Goal: Task Accomplishment & Management: Manage account settings

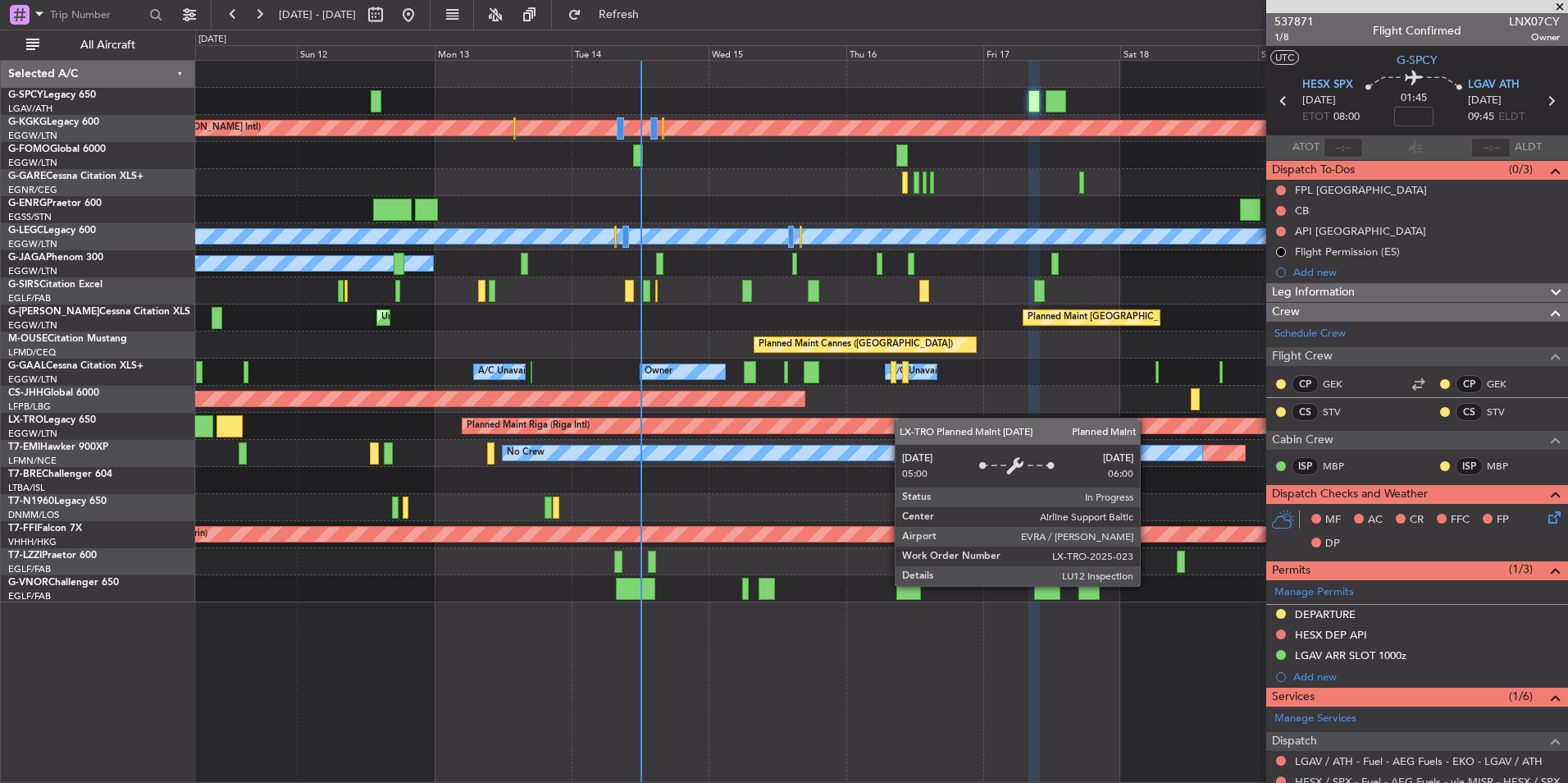
click at [951, 425] on div "Planned Maint Athens ([PERSON_NAME] Intl) Planned Maint [GEOGRAPHIC_DATA] ([GEO…" at bounding box center [881, 331] width 1372 height 542
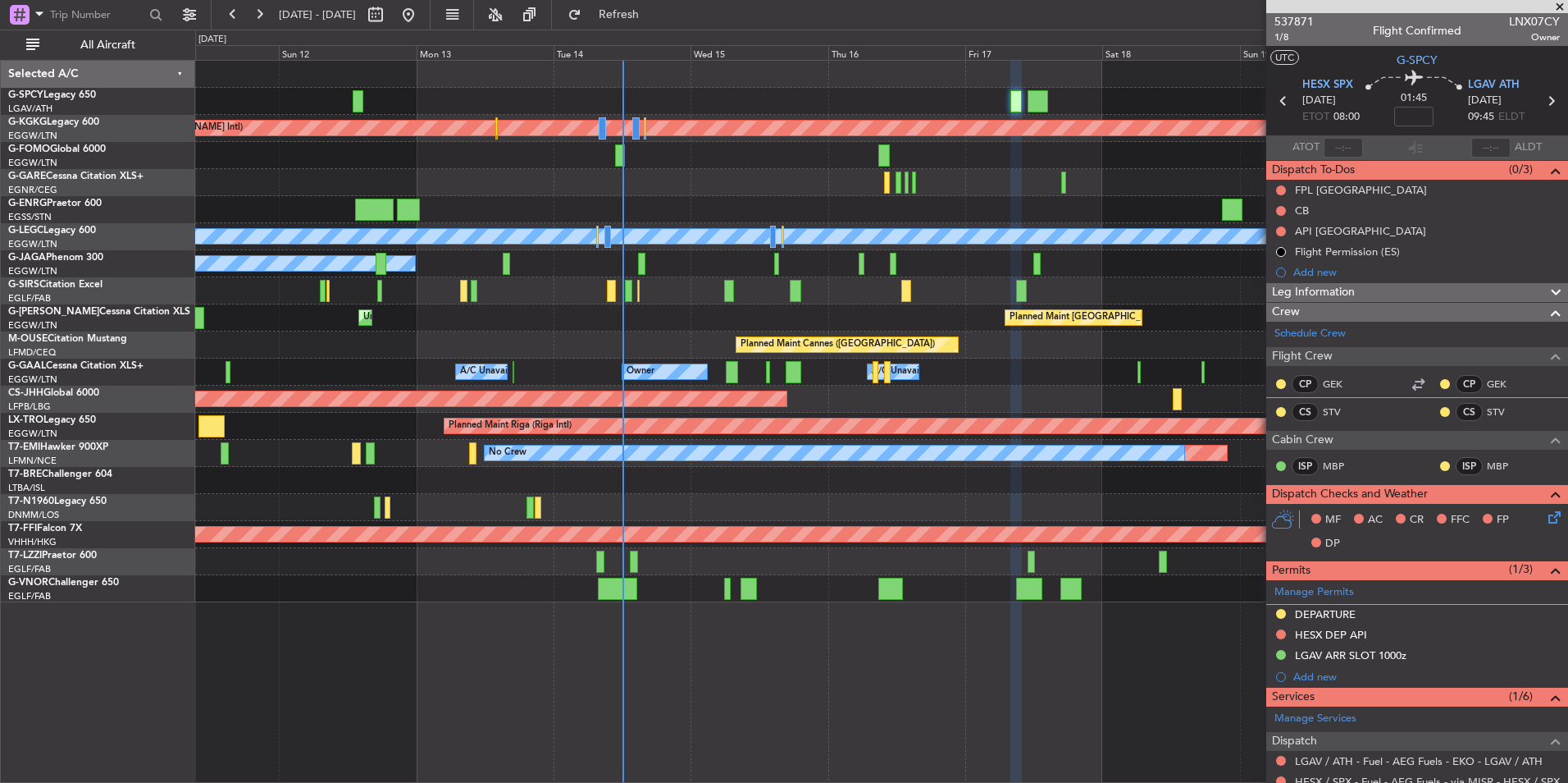
click at [853, 293] on div "A/C Unavailable" at bounding box center [881, 291] width 1372 height 27
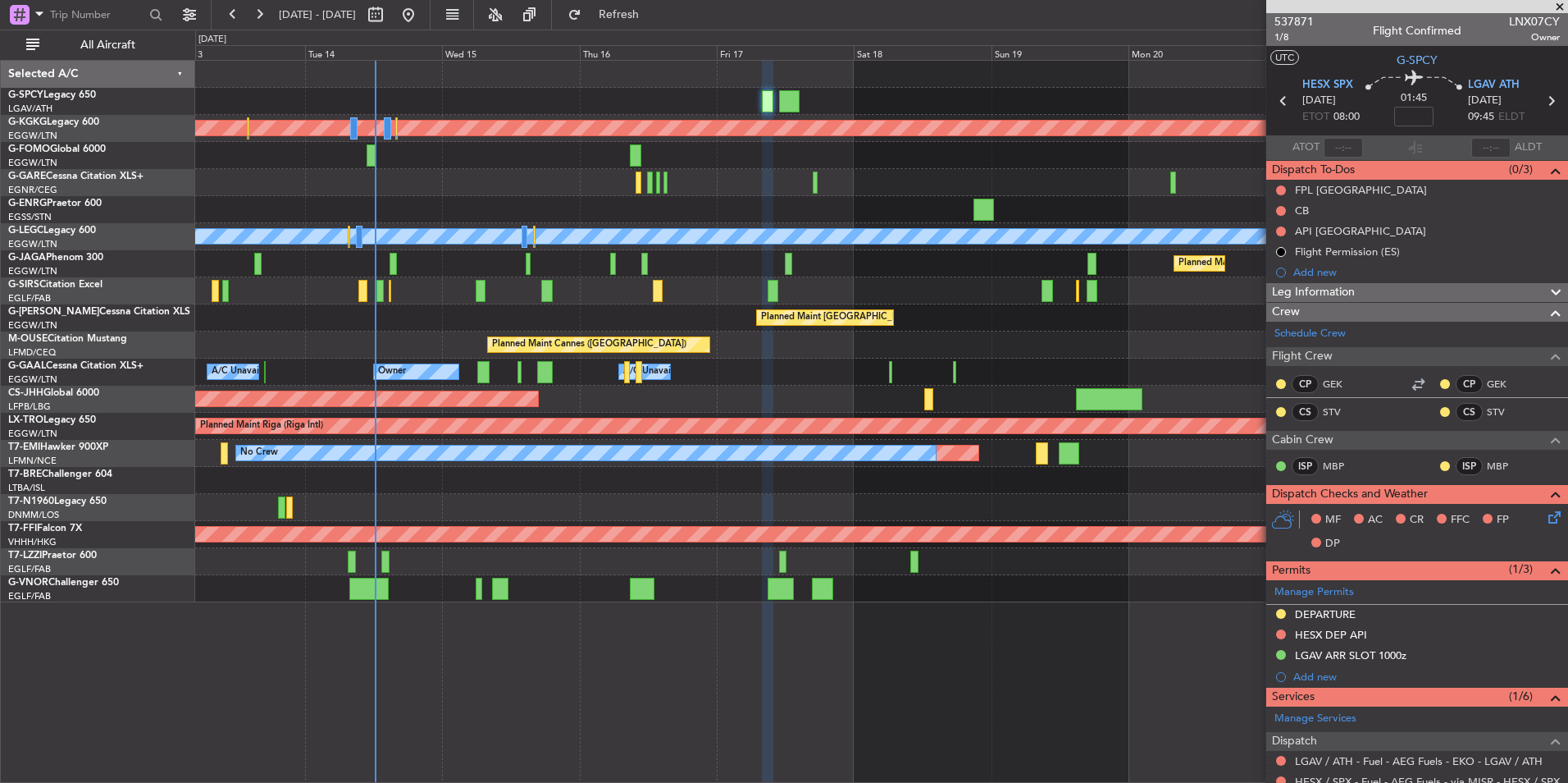
click at [559, 473] on div "Planned Maint Athens ([PERSON_NAME] Intl) Planned Maint [GEOGRAPHIC_DATA] ([GEO…" at bounding box center [881, 331] width 1372 height 542
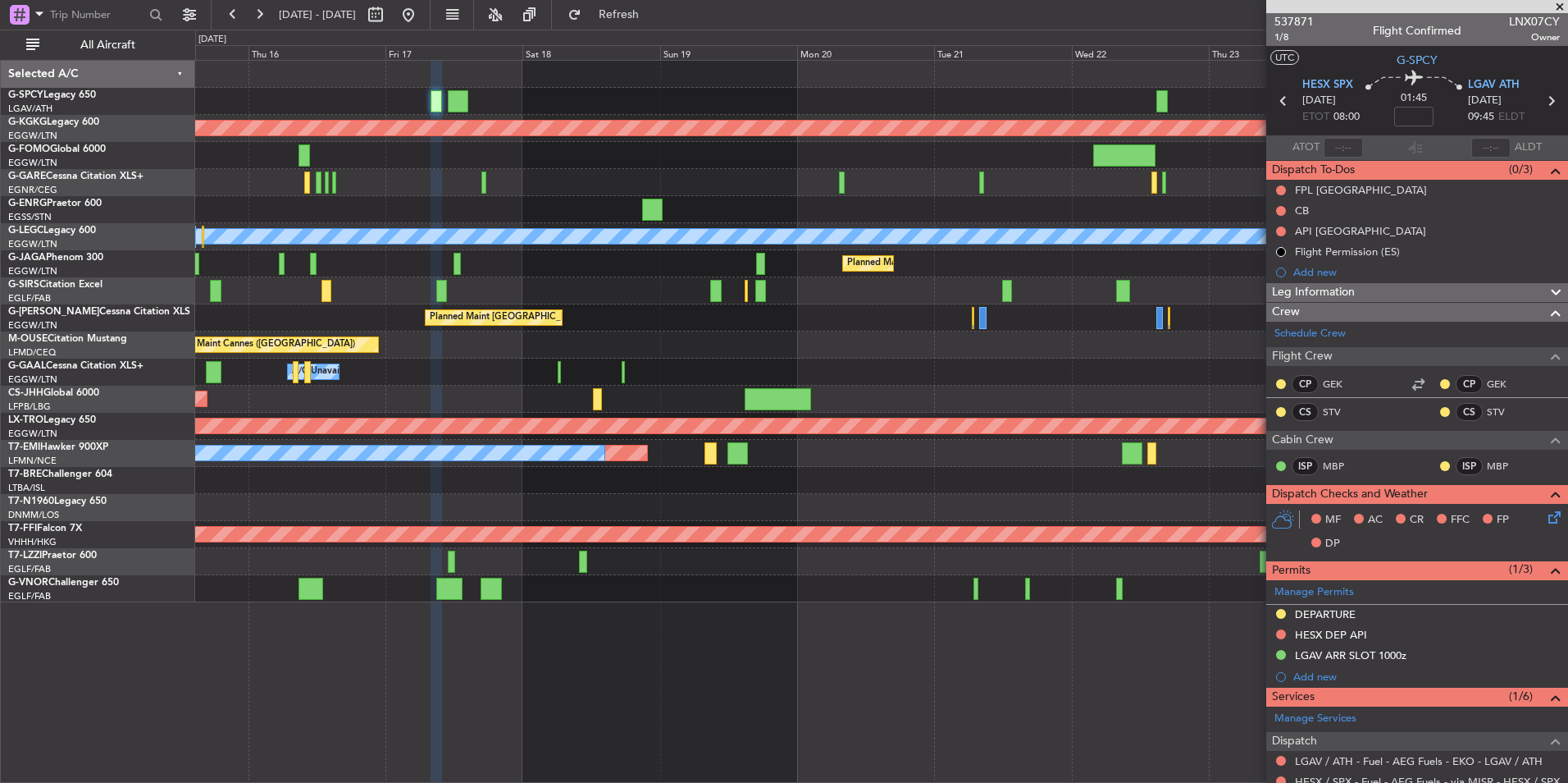
click at [761, 514] on div "Planned Maint Athens ([PERSON_NAME] Intl) Planned Maint [GEOGRAPHIC_DATA] ([GEO…" at bounding box center [881, 331] width 1372 height 542
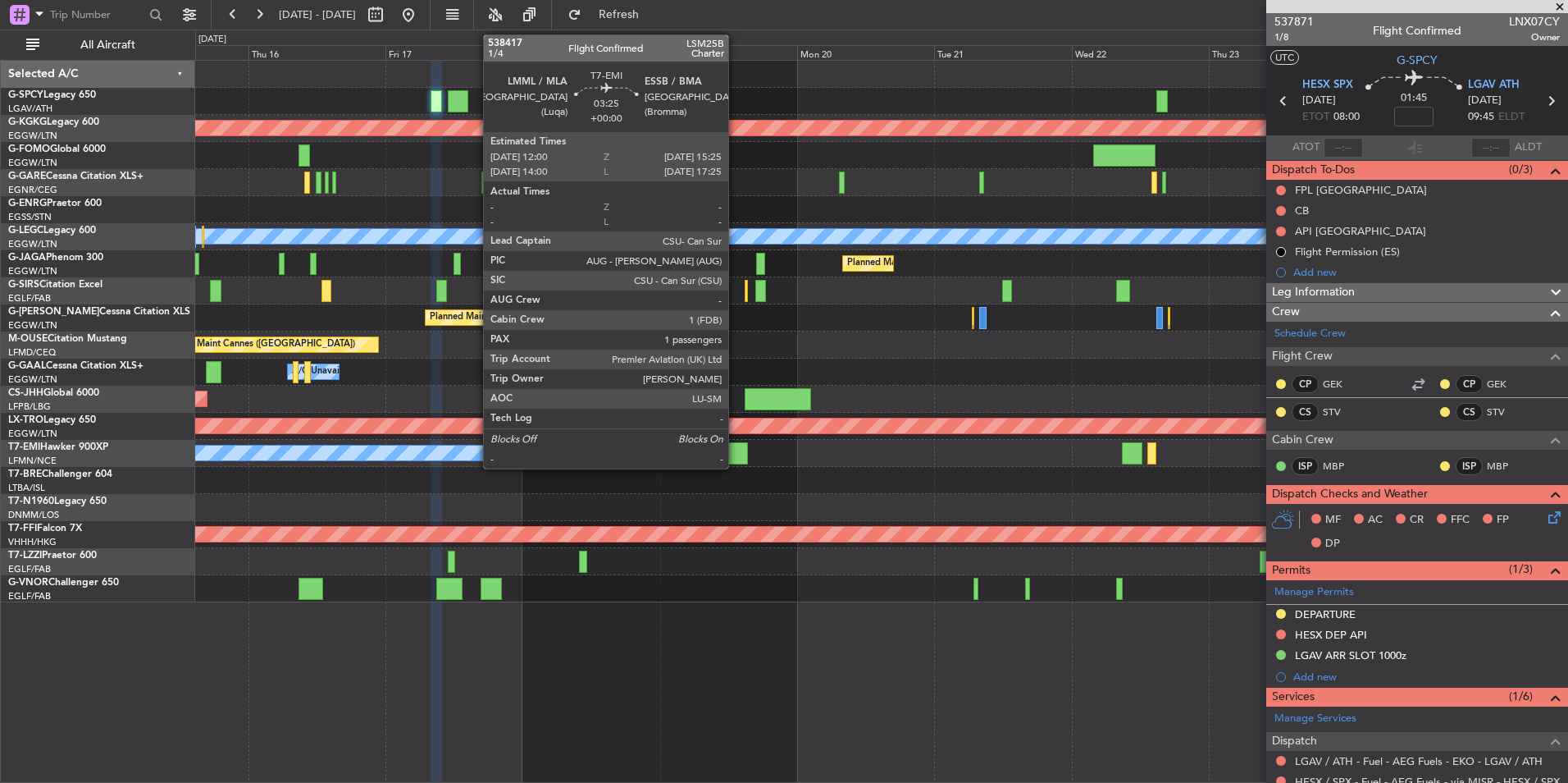
click at [735, 459] on div at bounding box center [737, 453] width 19 height 22
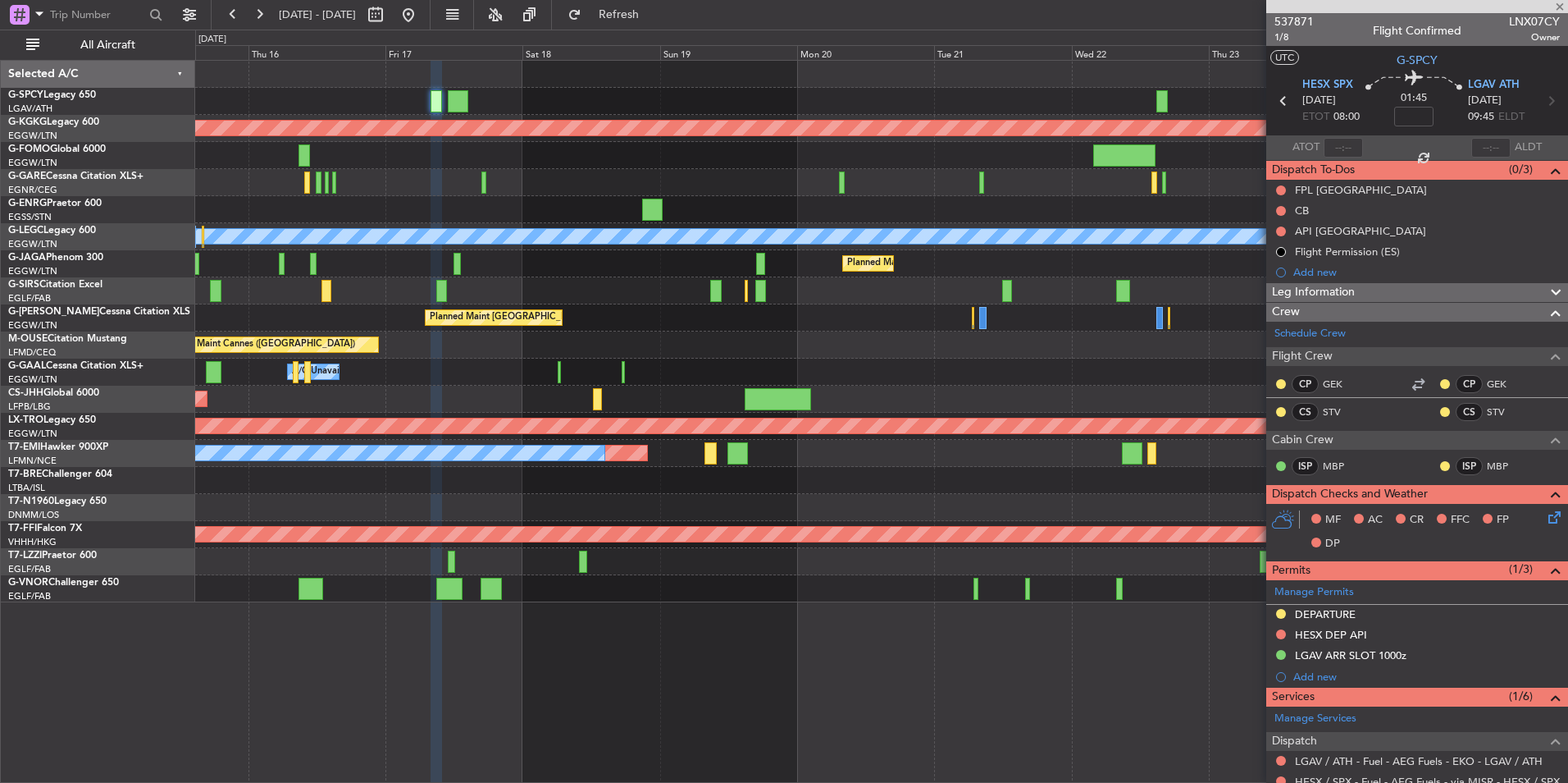
type input "1"
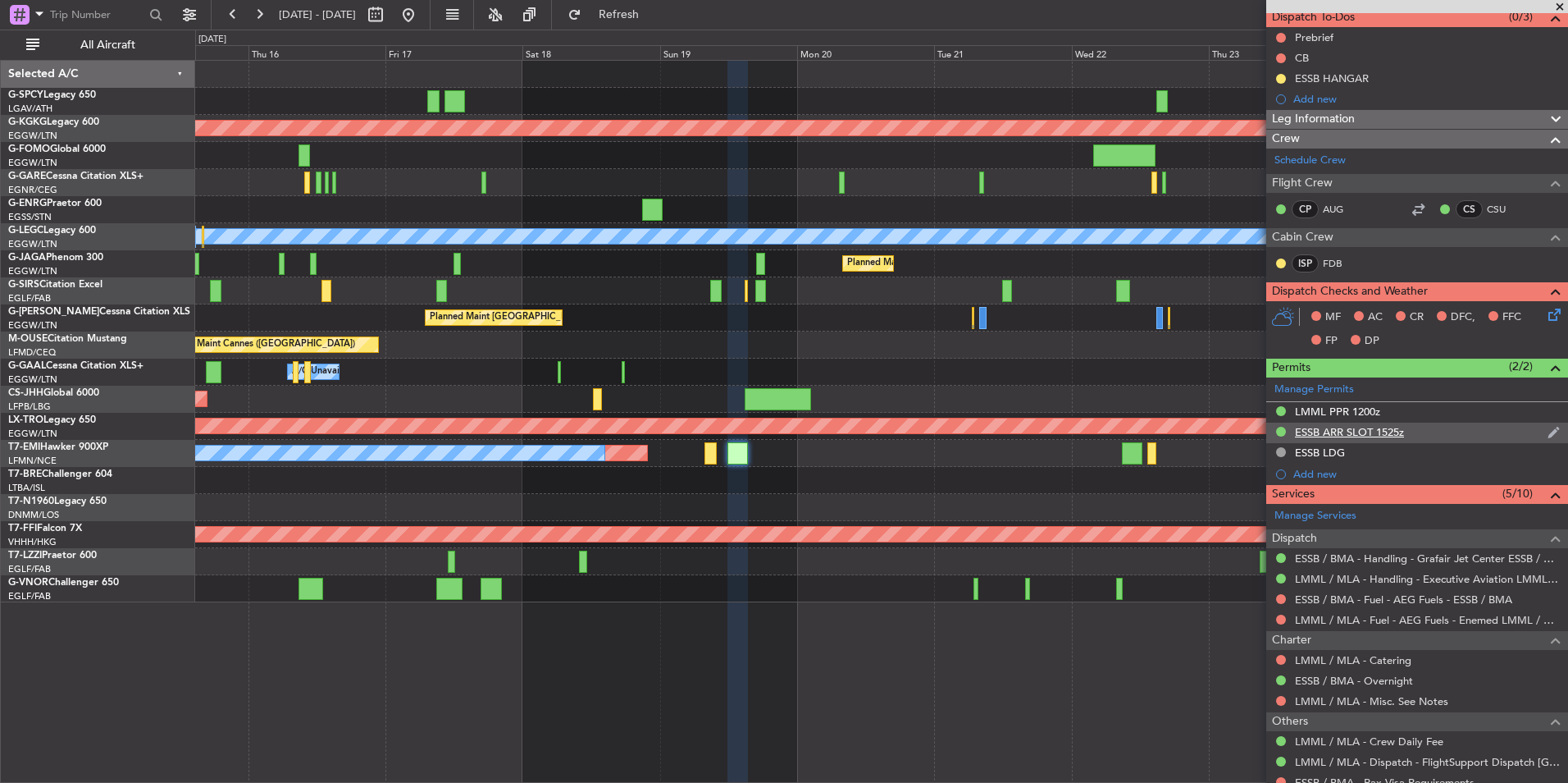
scroll to position [245, 0]
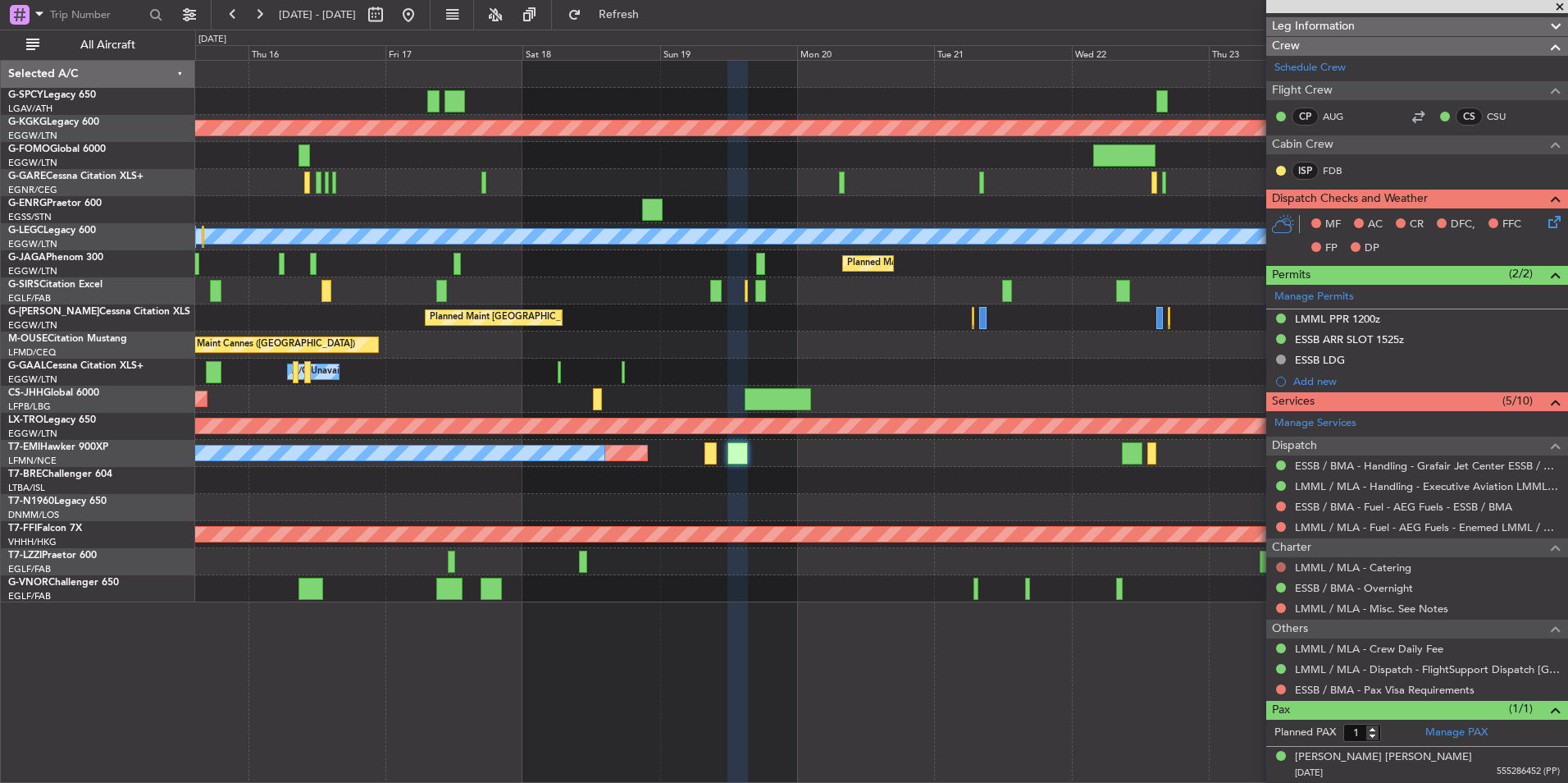
click at [1278, 562] on button at bounding box center [1280, 567] width 10 height 10
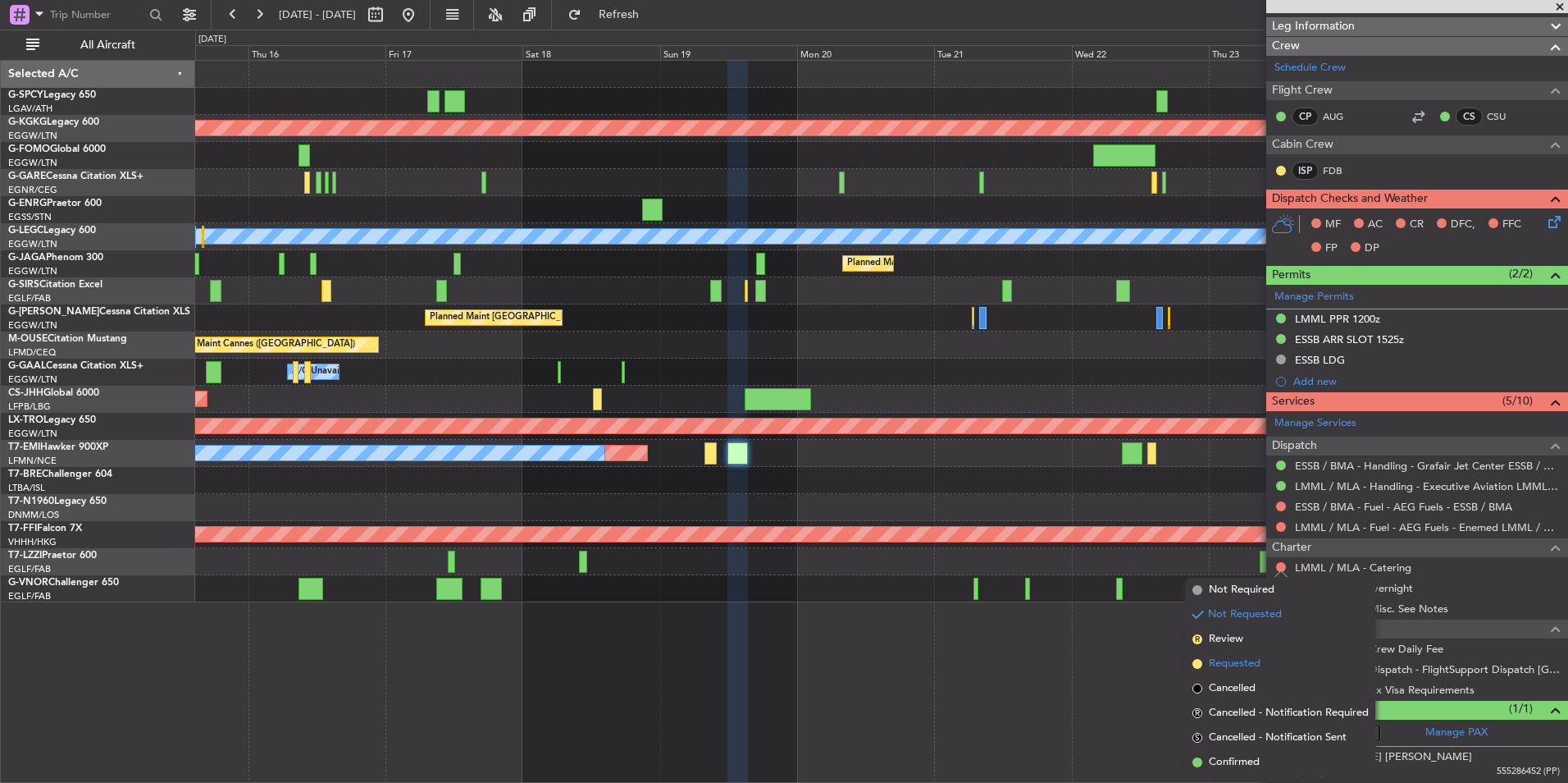
click at [1253, 663] on span "Requested" at bounding box center [1235, 663] width 52 height 16
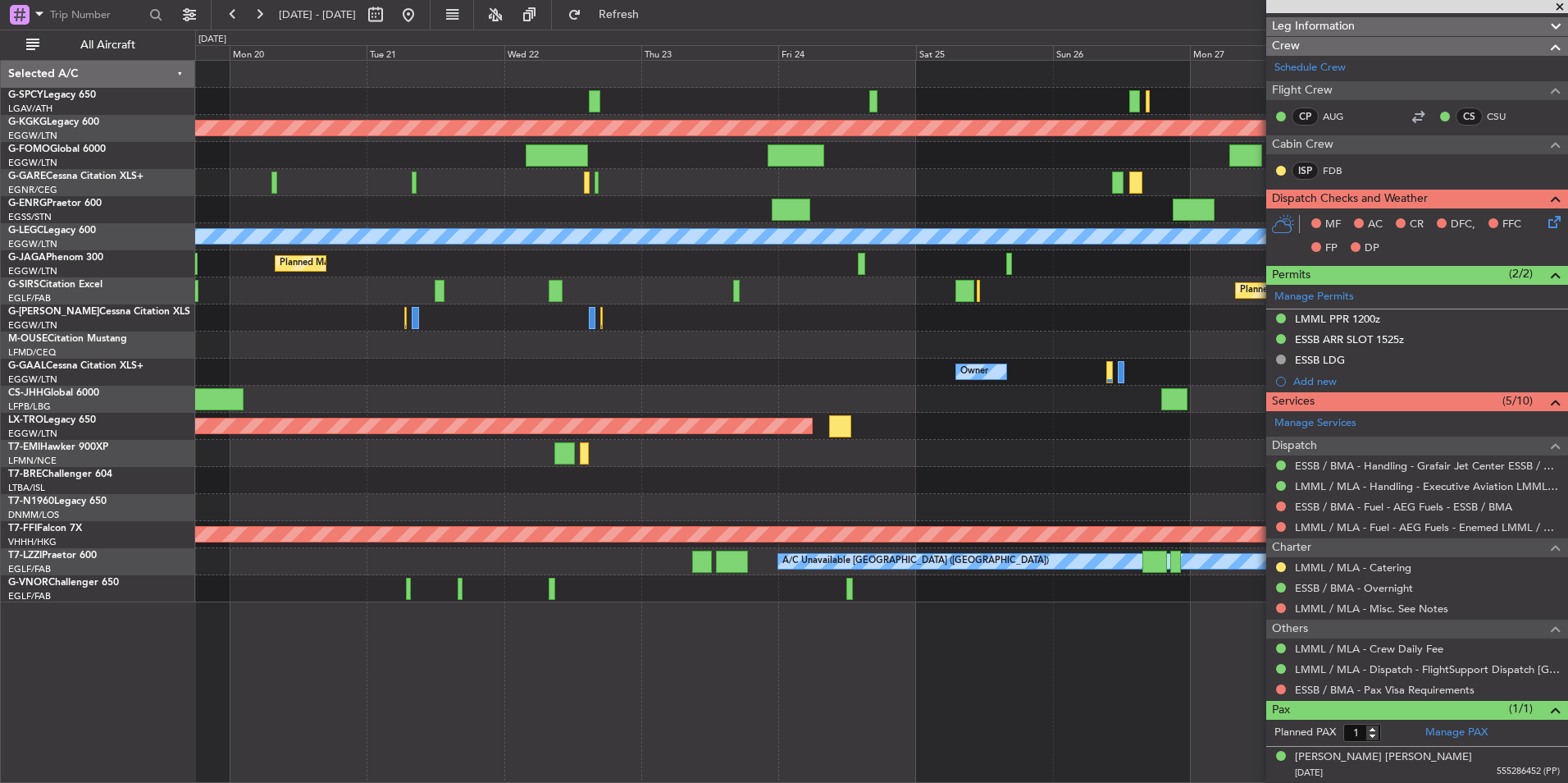
click at [434, 342] on div "Planned Maint Athens ([PERSON_NAME] Intl) Planned Maint [GEOGRAPHIC_DATA] ([GEO…" at bounding box center [881, 331] width 1372 height 542
click at [422, 24] on button at bounding box center [408, 14] width 26 height 26
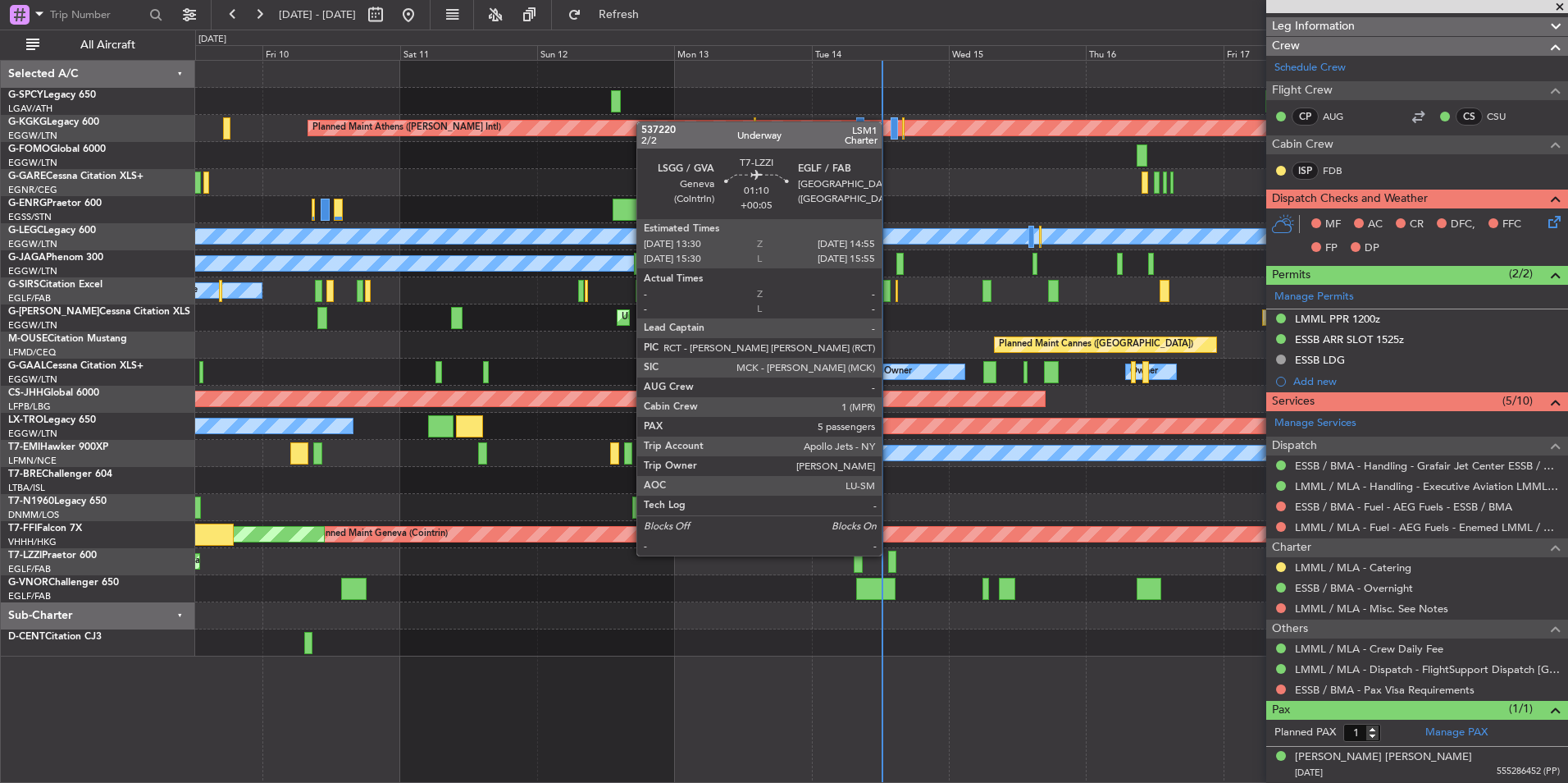
click at [889, 554] on div at bounding box center [892, 561] width 8 height 22
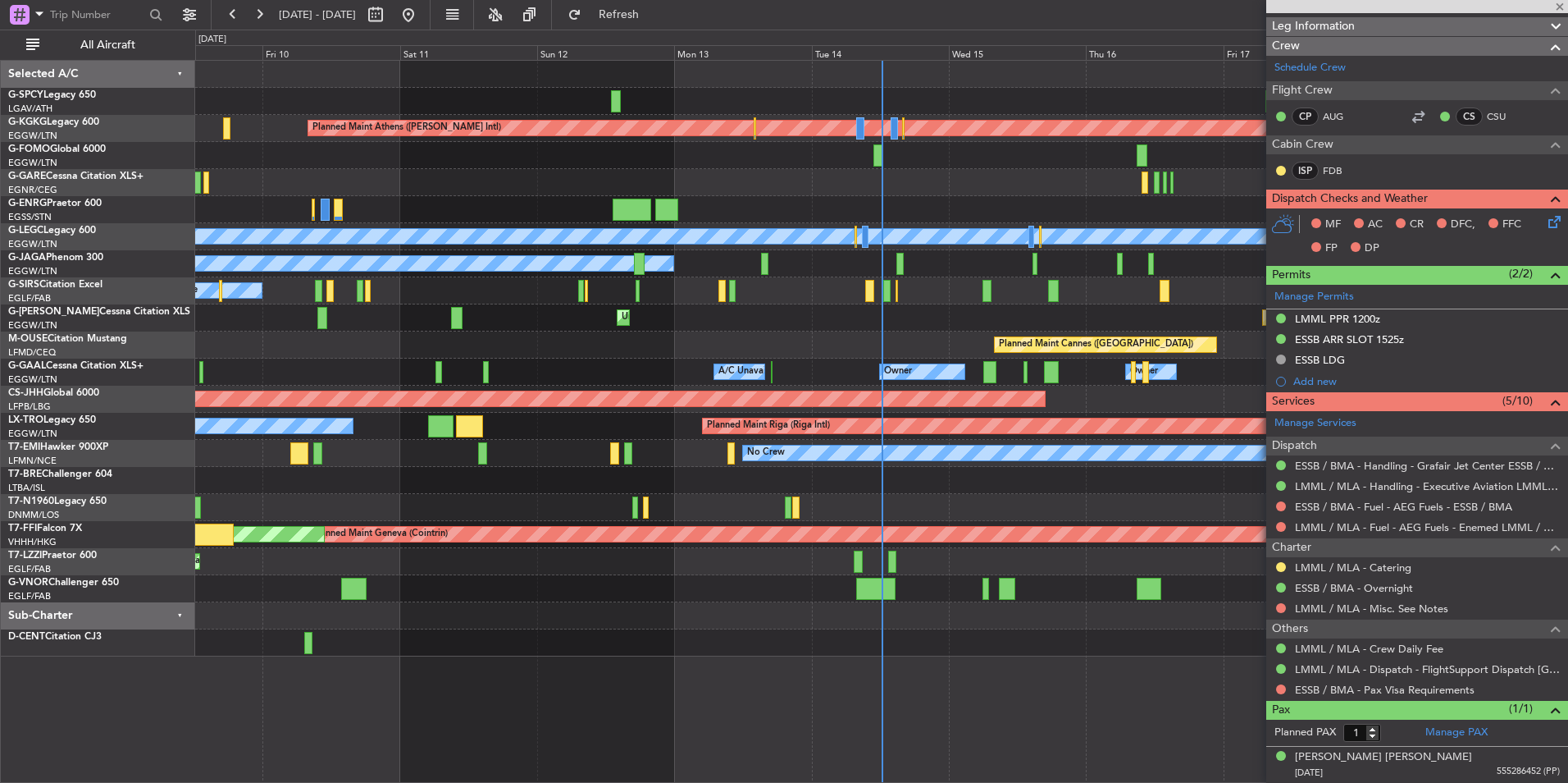
type input "+00:05"
type input "5"
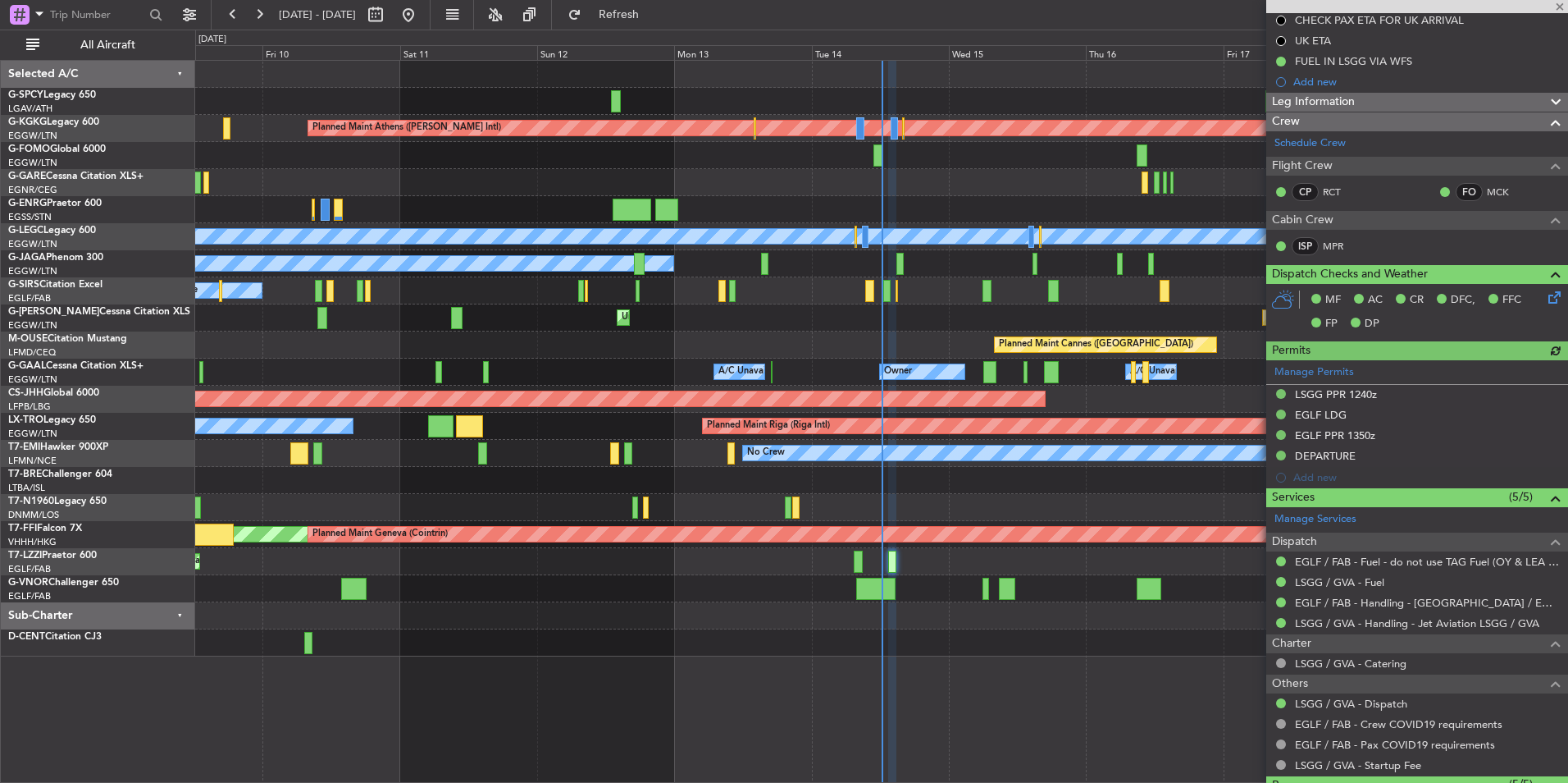
scroll to position [413, 0]
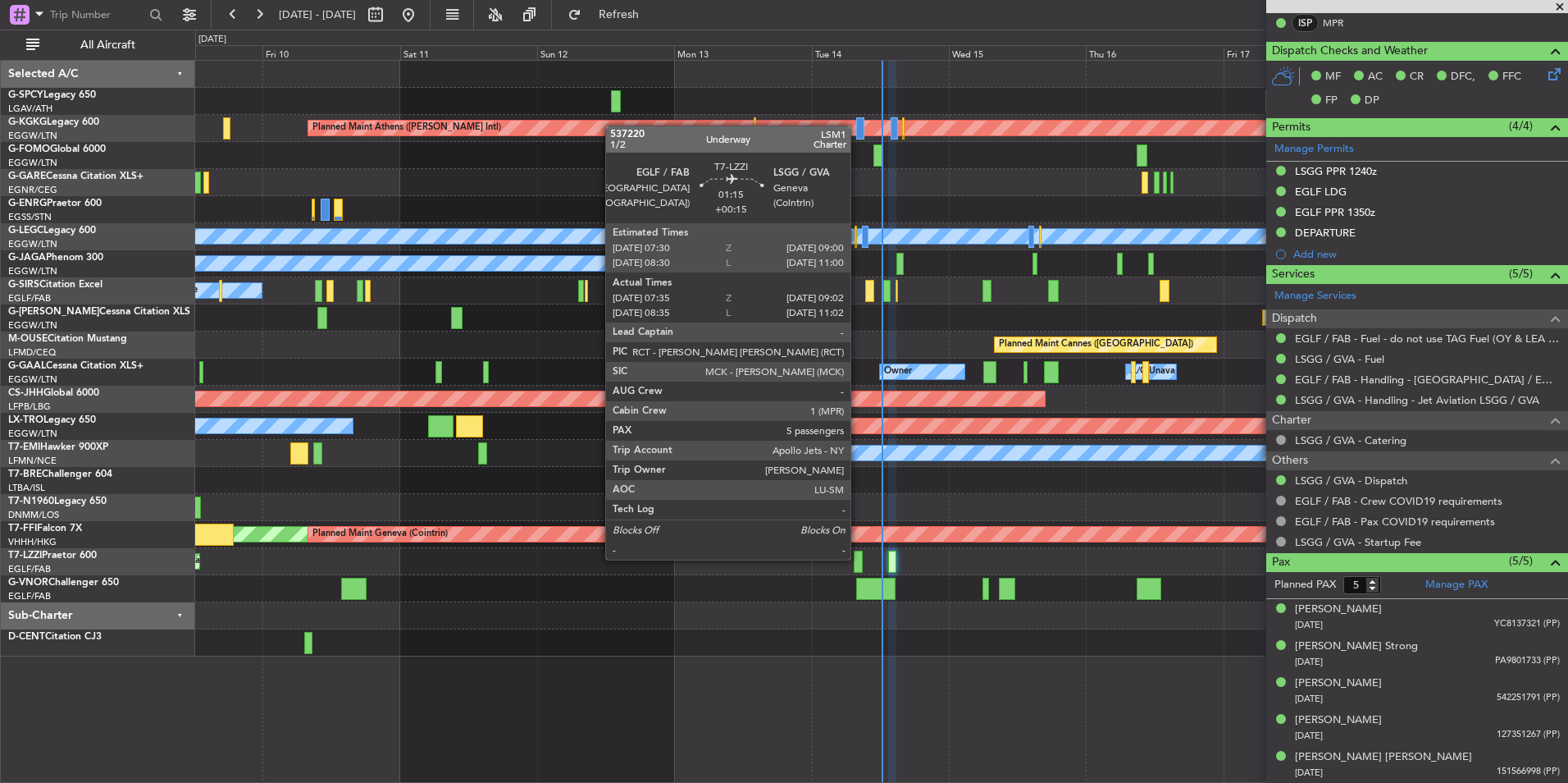
click at [858, 558] on div at bounding box center [858, 561] width 9 height 22
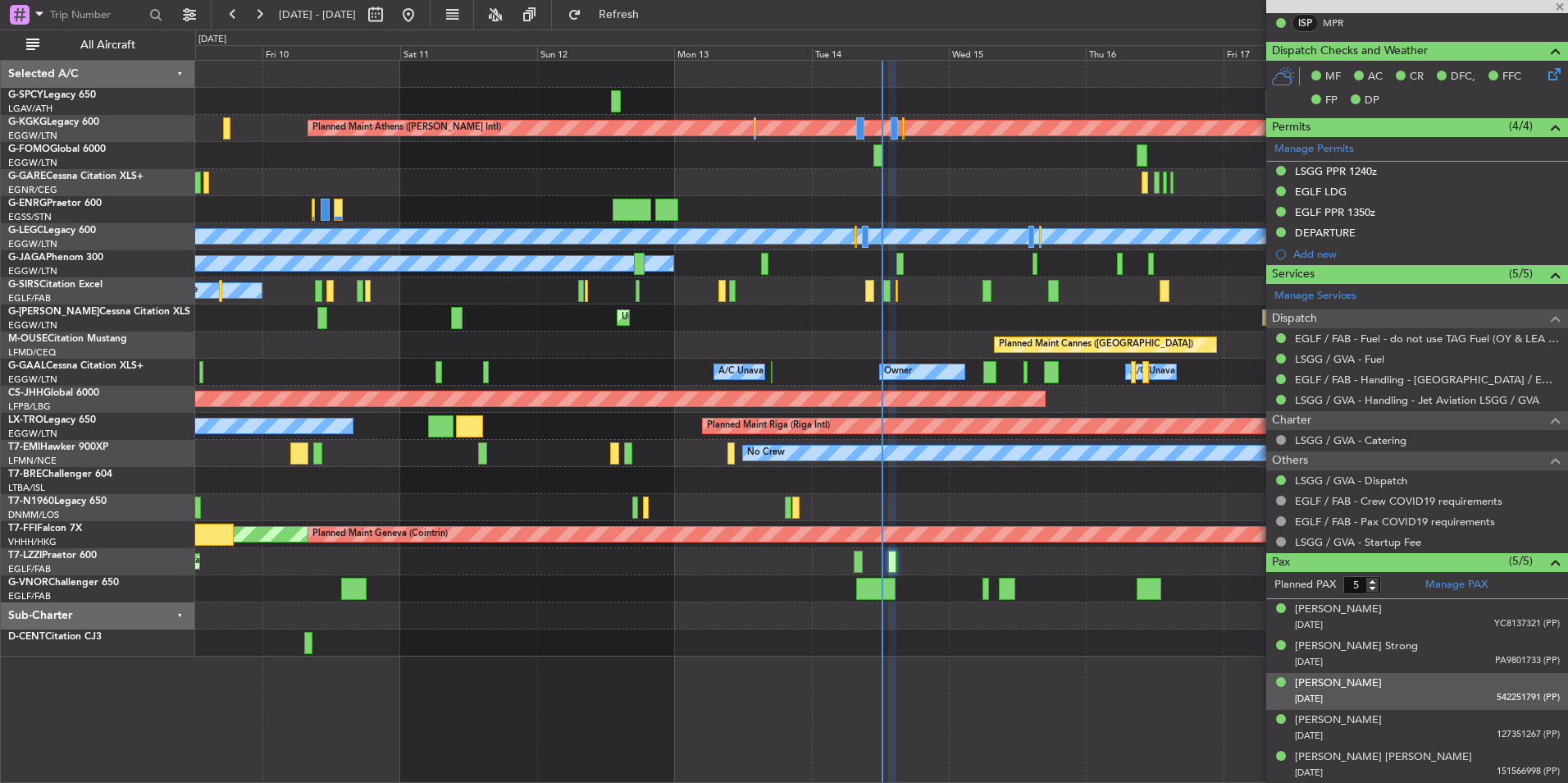
type input "+00:15"
type input "07:45"
type input "08:57"
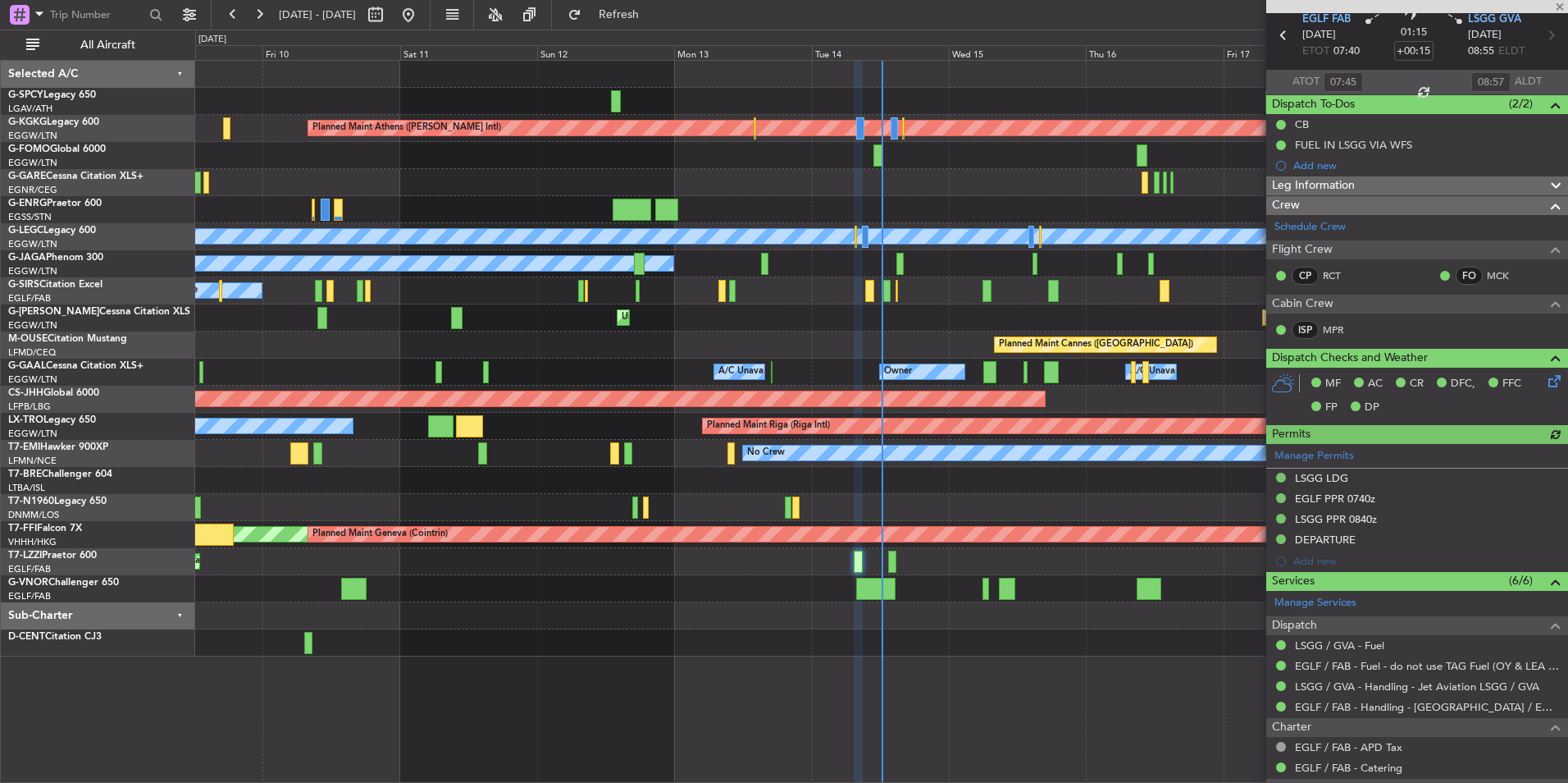
scroll to position [393, 0]
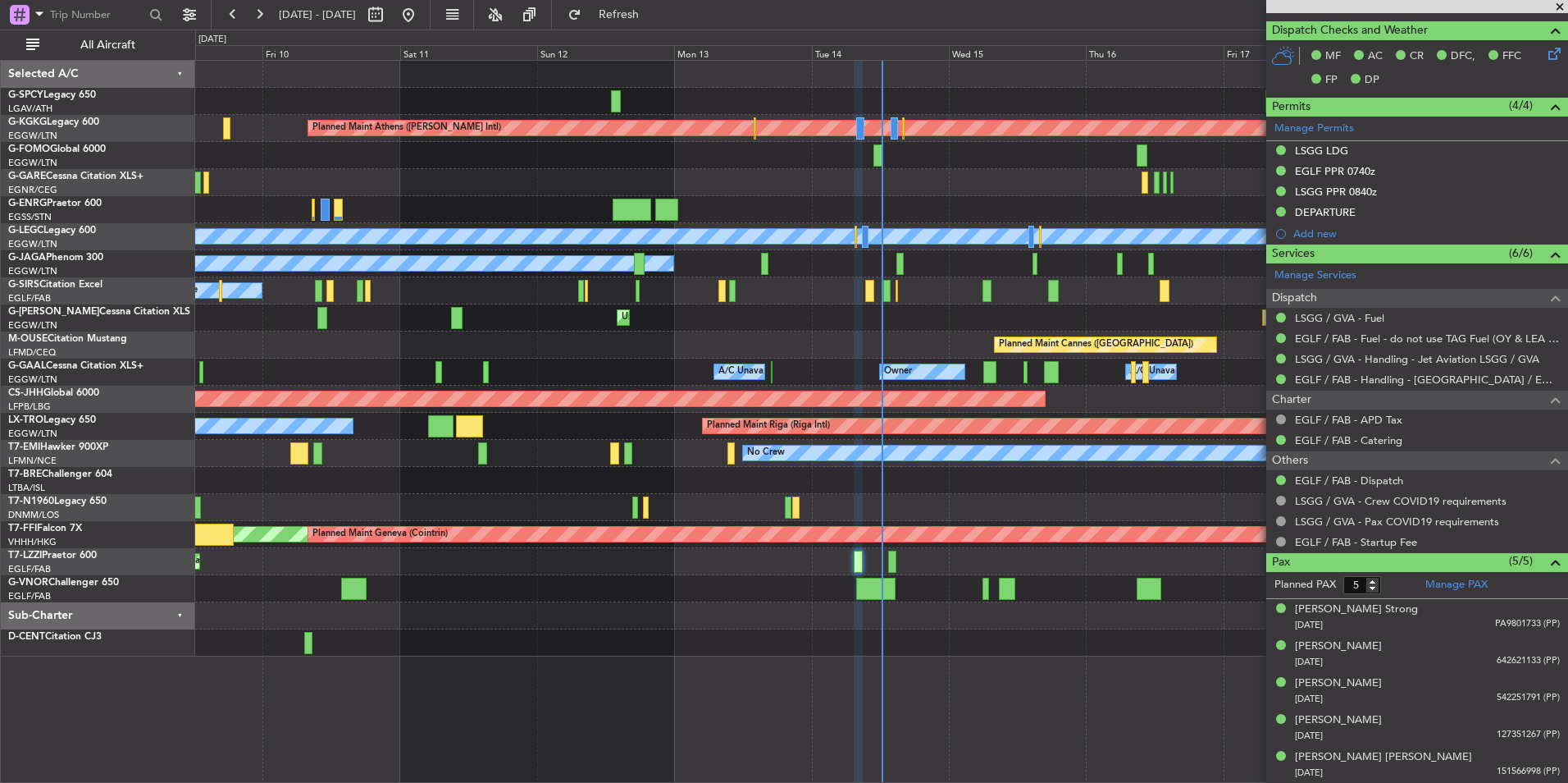
click at [1558, 10] on span at bounding box center [1559, 7] width 16 height 14
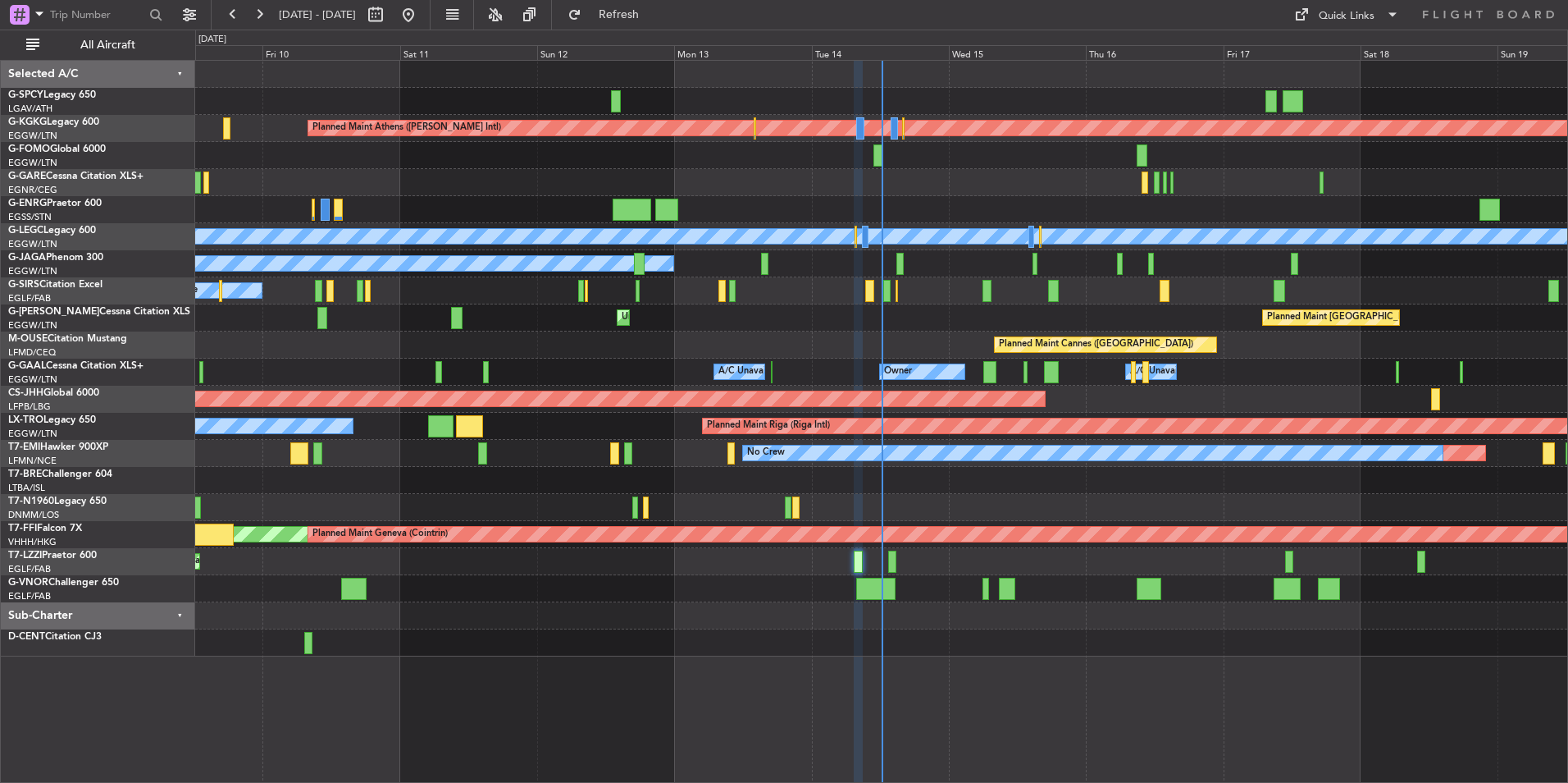
type input "0"
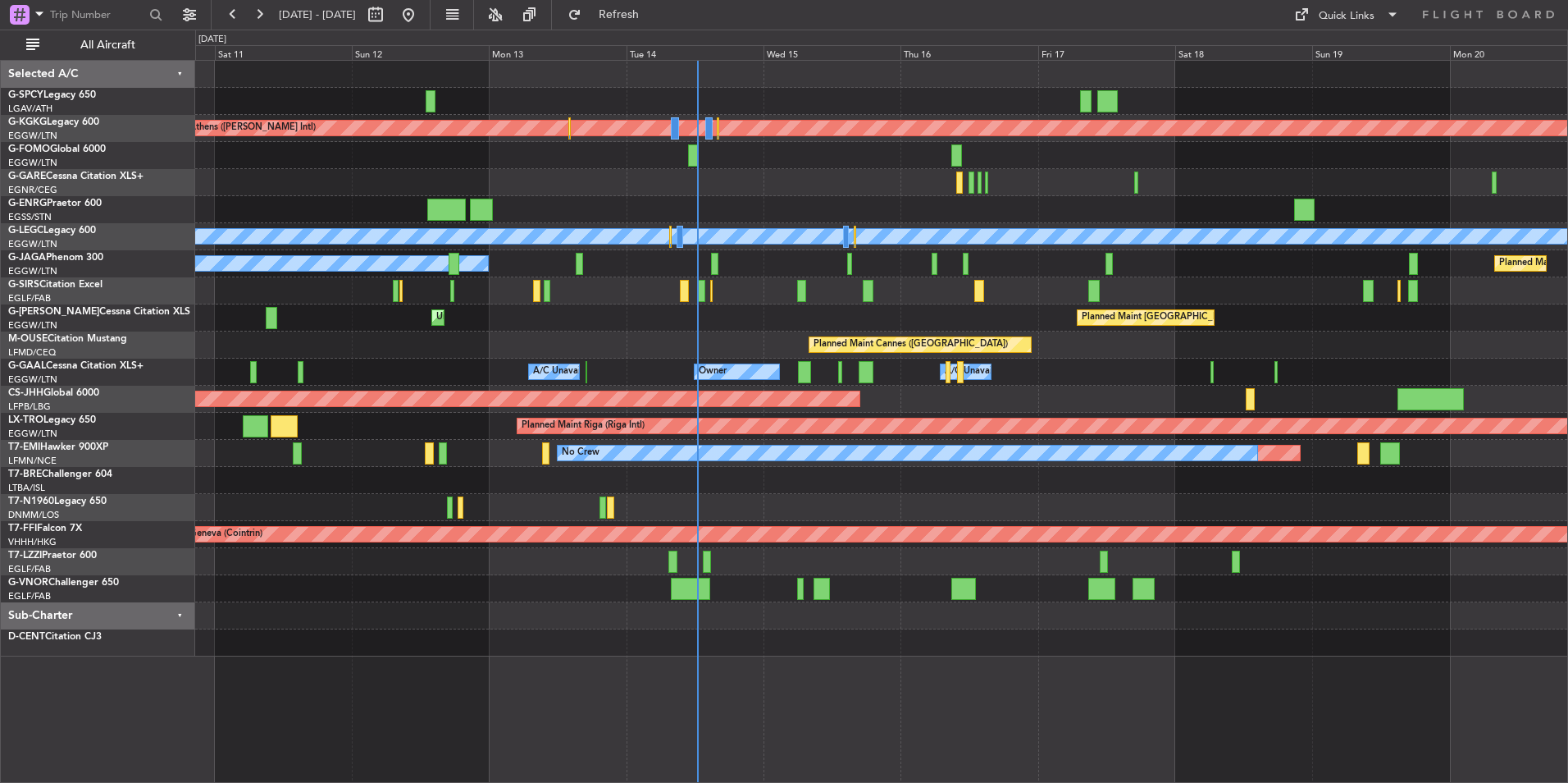
click at [812, 493] on div at bounding box center [881, 481] width 1372 height 27
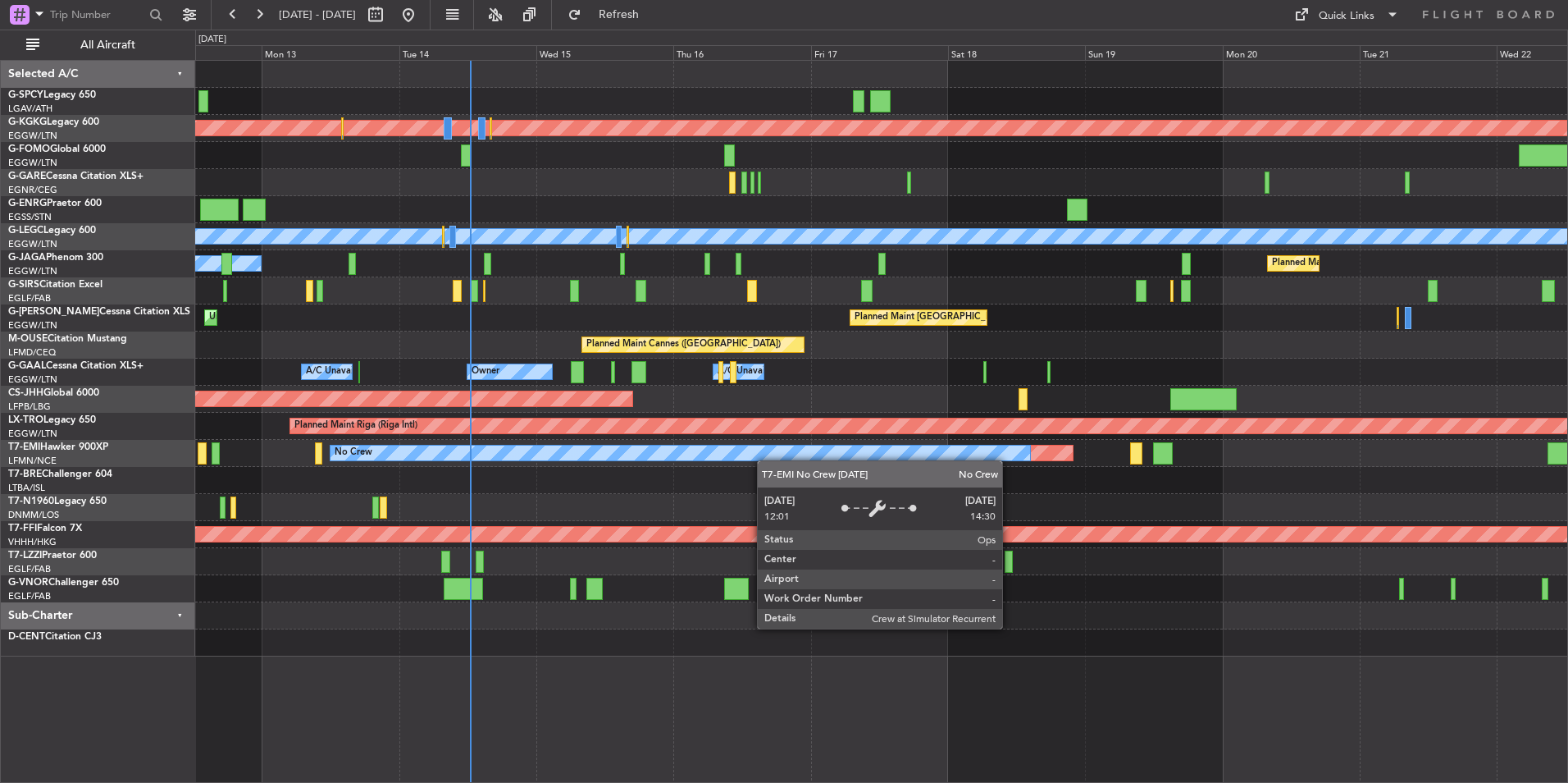
click at [761, 460] on div "Planned Maint No Crew" at bounding box center [881, 453] width 1372 height 27
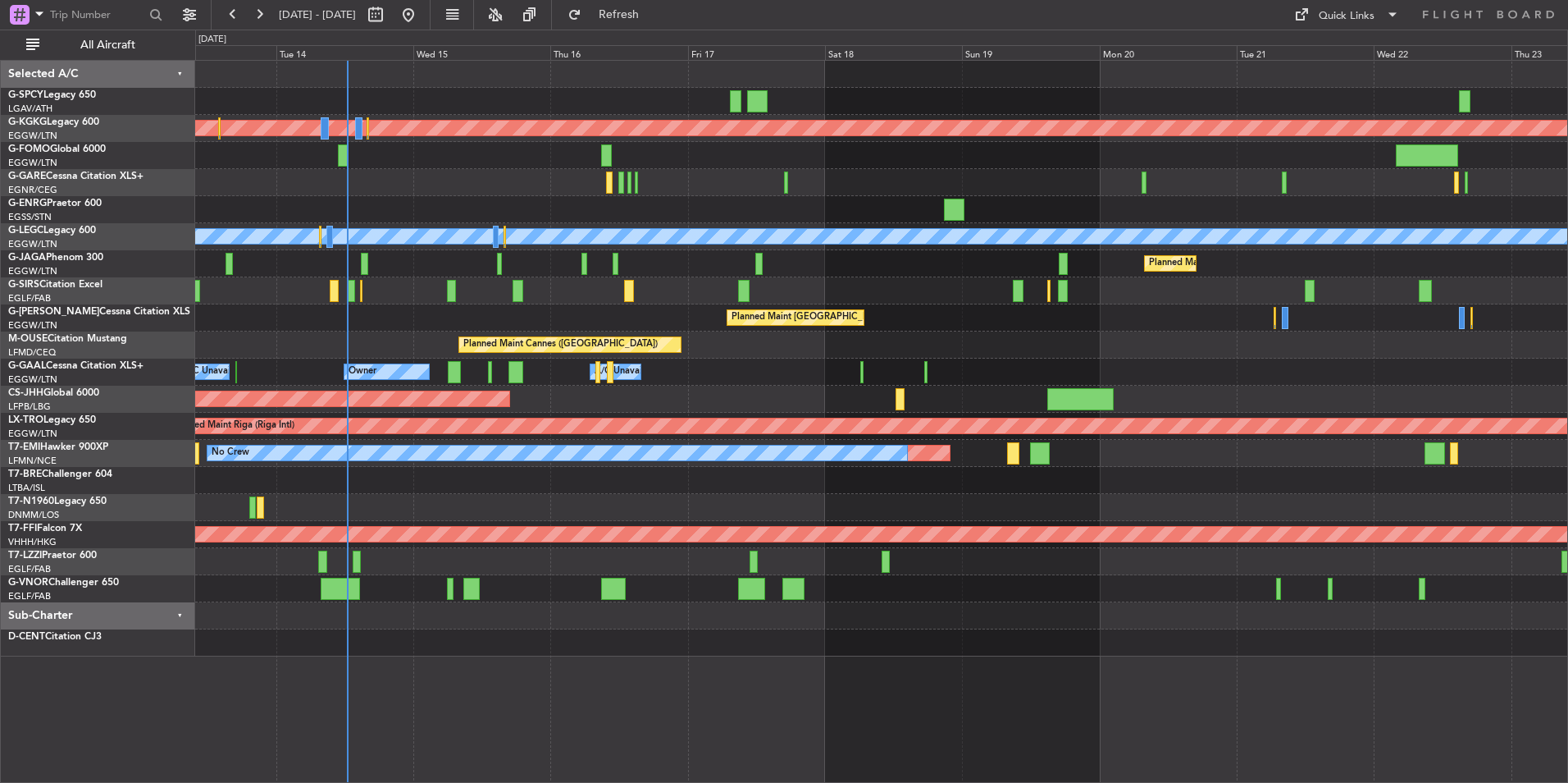
click at [1071, 524] on div "Planned Maint Athens ([PERSON_NAME] Intl) Planned Maint [GEOGRAPHIC_DATA] ([GEO…" at bounding box center [881, 358] width 1372 height 596
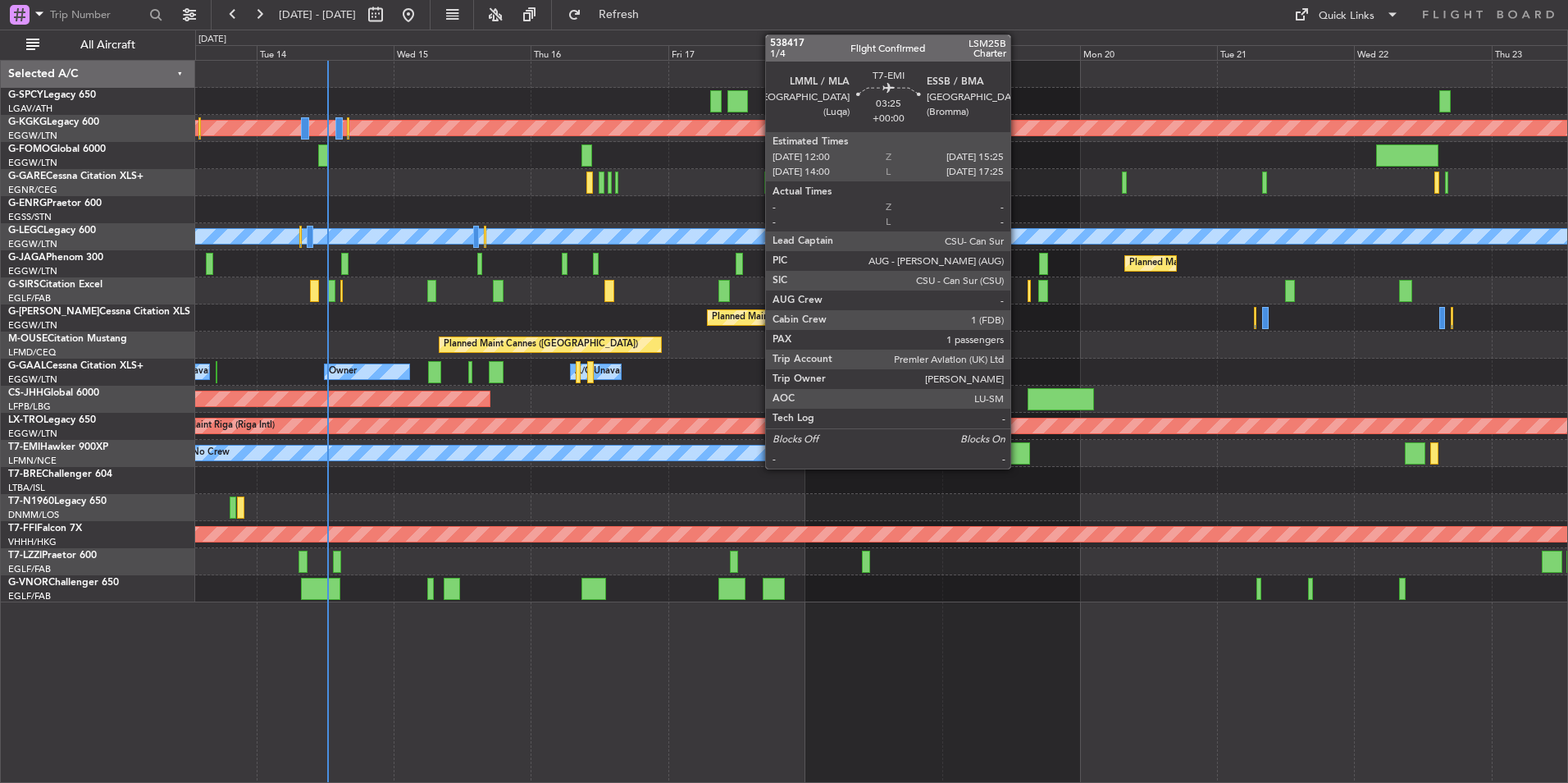
click at [1018, 453] on div at bounding box center [1020, 453] width 19 height 22
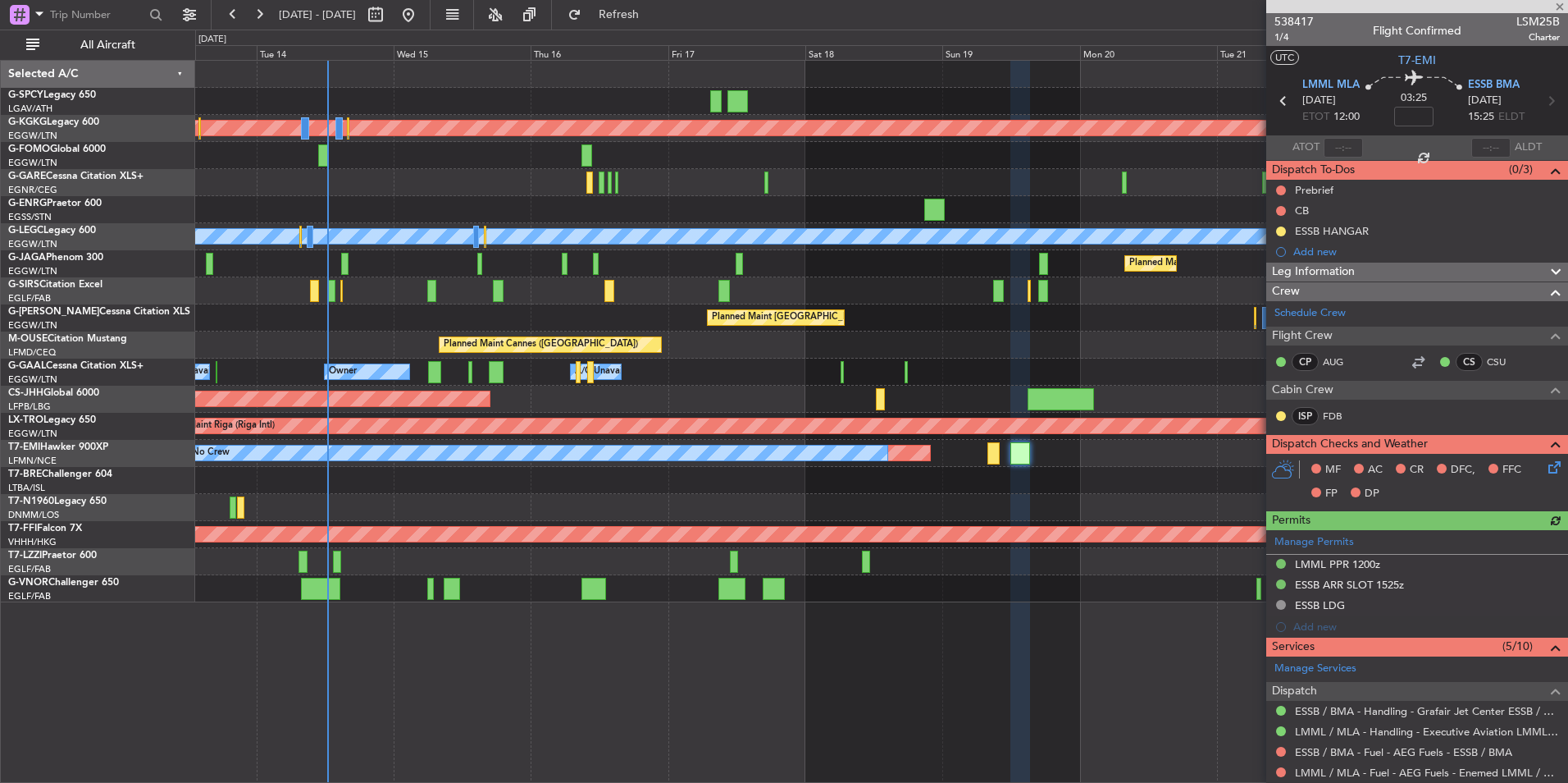
scroll to position [164, 0]
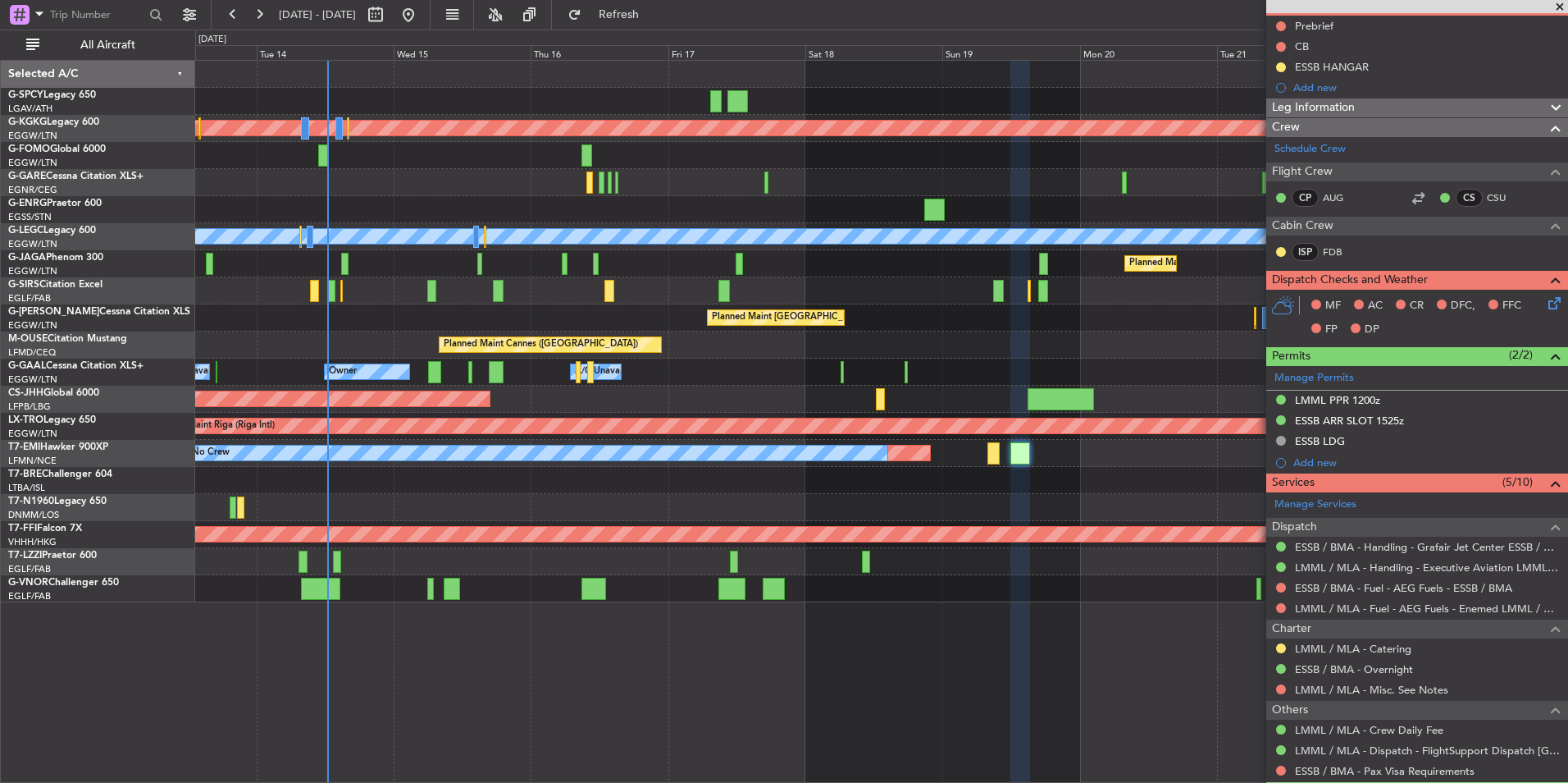
click at [1280, 642] on div at bounding box center [1281, 649] width 14 height 14
click at [1276, 650] on button at bounding box center [1280, 648] width 10 height 10
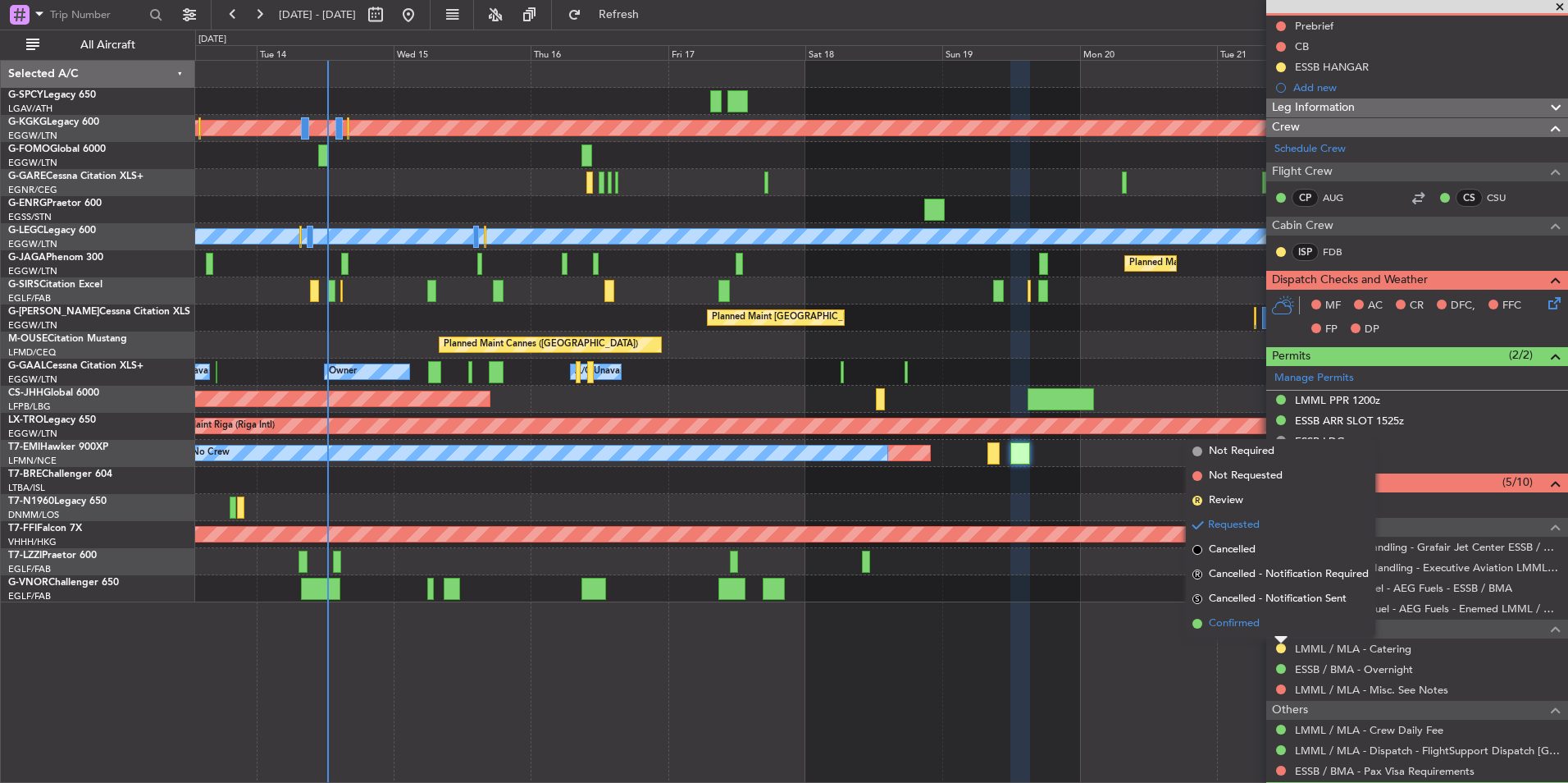
click at [1236, 624] on span "Confirmed" at bounding box center [1234, 623] width 51 height 16
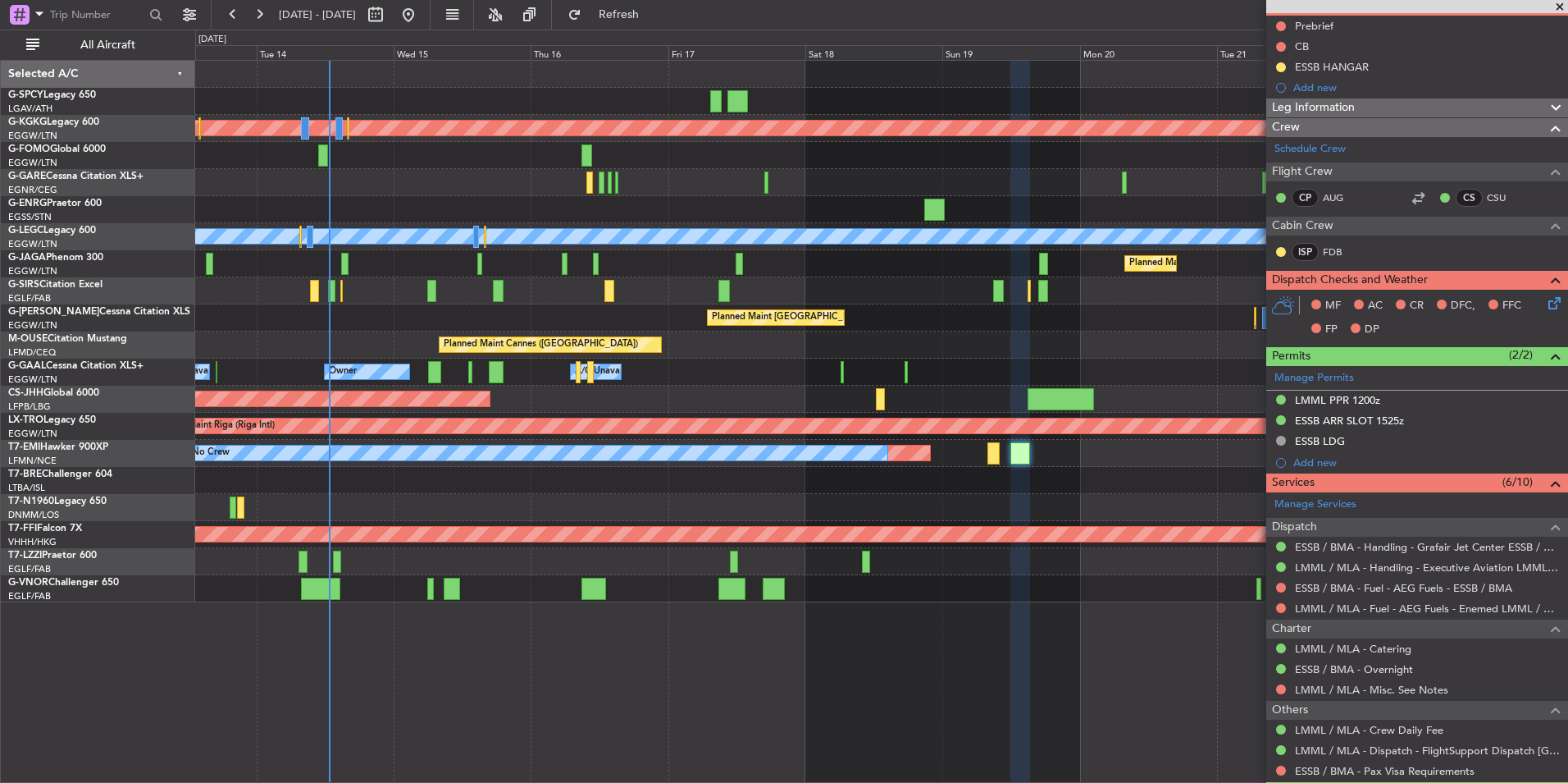
click at [885, 370] on div "Owner A/C Unavailable Owner A/C Unavailable Owner" at bounding box center [881, 372] width 1372 height 27
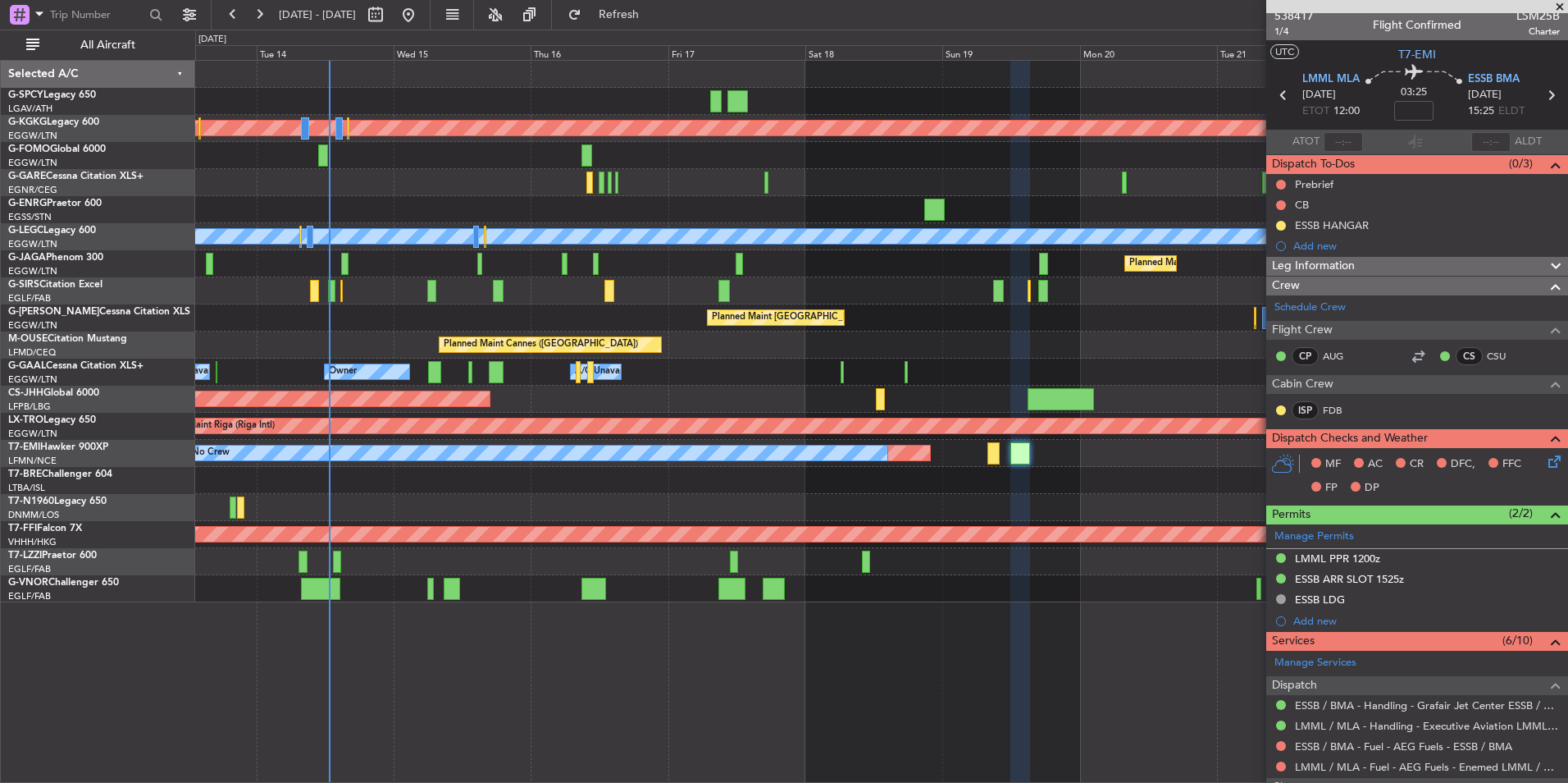
scroll to position [0, 0]
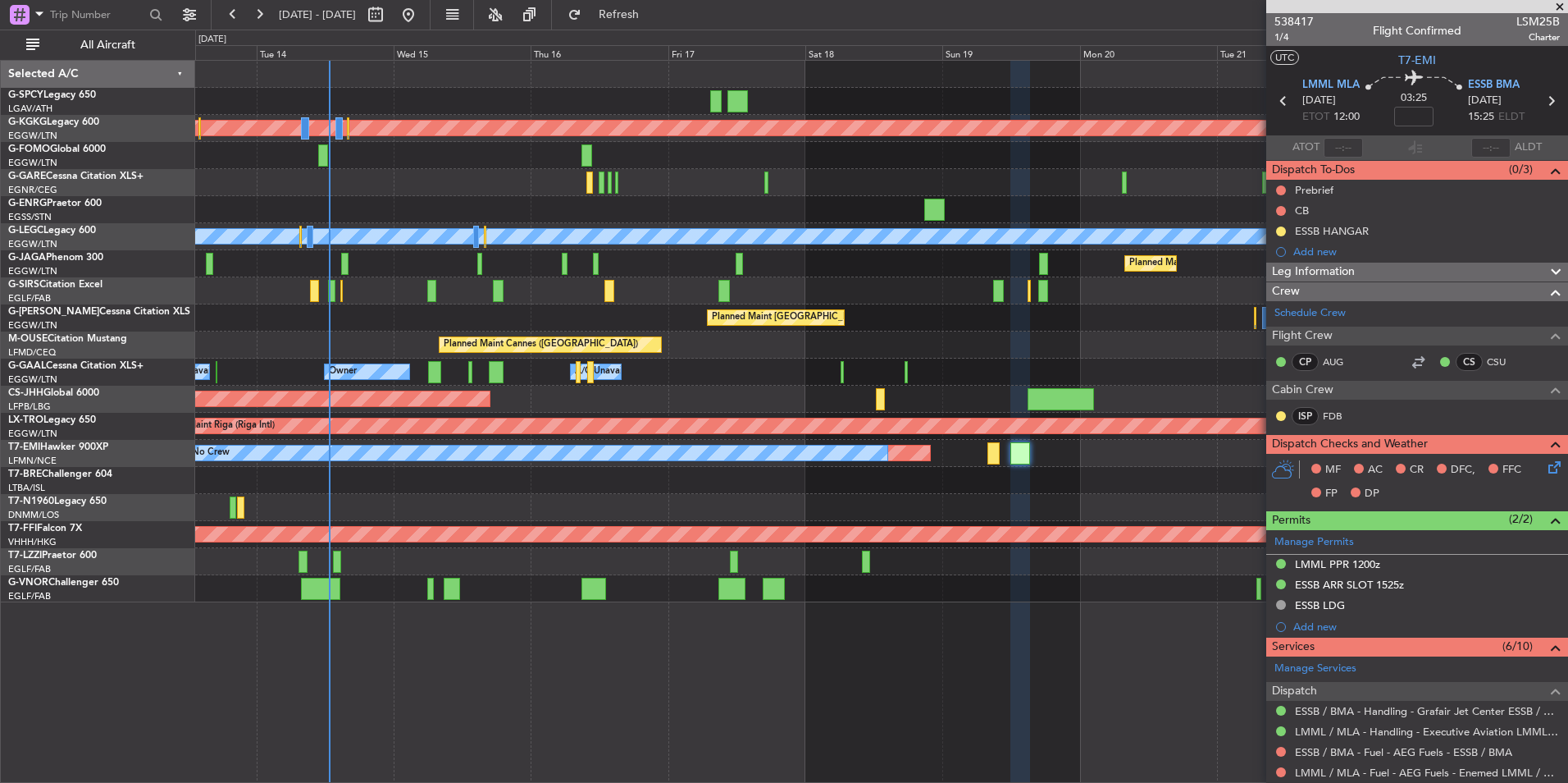
click at [1560, 8] on span at bounding box center [1559, 7] width 16 height 14
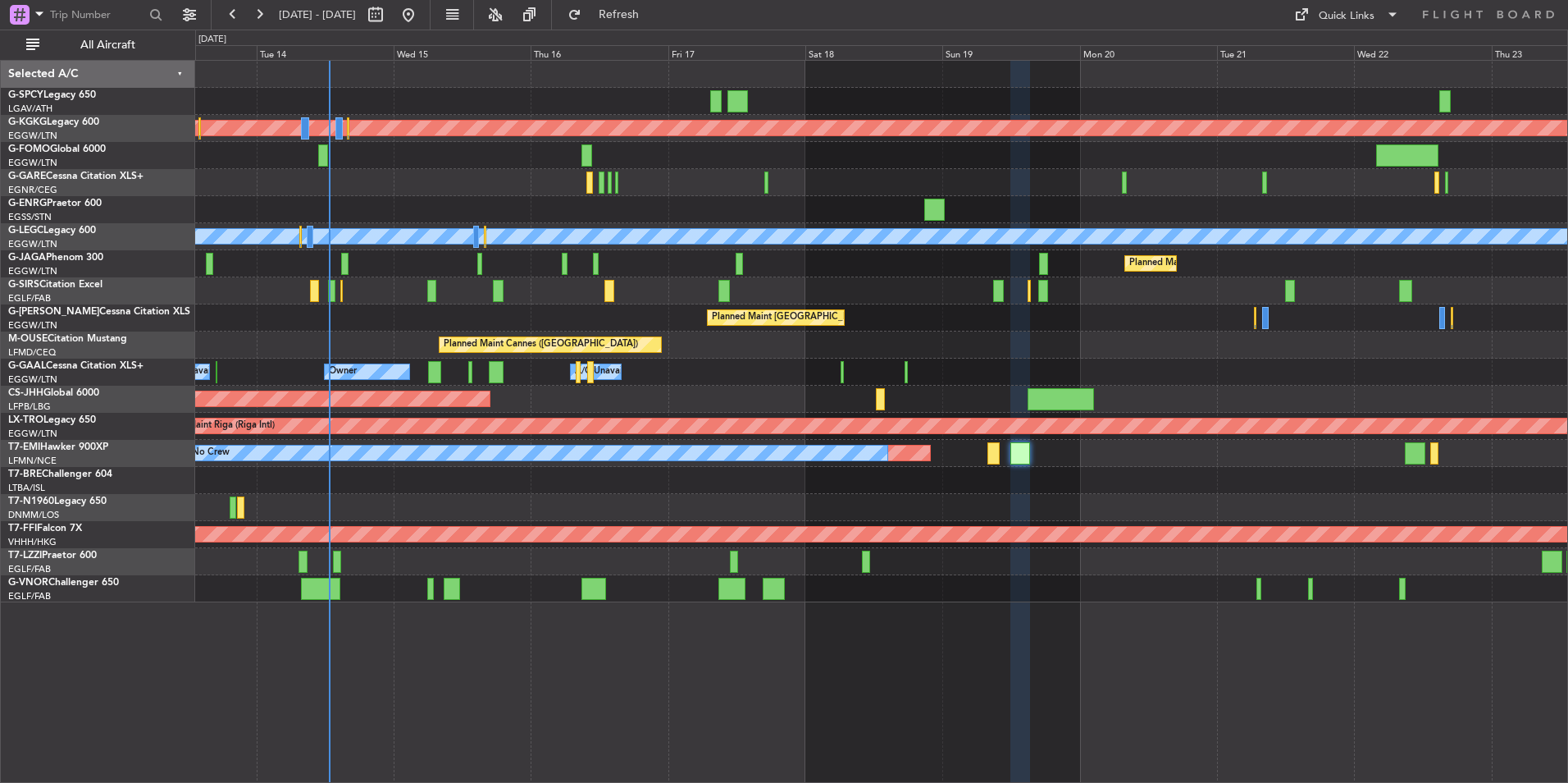
type input "0"
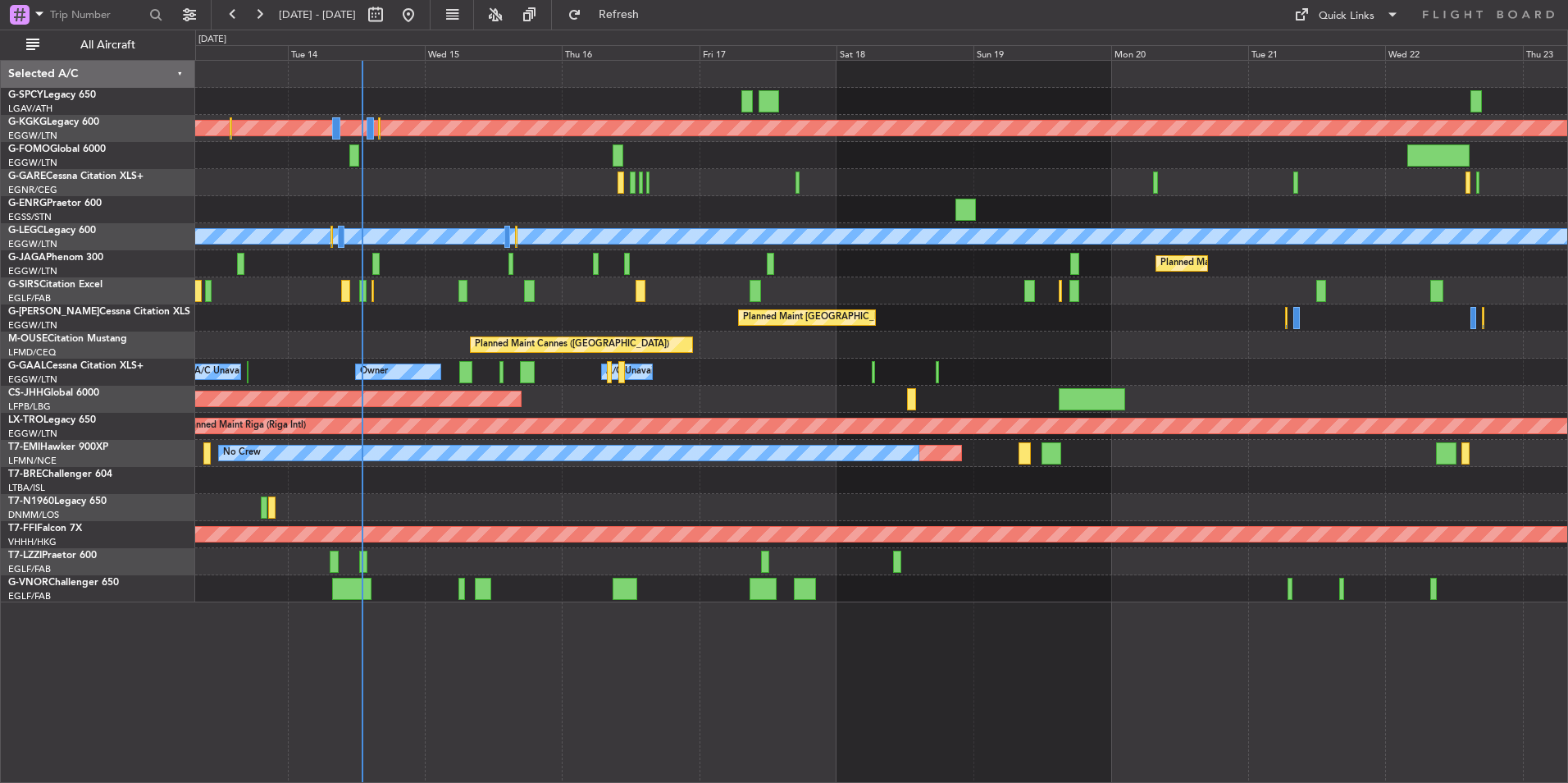
click at [342, 339] on div "Planned Maint Cannes ([GEOGRAPHIC_DATA])" at bounding box center [881, 345] width 1372 height 27
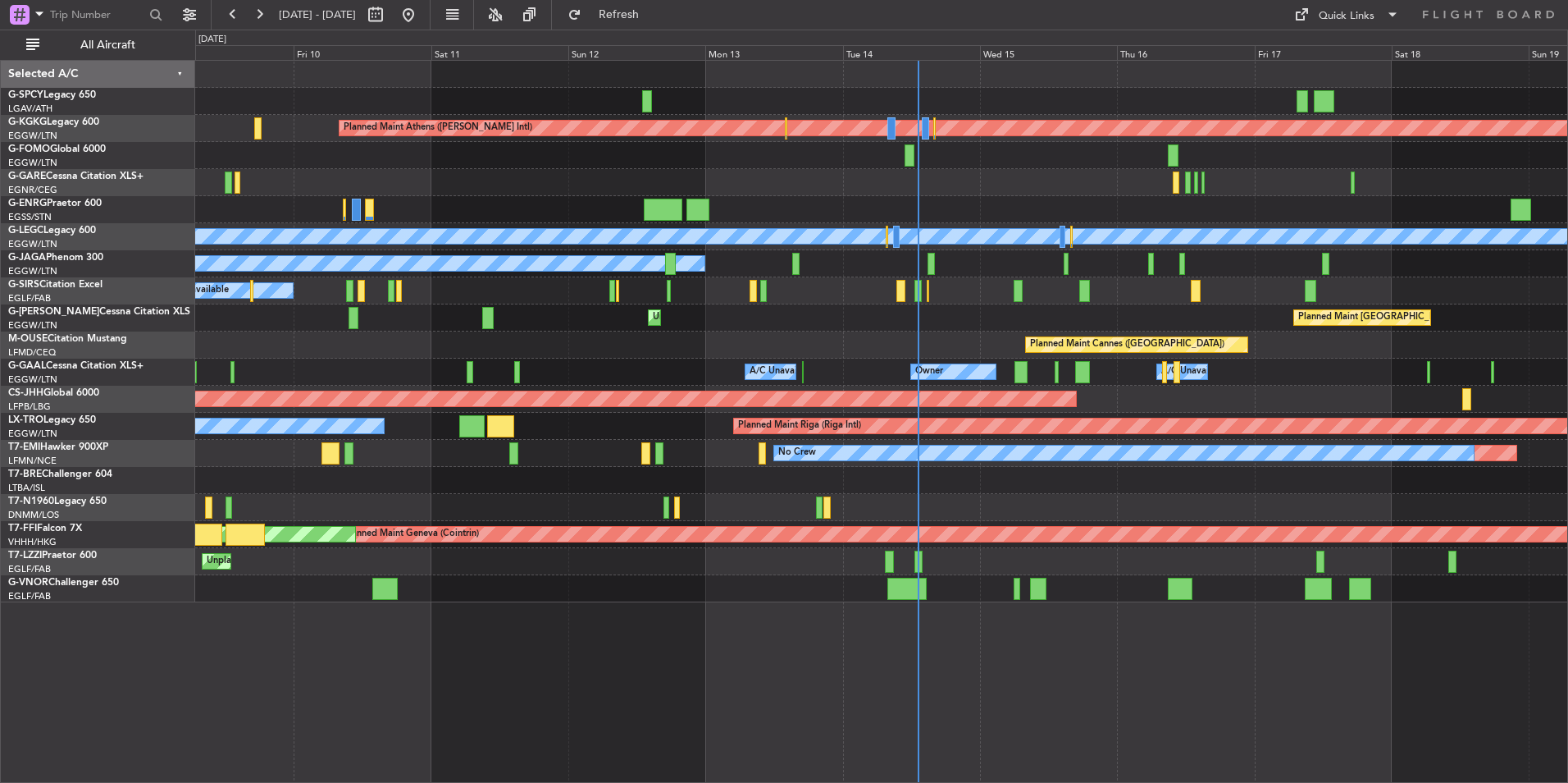
click at [1123, 489] on div at bounding box center [881, 481] width 1372 height 27
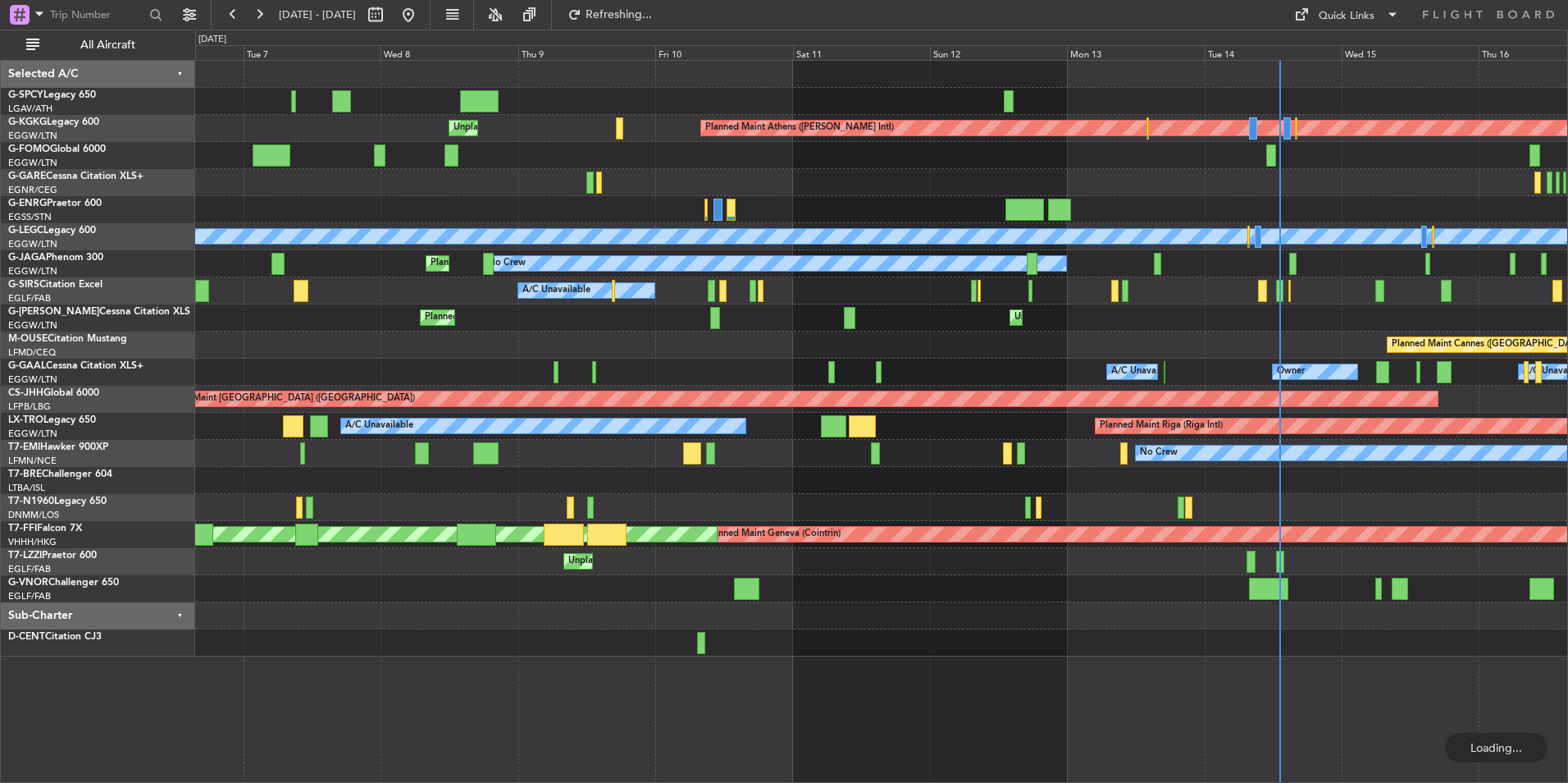
click at [836, 317] on div "Planned Maint Athens ([PERSON_NAME] Intl) Unplanned Maint [GEOGRAPHIC_DATA] (At…" at bounding box center [881, 358] width 1372 height 596
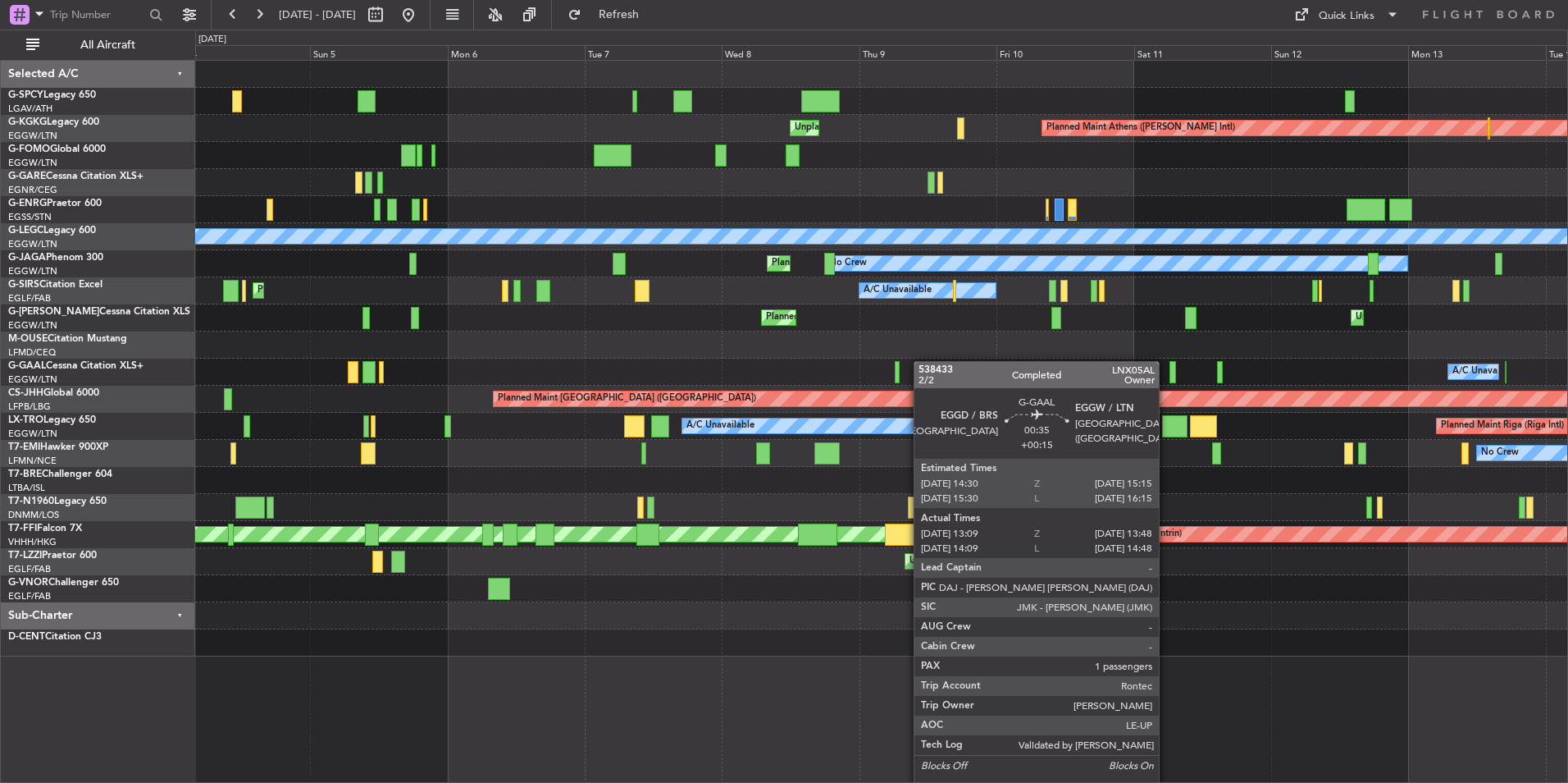
click at [947, 361] on div "Unplanned Maint [GEOGRAPHIC_DATA] Planned Maint [GEOGRAPHIC_DATA] Planned Maint…" at bounding box center [881, 358] width 1372 height 596
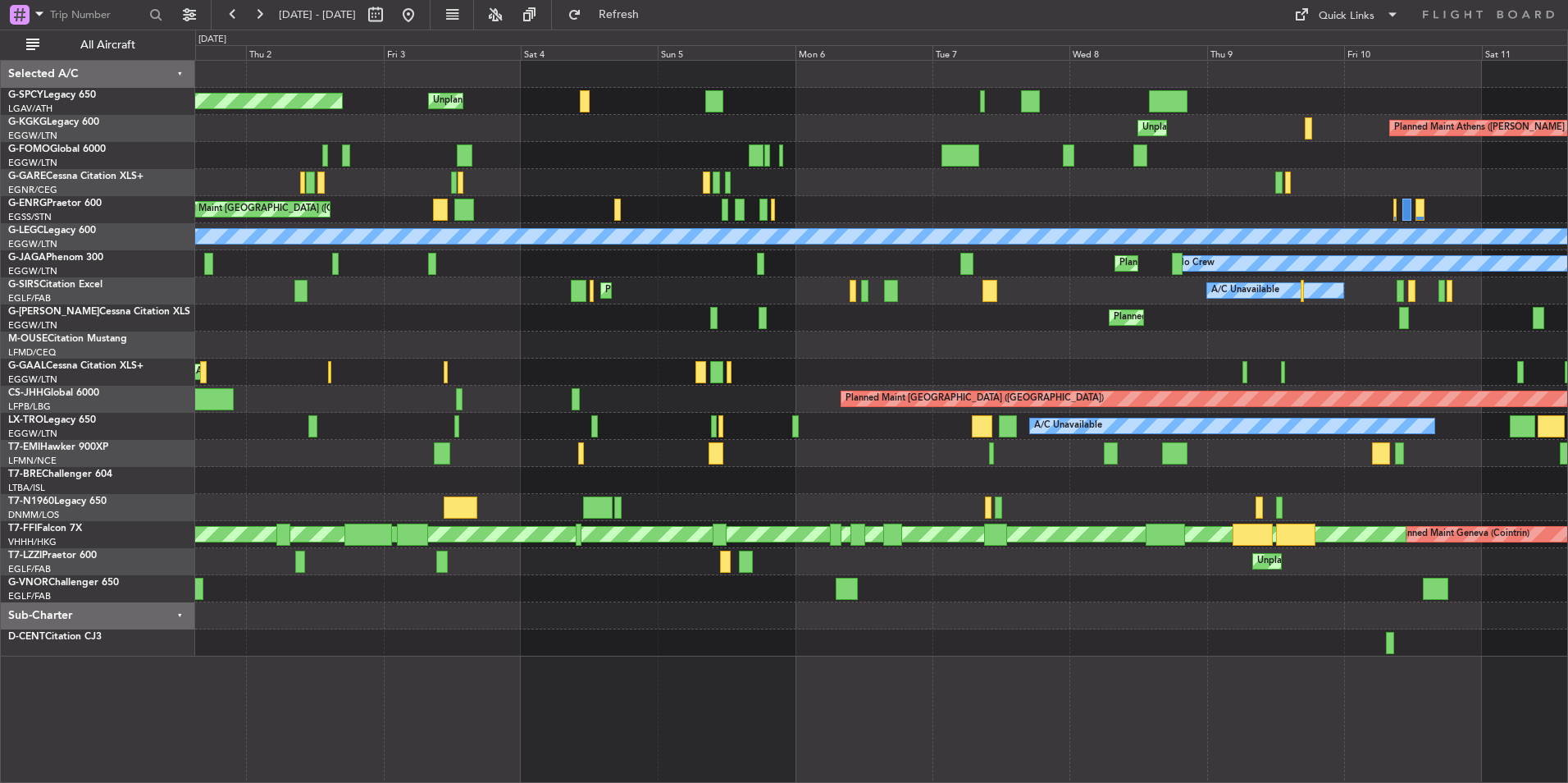
click at [965, 319] on div "Unplanned Maint [GEOGRAPHIC_DATA] Planned Maint [GEOGRAPHIC_DATA] Planned Maint…" at bounding box center [881, 358] width 1372 height 596
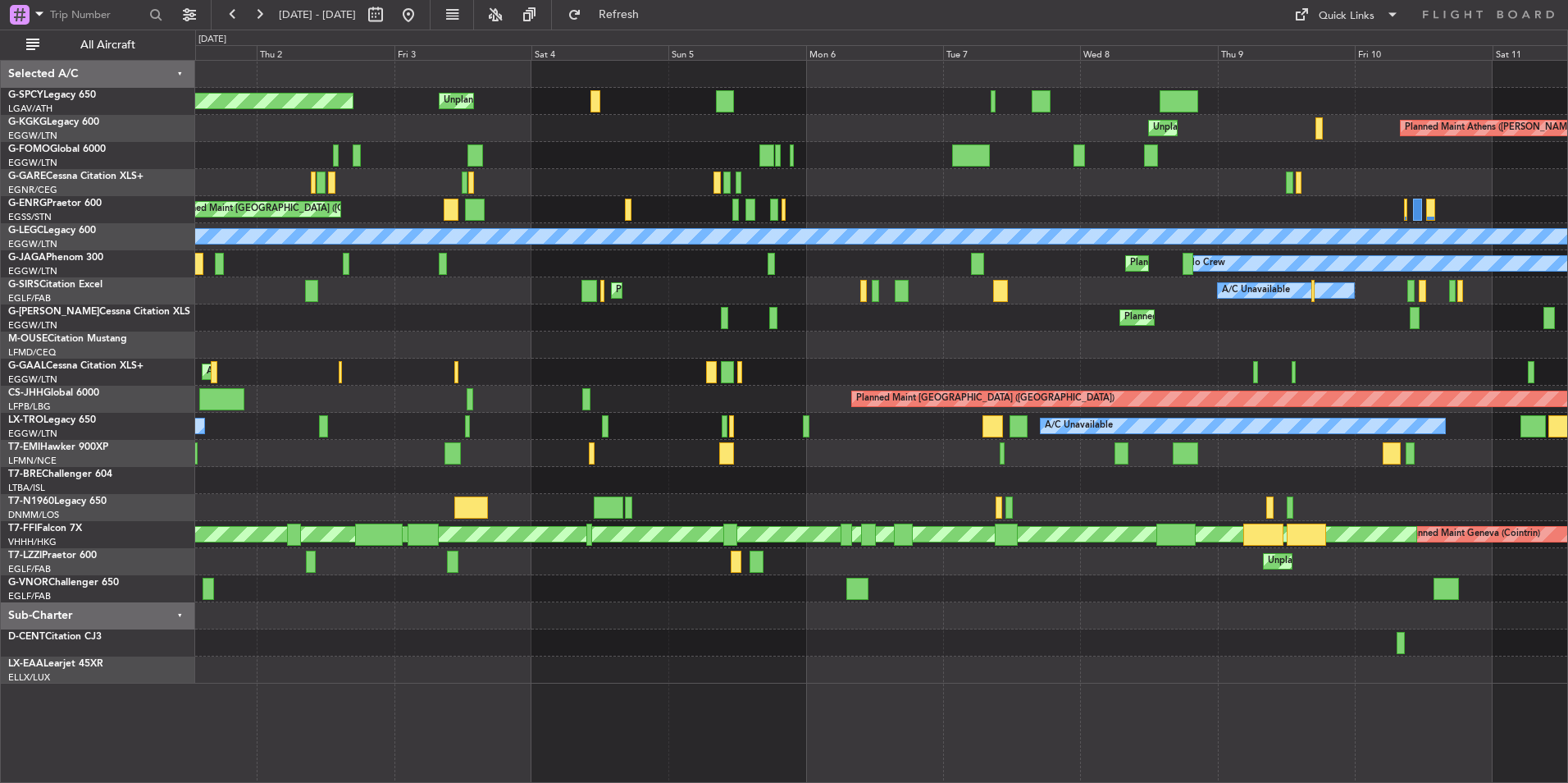
click at [381, 321] on div "Planned Maint [GEOGRAPHIC_DATA] ([GEOGRAPHIC_DATA]) Unplanned Maint [GEOGRAPHIC…" at bounding box center [881, 318] width 1372 height 27
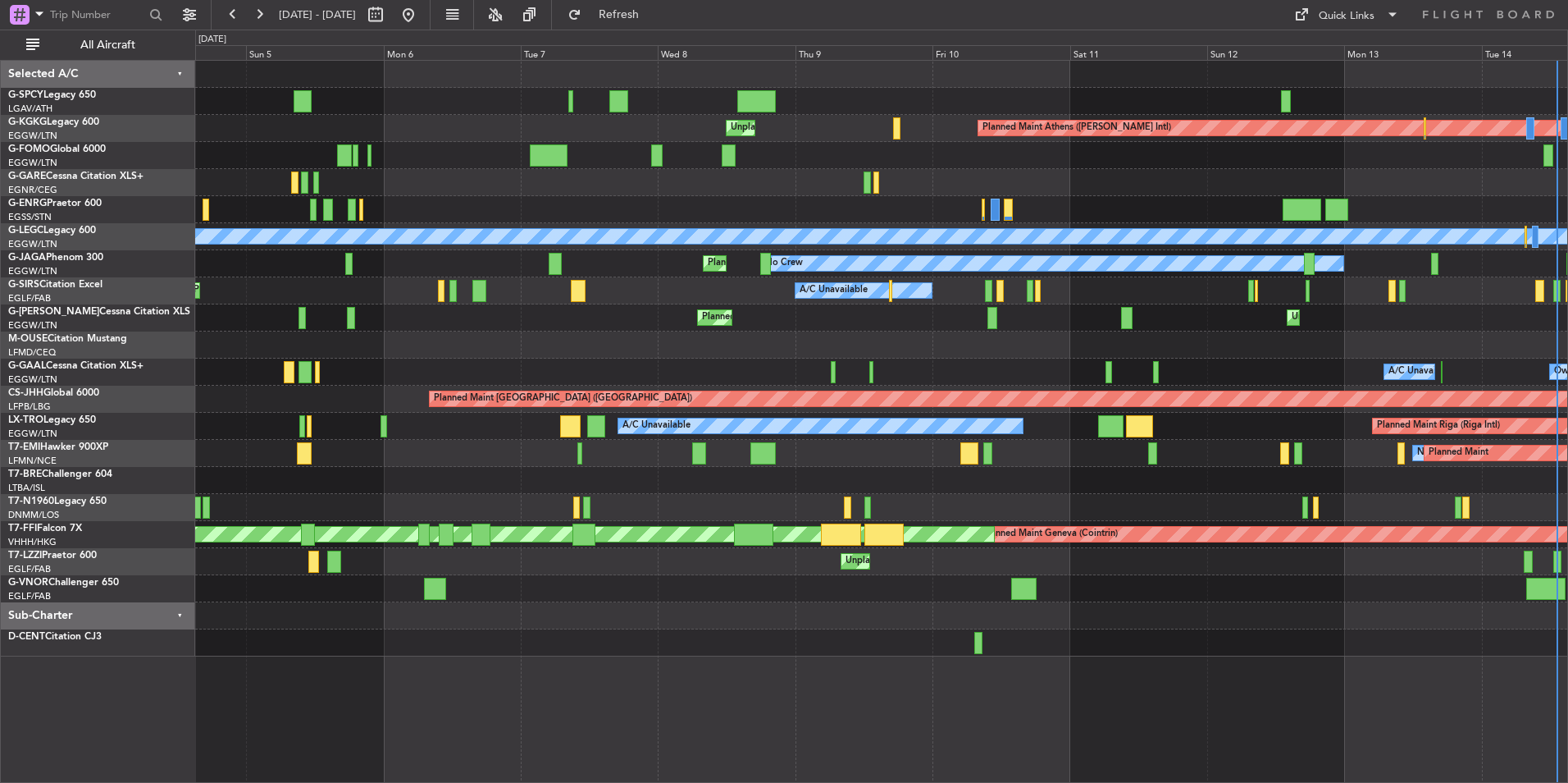
click at [487, 308] on div "Unplanned Maint [GEOGRAPHIC_DATA] Planned Maint [GEOGRAPHIC_DATA] Planned Maint…" at bounding box center [881, 358] width 1372 height 596
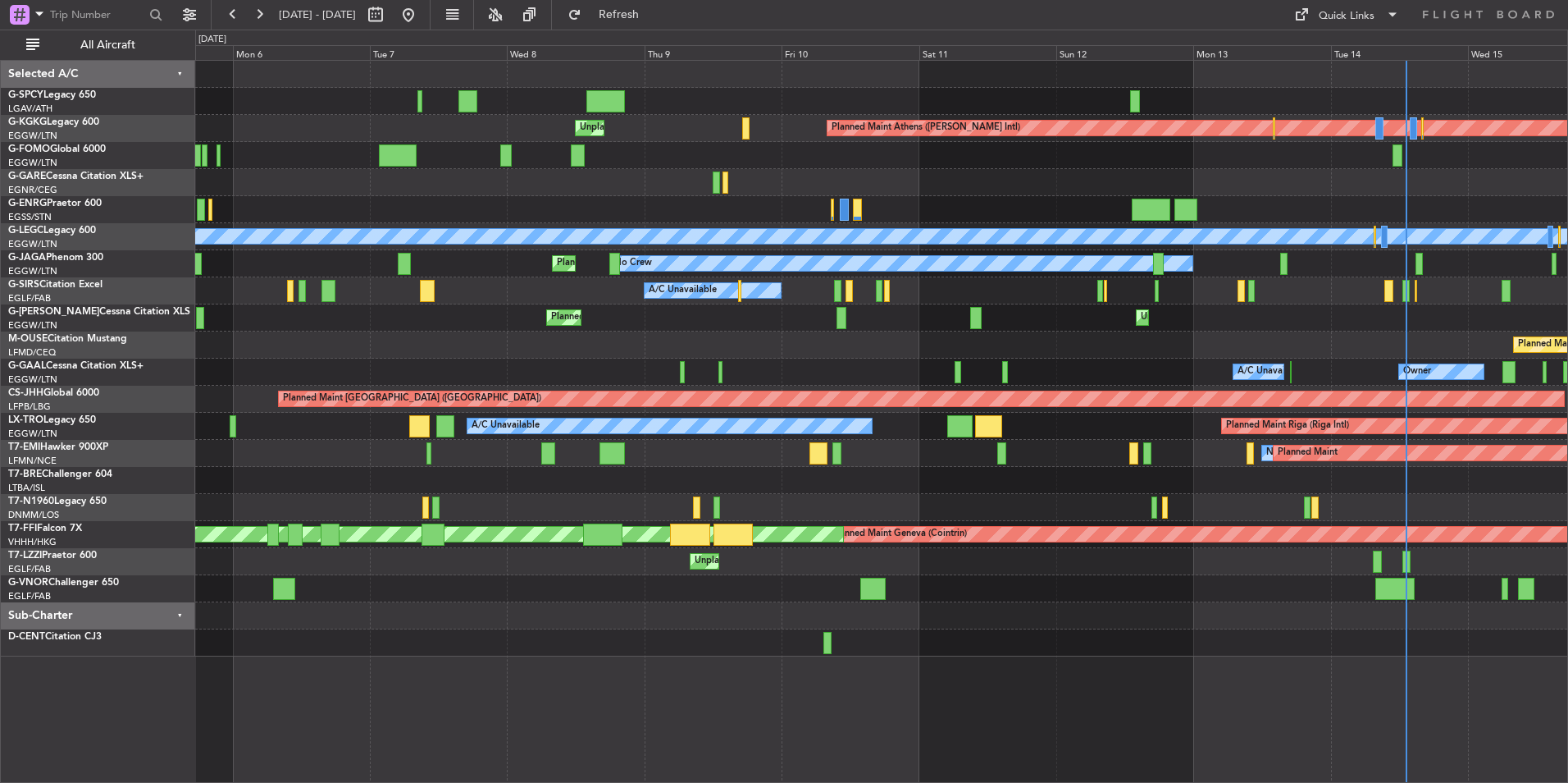
click at [869, 325] on div "Planned Maint [GEOGRAPHIC_DATA] ([GEOGRAPHIC_DATA]) Unplanned Maint [GEOGRAPHIC…" at bounding box center [881, 318] width 1372 height 27
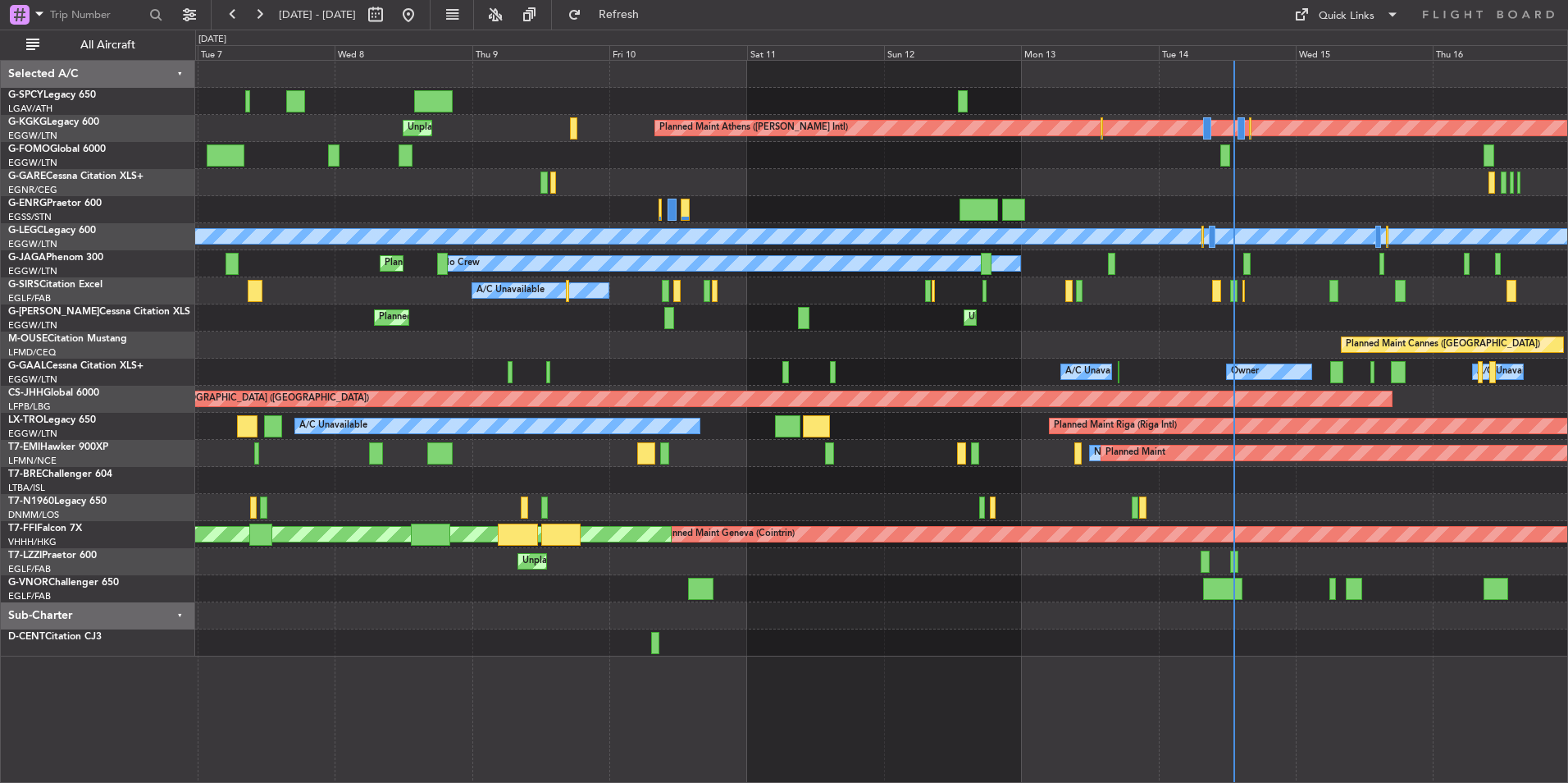
click at [796, 290] on div "Planned Maint Athens ([PERSON_NAME] Intl) Unplanned Maint [GEOGRAPHIC_DATA] (At…" at bounding box center [881, 358] width 1372 height 596
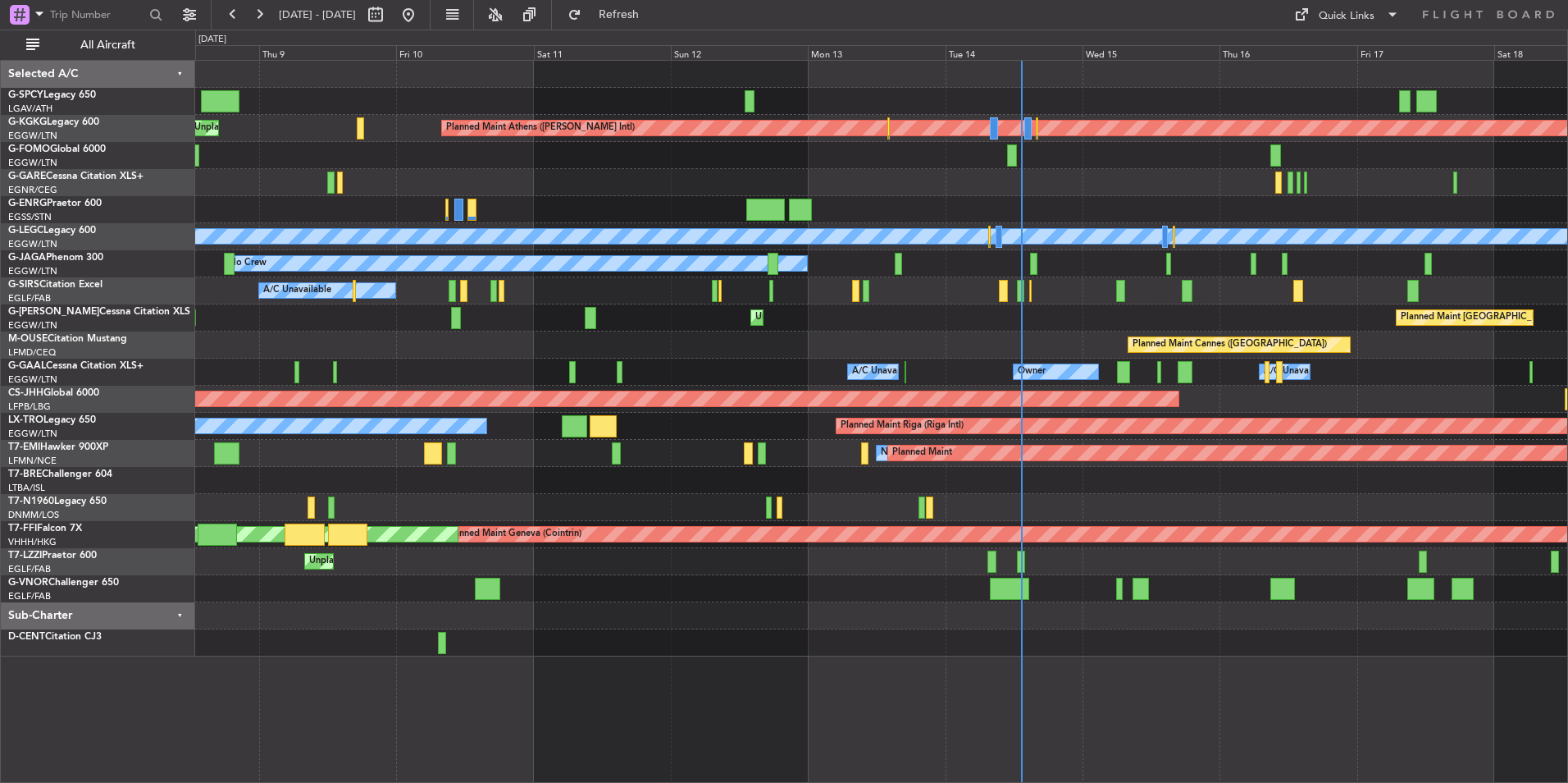
click at [811, 343] on div "Planned Maint Athens ([PERSON_NAME] Intl) Unplanned Maint [GEOGRAPHIC_DATA] (At…" at bounding box center [881, 358] width 1372 height 596
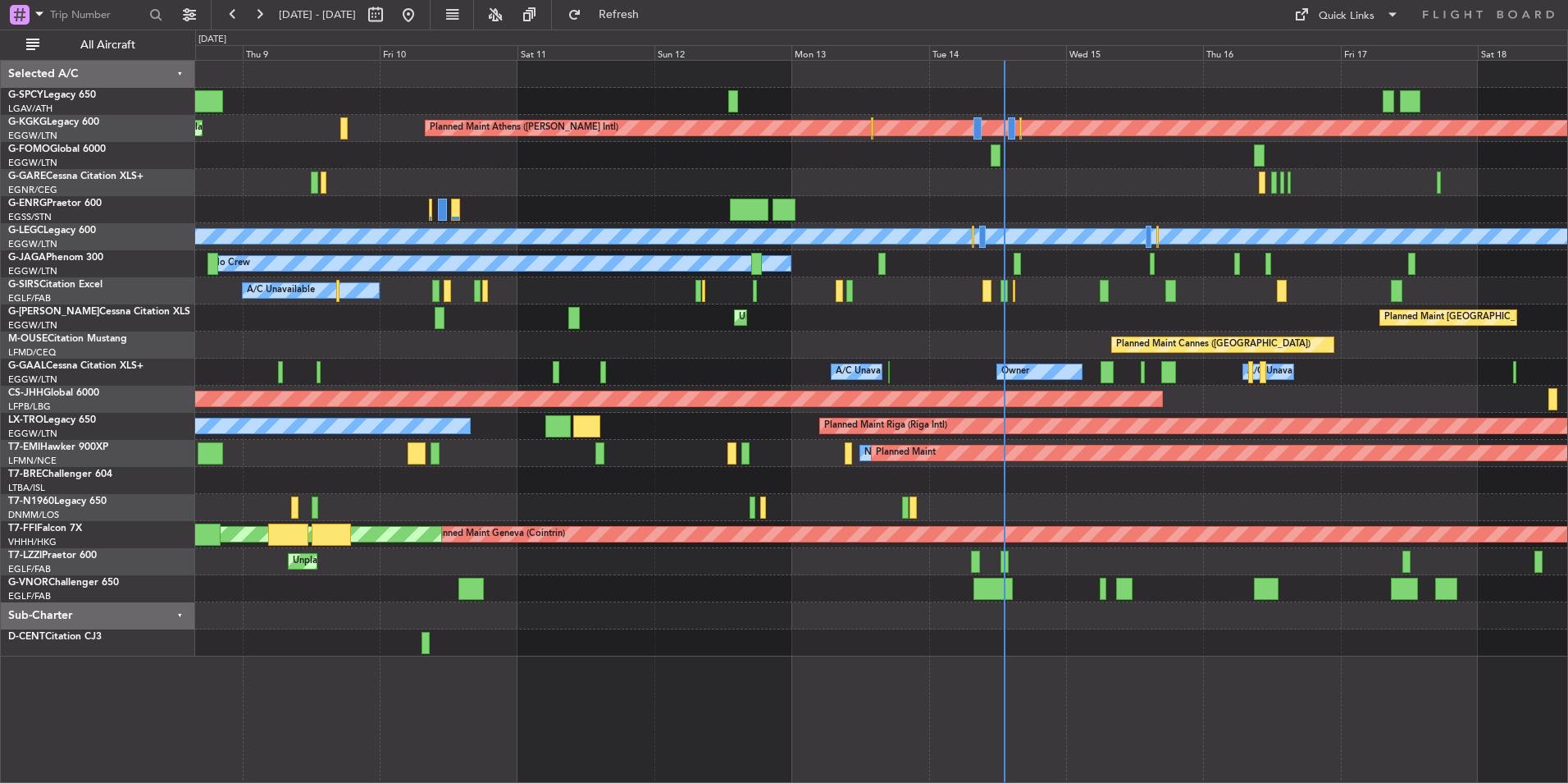
click at [729, 321] on div "Planned Maint Athens ([PERSON_NAME] Intl) Unplanned Maint [GEOGRAPHIC_DATA] (At…" at bounding box center [881, 358] width 1372 height 596
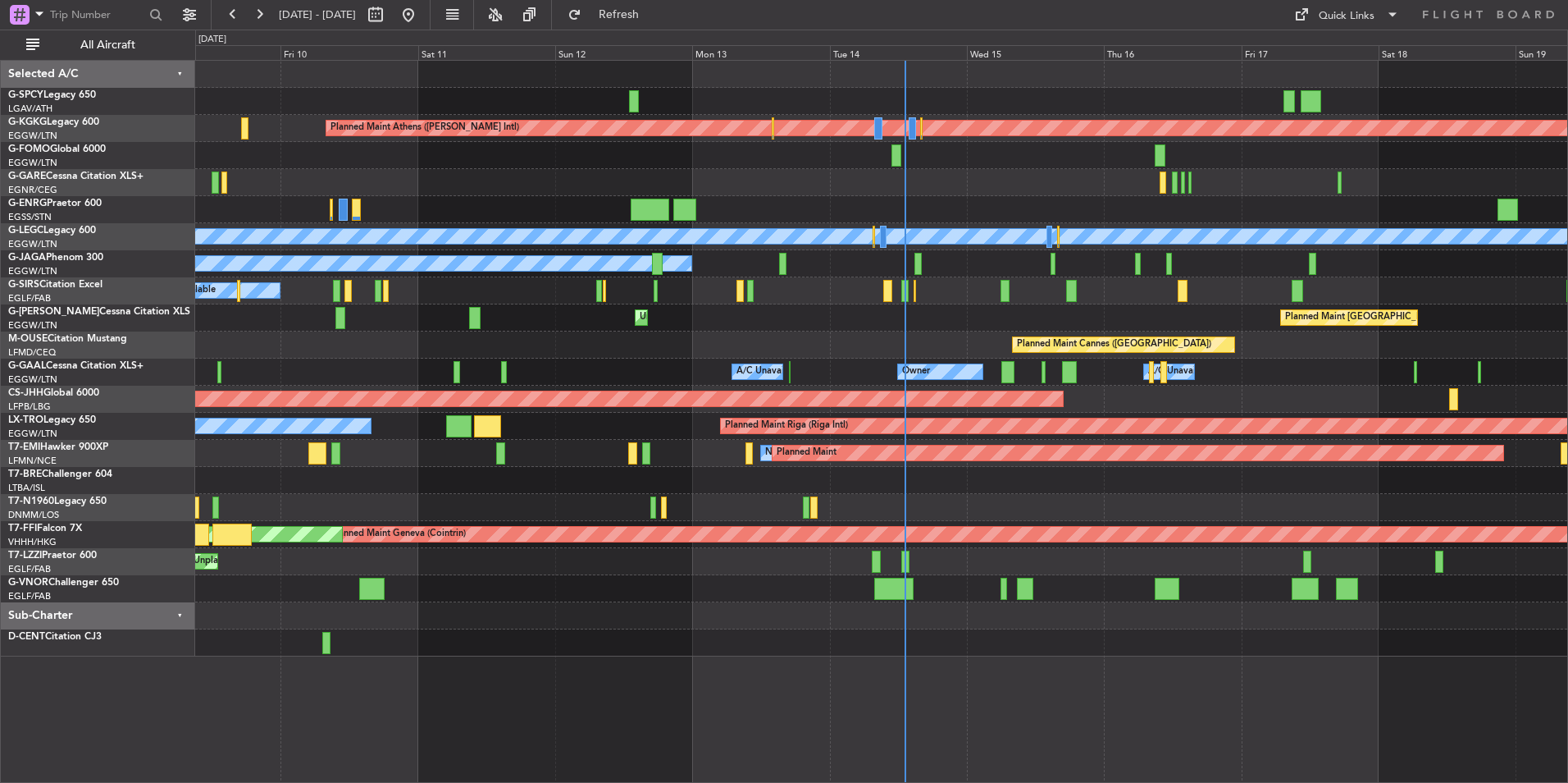
click at [791, 333] on div "Planned Maint Athens ([PERSON_NAME] Intl) Unplanned Maint [GEOGRAPHIC_DATA] (At…" at bounding box center [881, 358] width 1372 height 596
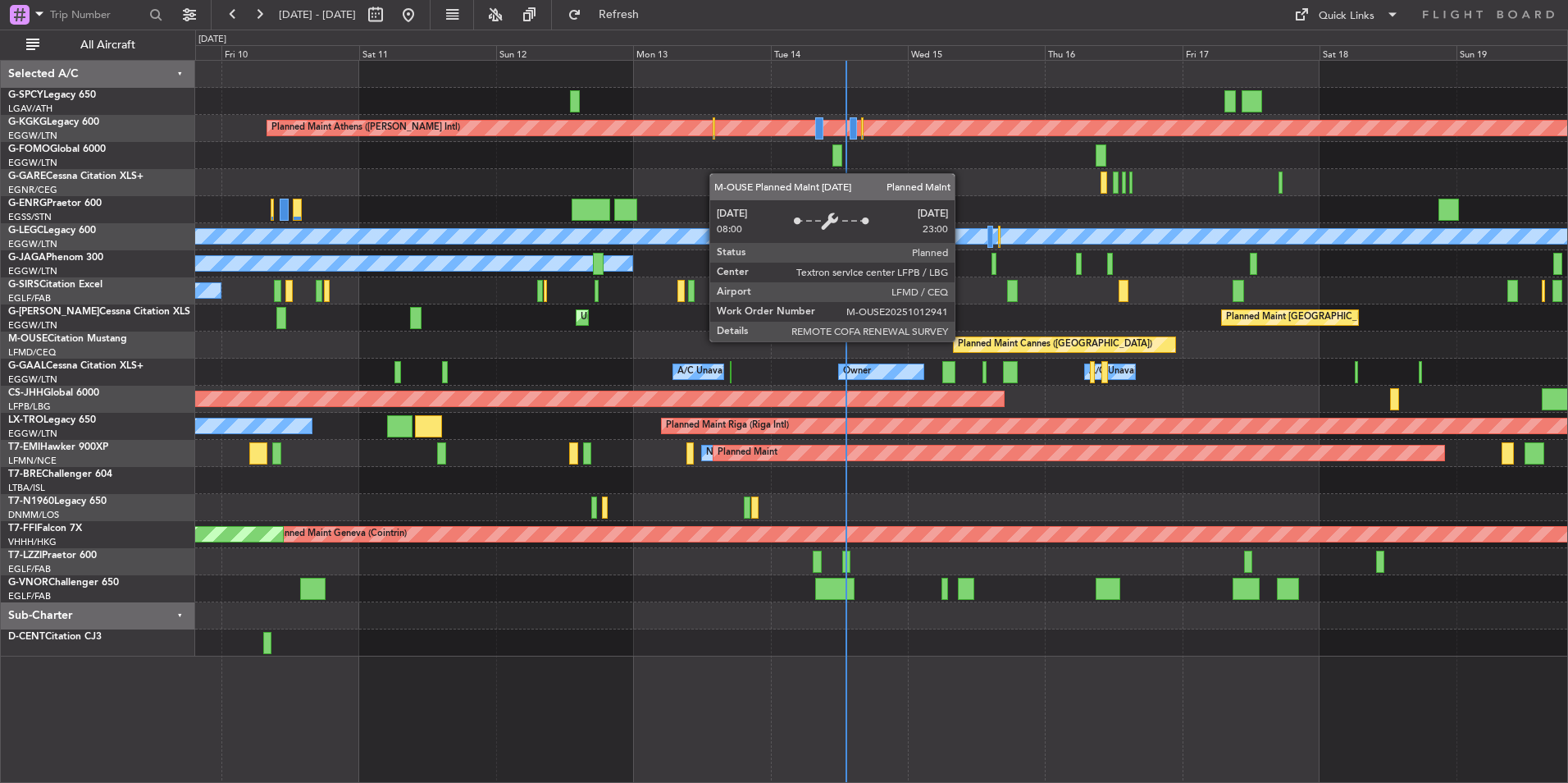
click at [958, 342] on div "Planned Maint Cannes ([GEOGRAPHIC_DATA])" at bounding box center [1055, 344] width 194 height 24
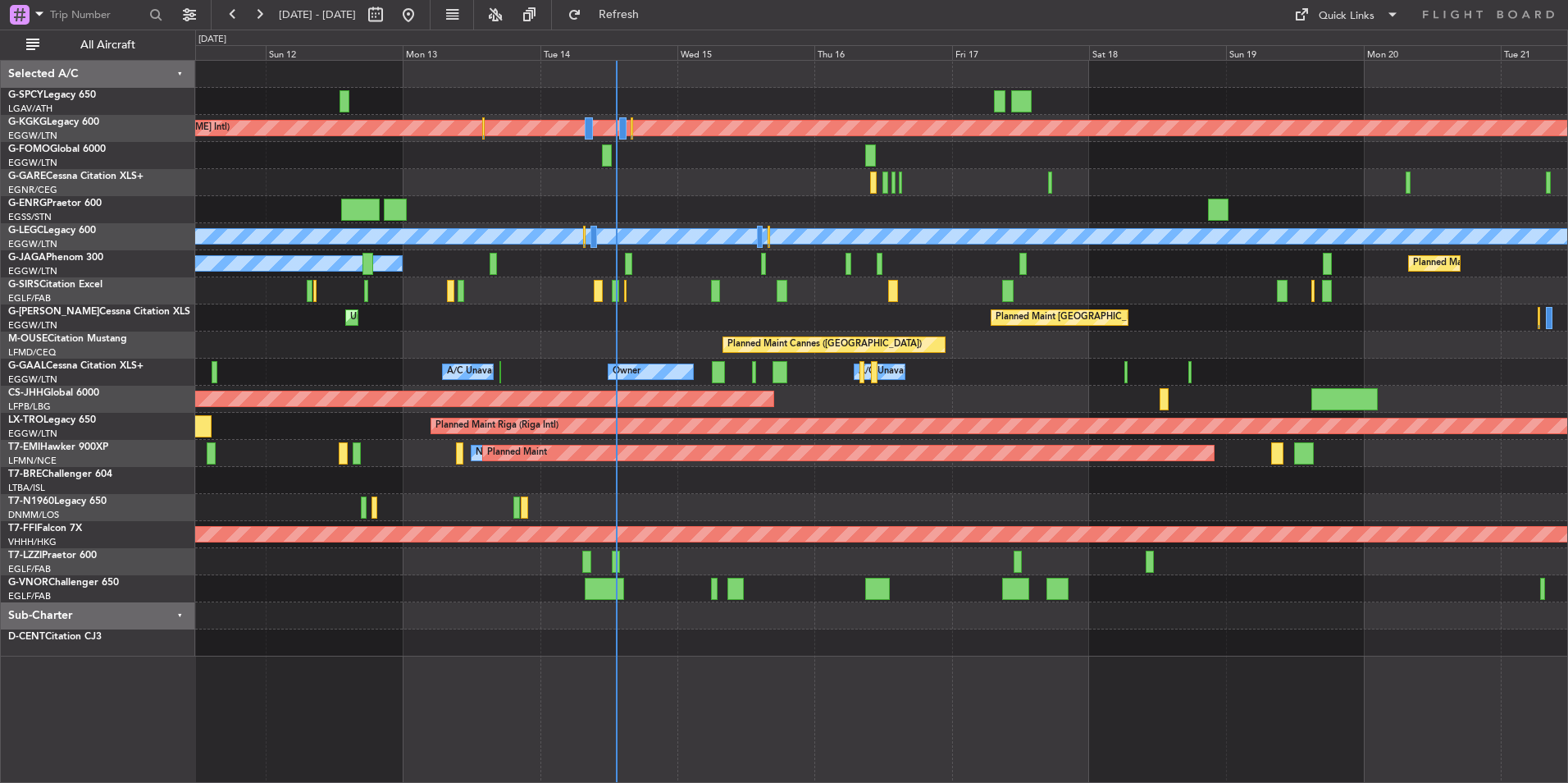
click at [810, 381] on div "Planned Maint Athens ([PERSON_NAME] Intl) Planned Maint [GEOGRAPHIC_DATA] ([GEO…" at bounding box center [881, 358] width 1372 height 596
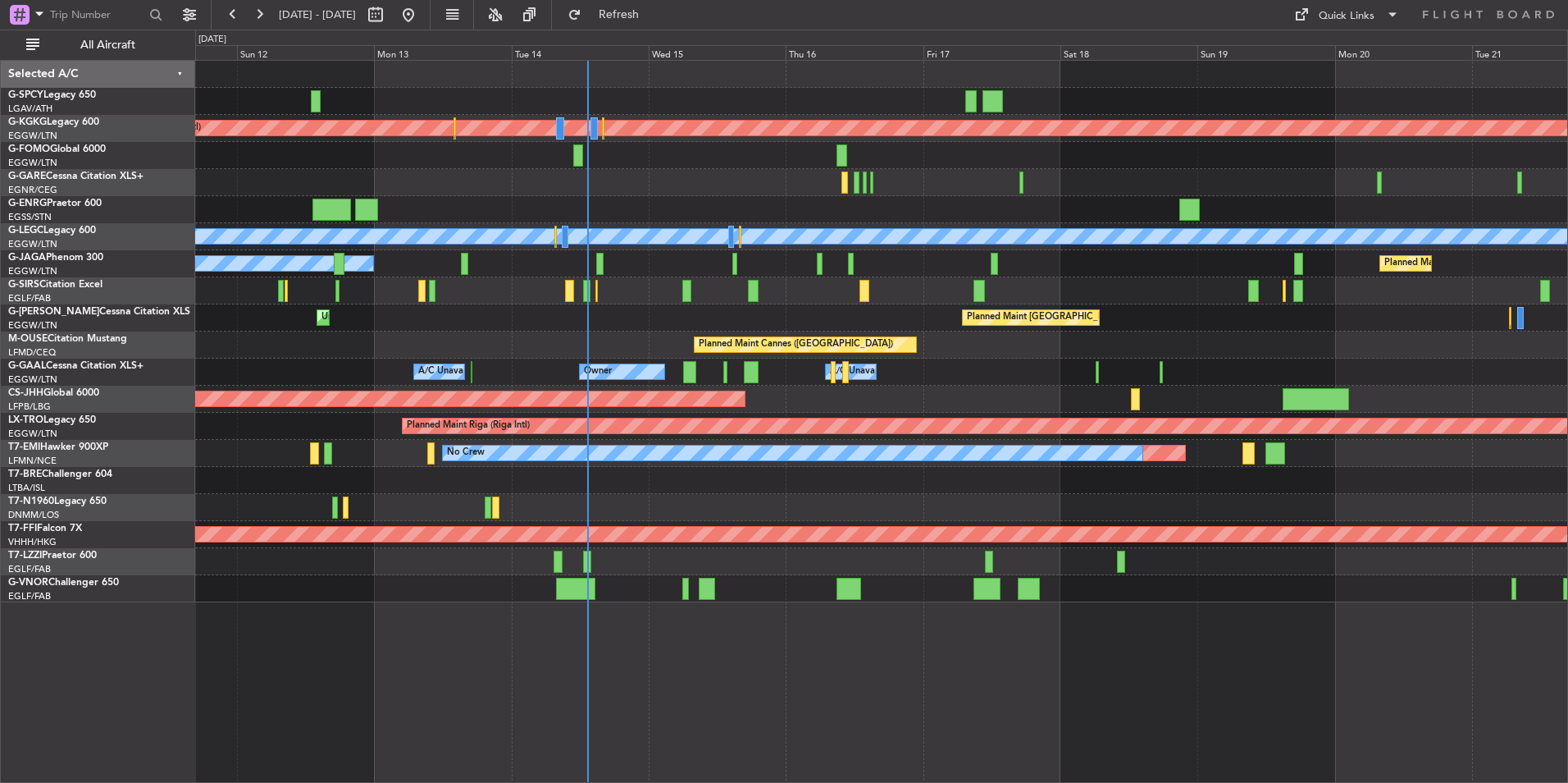
click at [232, 320] on div "Planned Maint Athens ([PERSON_NAME] Intl) Planned Maint [GEOGRAPHIC_DATA] ([GEO…" at bounding box center [881, 331] width 1372 height 542
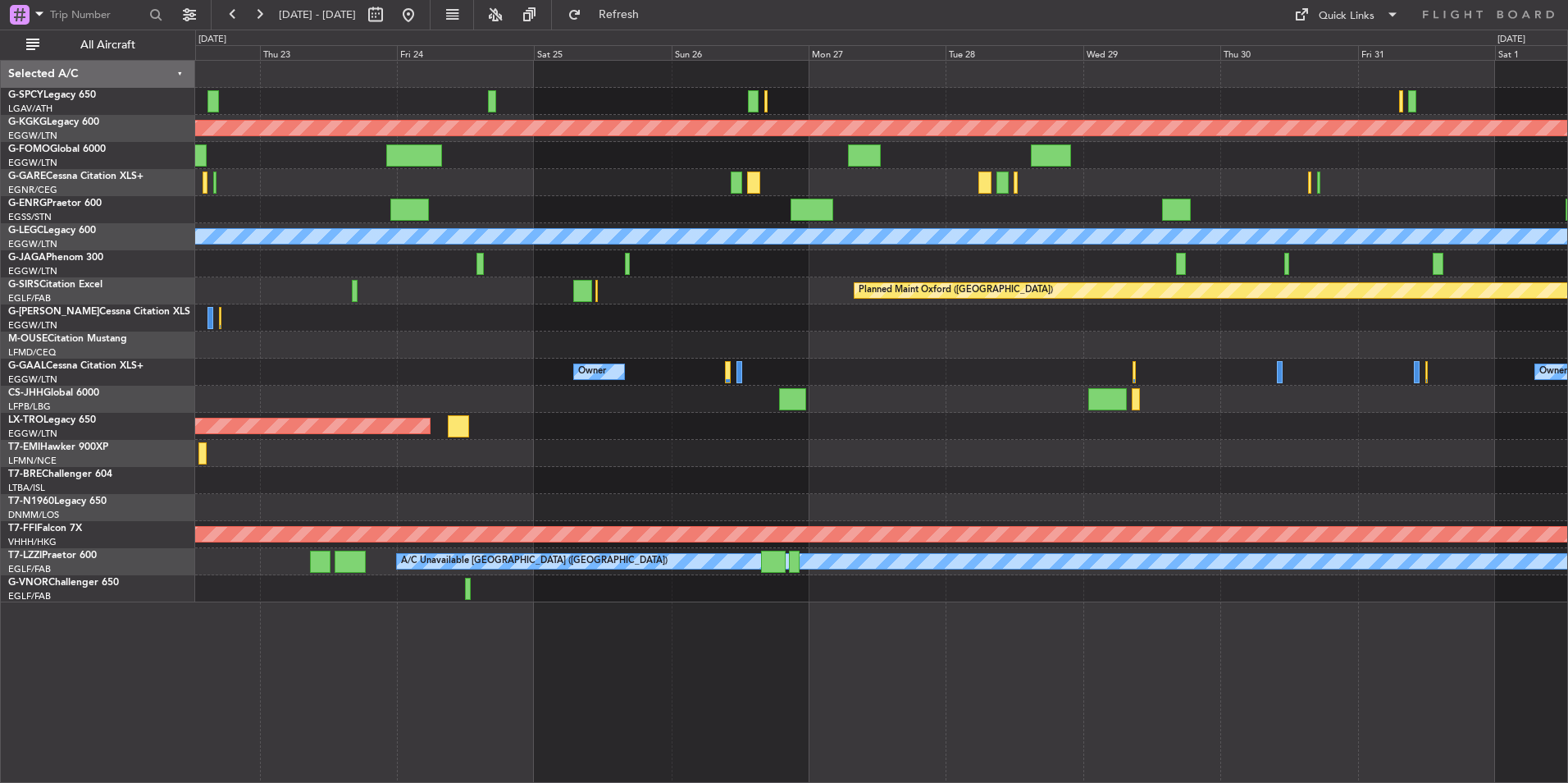
click at [436, 440] on div "Planned Maint Athens ([PERSON_NAME] Intl) Planned Maint [GEOGRAPHIC_DATA] ([GEO…" at bounding box center [881, 331] width 1372 height 542
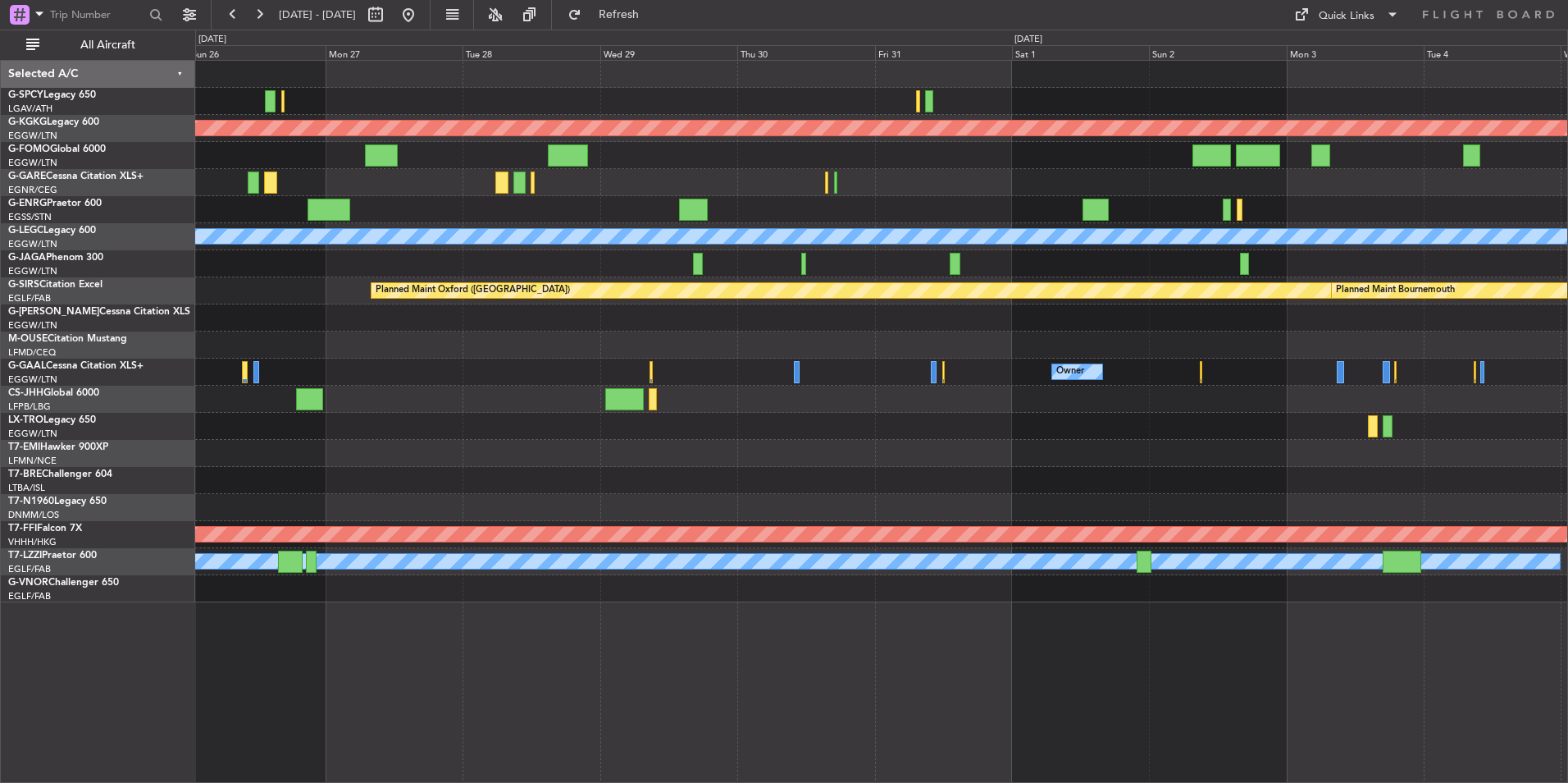
click at [488, 429] on div "Planned Maint Athens ([PERSON_NAME] Intl) Planned Maint [GEOGRAPHIC_DATA] ([GEO…" at bounding box center [881, 331] width 1372 height 542
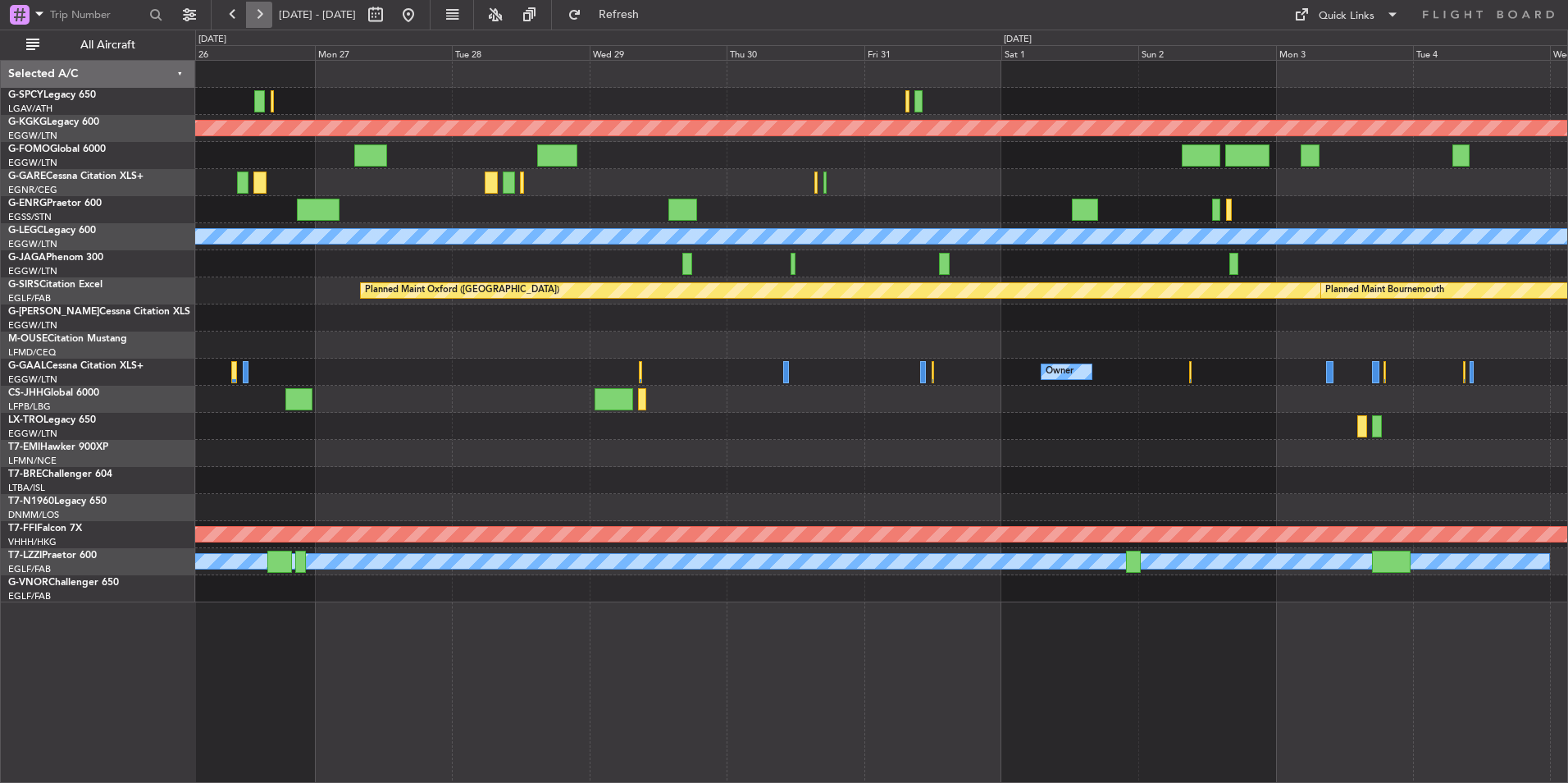
click at [247, 20] on button at bounding box center [259, 14] width 26 height 26
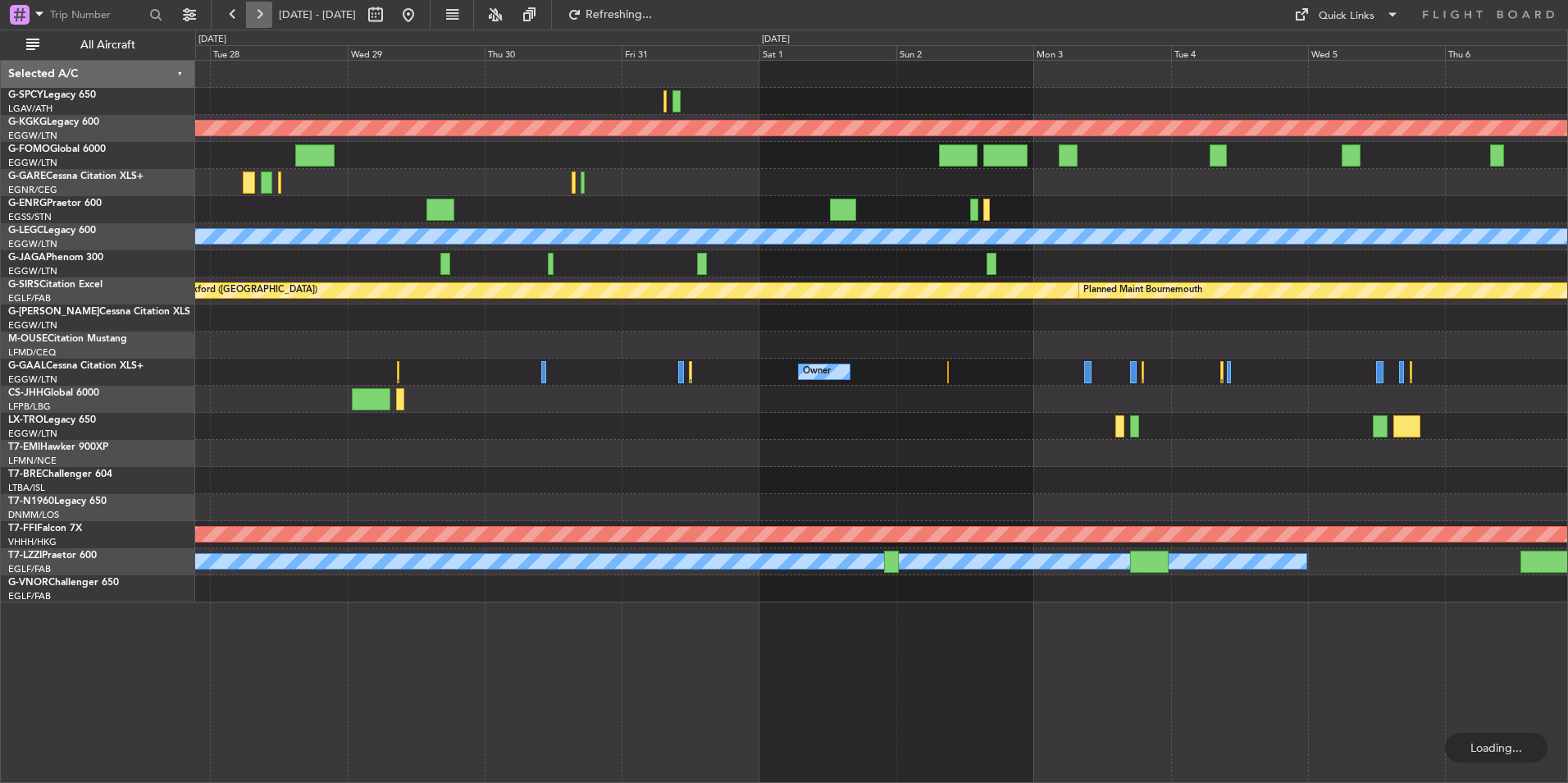
click at [247, 20] on button at bounding box center [259, 14] width 26 height 26
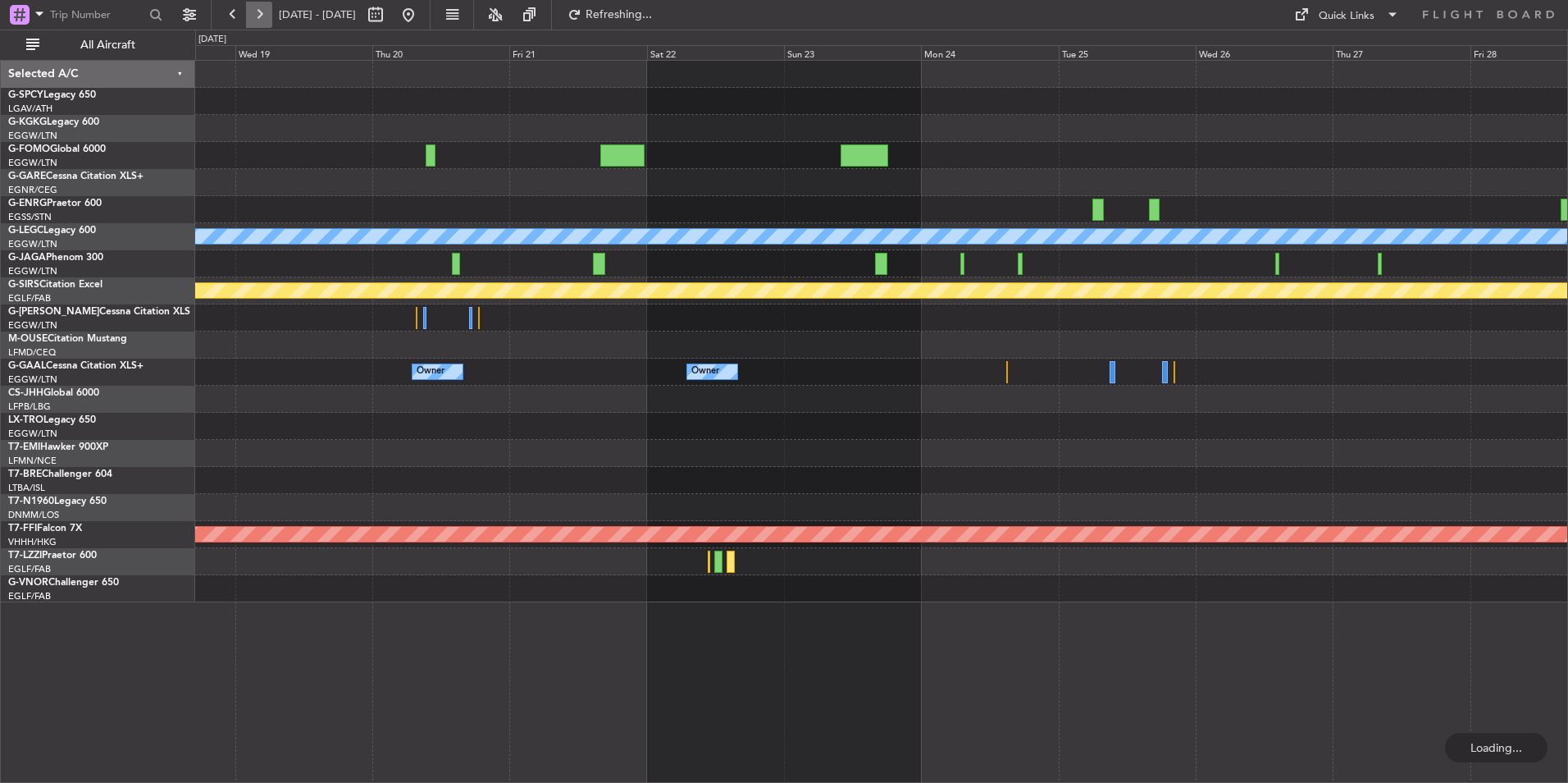
click at [247, 20] on button at bounding box center [259, 14] width 26 height 26
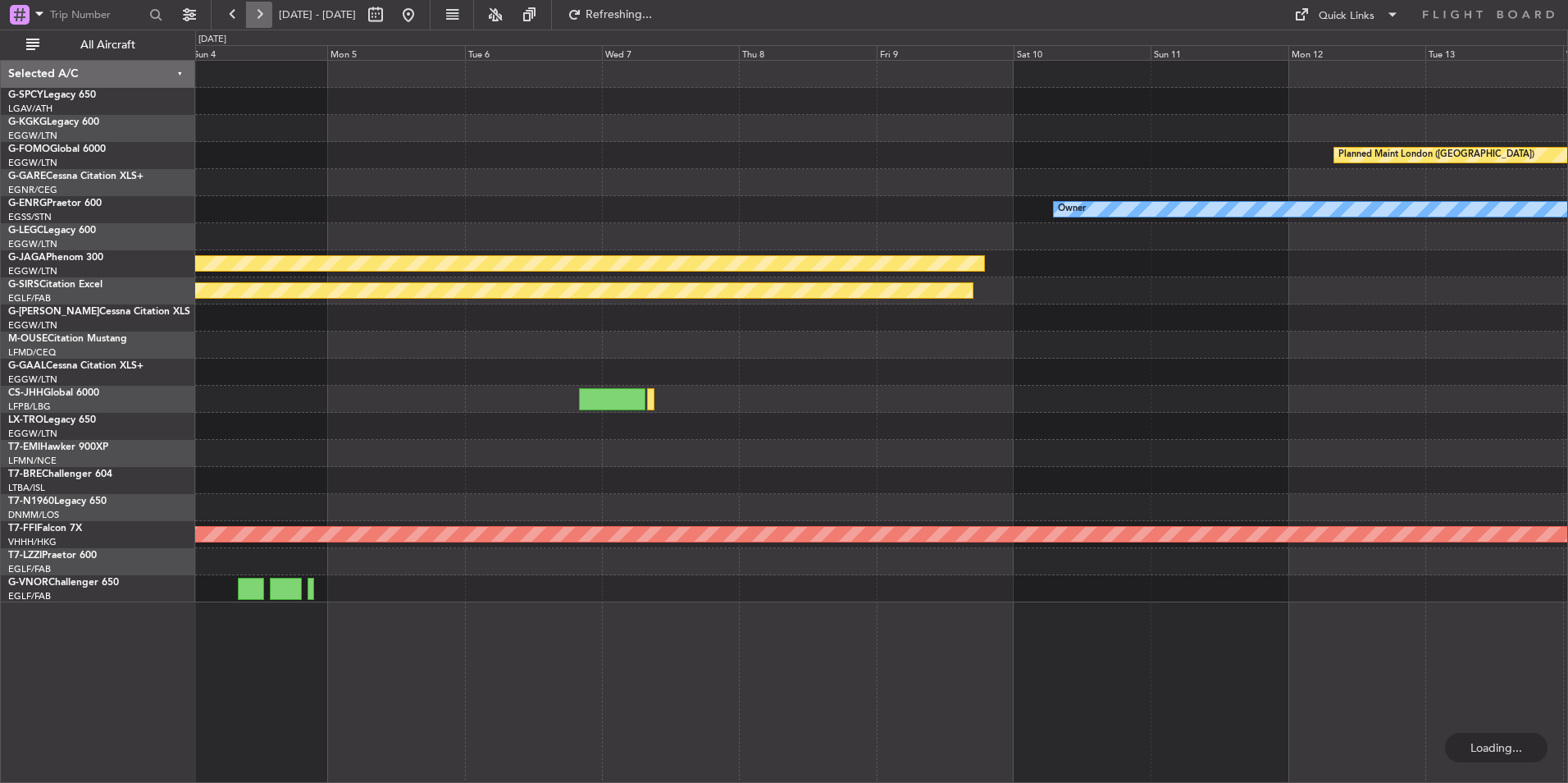
click at [247, 20] on button at bounding box center [259, 14] width 26 height 26
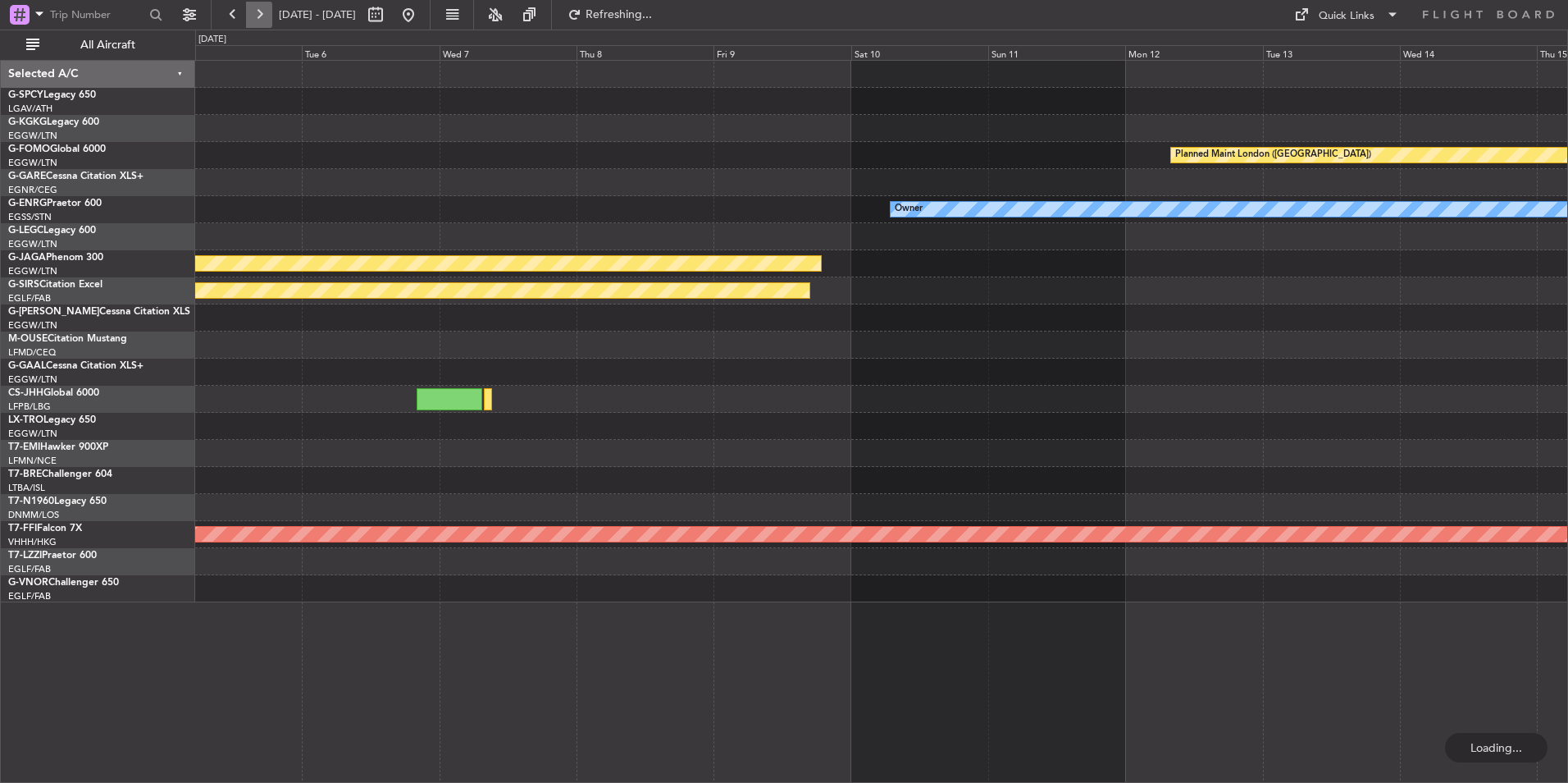
click at [247, 20] on button at bounding box center [259, 14] width 26 height 26
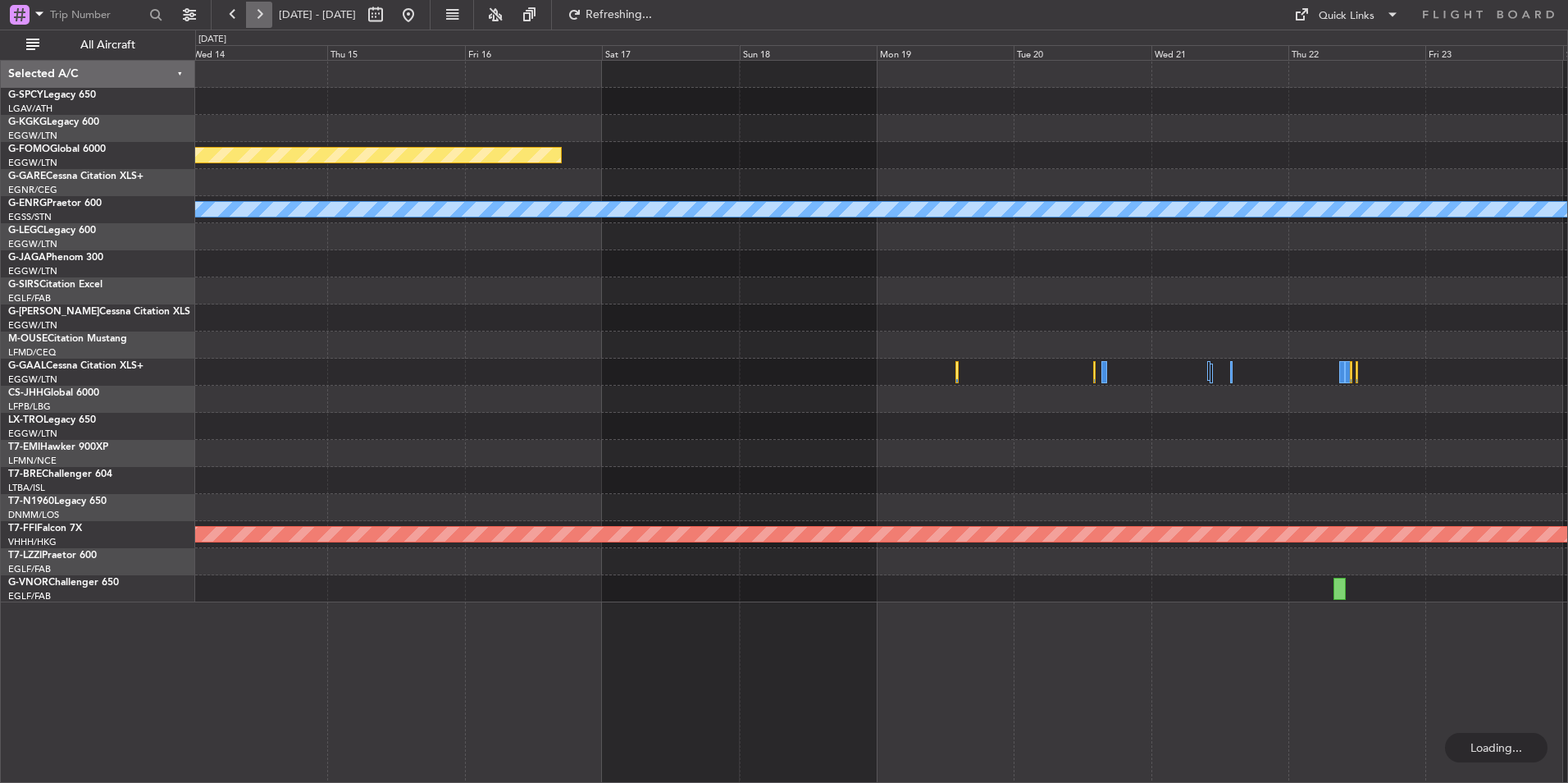
click at [247, 20] on button at bounding box center [259, 14] width 26 height 26
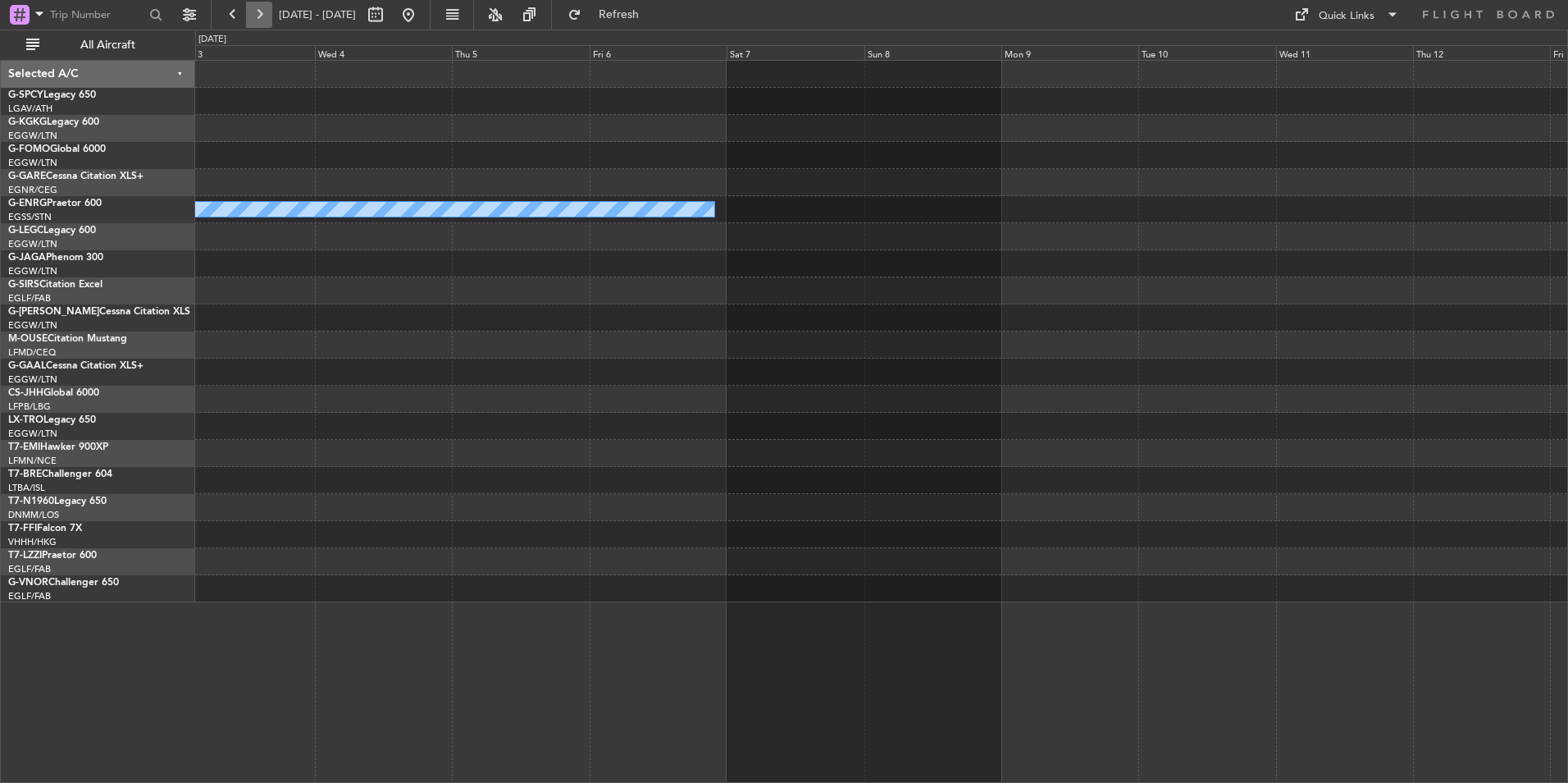
click at [247, 20] on button at bounding box center [259, 14] width 26 height 26
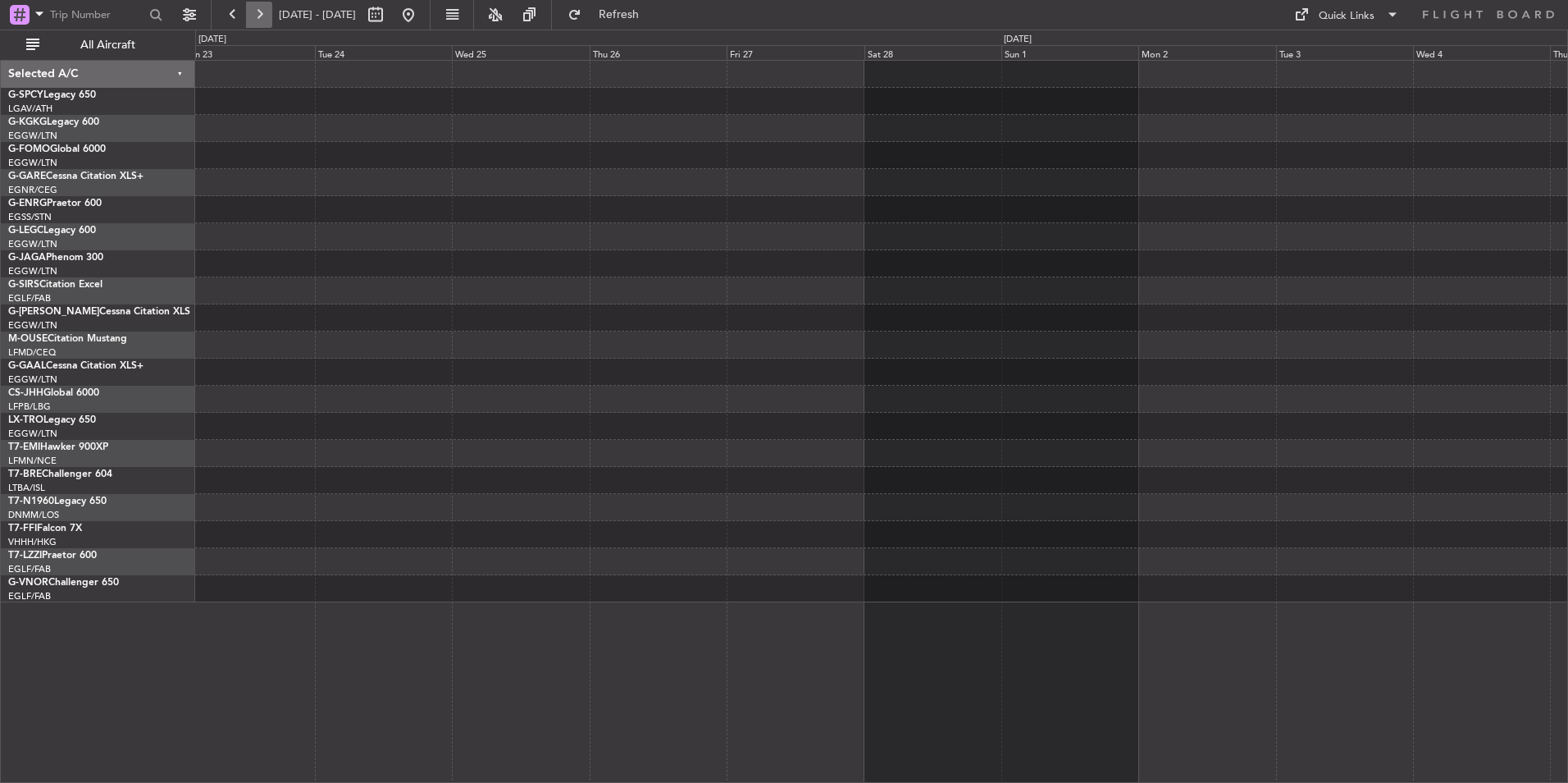
click at [247, 20] on button at bounding box center [259, 14] width 26 height 26
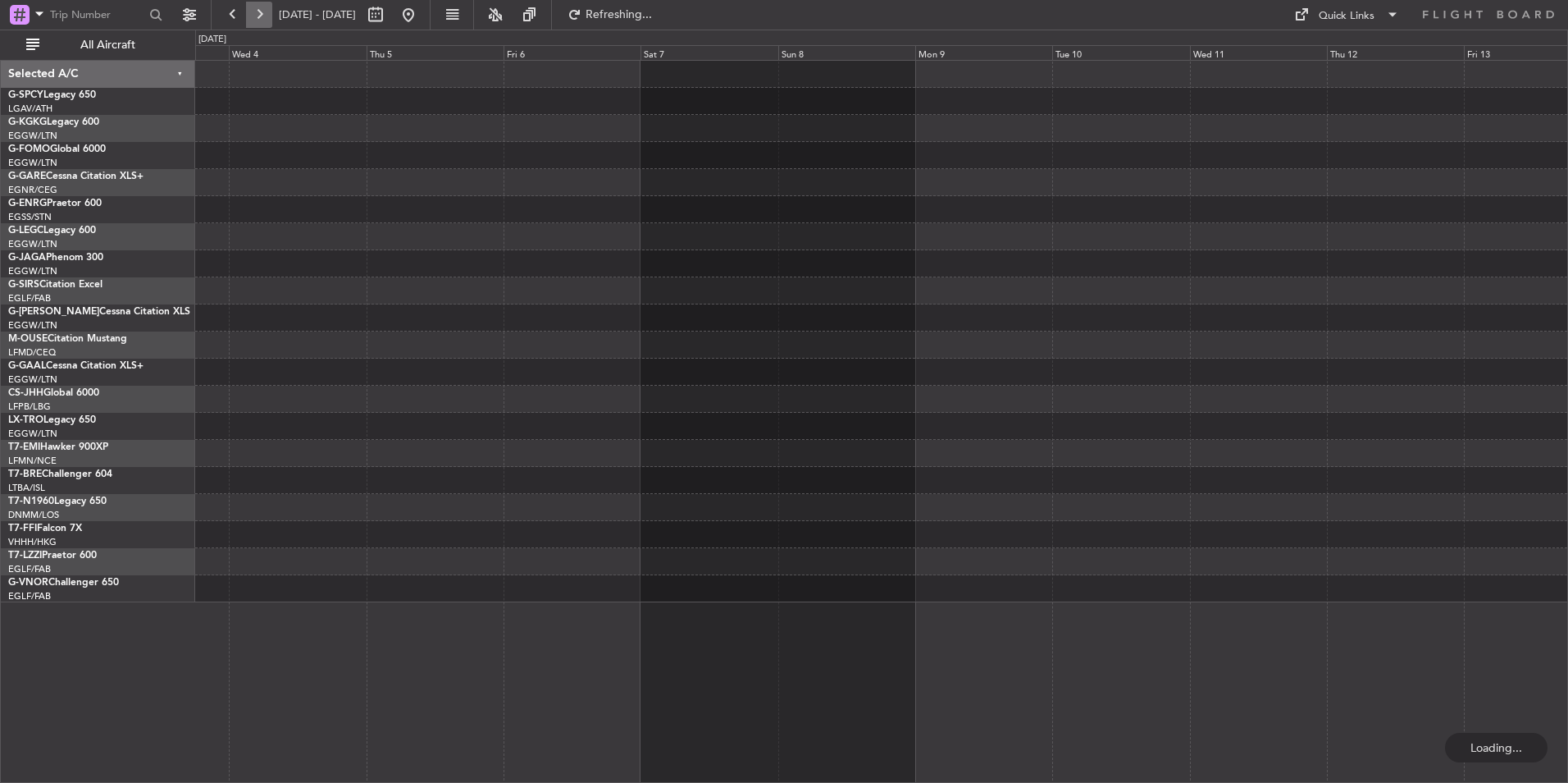
click at [247, 20] on button at bounding box center [259, 14] width 26 height 26
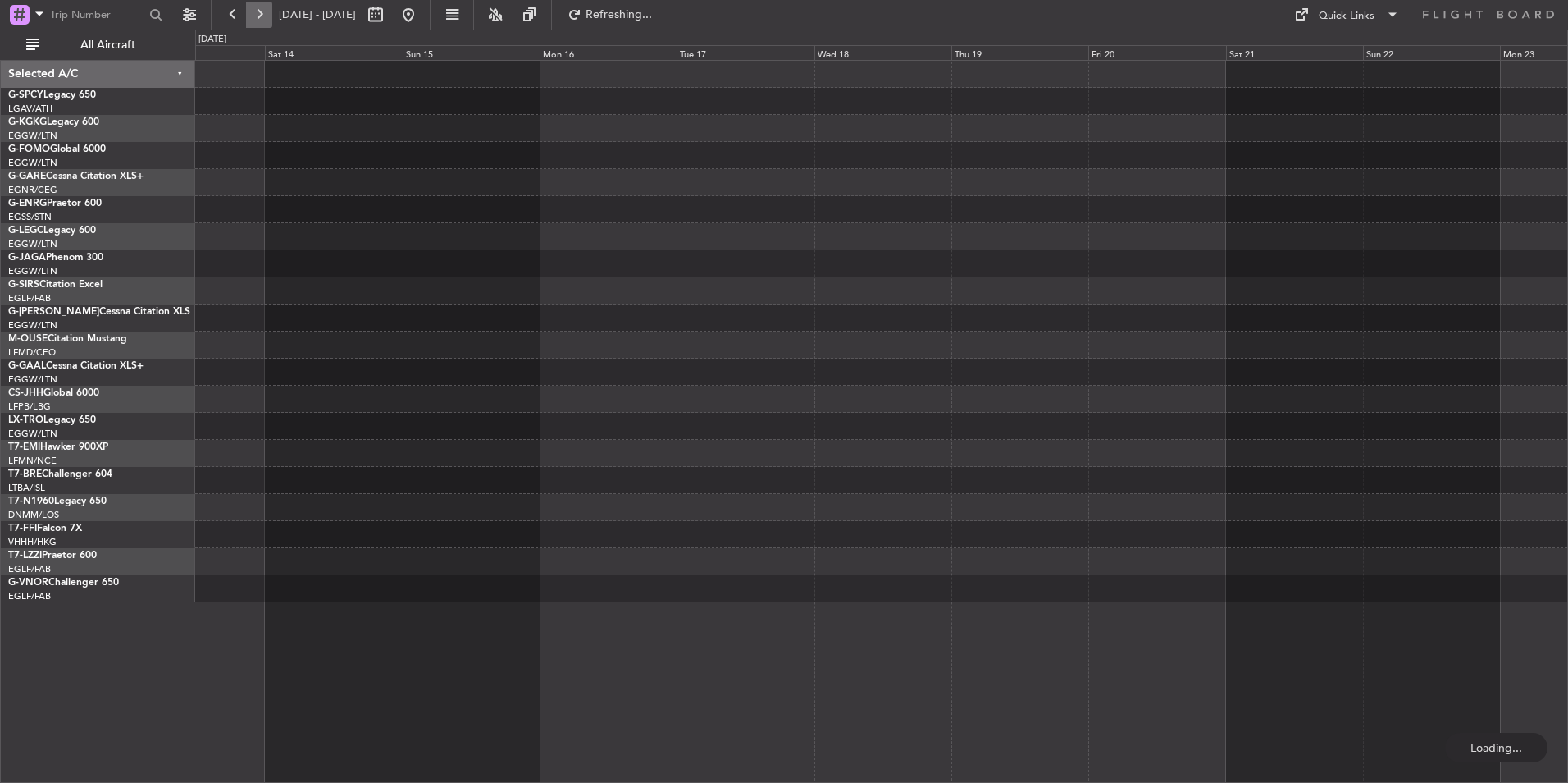
click at [247, 20] on button at bounding box center [259, 14] width 26 height 26
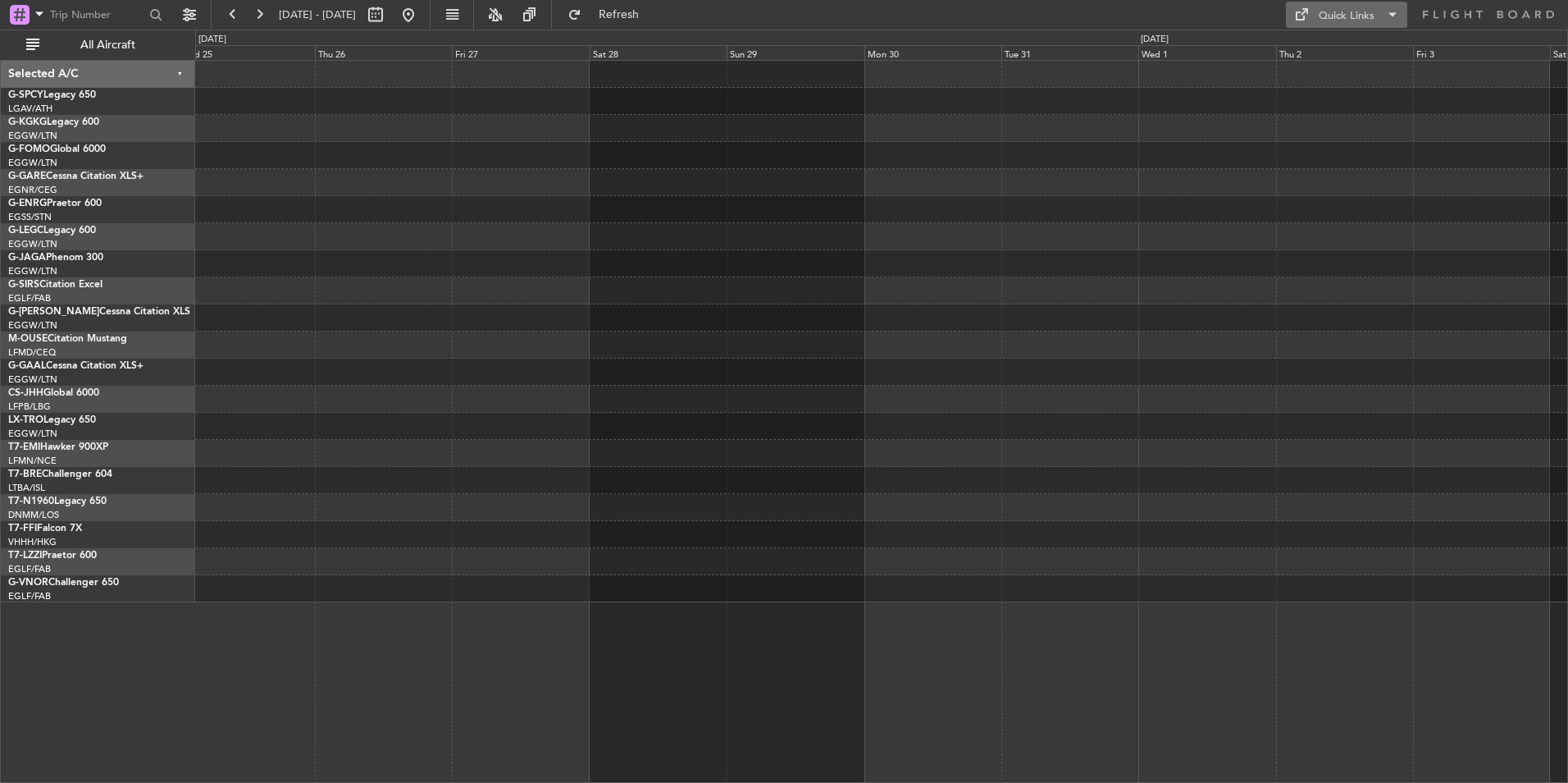
click at [1338, 19] on div "Quick Links" at bounding box center [1346, 15] width 56 height 16
click at [1371, 70] on button "Trip Builder" at bounding box center [1346, 54] width 123 height 40
click at [422, 13] on button at bounding box center [408, 14] width 26 height 26
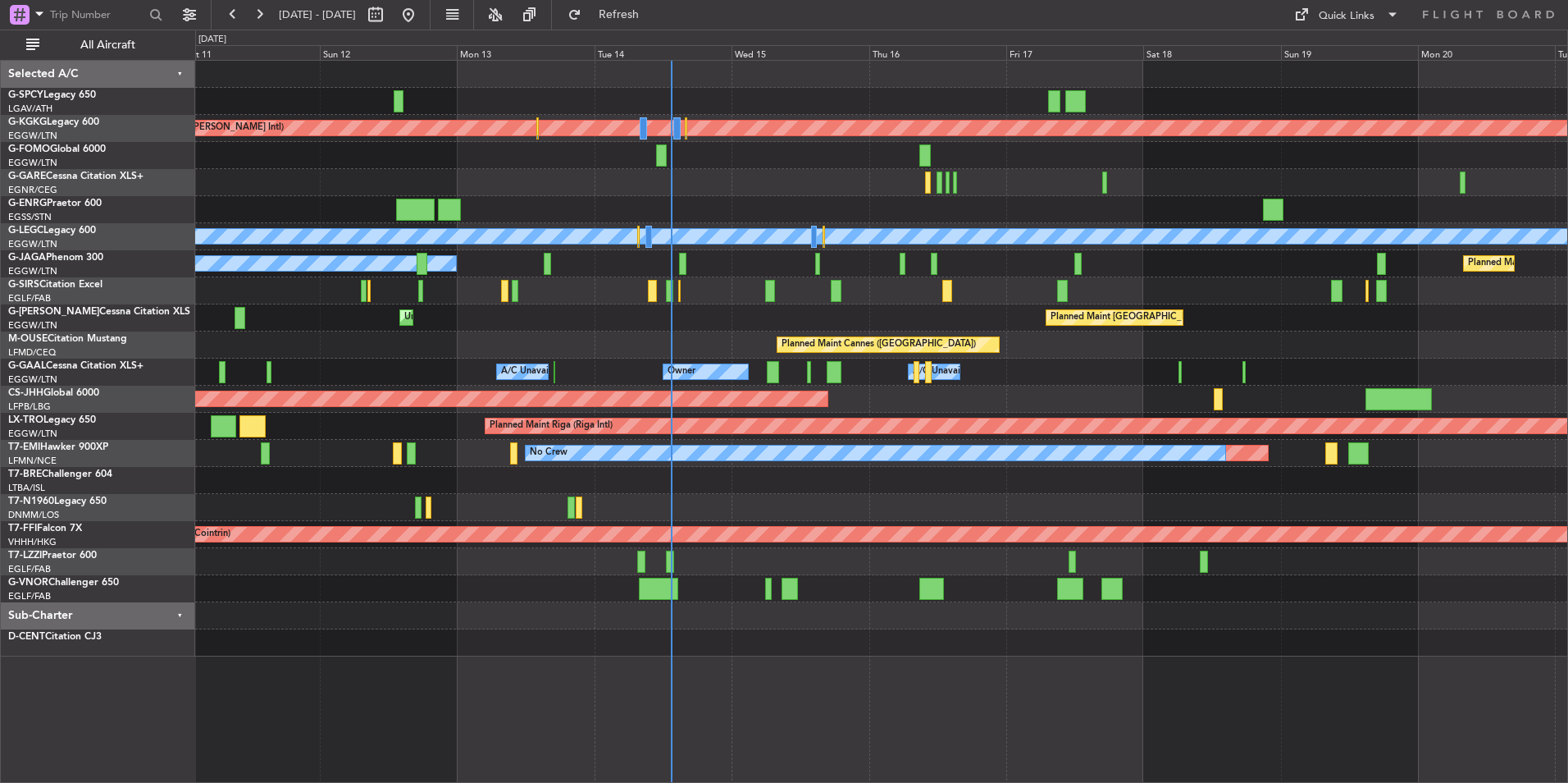
click at [843, 309] on div "Planned Maint [GEOGRAPHIC_DATA] ([GEOGRAPHIC_DATA]) Unplanned Maint [GEOGRAPHIC…" at bounding box center [881, 318] width 1372 height 27
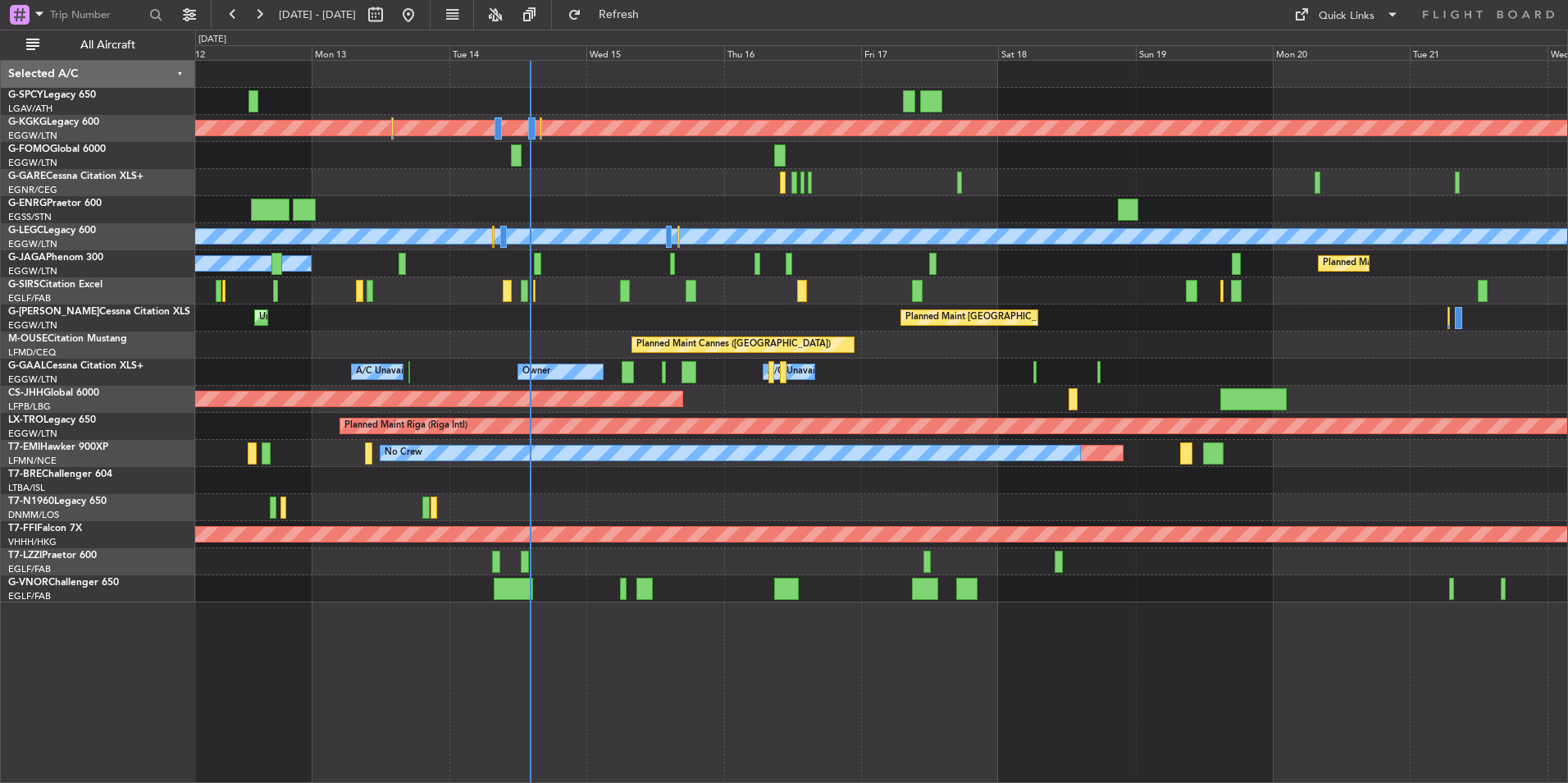
click at [739, 481] on div at bounding box center [881, 481] width 1372 height 27
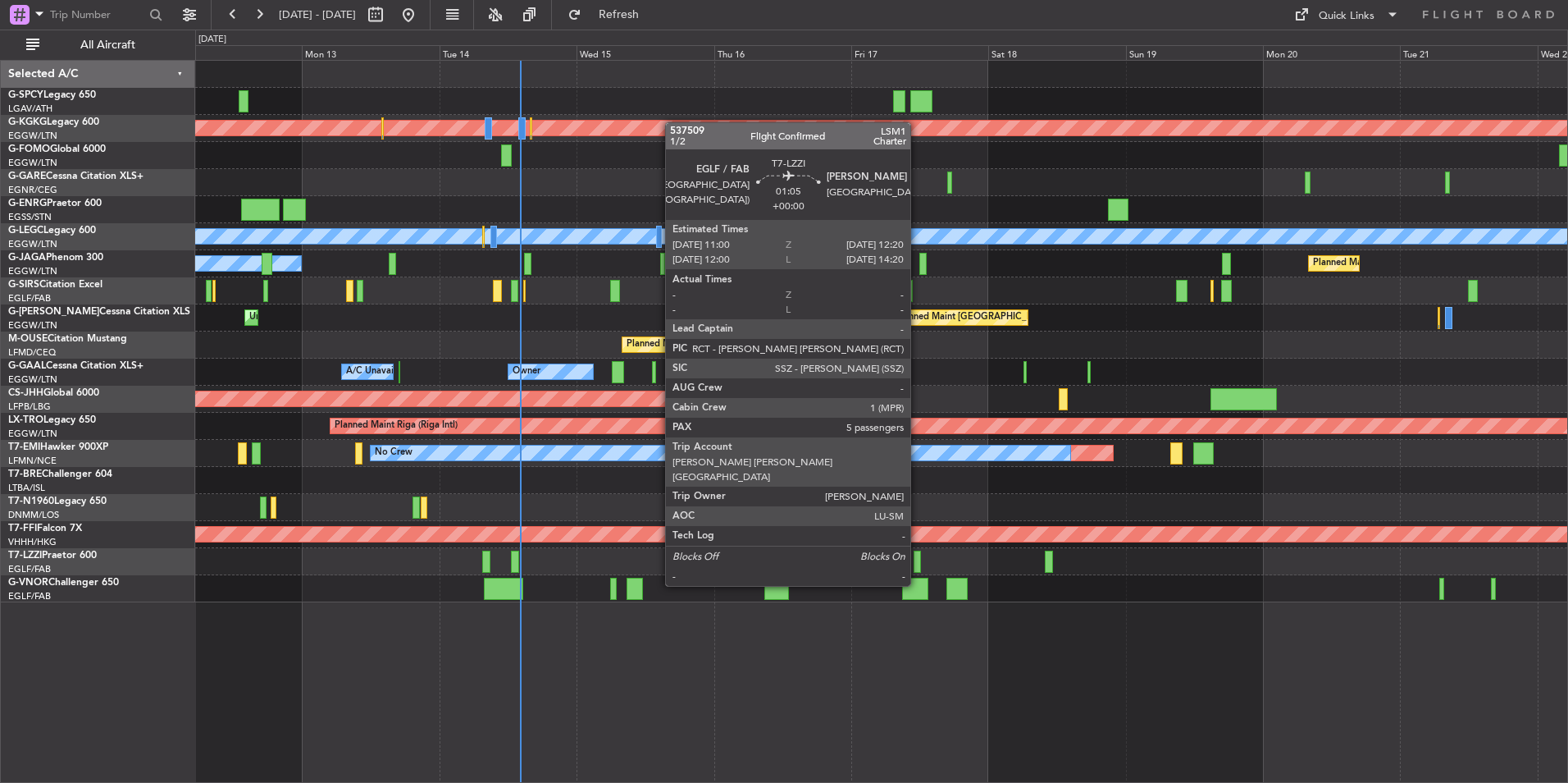
click at [918, 554] on div at bounding box center [918, 561] width 8 height 22
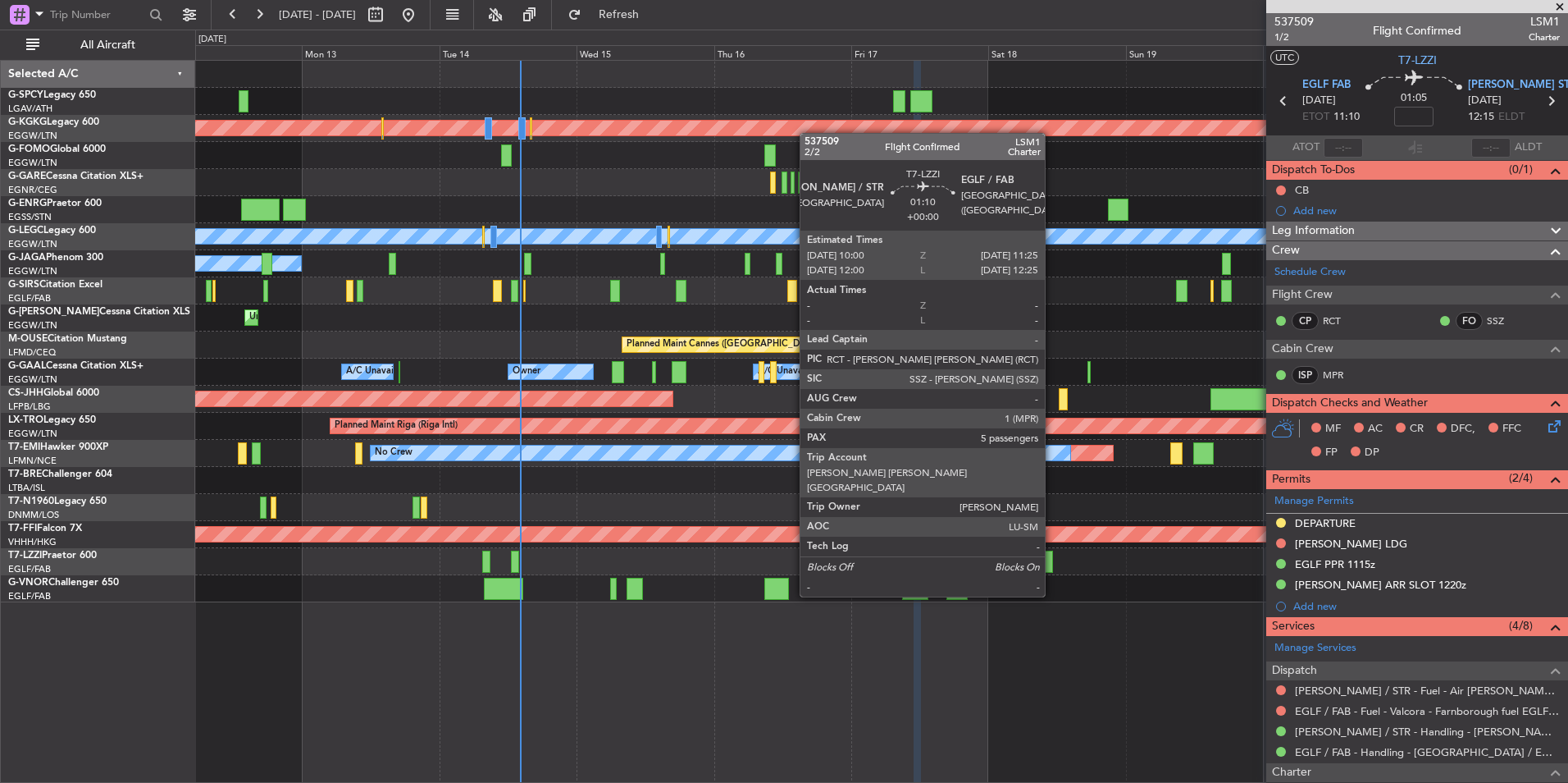
click at [1052, 565] on div at bounding box center [1049, 561] width 8 height 22
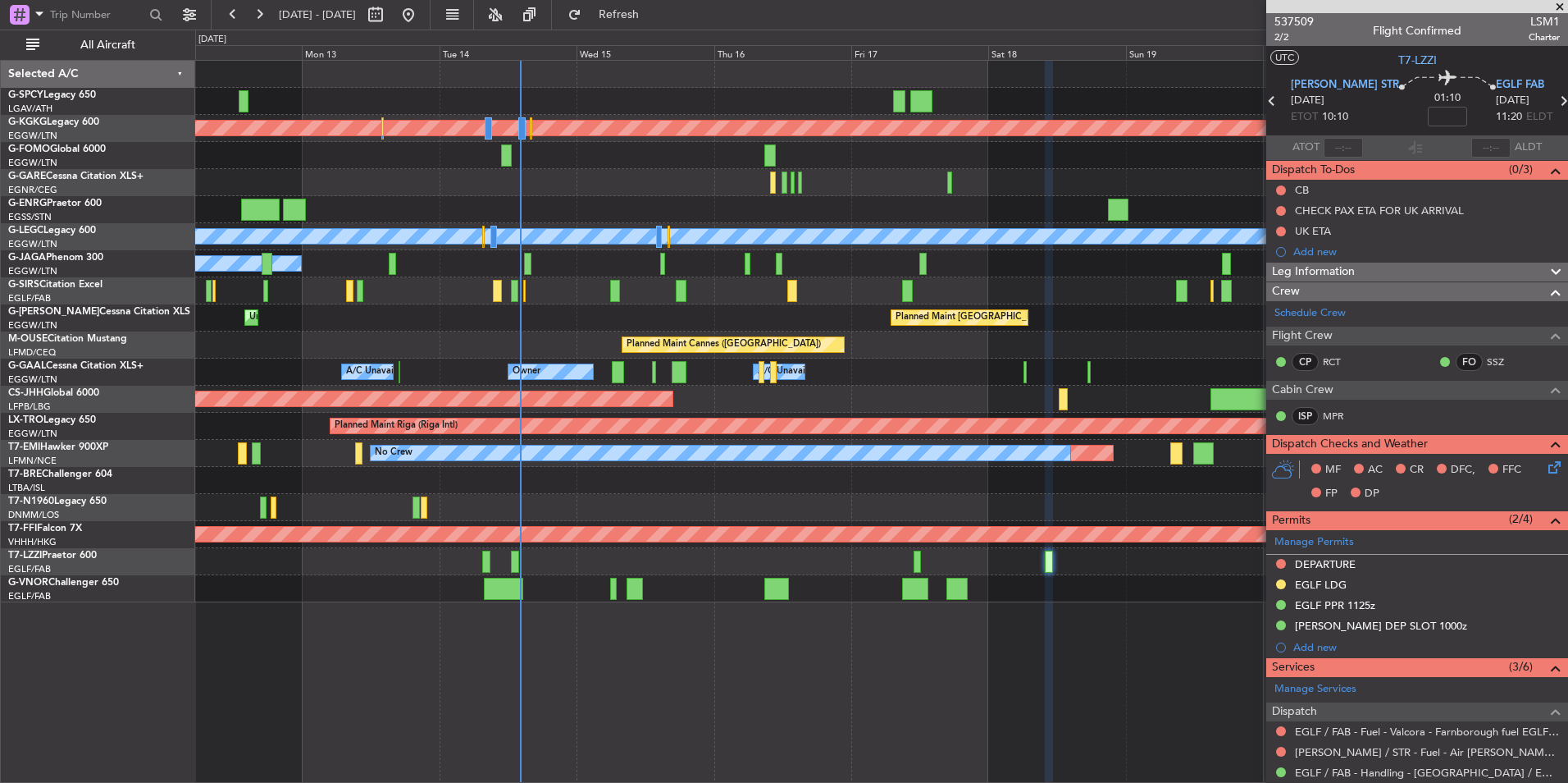
click at [1557, 8] on span at bounding box center [1559, 7] width 16 height 14
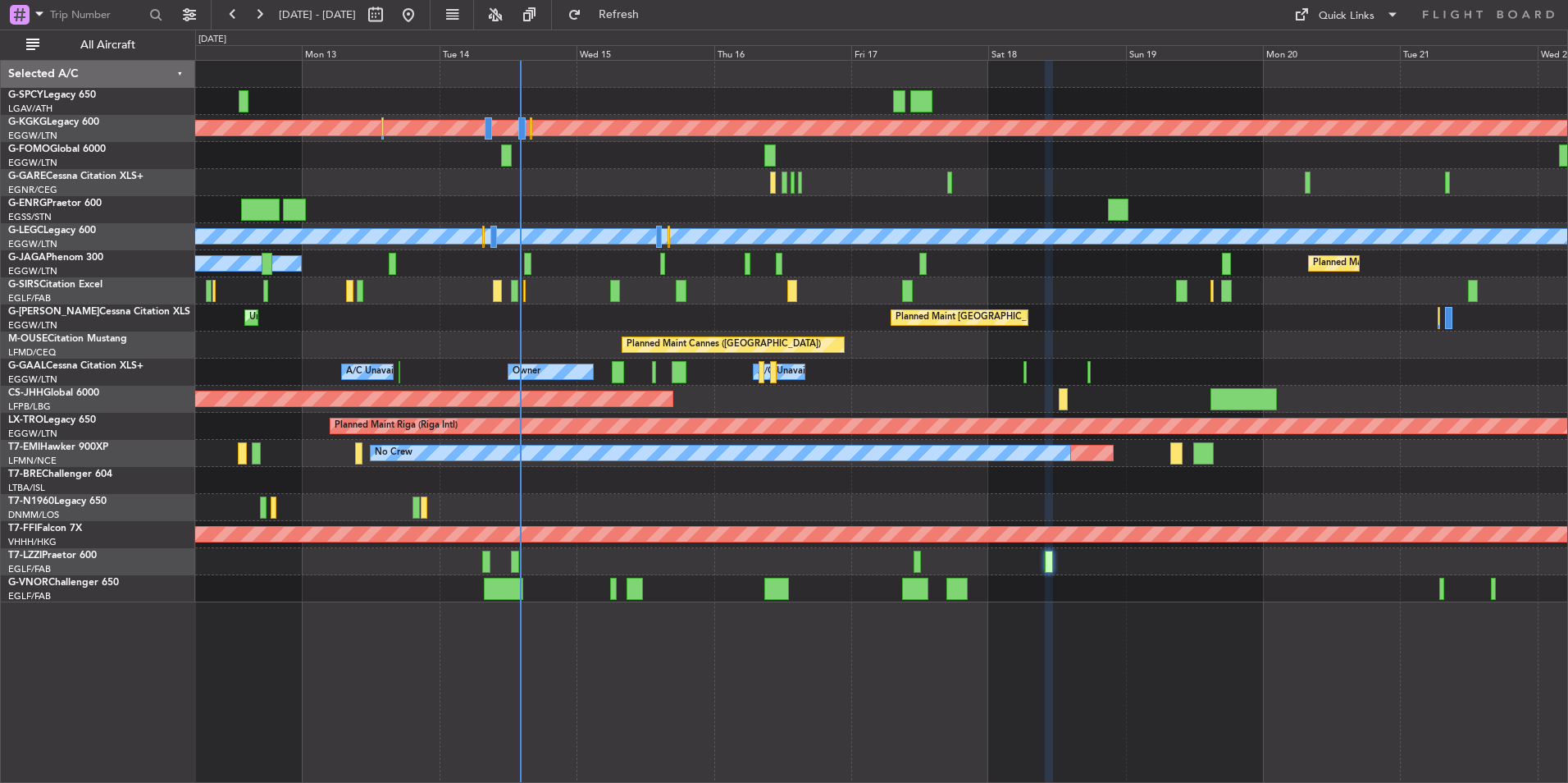
type input "0"
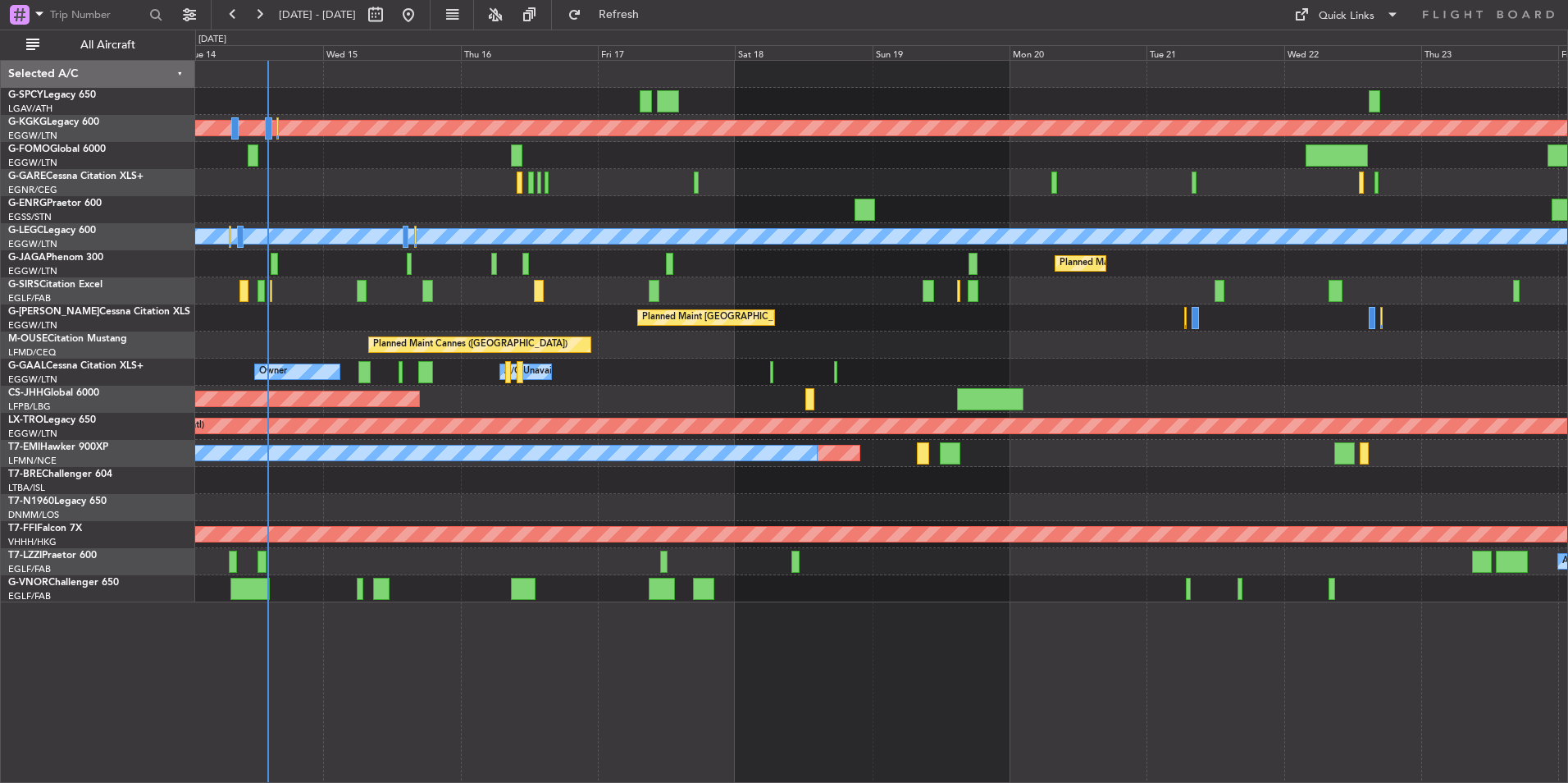
click at [930, 215] on div "Planned Maint Athens ([PERSON_NAME] Intl) Planned Maint [GEOGRAPHIC_DATA] ([GEO…" at bounding box center [881, 331] width 1372 height 542
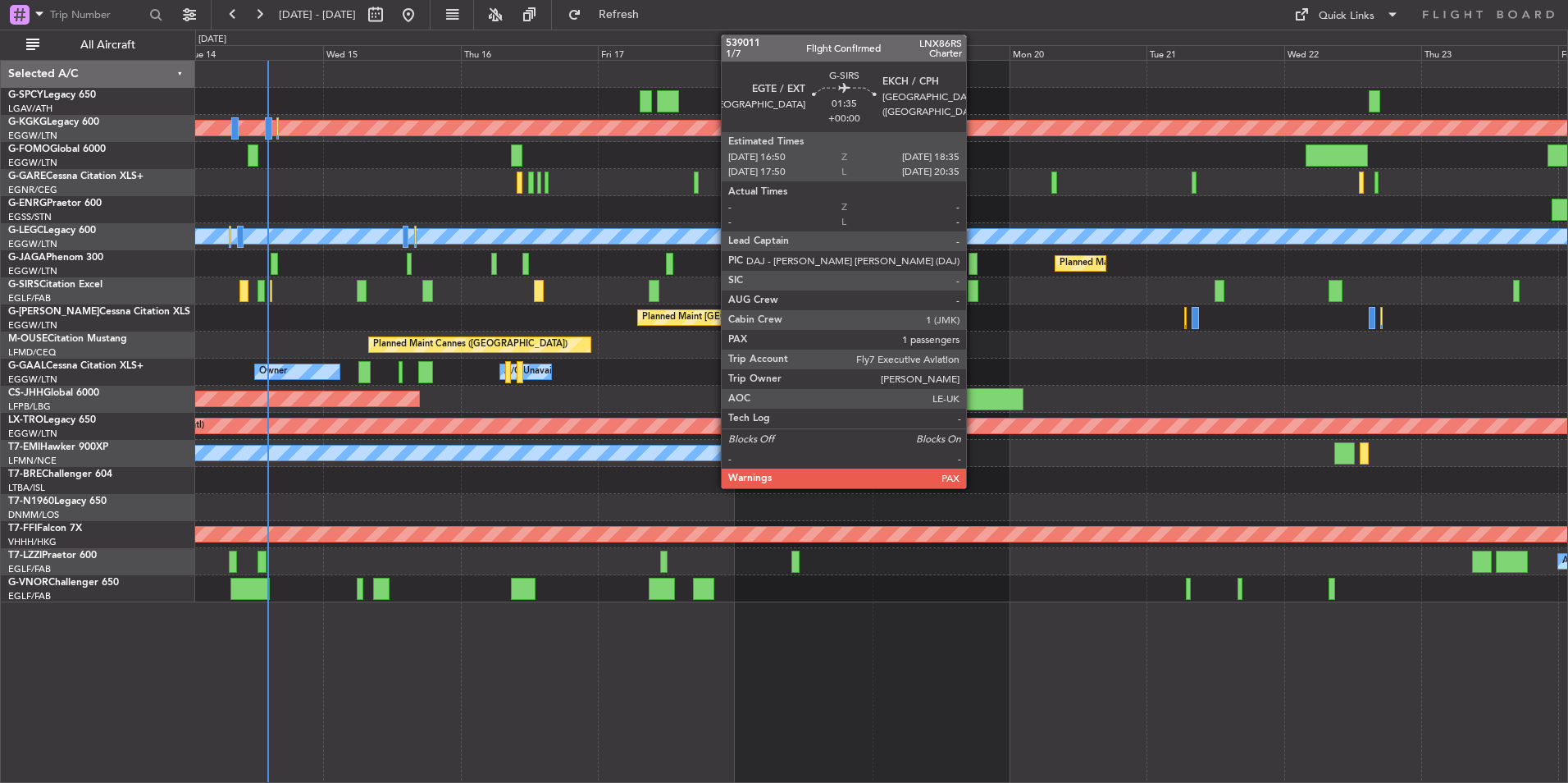
click at [974, 292] on div at bounding box center [973, 291] width 11 height 22
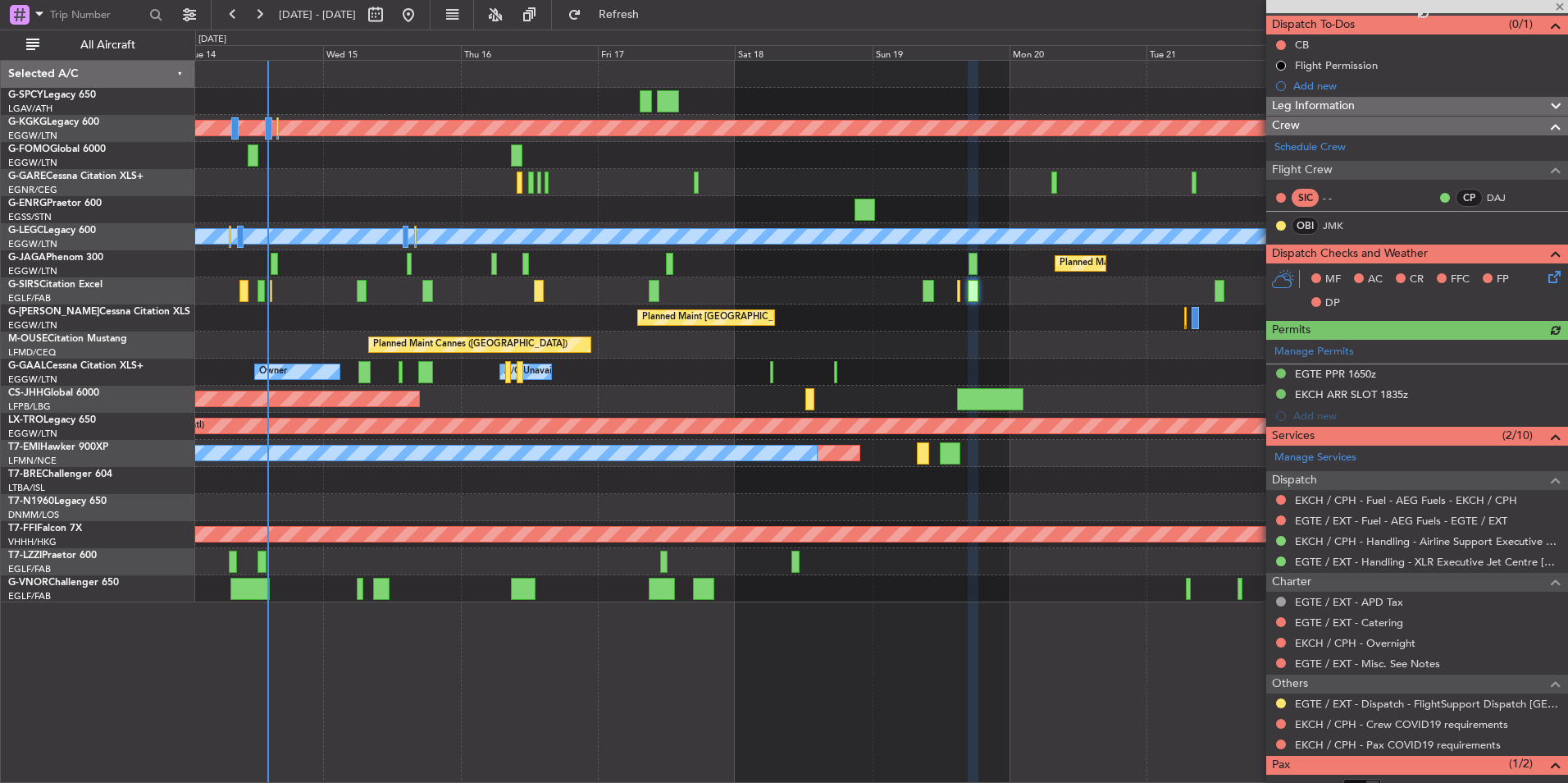
scroll to position [221, 0]
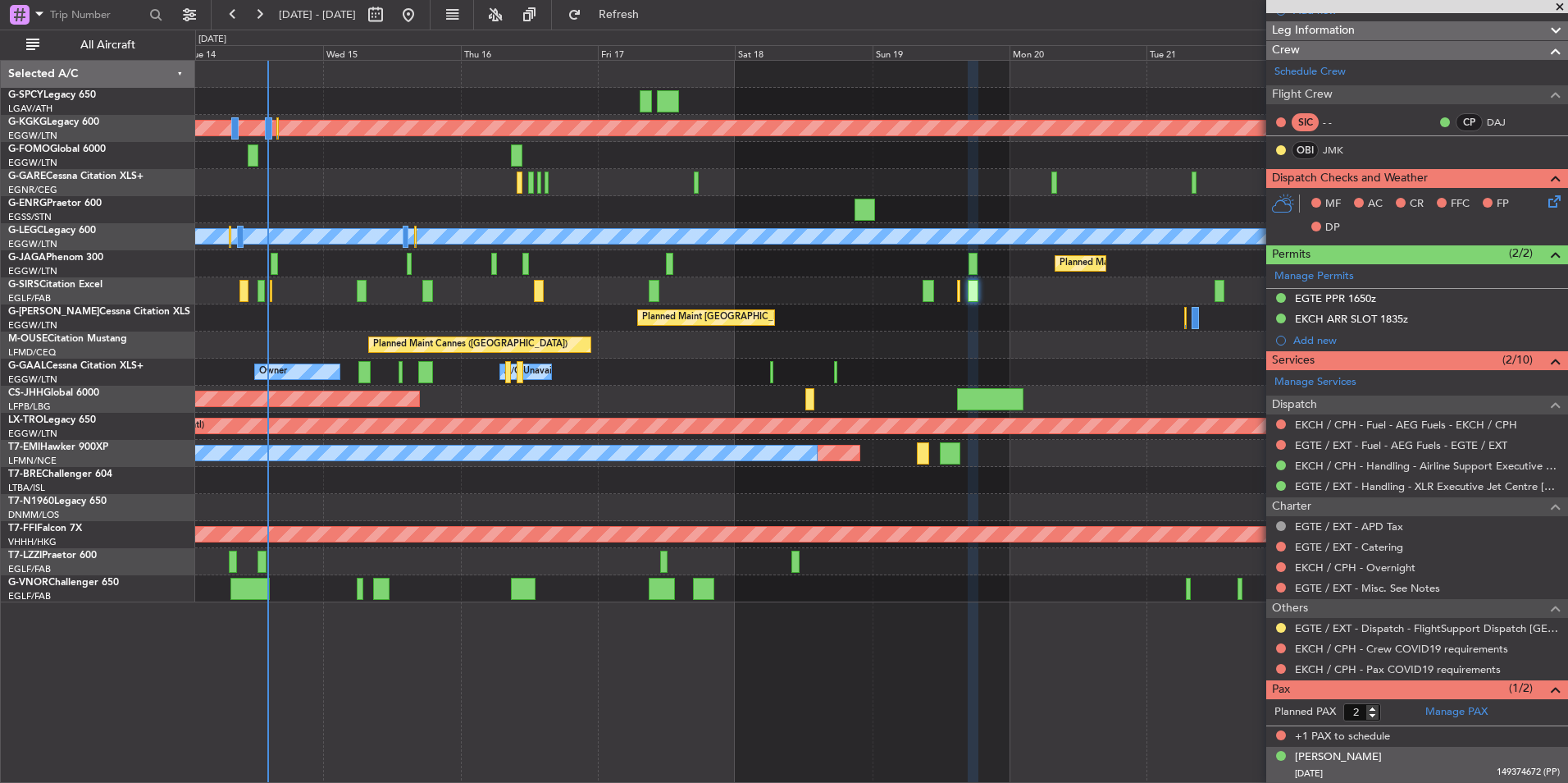
click at [1531, 760] on div "[PERSON_NAME] [DATE] 149374672 (PP)" at bounding box center [1427, 765] width 264 height 32
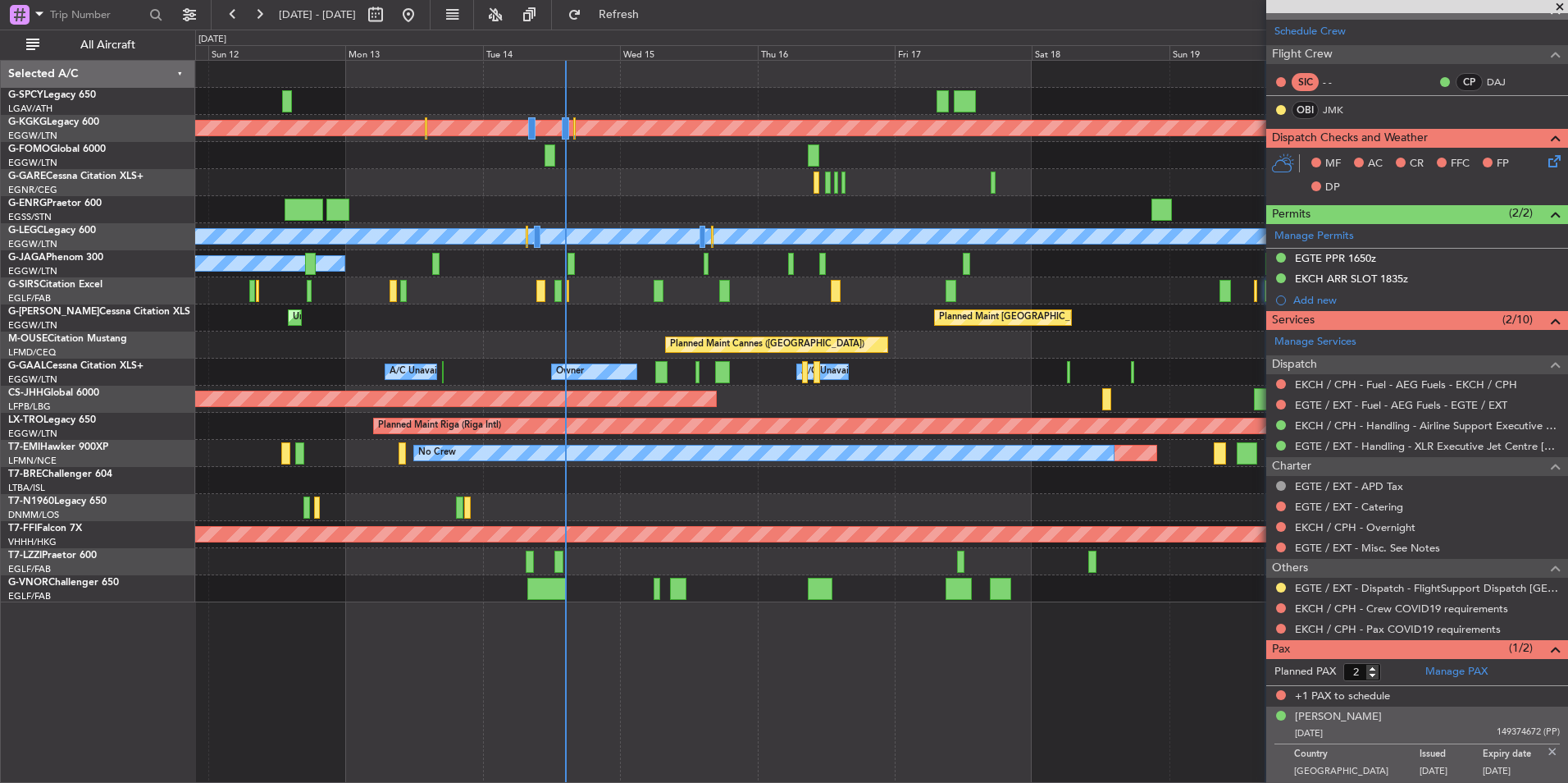
click at [687, 312] on div "Planned Maint [GEOGRAPHIC_DATA] ([GEOGRAPHIC_DATA]) Unplanned Maint [GEOGRAPHIC…" at bounding box center [881, 318] width 1372 height 27
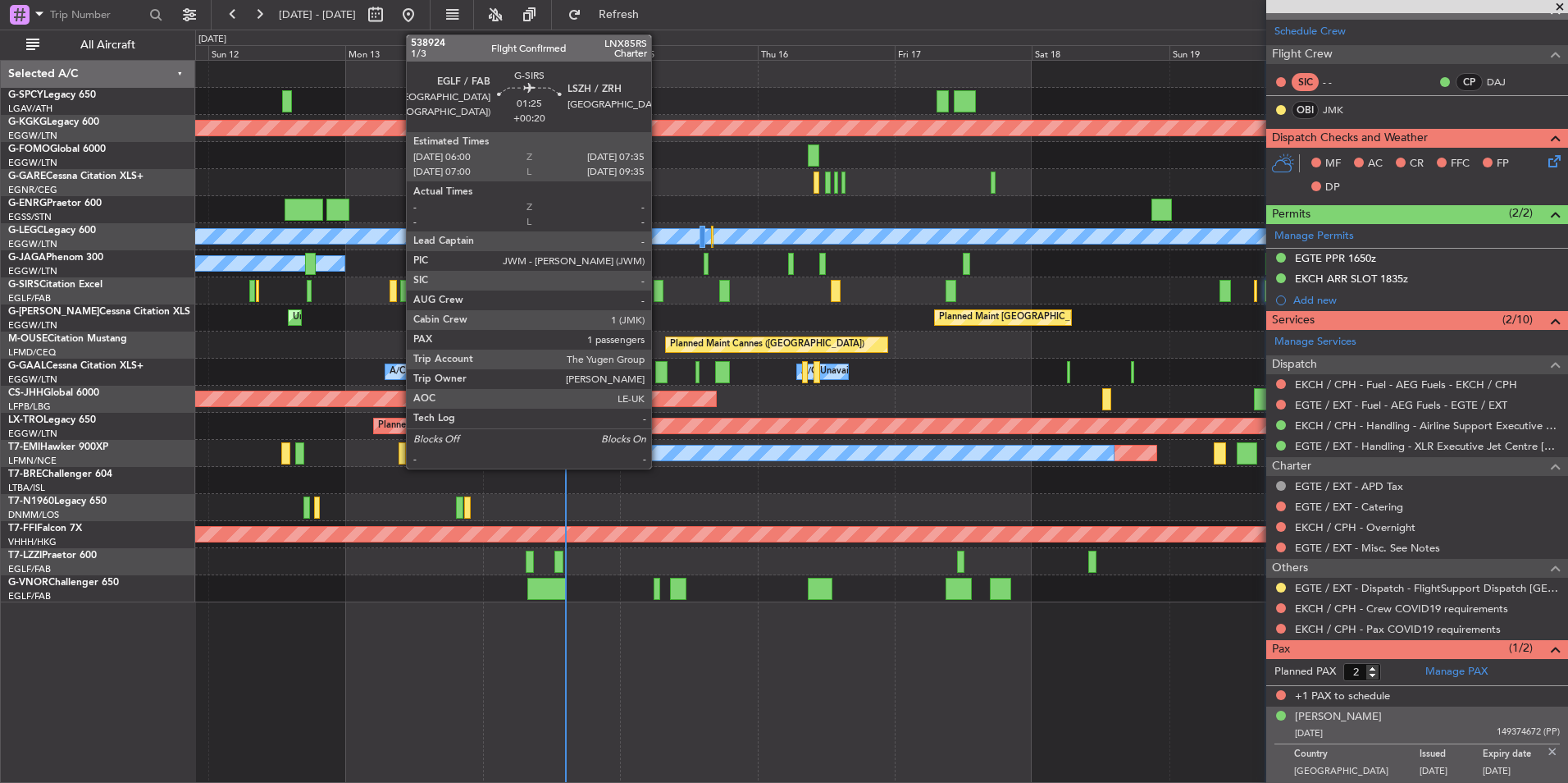
click at [658, 291] on div at bounding box center [658, 291] width 10 height 22
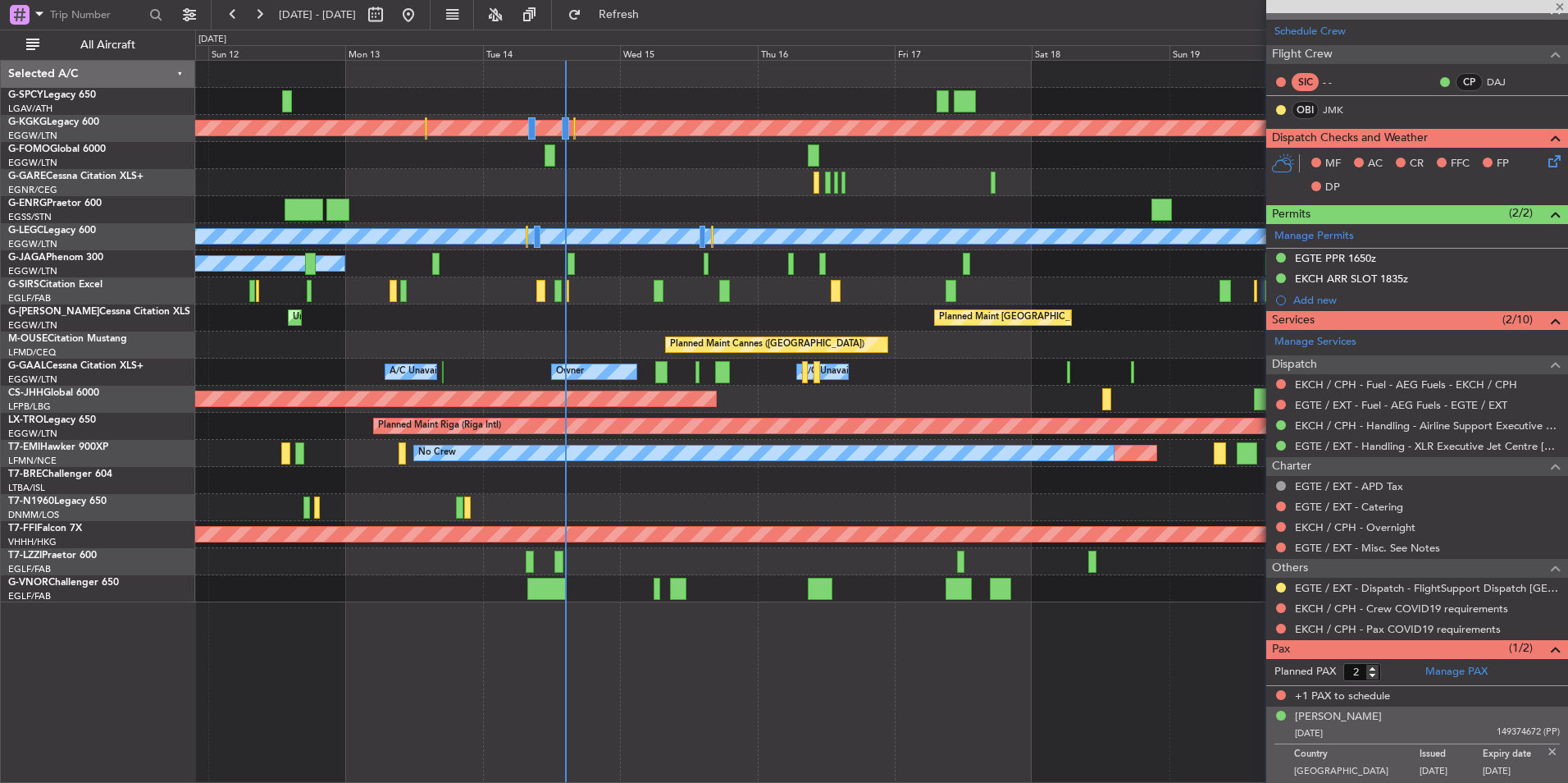
type input "+00:20"
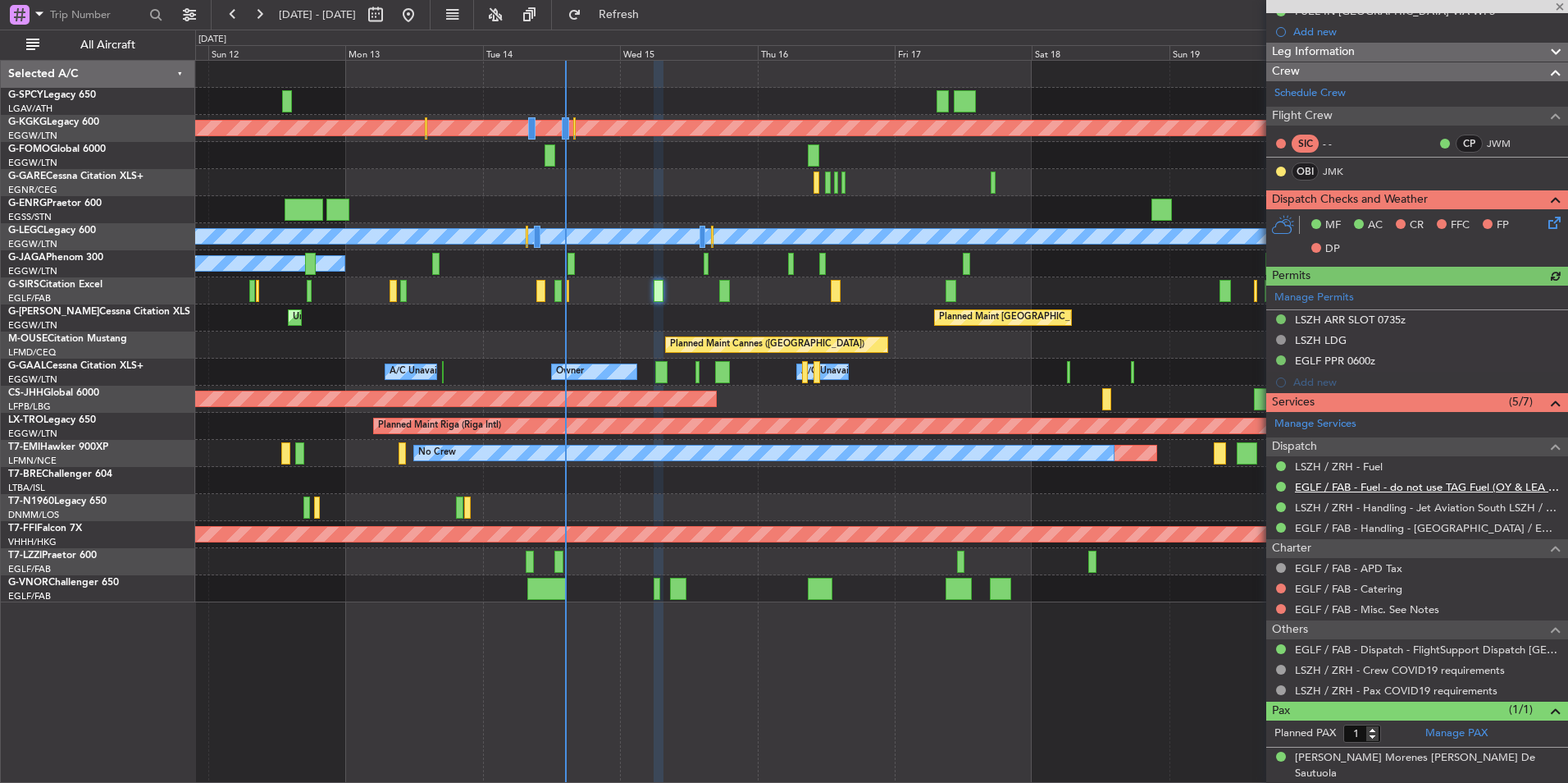
scroll to position [241, 0]
click at [1322, 423] on link "Manage Services" at bounding box center [1315, 423] width 82 height 16
click at [653, 13] on span "Refresh" at bounding box center [619, 14] width 69 height 12
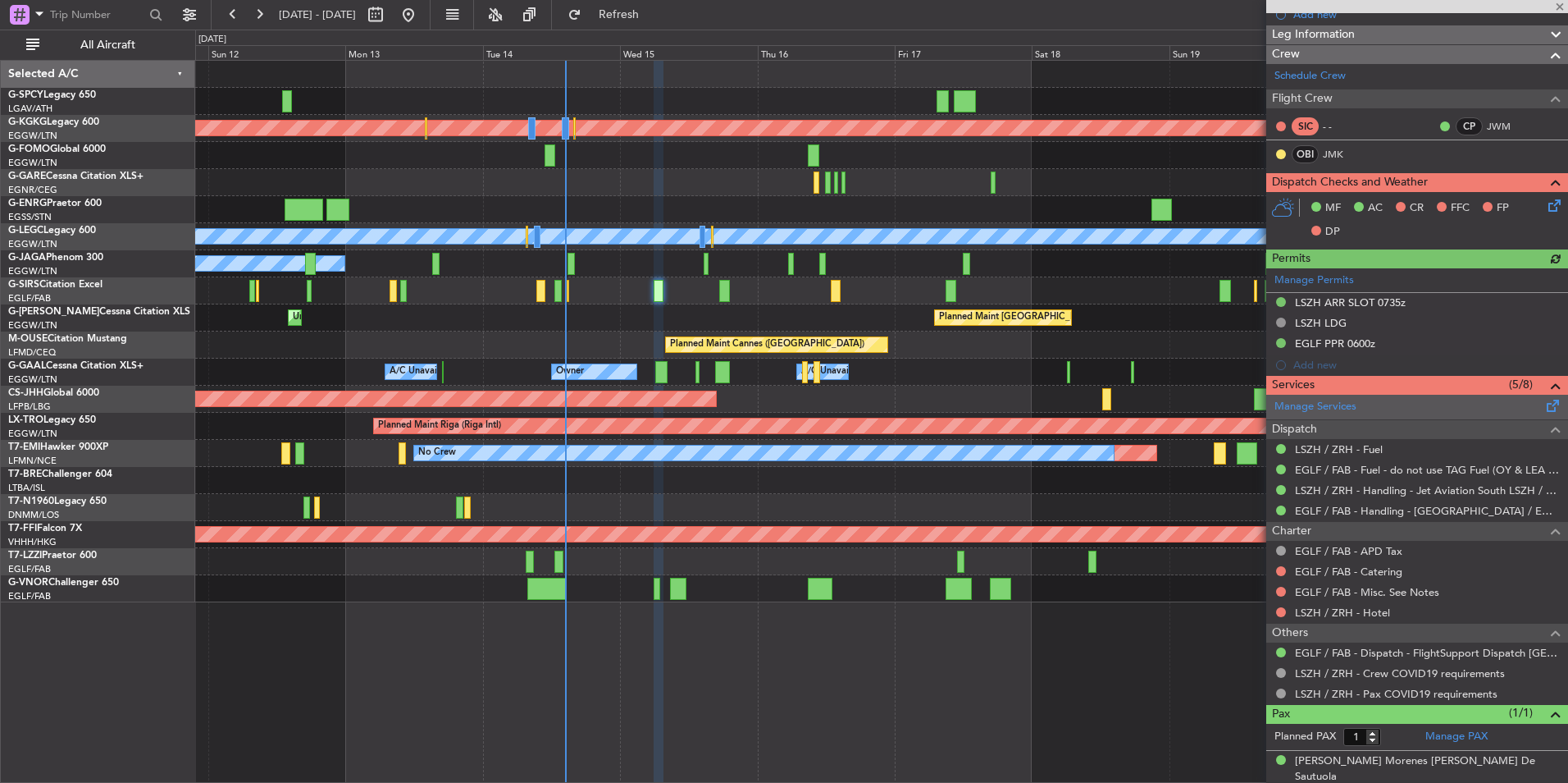
scroll to position [262, 0]
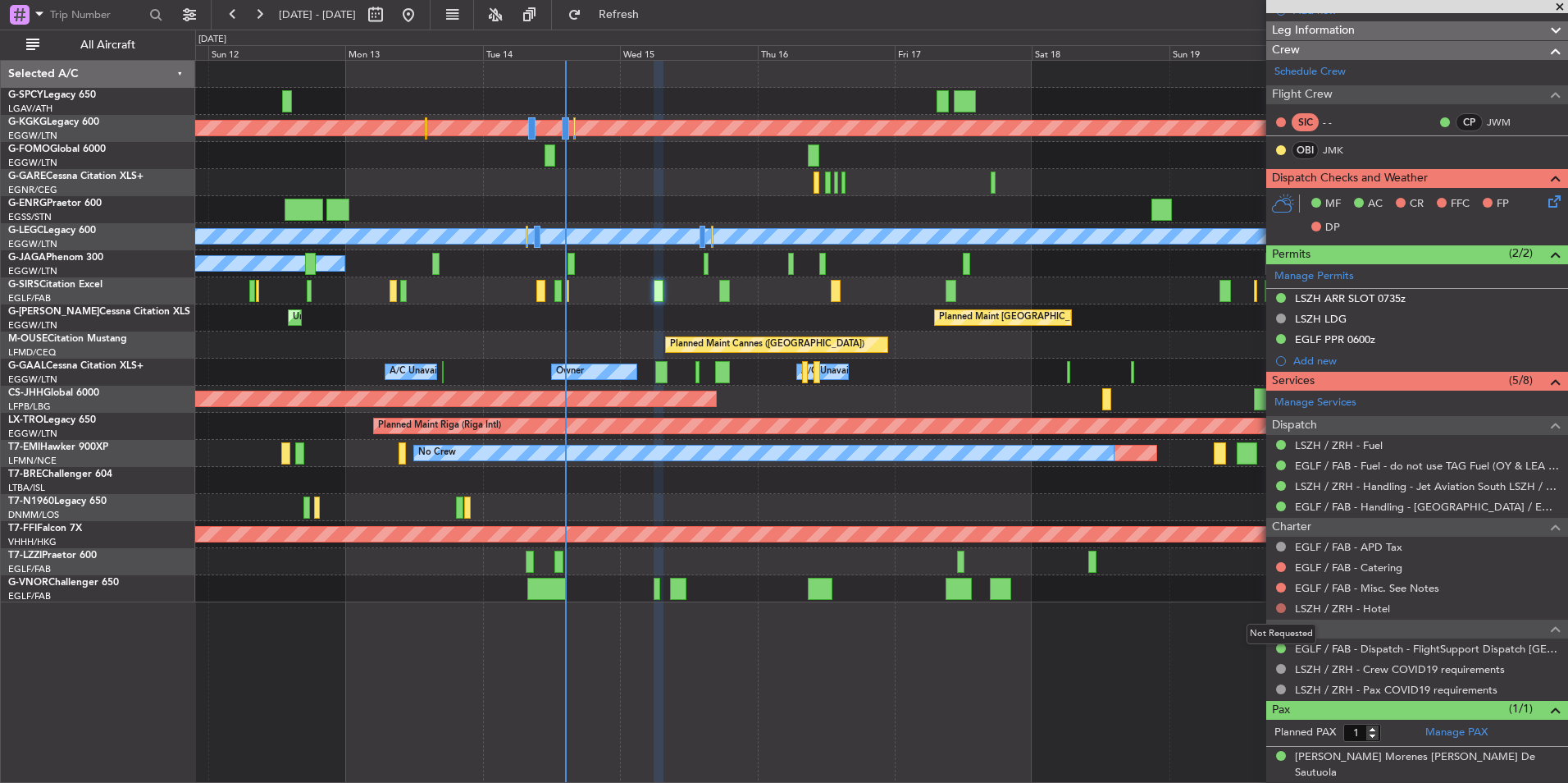
click at [1280, 608] on button at bounding box center [1280, 608] width 10 height 10
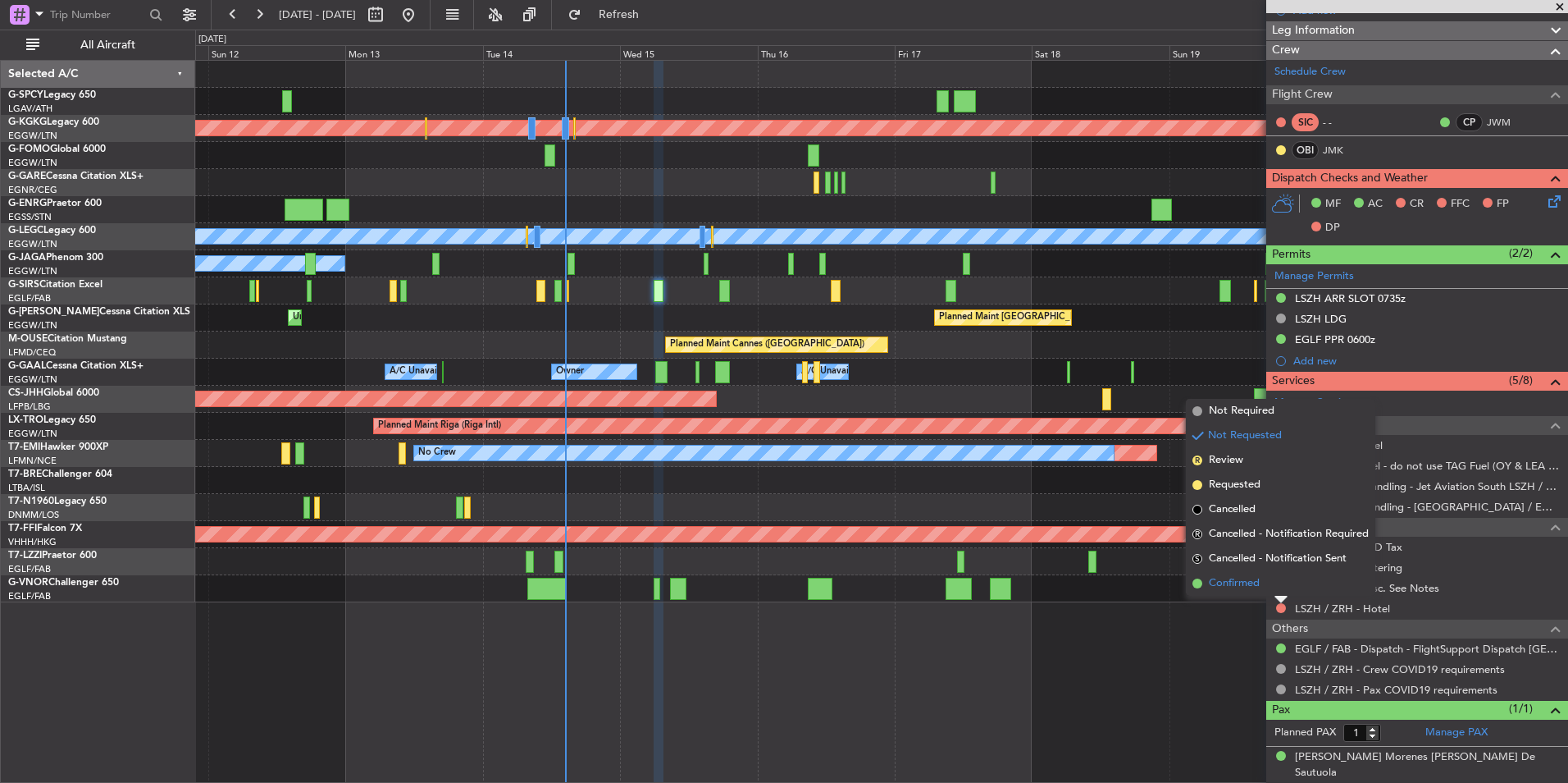
click at [1224, 583] on span "Confirmed" at bounding box center [1234, 583] width 51 height 16
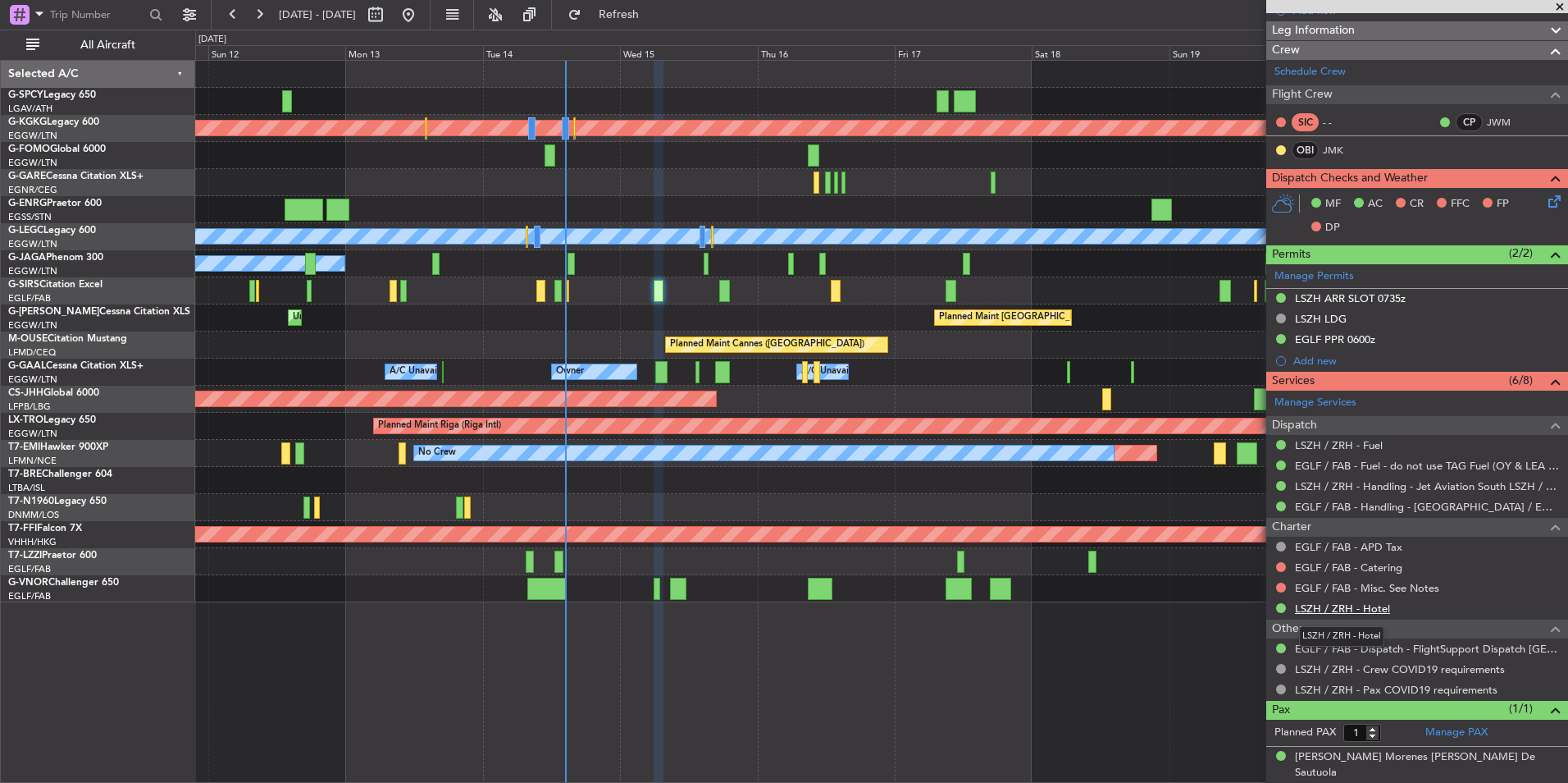
click at [1368, 605] on link "LSZH / ZRH - Hotel" at bounding box center [1342, 608] width 96 height 14
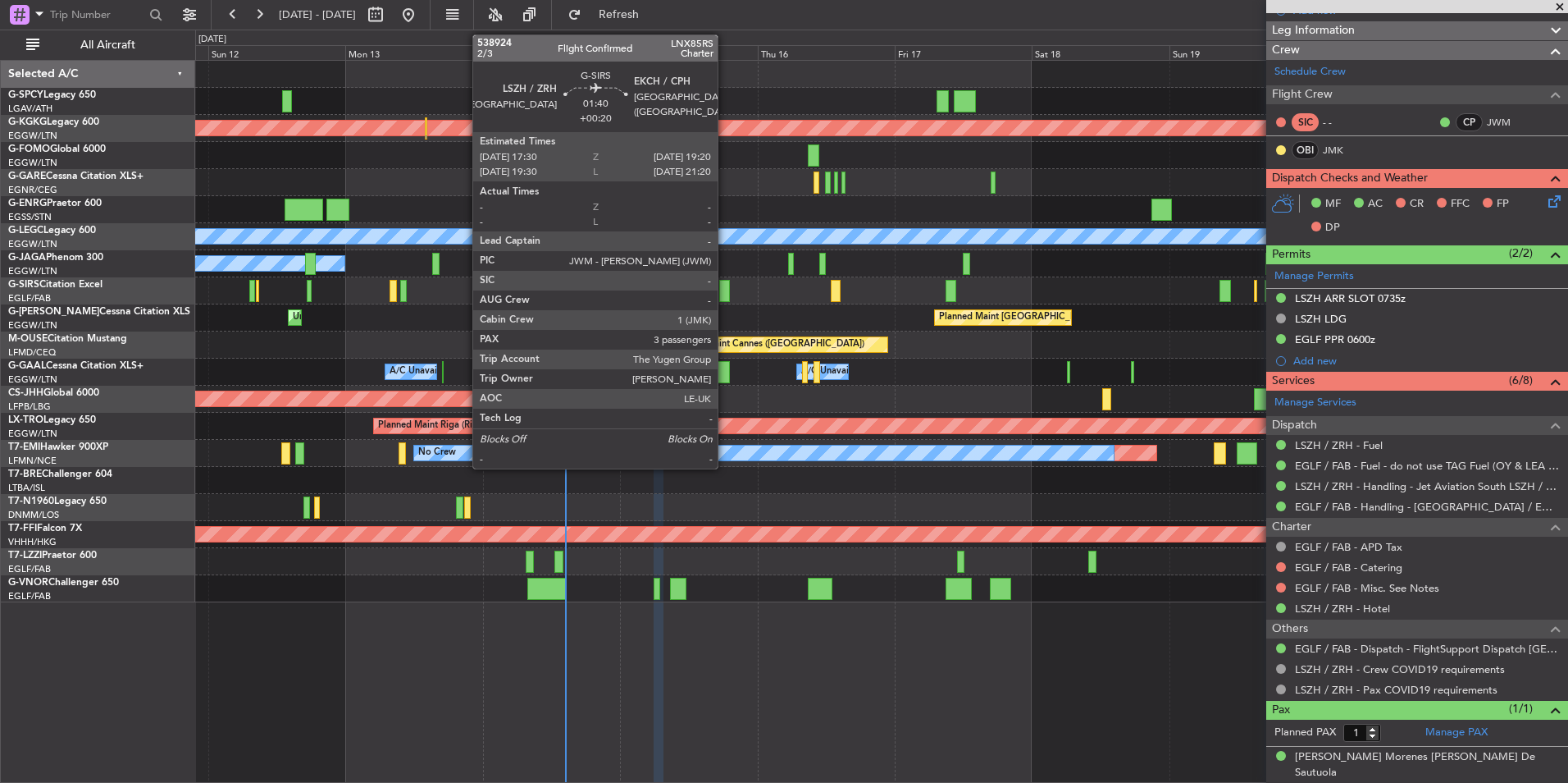
click at [725, 287] on div at bounding box center [724, 291] width 11 height 22
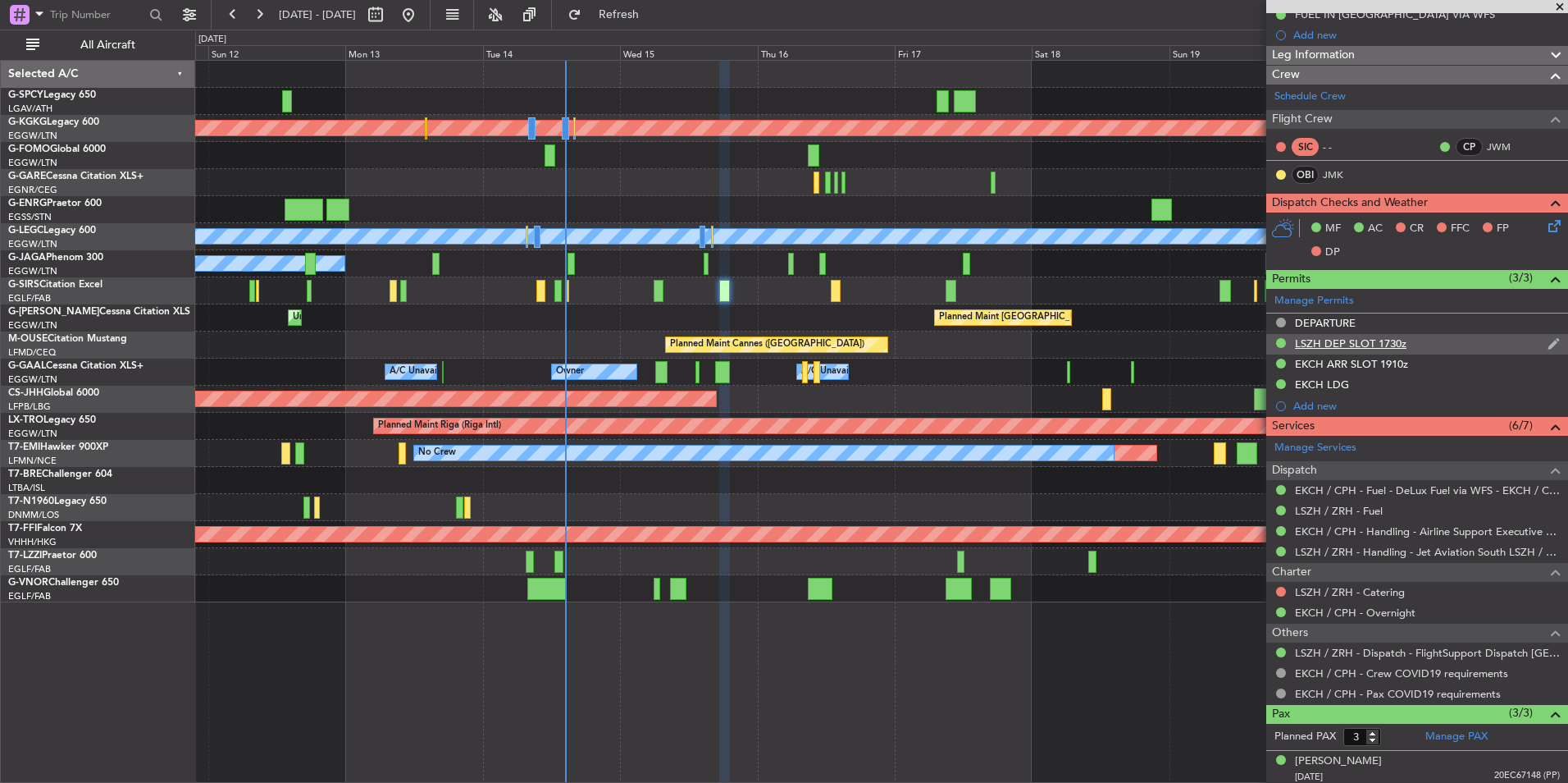
scroll to position [315, 0]
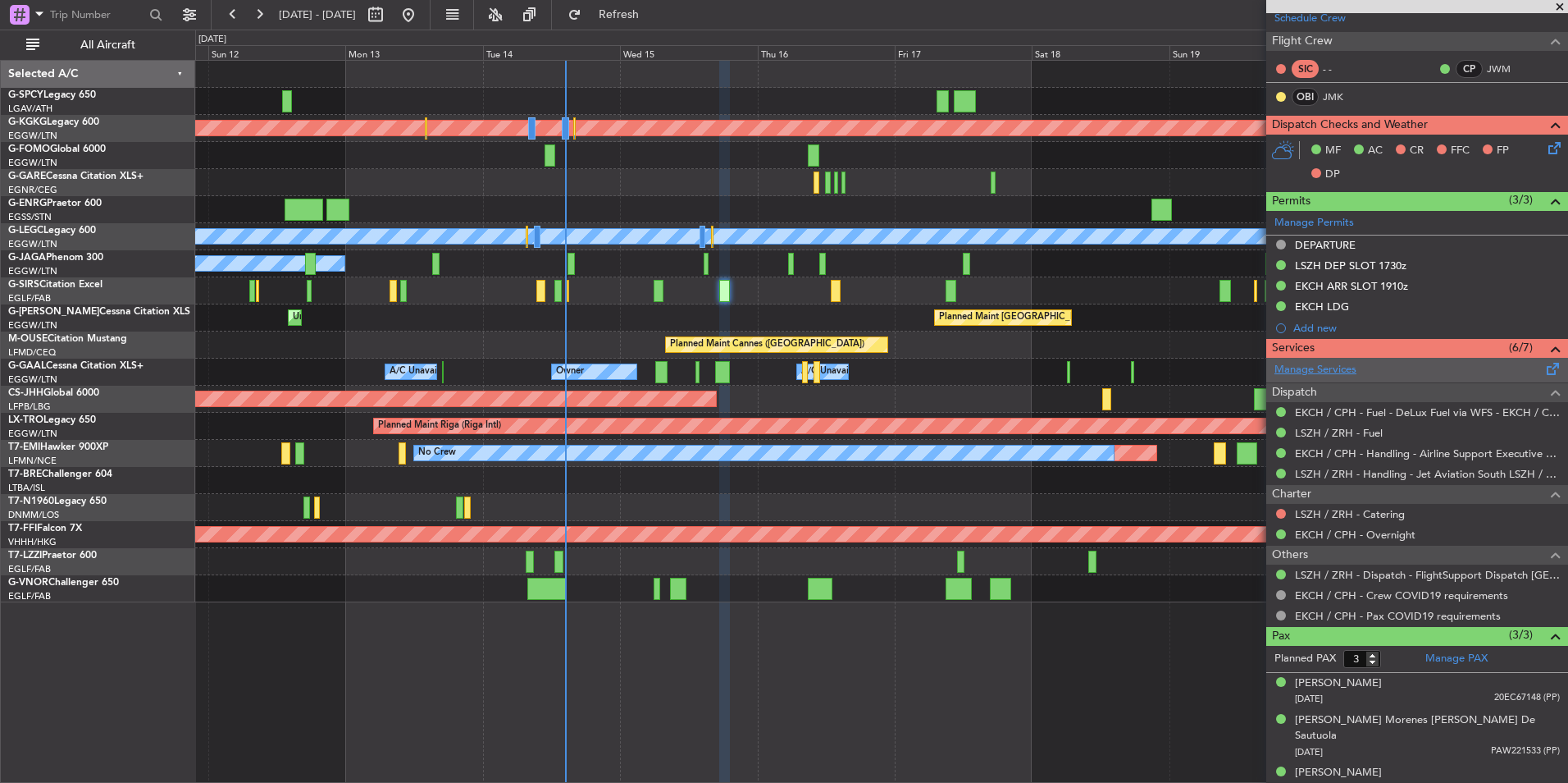
click at [1345, 366] on link "Manage Services" at bounding box center [1315, 370] width 82 height 16
click at [653, 18] on span "Refresh" at bounding box center [619, 14] width 69 height 12
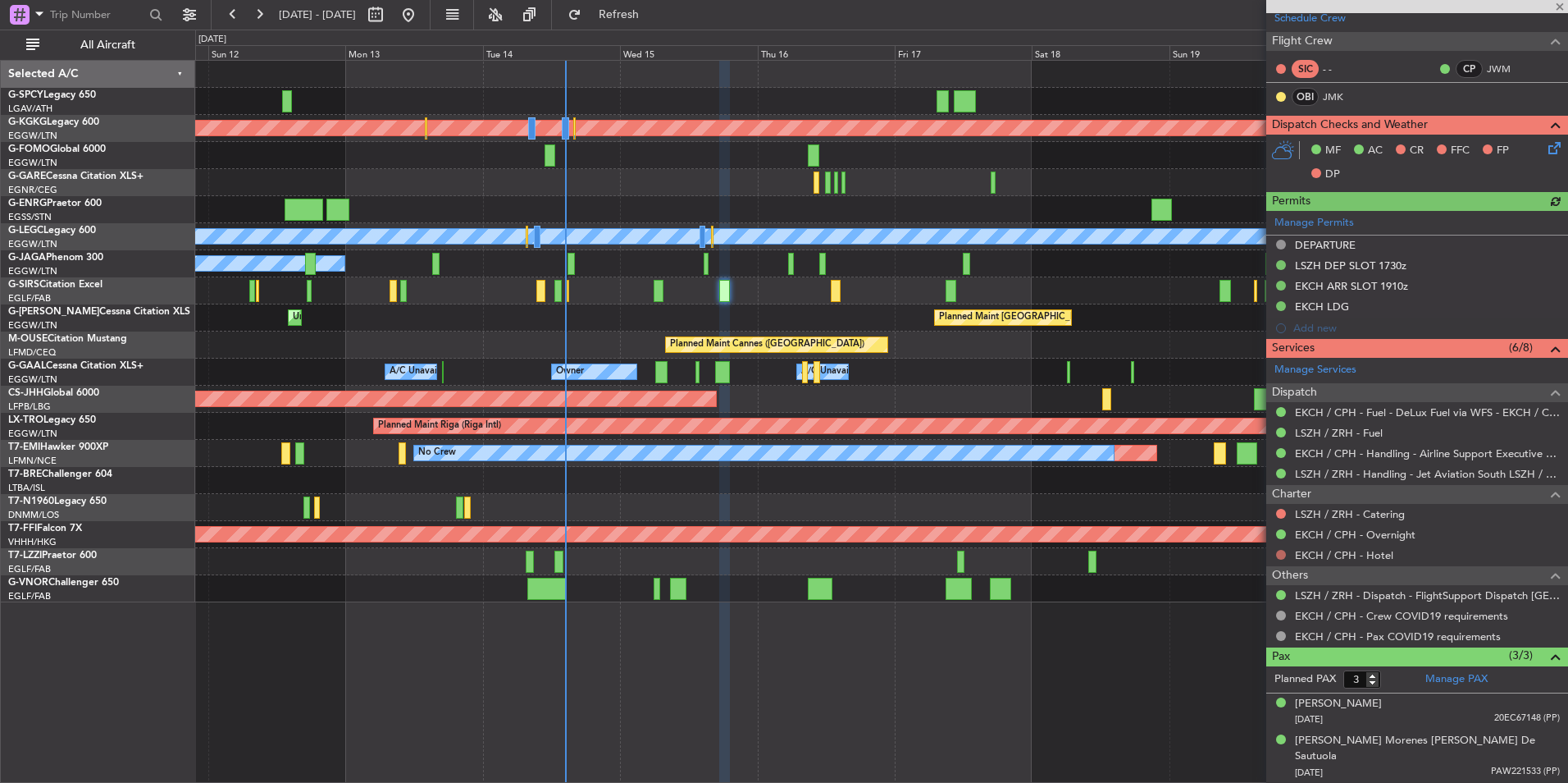
click at [1282, 553] on button at bounding box center [1280, 554] width 10 height 10
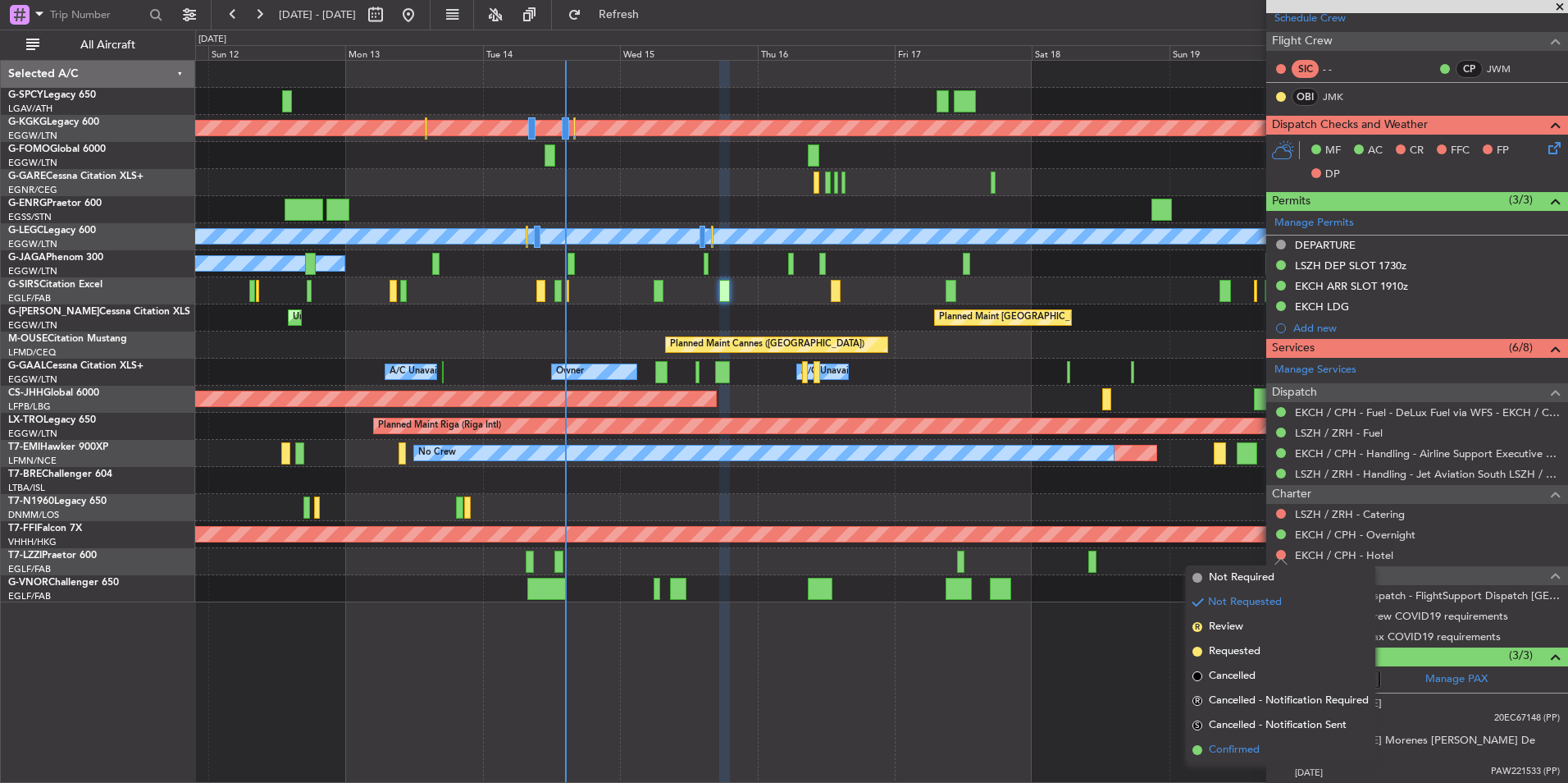
click at [1257, 746] on span "Confirmed" at bounding box center [1234, 749] width 51 height 16
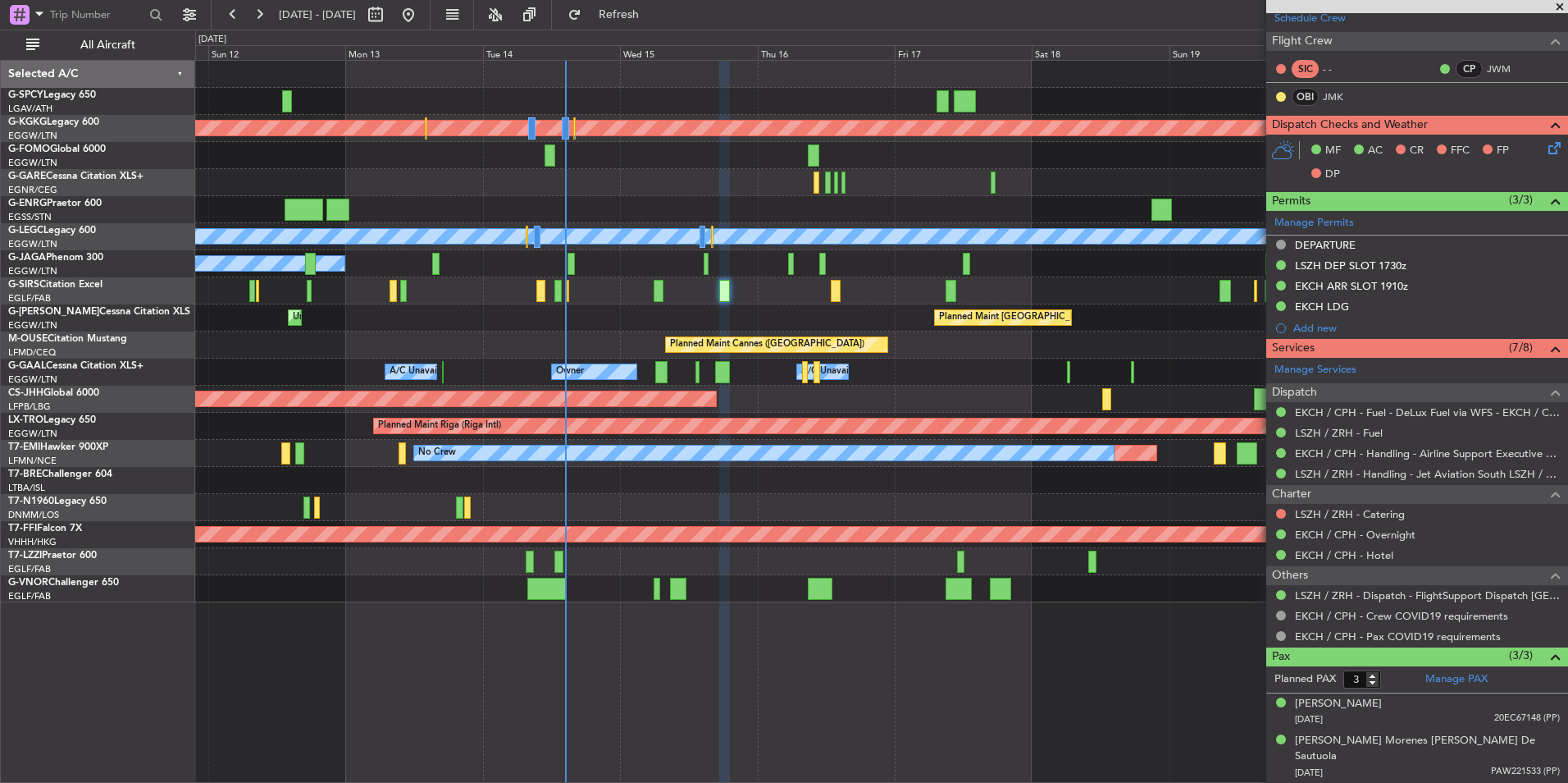
click at [1554, 6] on span at bounding box center [1559, 7] width 16 height 14
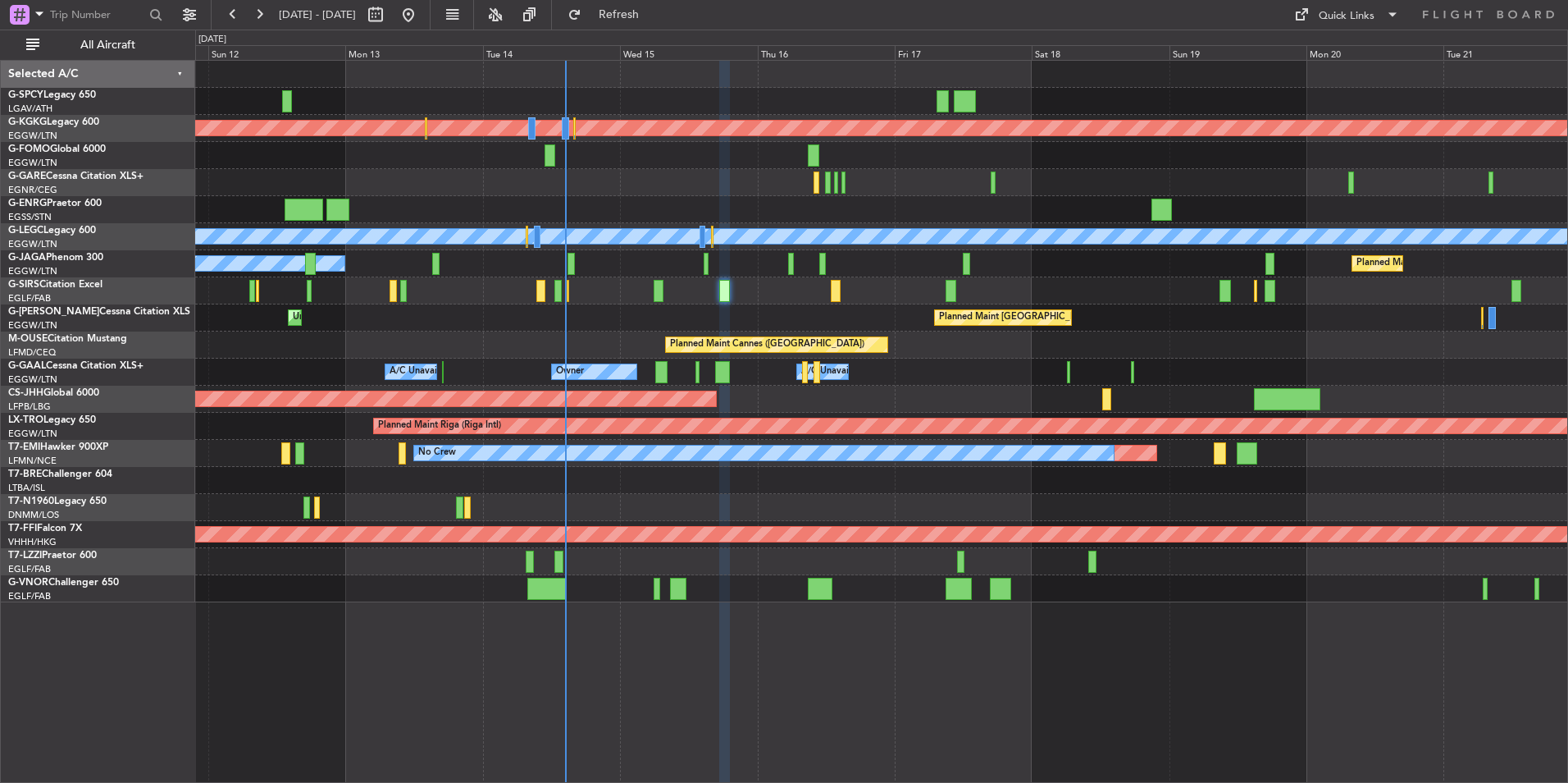
type input "0"
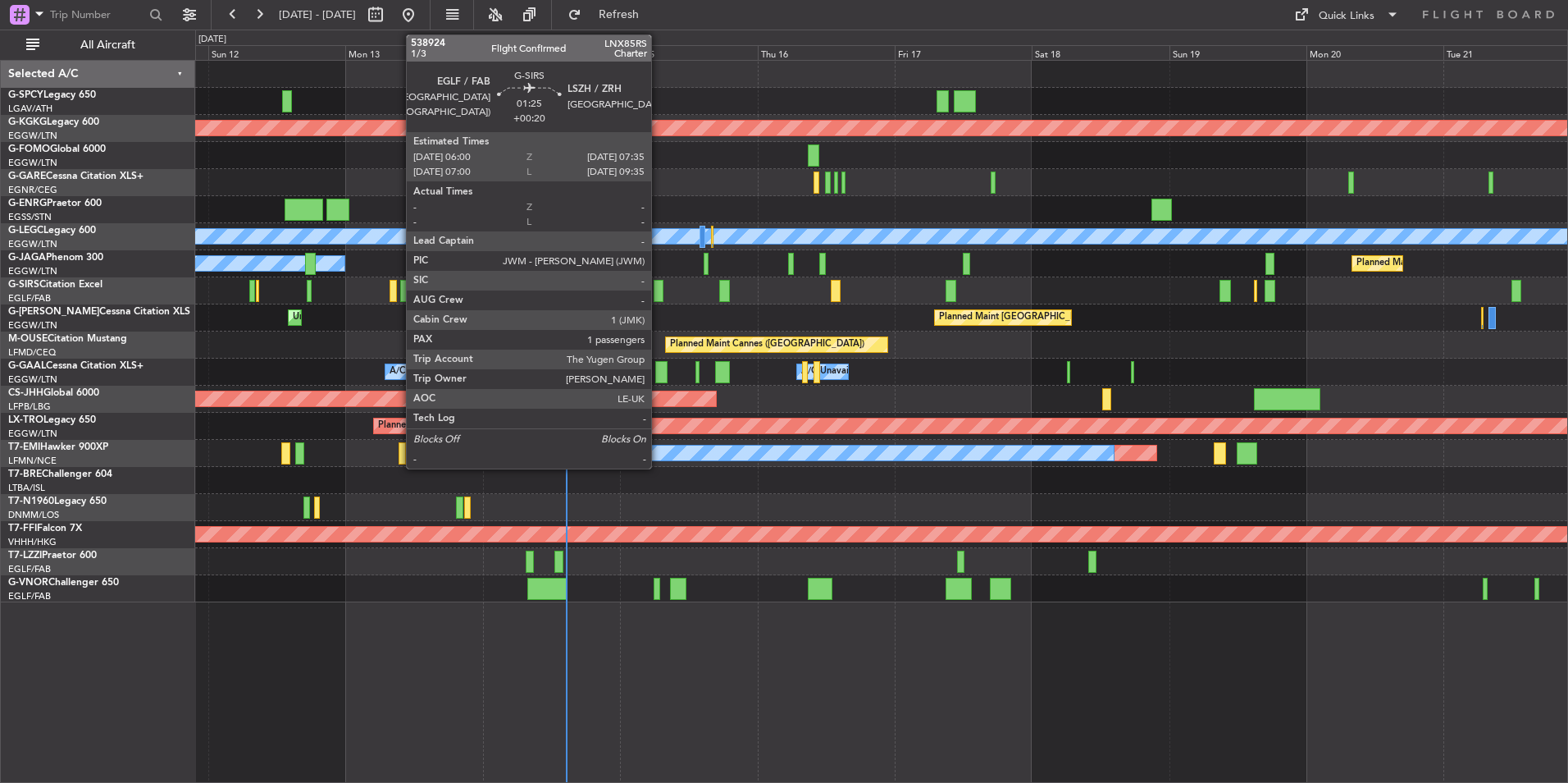
click at [659, 298] on div at bounding box center [658, 291] width 10 height 22
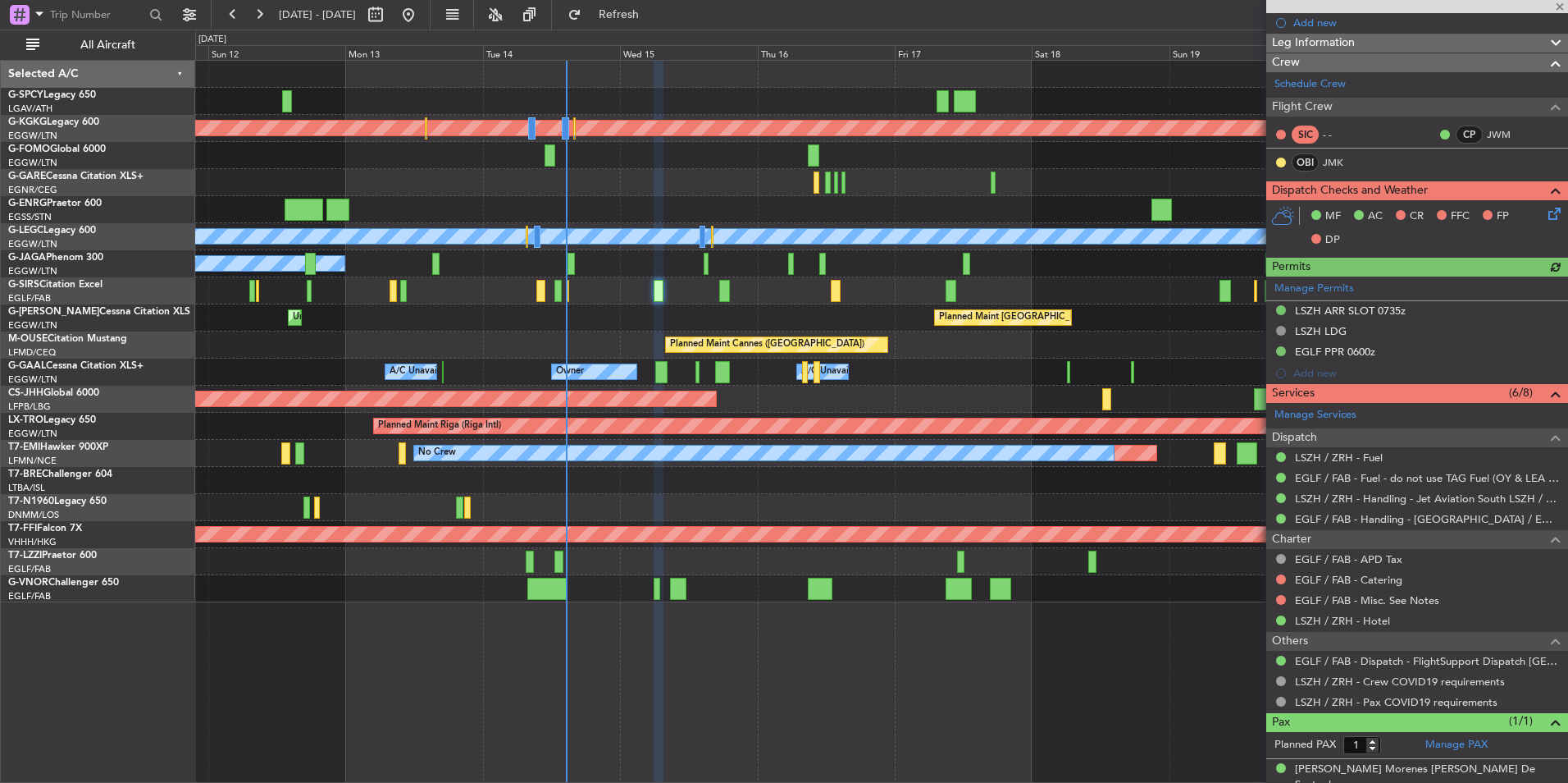
scroll to position [262, 0]
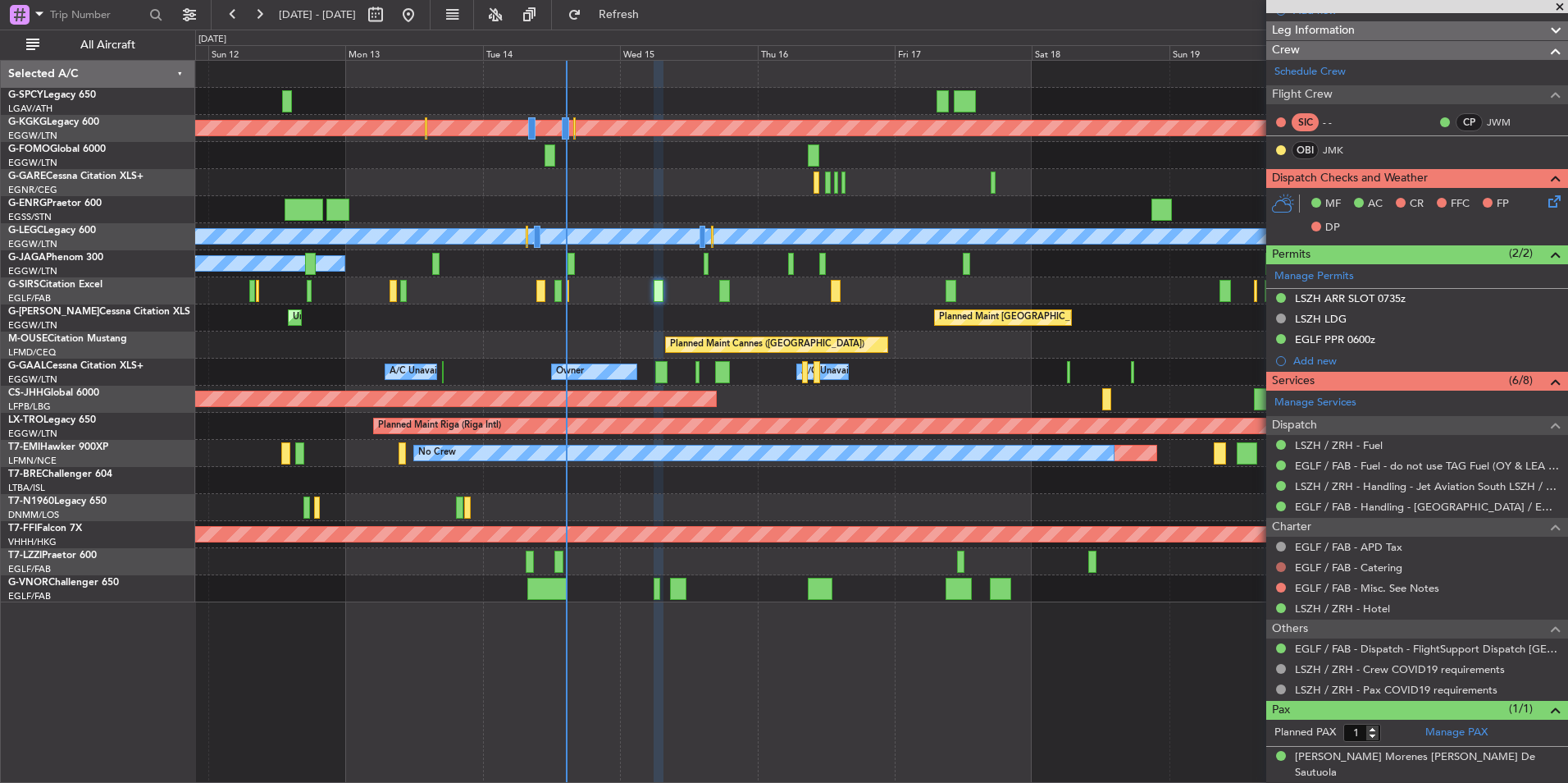
click at [1277, 565] on button at bounding box center [1280, 567] width 10 height 10
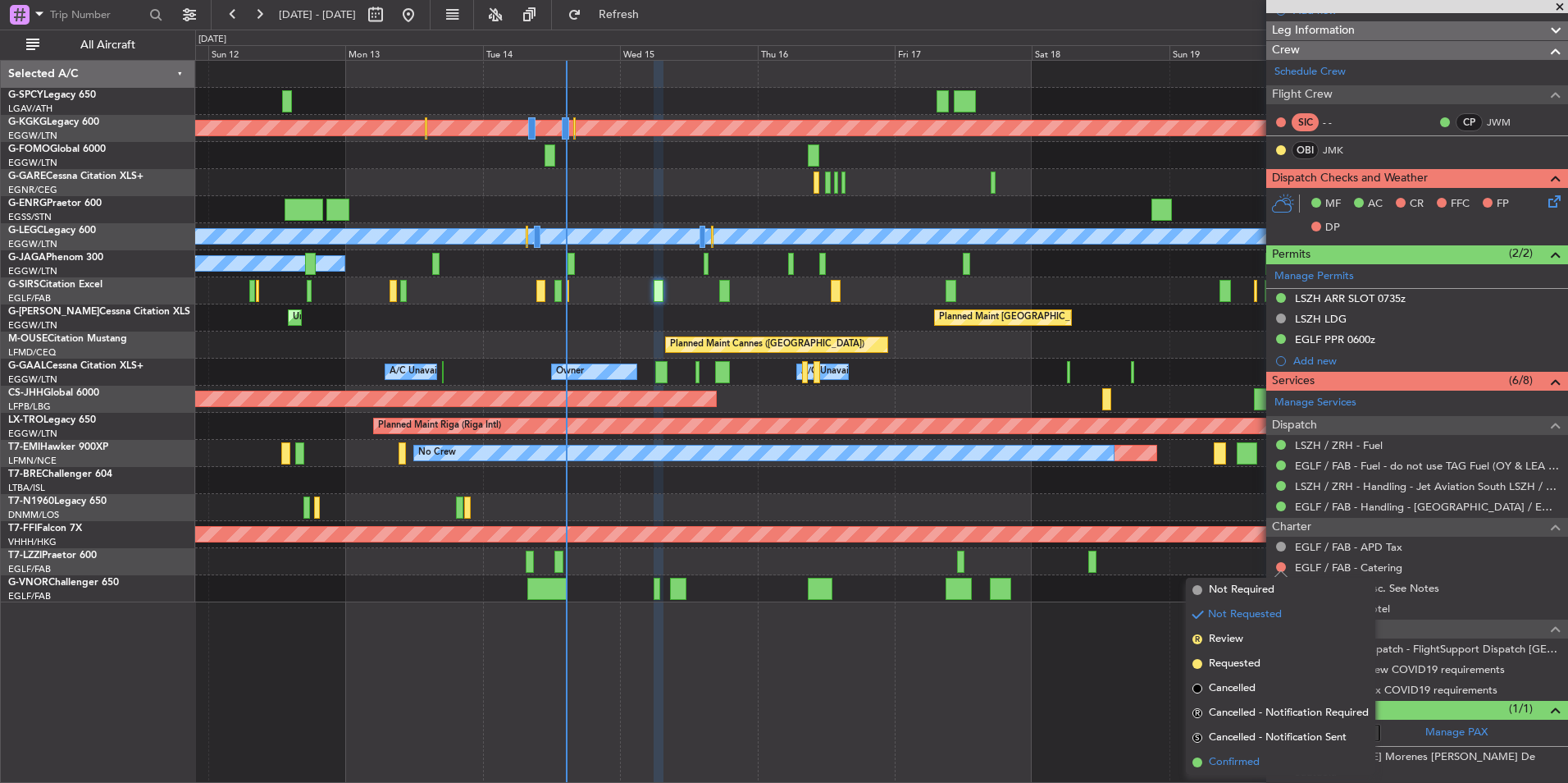
click at [1244, 766] on span "Confirmed" at bounding box center [1234, 762] width 51 height 16
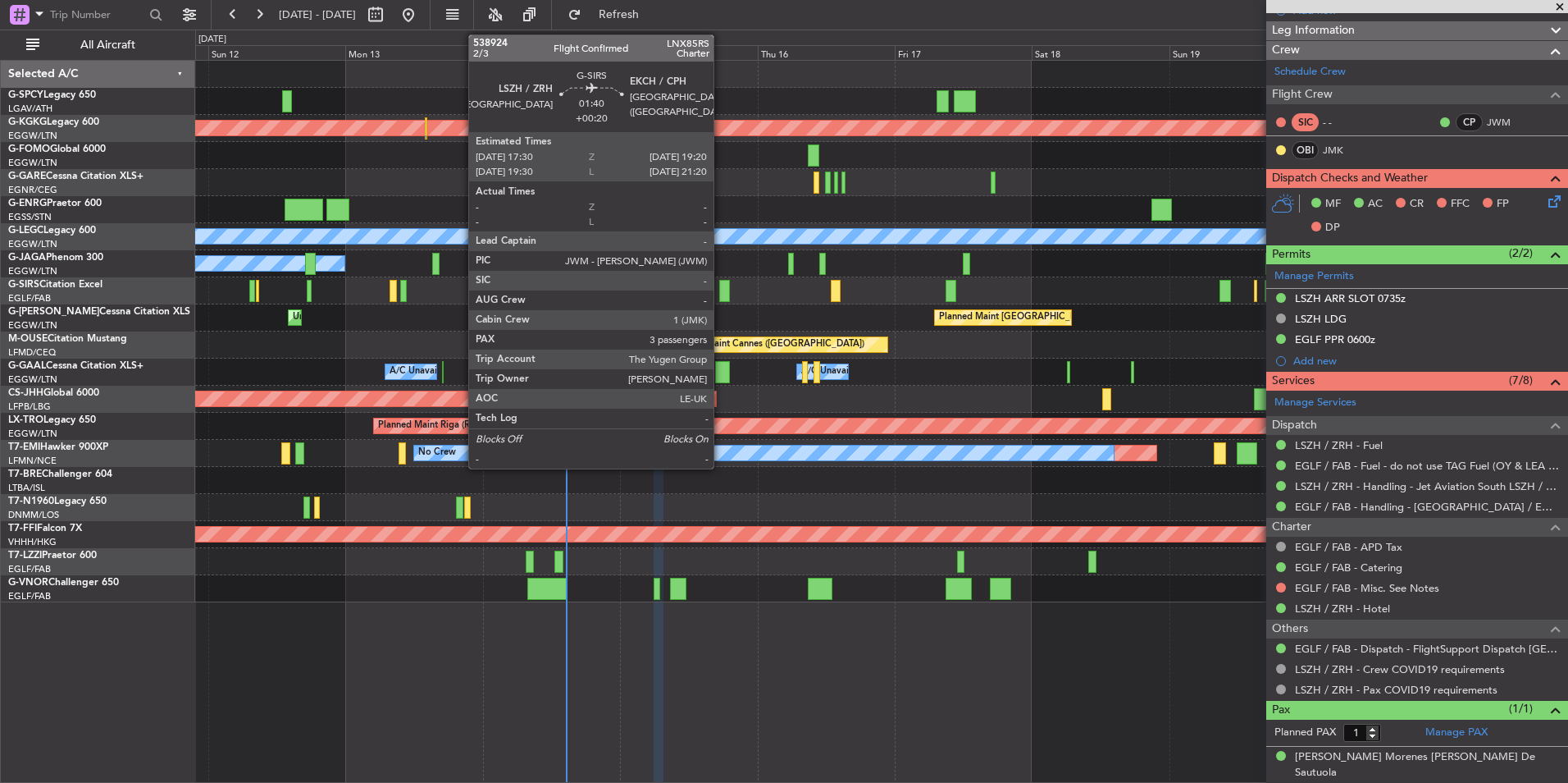
click at [721, 294] on div at bounding box center [724, 291] width 11 height 22
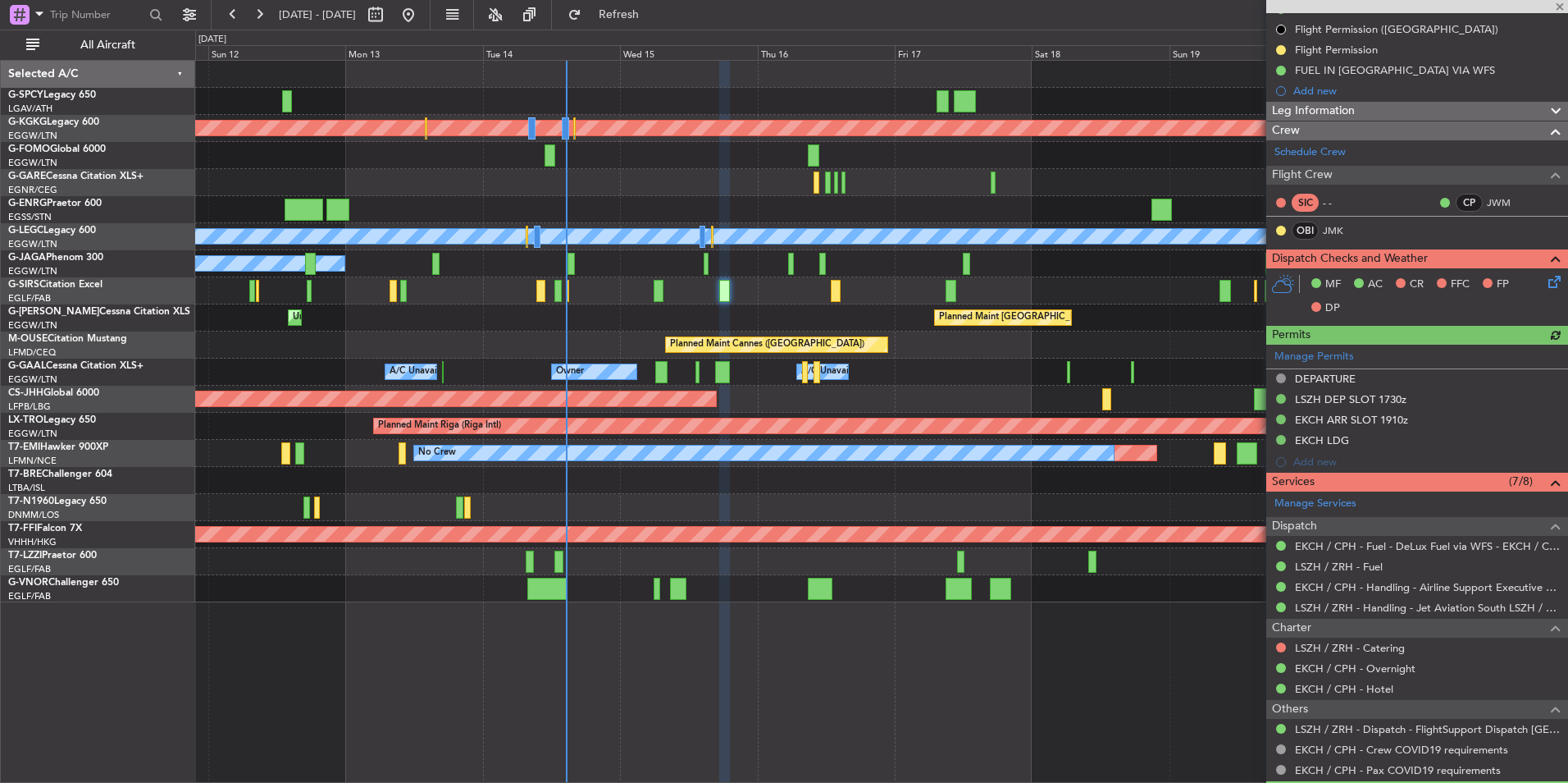
scroll to position [246, 0]
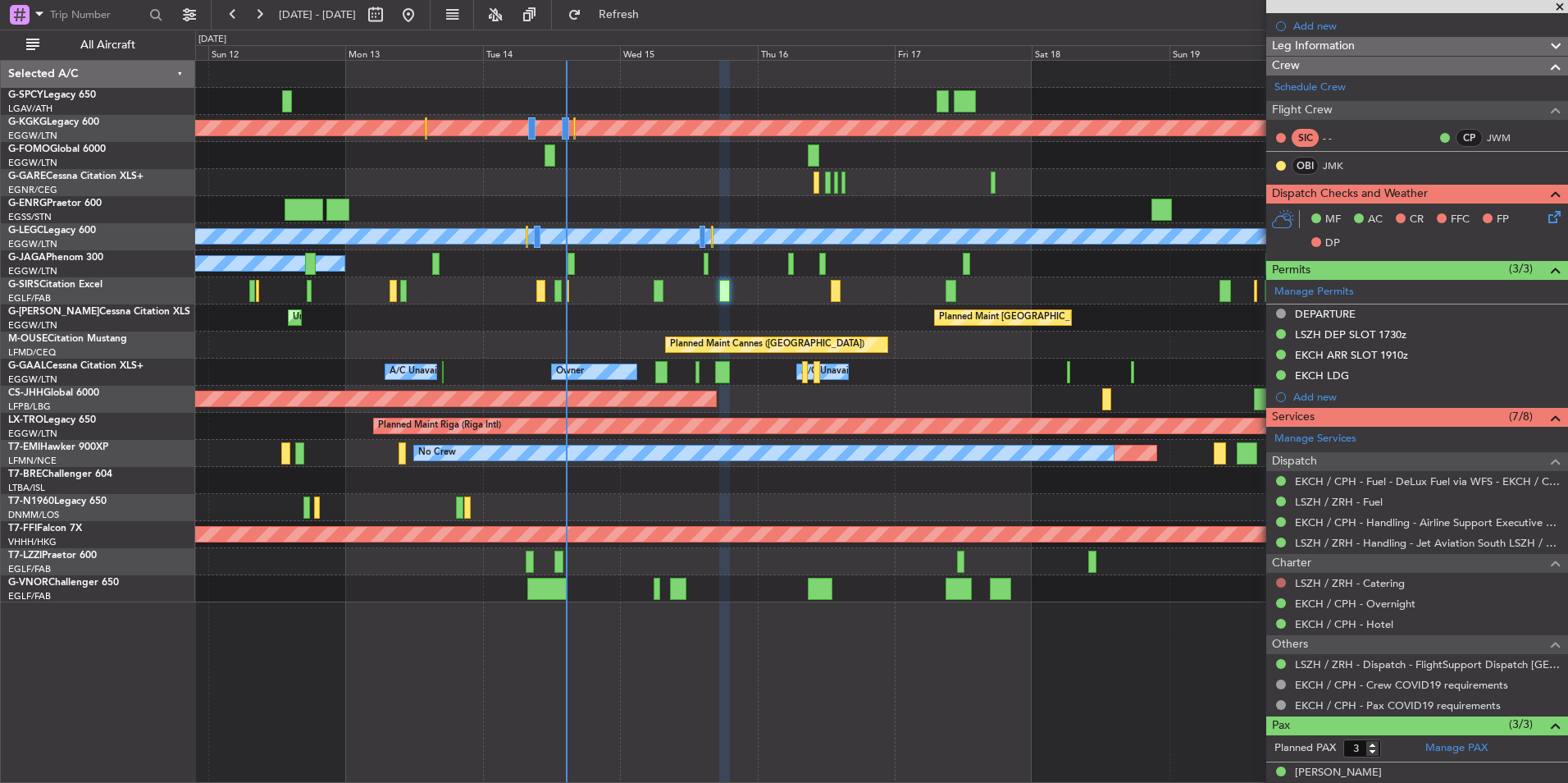
click at [1280, 578] on button at bounding box center [1280, 582] width 10 height 10
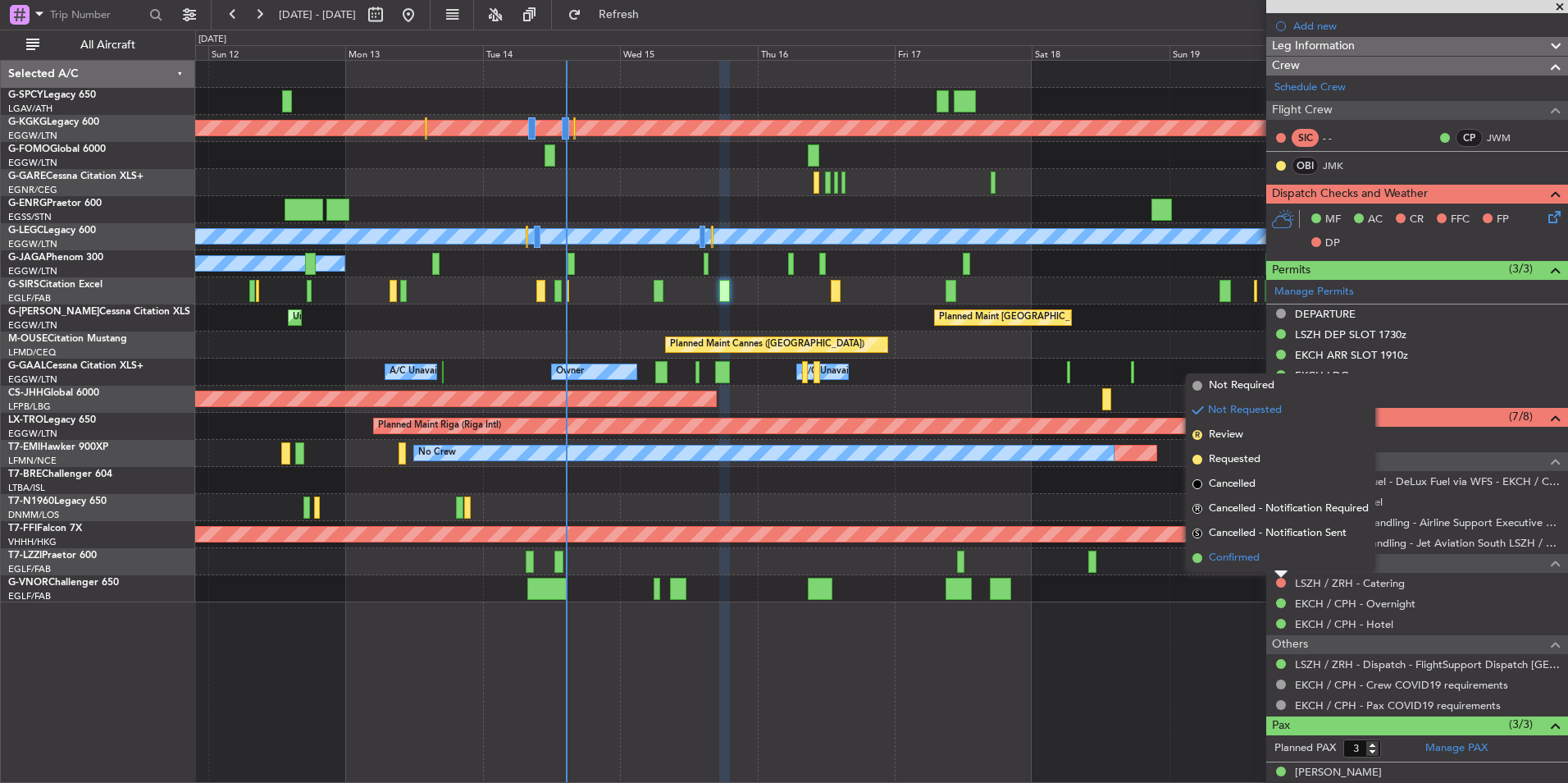
click at [1232, 560] on span "Confirmed" at bounding box center [1234, 557] width 51 height 16
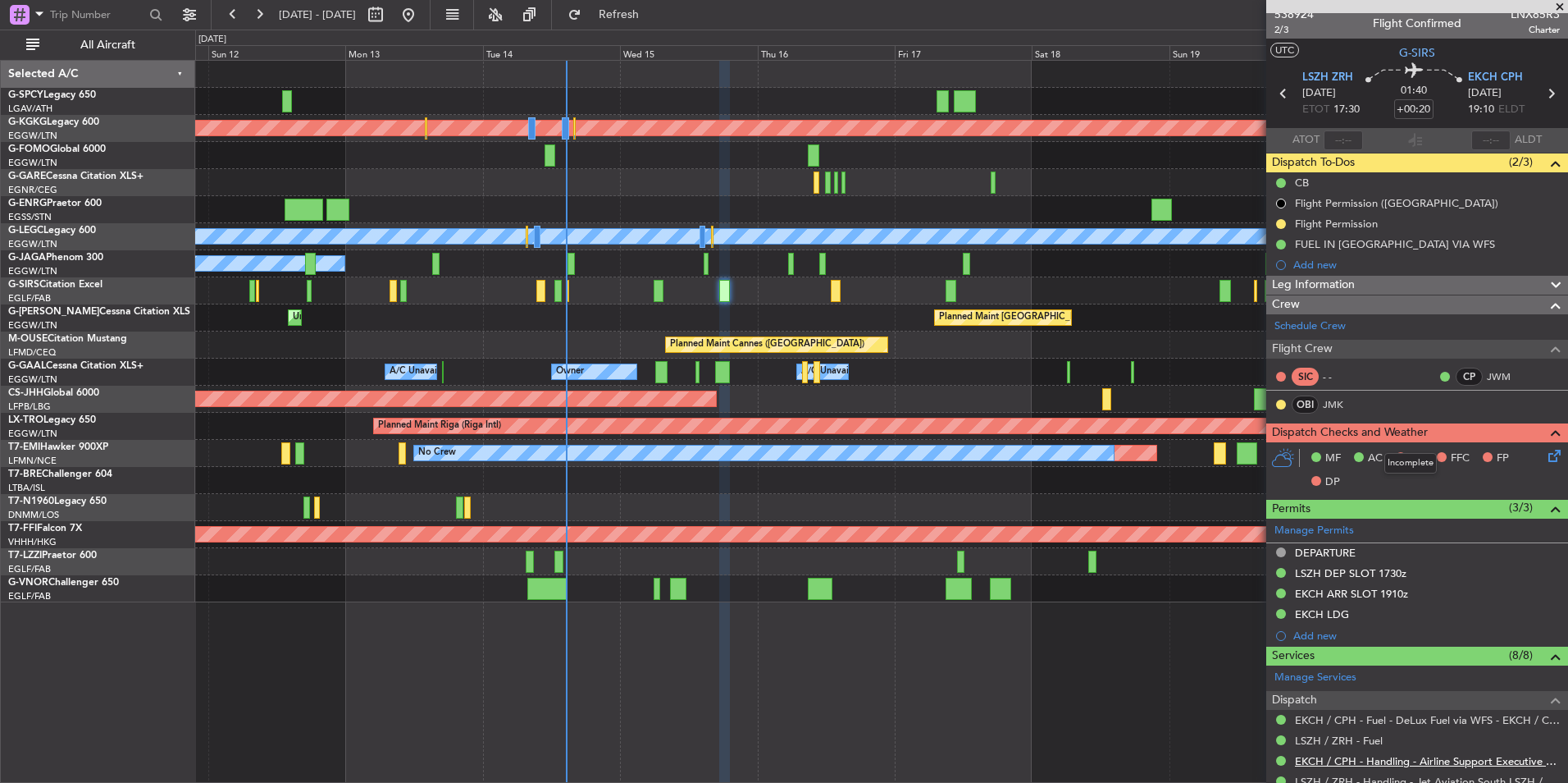
scroll to position [0, 0]
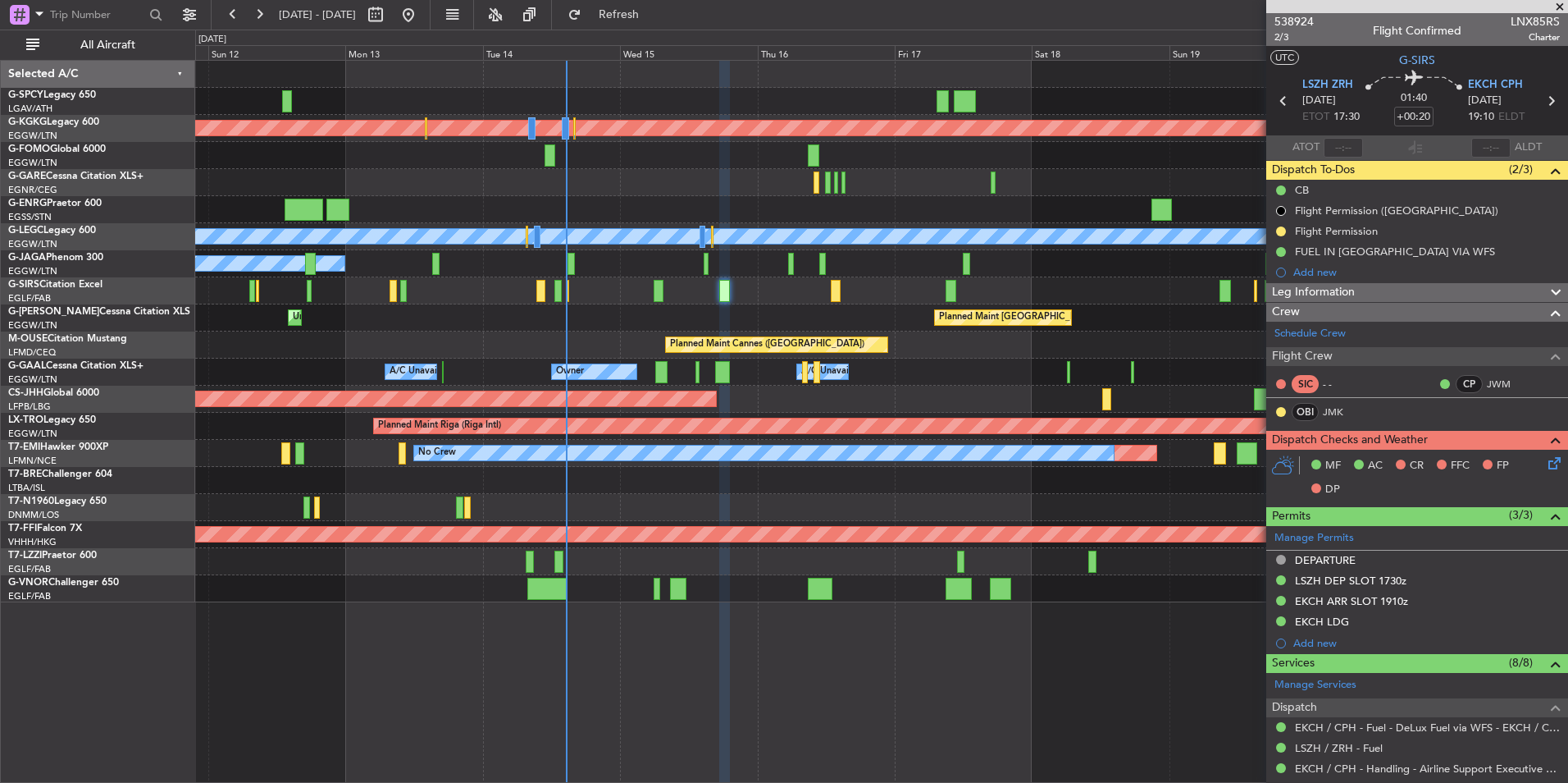
click at [1557, 8] on span at bounding box center [1559, 7] width 16 height 14
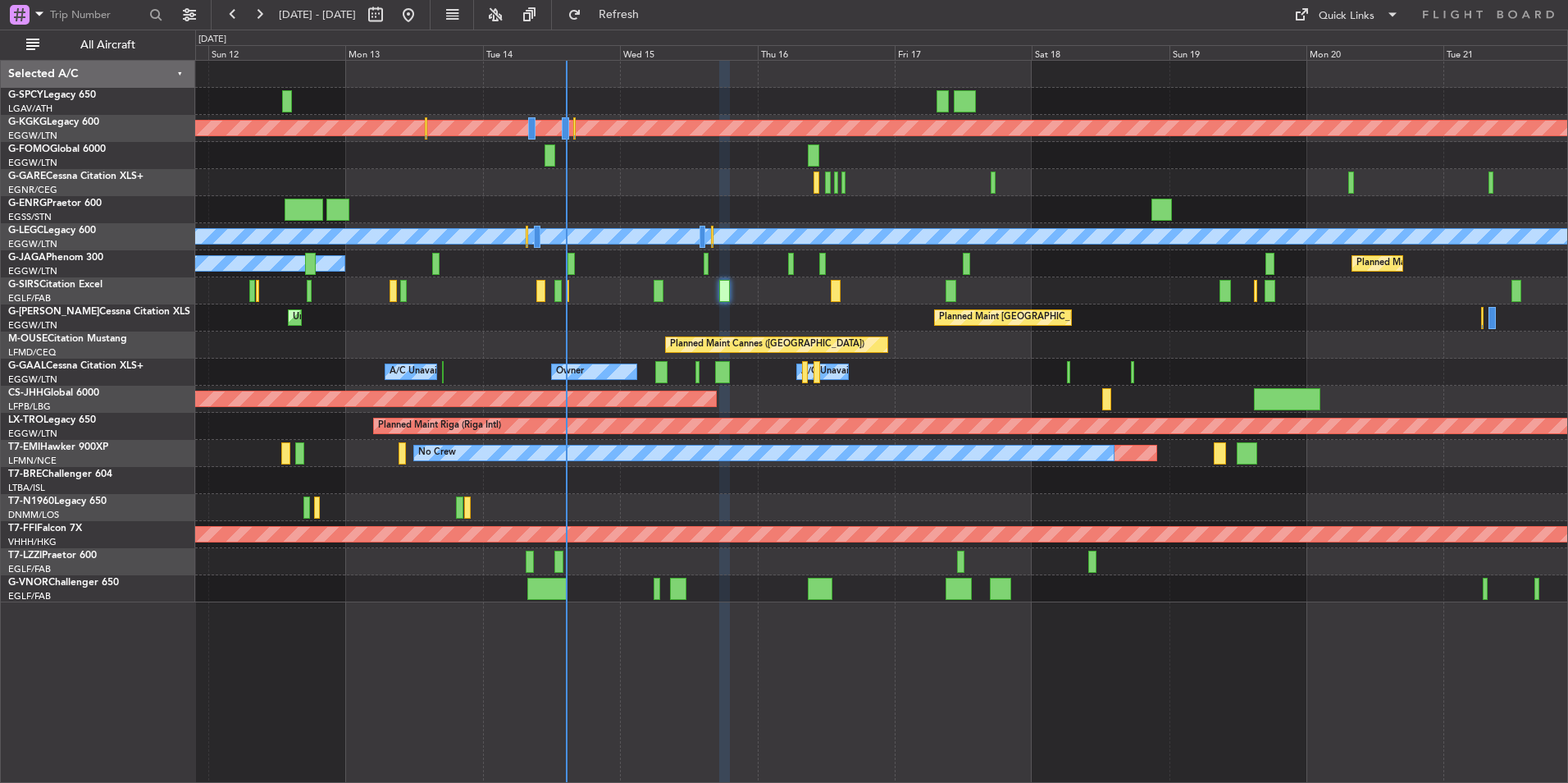
type input "0"
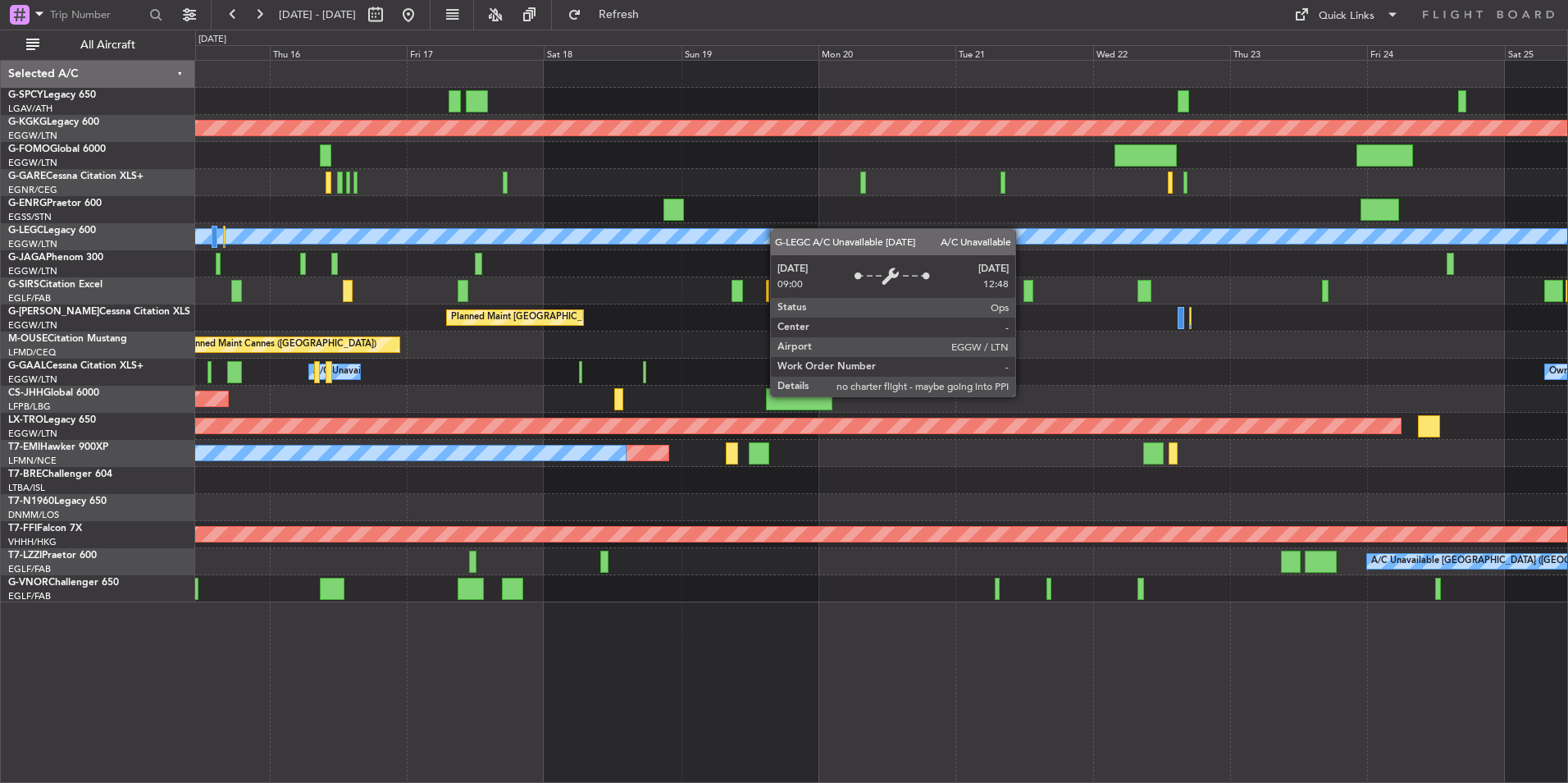
click at [776, 228] on div "Planned Maint Athens (Eleftherios Venizelos Intl) Planned Maint London (Stanste…" at bounding box center [881, 331] width 1372 height 542
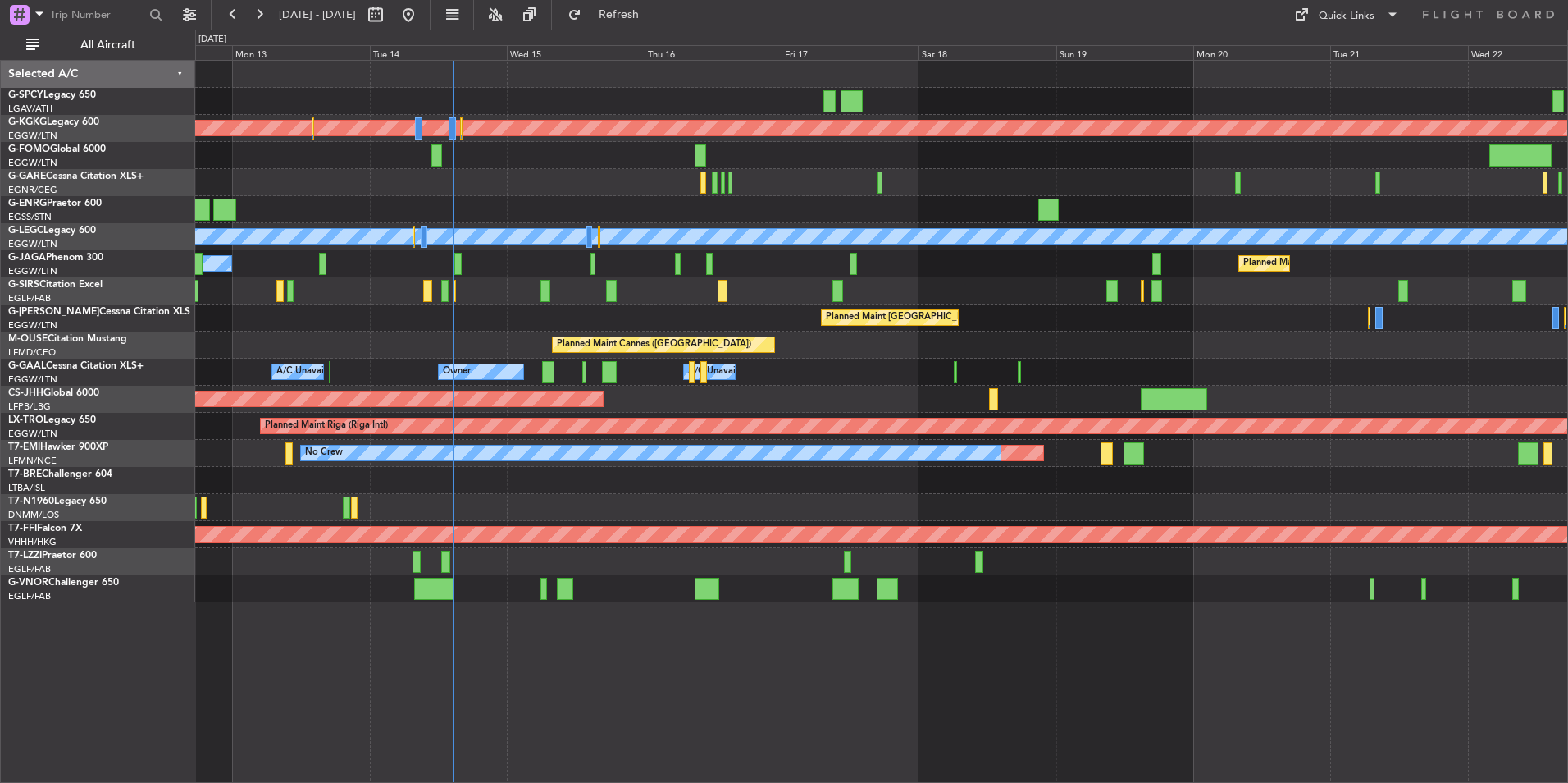
click at [1231, 301] on div "Planned Maint Athens (Eleftherios Venizelos Intl) Planned Maint London (Stanste…" at bounding box center [881, 331] width 1372 height 542
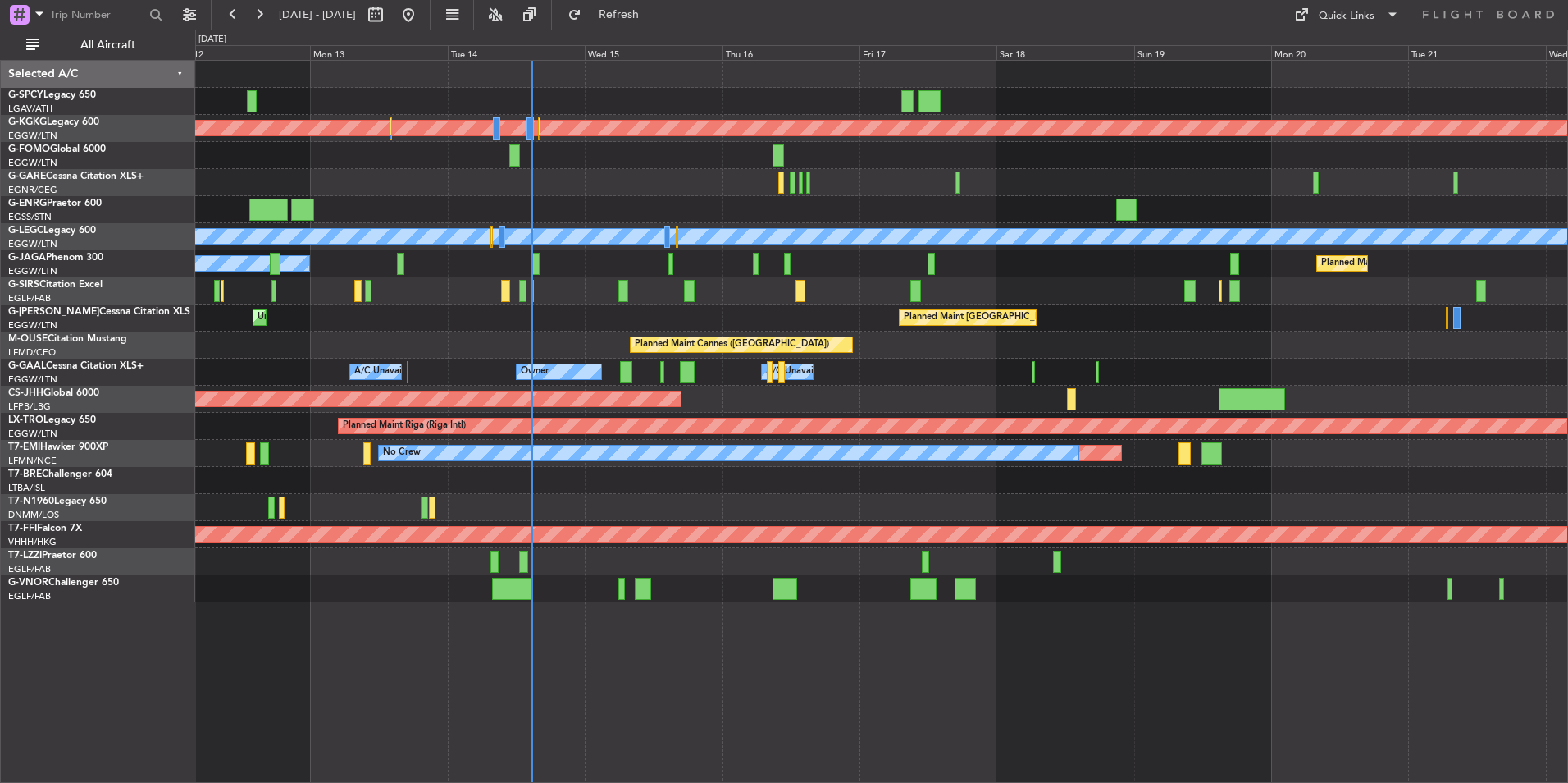
click at [946, 385] on div "Planned Maint Athens (Eleftherios Venizelos Intl) Planned Maint London (Stanste…" at bounding box center [881, 331] width 1372 height 542
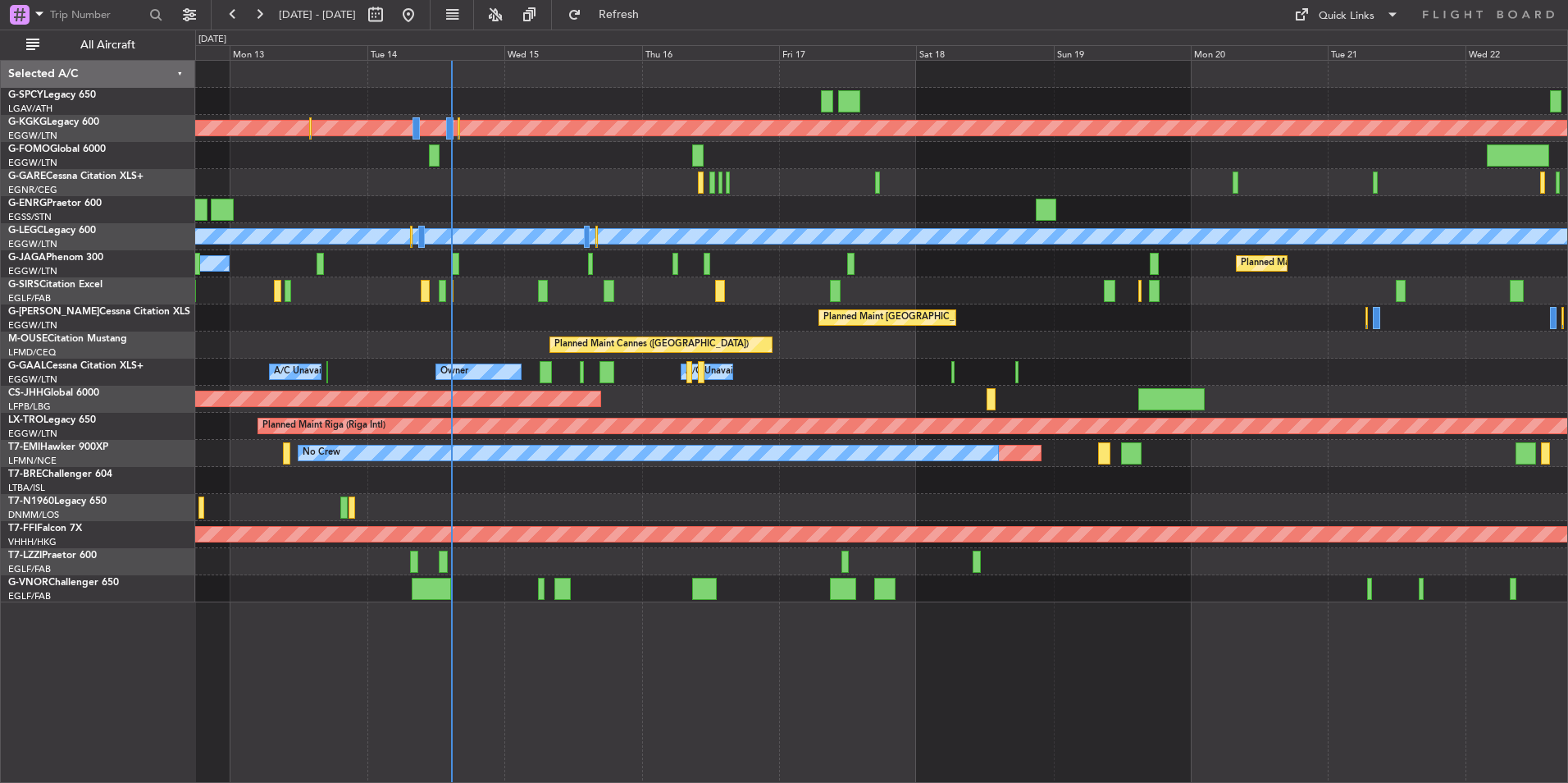
click at [870, 395] on div "Planned Maint Athens (Eleftherios Venizelos Intl) Planned Maint London (Stanste…" at bounding box center [881, 331] width 1372 height 542
click at [250, 492] on div "Planned Maint Athens (Eleftherios Venizelos Intl) Planned Maint London (Stanste…" at bounding box center [881, 331] width 1372 height 542
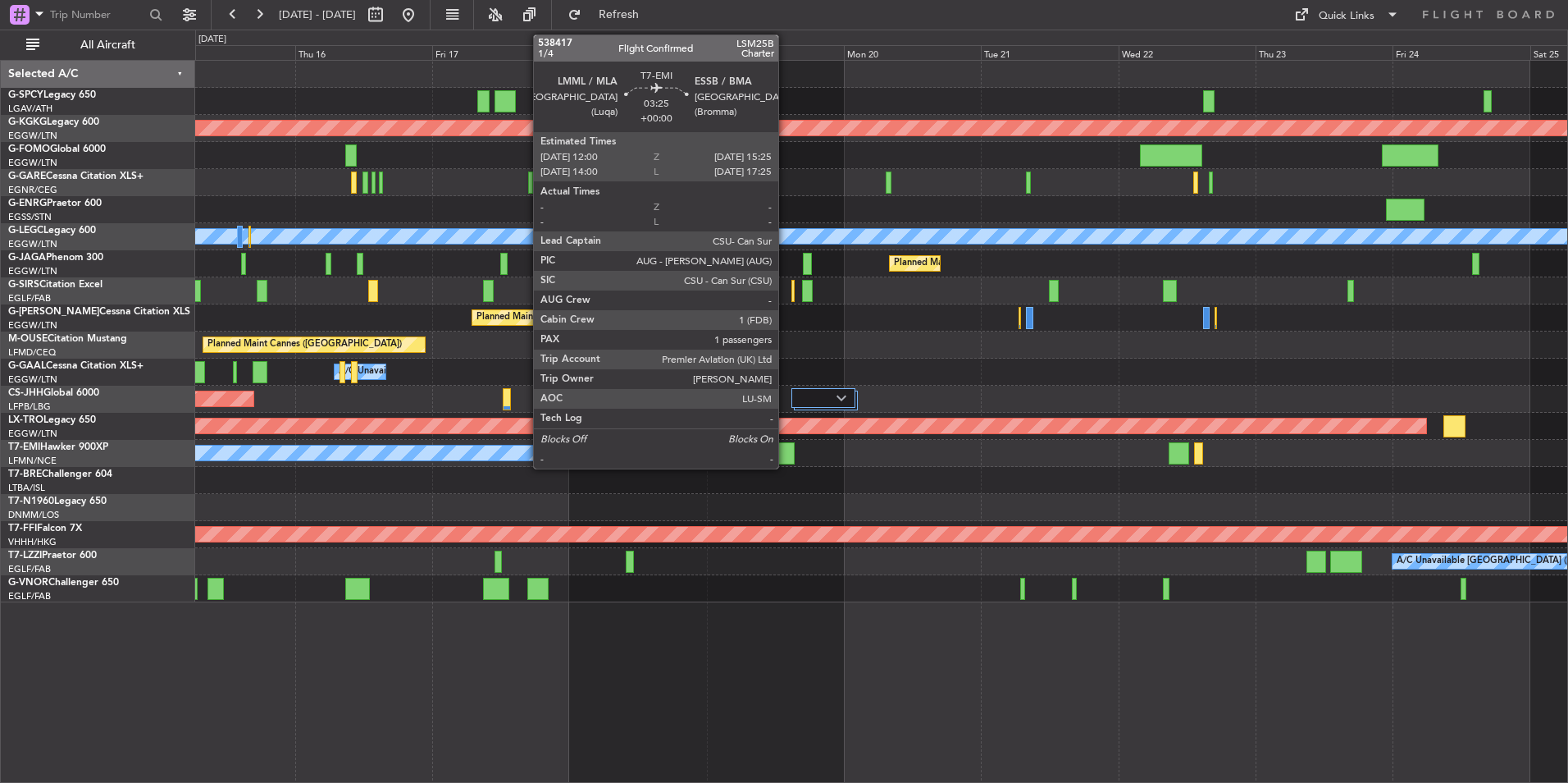
click at [785, 457] on div at bounding box center [784, 453] width 19 height 22
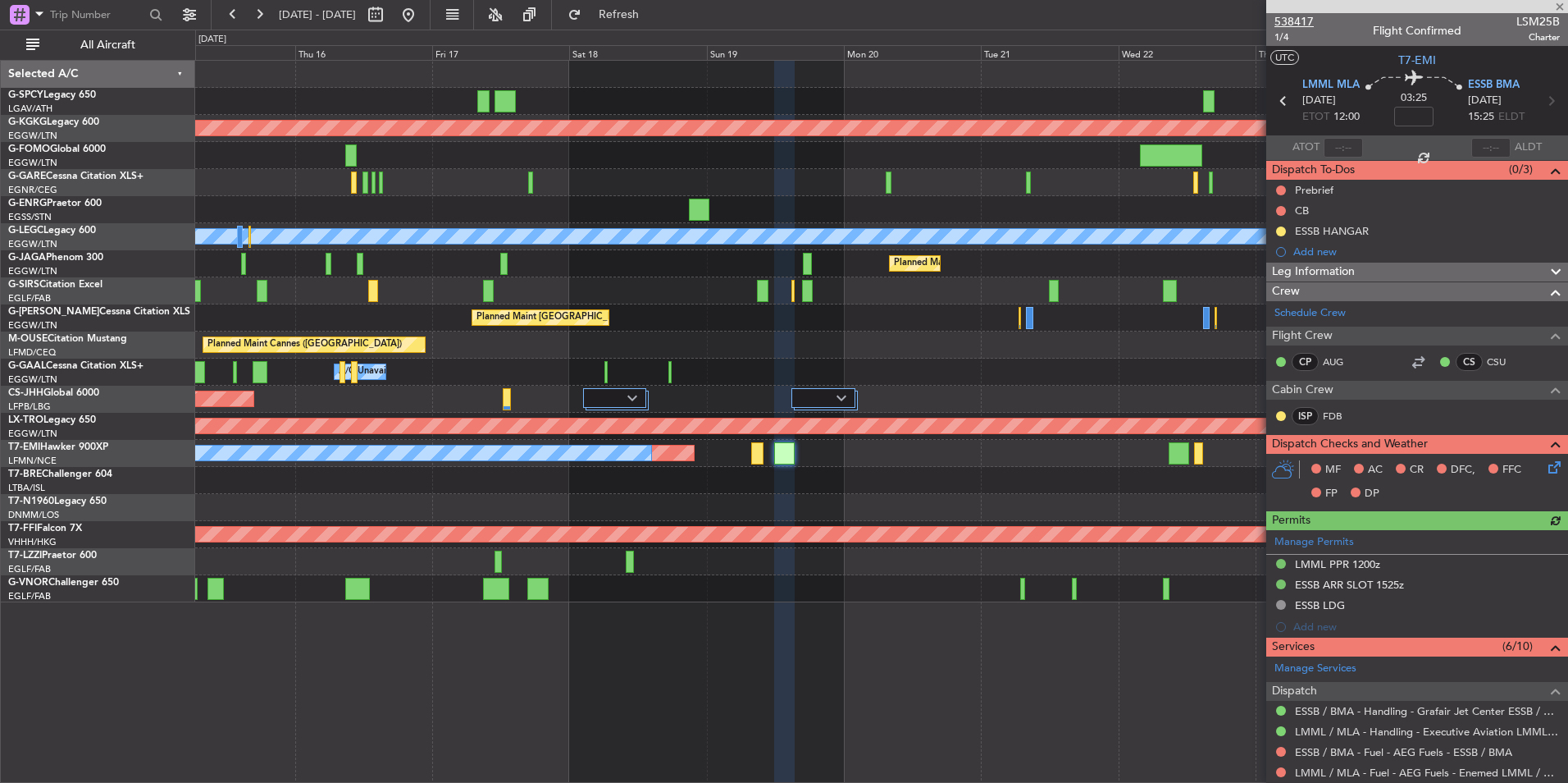
click at [1294, 14] on span "538417" at bounding box center [1294, 22] width 40 height 17
click at [1282, 37] on span "1/4" at bounding box center [1294, 37] width 40 height 14
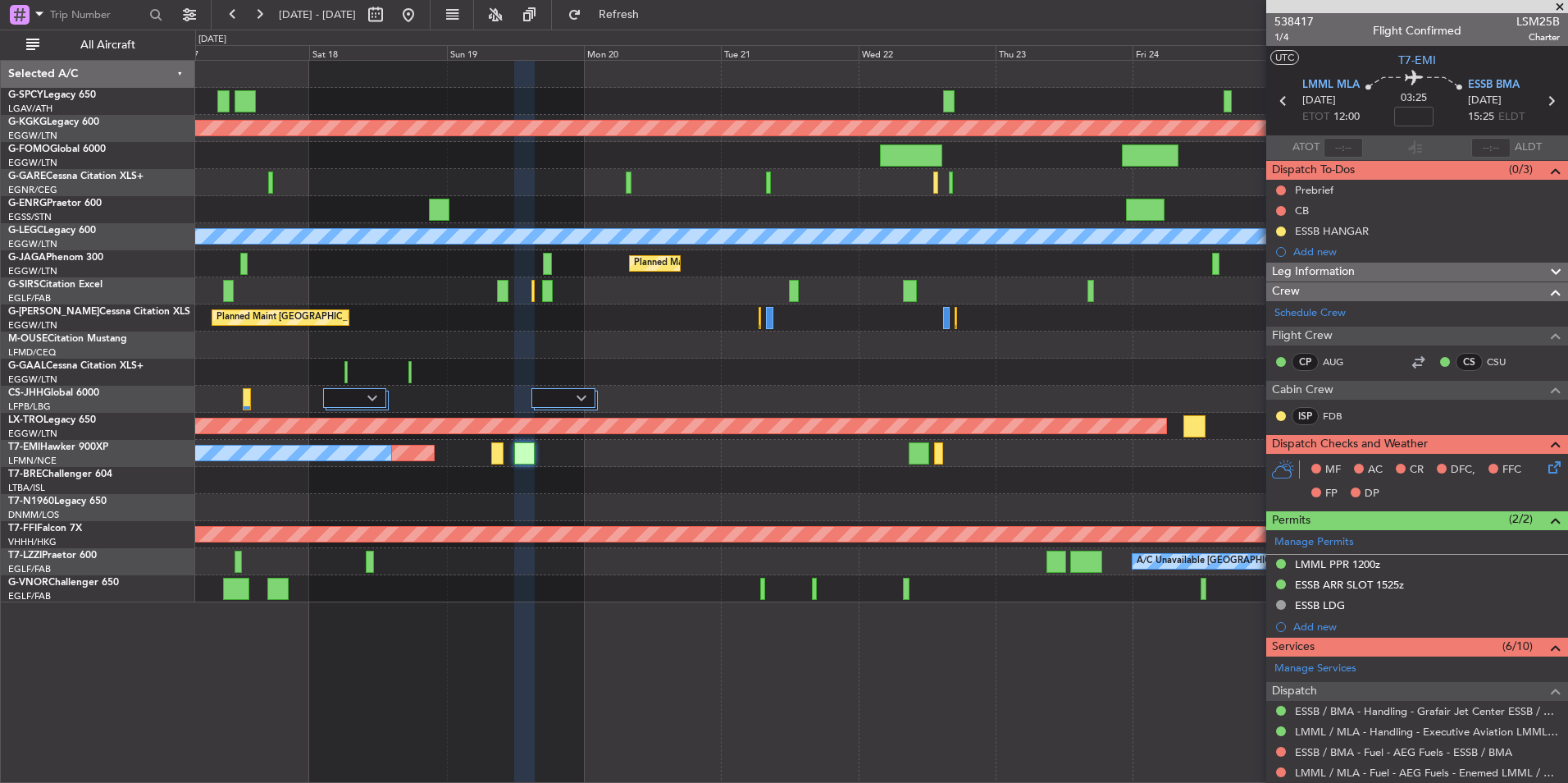
click at [894, 517] on div "Planned Maint Athens (Eleftherios Venizelos Intl) Planned Maint London (Stanste…" at bounding box center [881, 331] width 1372 height 542
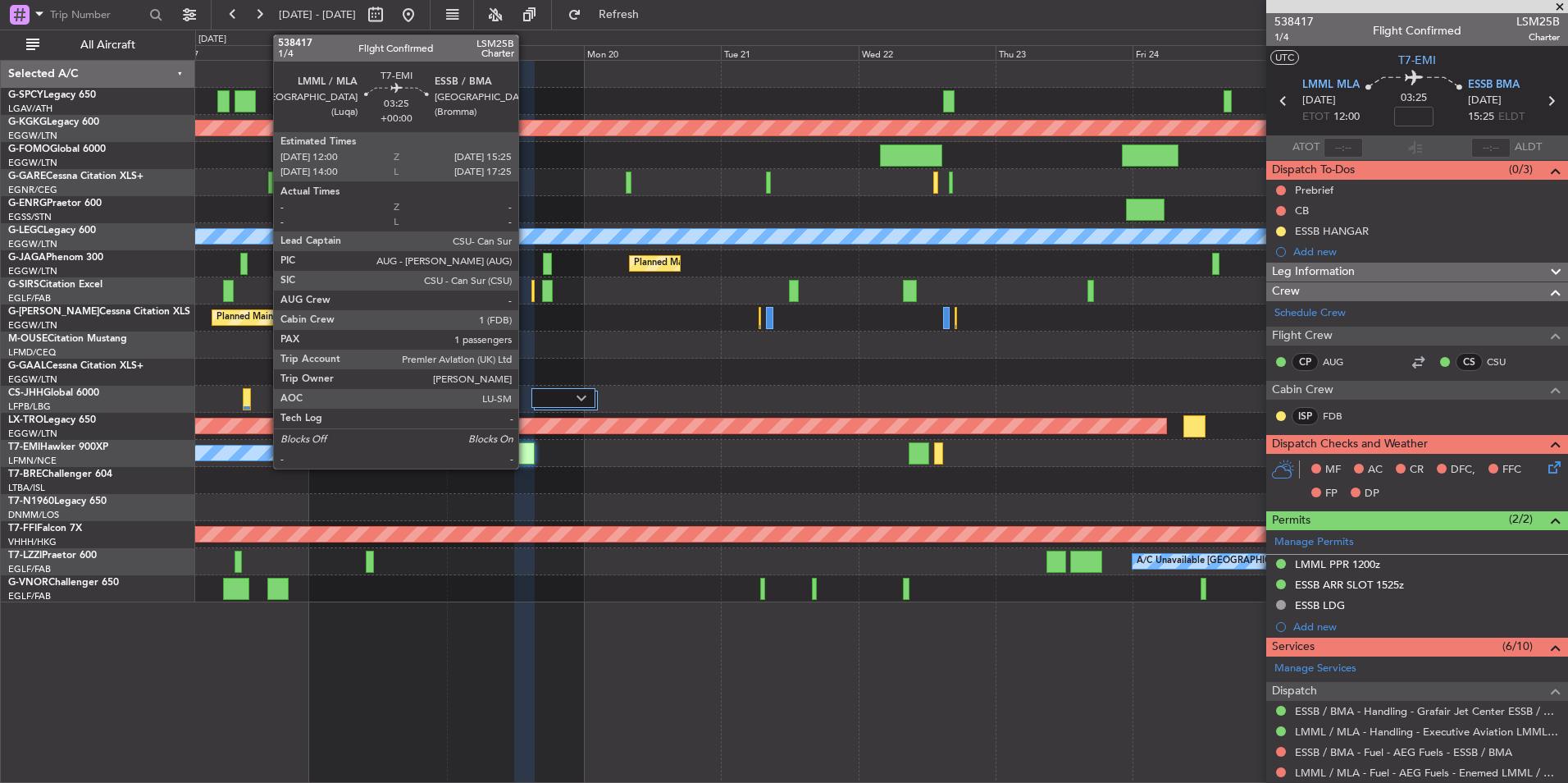
click at [526, 451] on div at bounding box center [524, 453] width 19 height 22
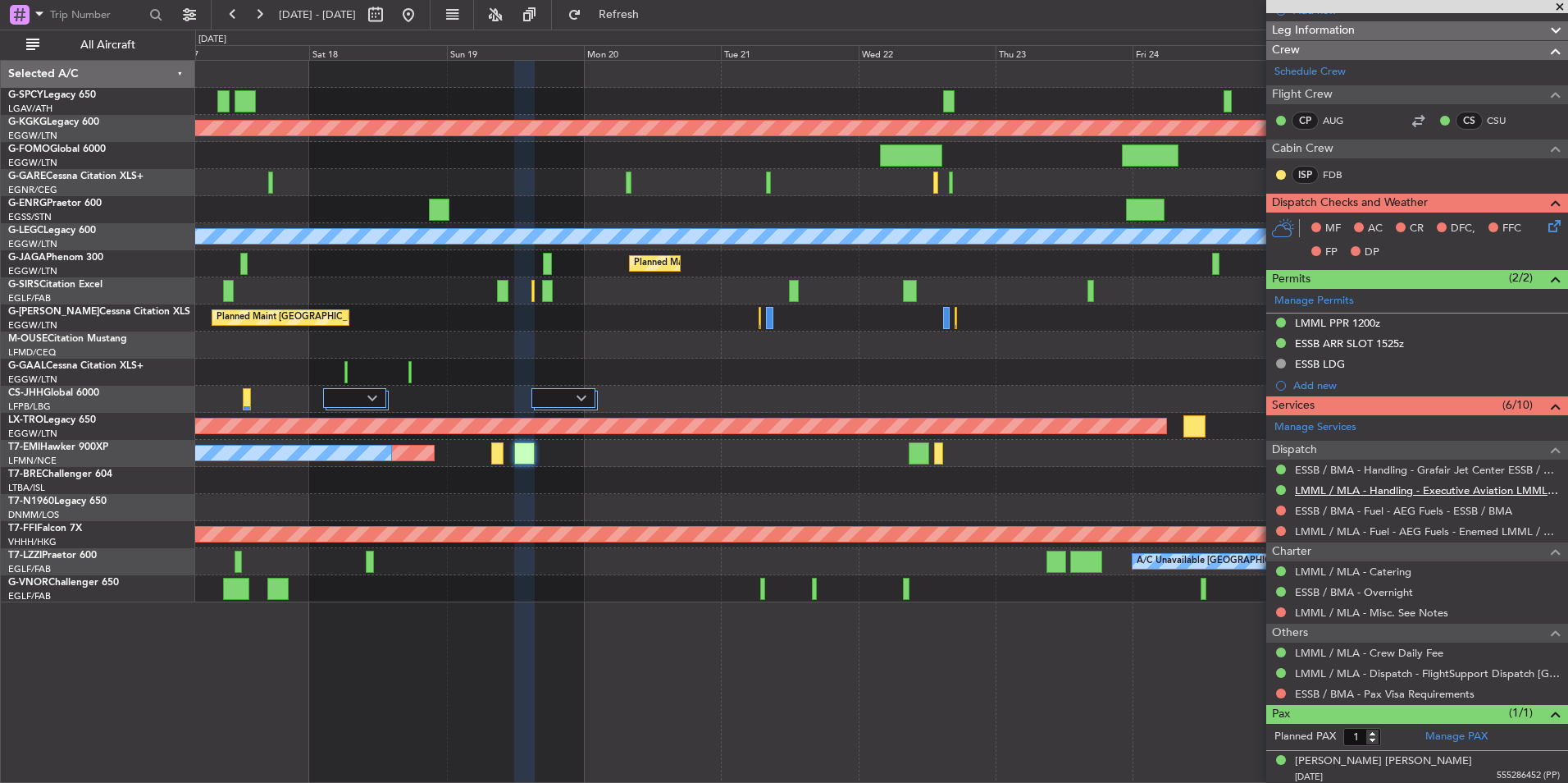
scroll to position [245, 0]
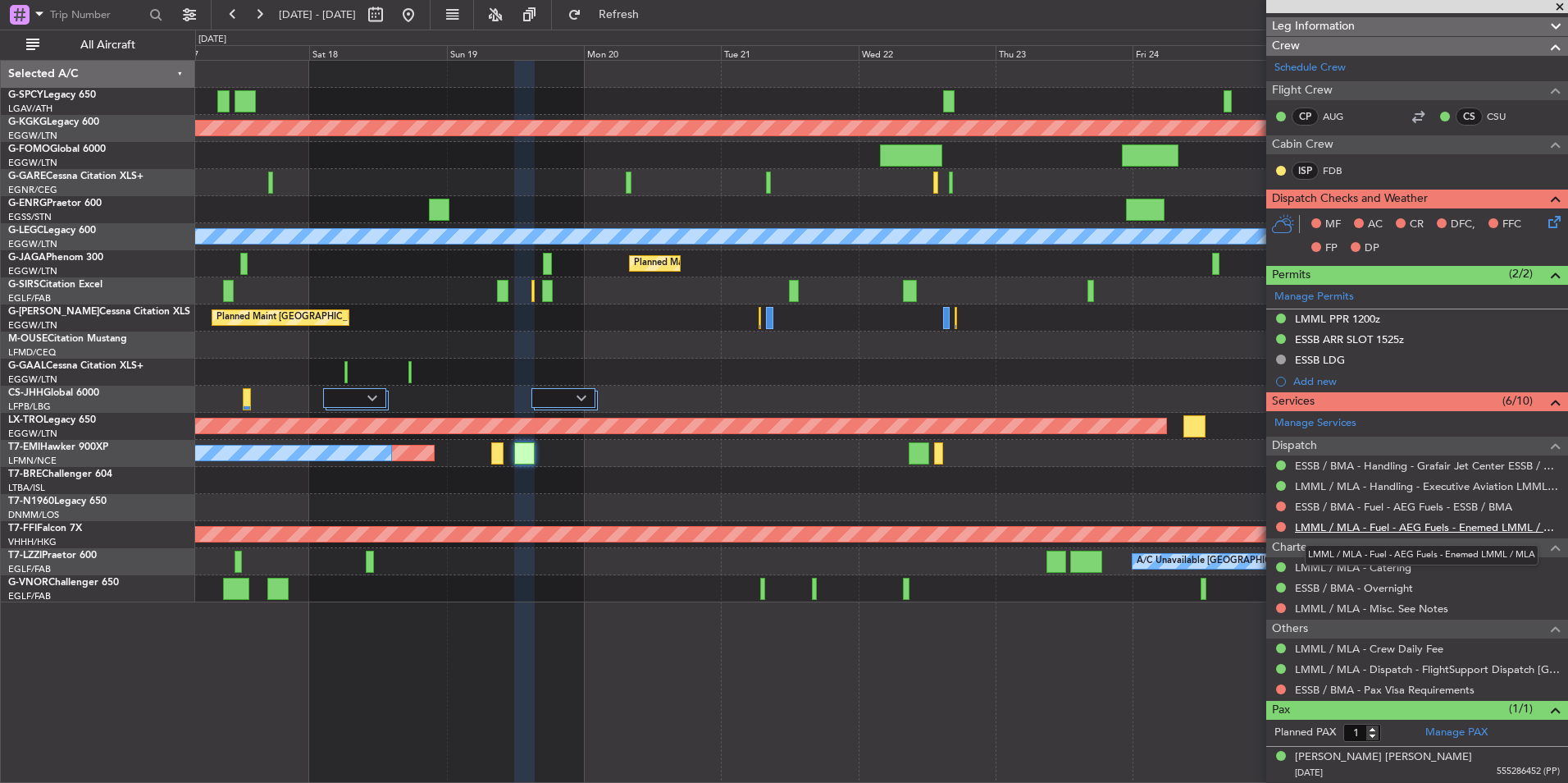
click at [1411, 521] on link "LMML / MLA - Fuel - AEG Fuels - Enemed LMML / MLA" at bounding box center [1427, 527] width 264 height 14
click at [1332, 508] on link "ESSB / BMA - Fuel - AEG Fuels - ESSB / BMA" at bounding box center [1403, 507] width 217 height 14
click at [1558, 9] on span at bounding box center [1559, 7] width 16 height 14
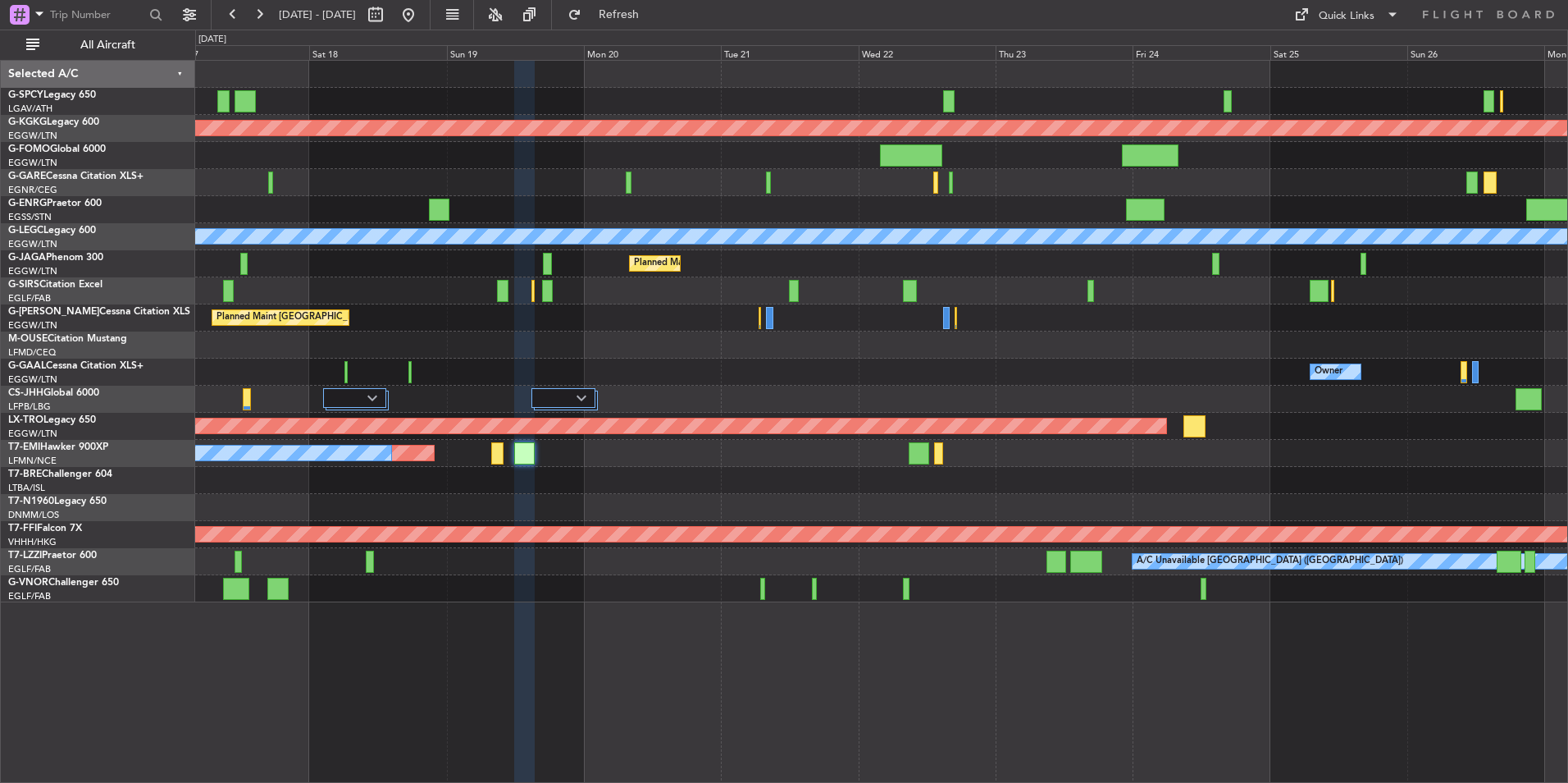
type input "0"
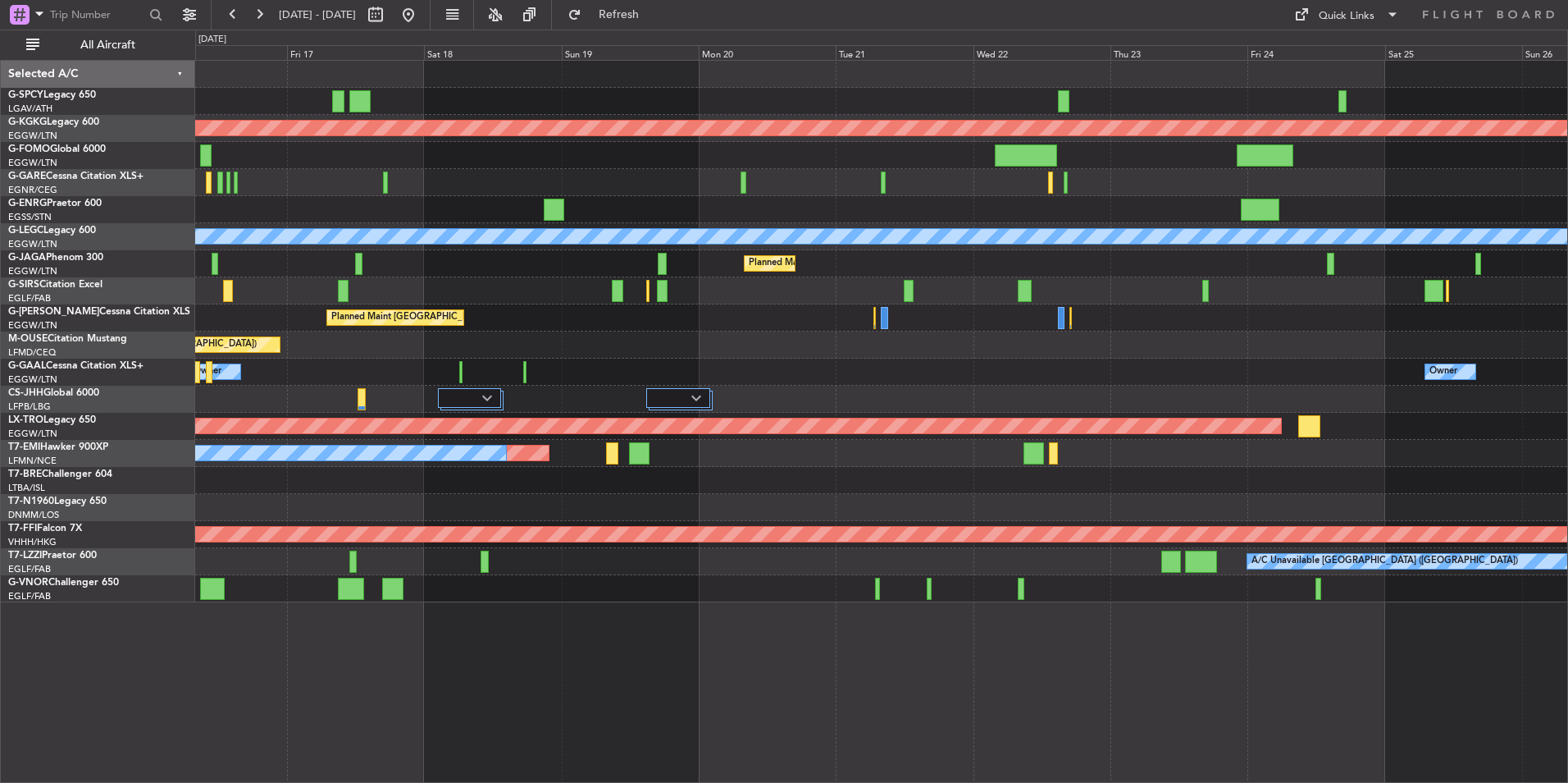
click at [860, 473] on div "Planned Maint Athens (Eleftherios Venizelos Intl) Planned Maint London (Stanste…" at bounding box center [881, 331] width 1372 height 542
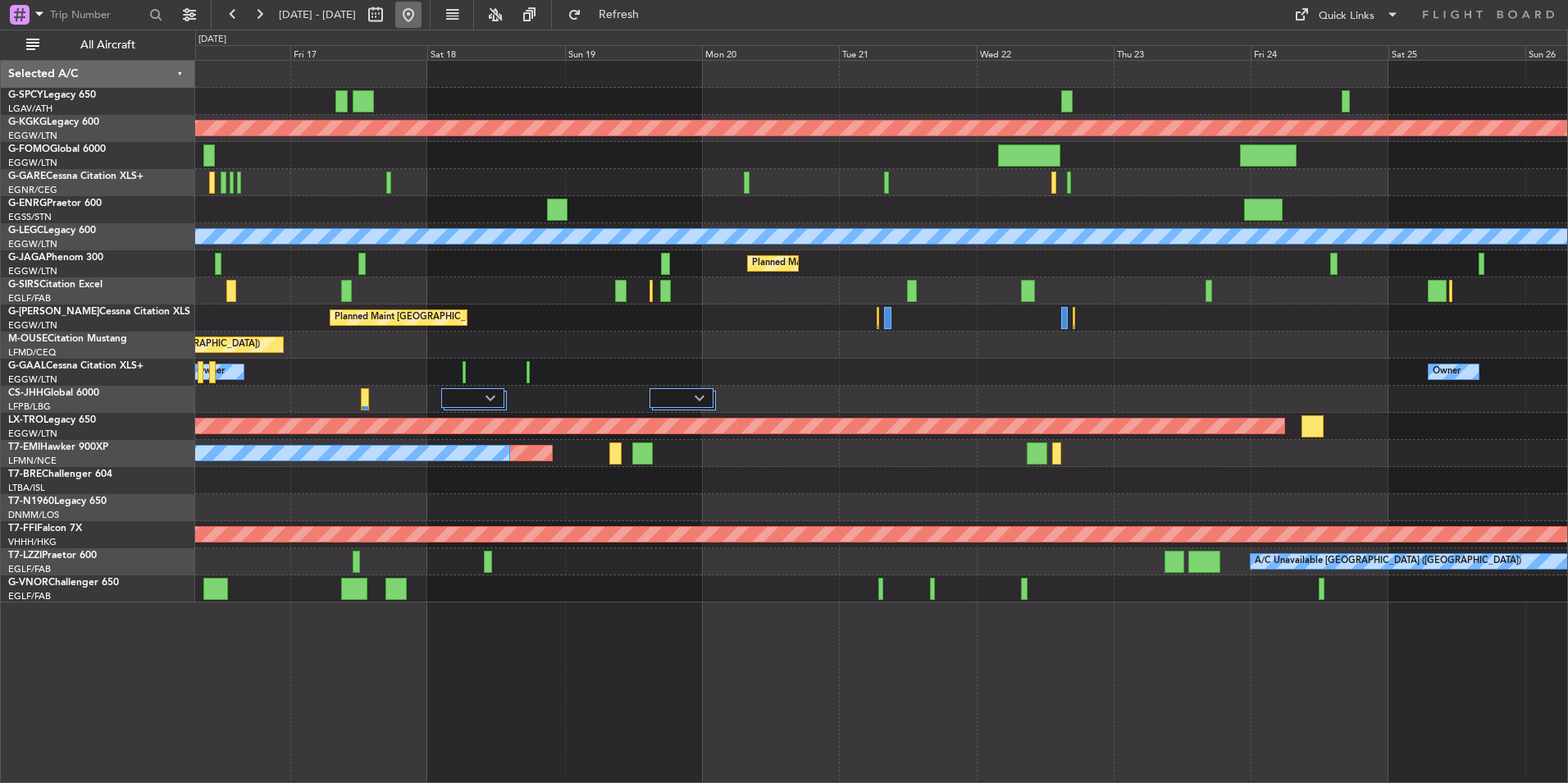
click at [422, 11] on button at bounding box center [408, 14] width 26 height 26
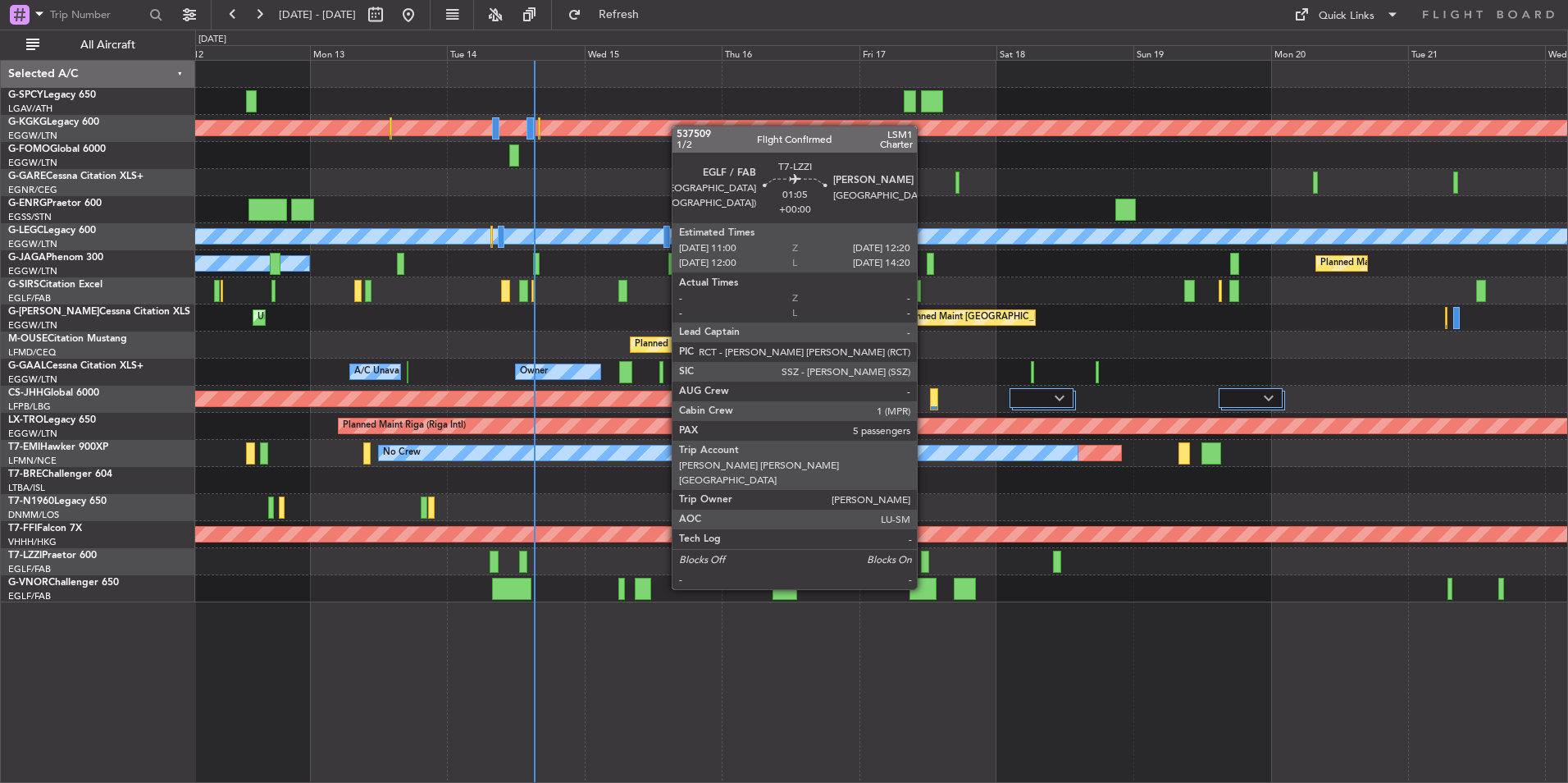
click at [924, 558] on div at bounding box center [924, 561] width 8 height 22
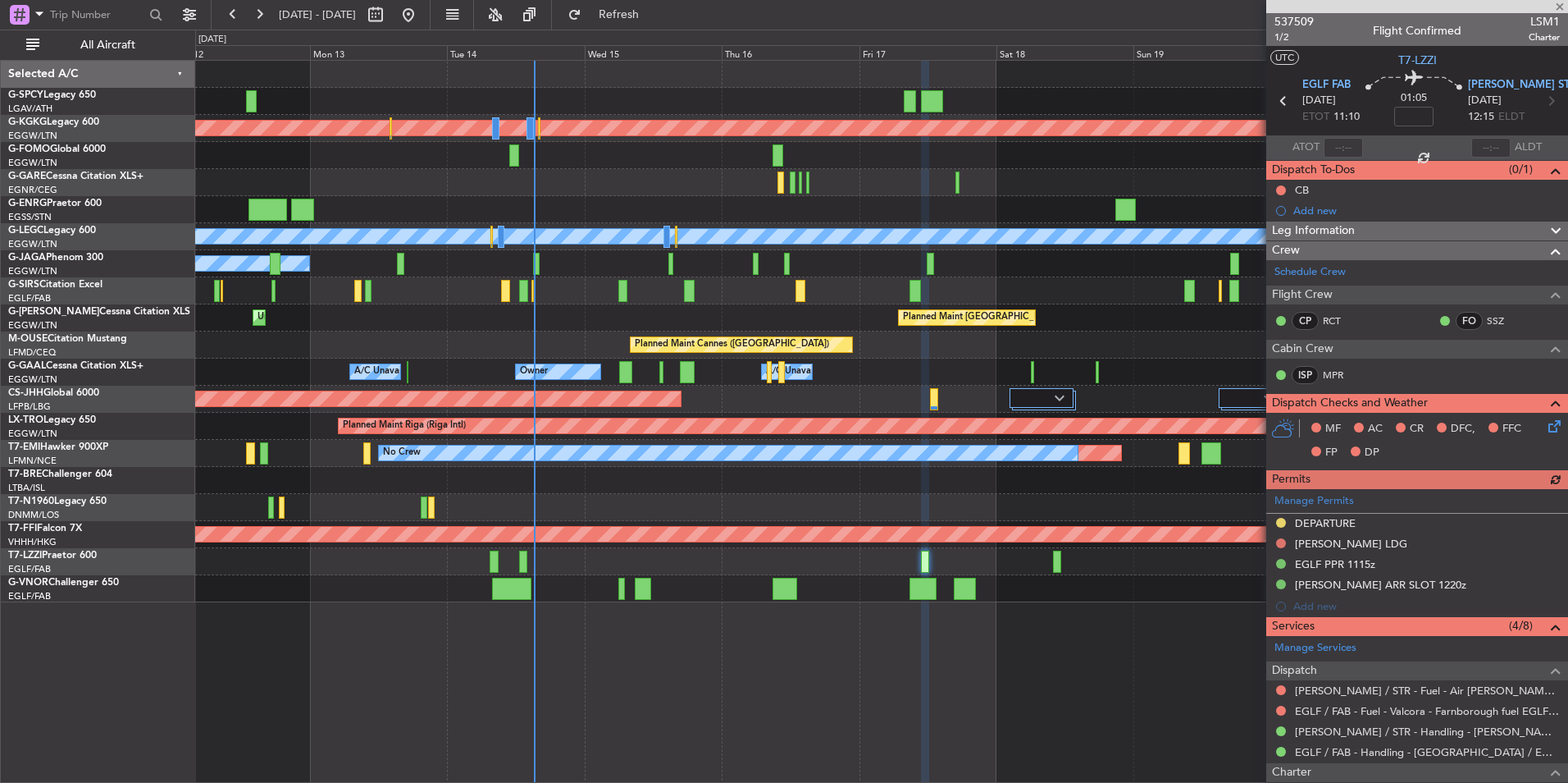
scroll to position [164, 0]
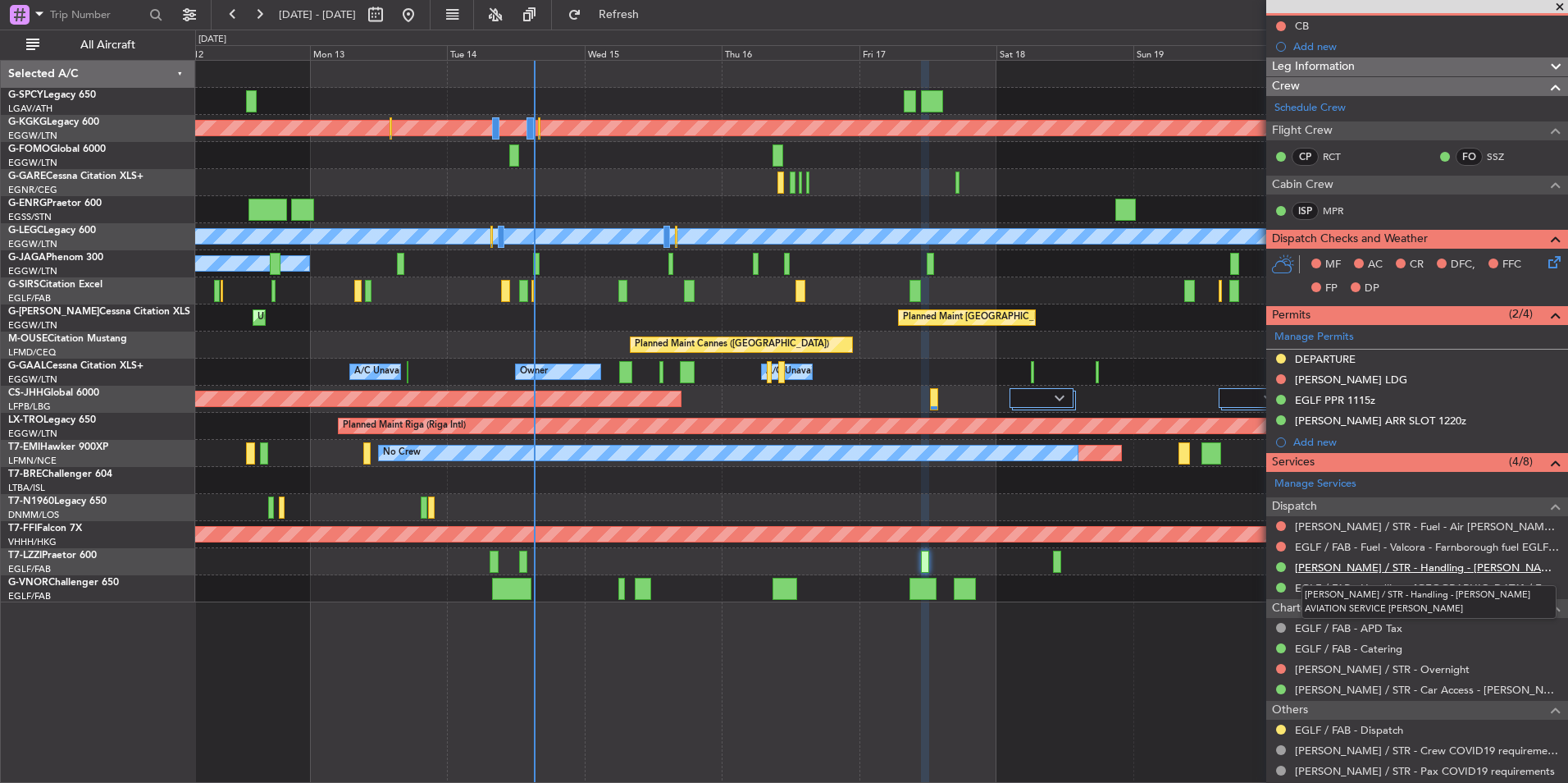
click at [1417, 569] on link "[PERSON_NAME] / STR - Handling - [PERSON_NAME] AVIATION SERVICE [PERSON_NAME]" at bounding box center [1427, 567] width 264 height 14
click at [1557, 7] on span at bounding box center [1559, 7] width 16 height 14
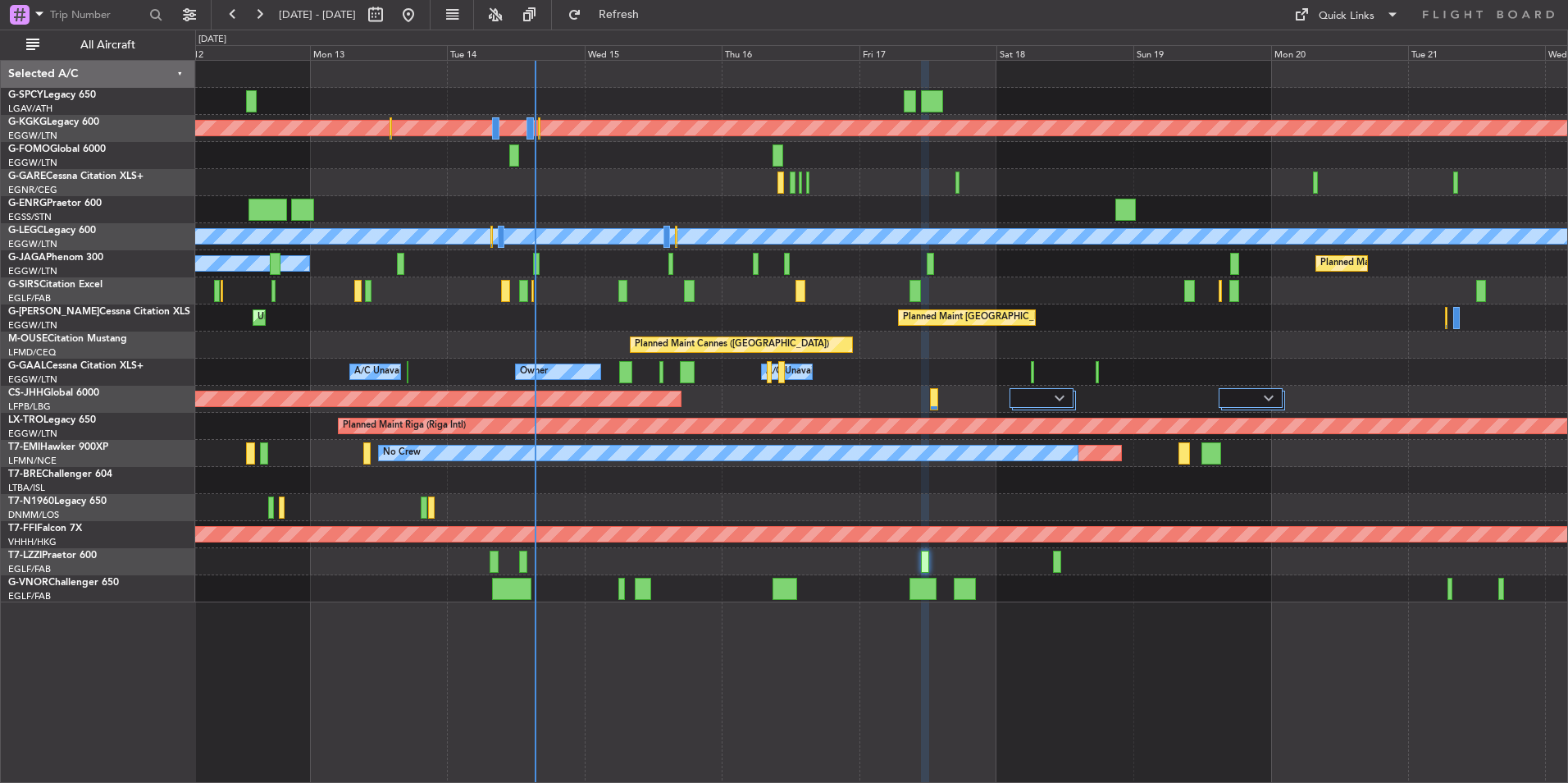
type input "0"
click at [658, 22] on button "Refresh" at bounding box center [609, 14] width 98 height 26
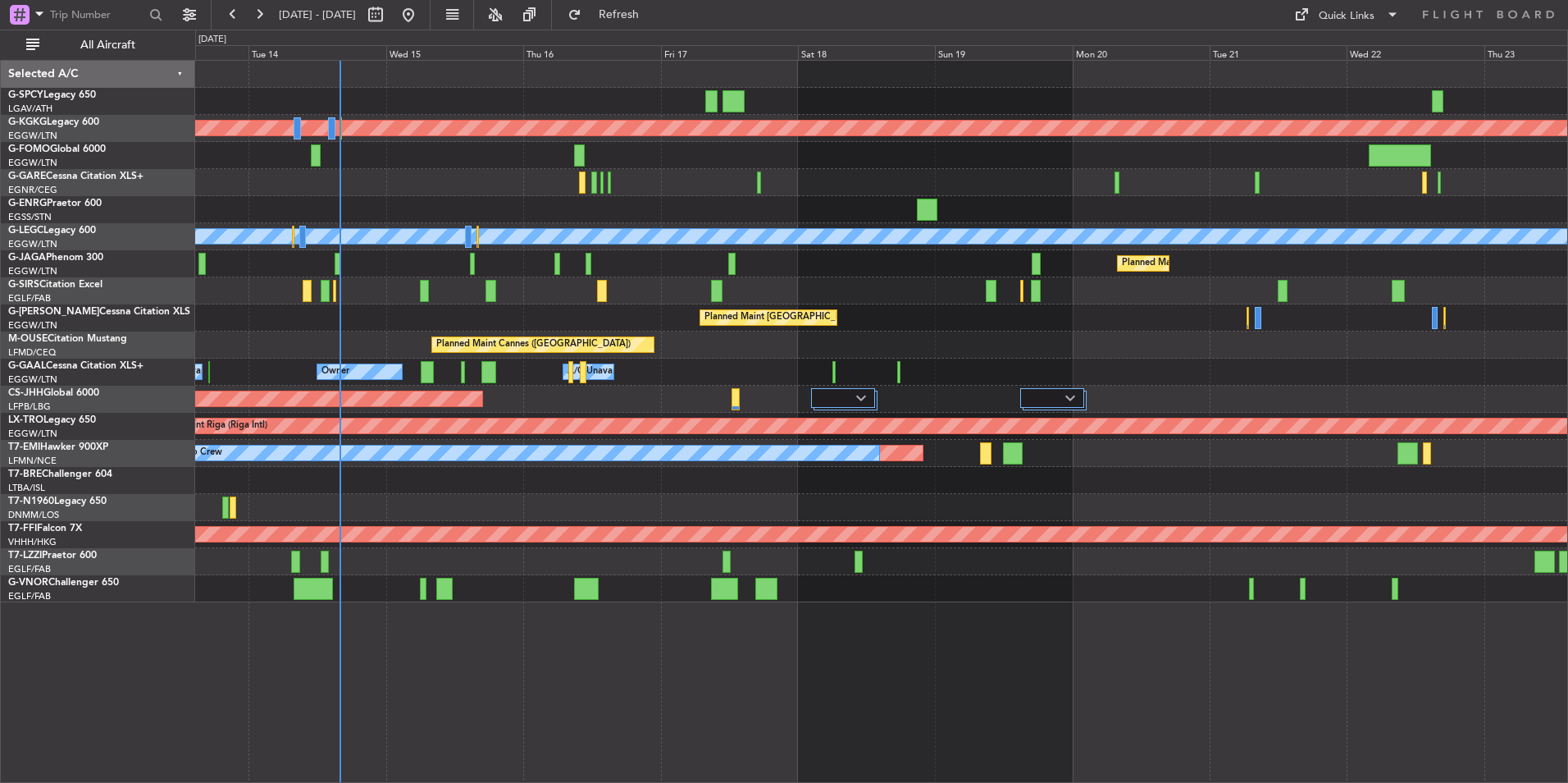
click at [485, 305] on div "Planned Maint [GEOGRAPHIC_DATA] ([GEOGRAPHIC_DATA]) Unplanned Maint [GEOGRAPHIC…" at bounding box center [881, 318] width 1372 height 27
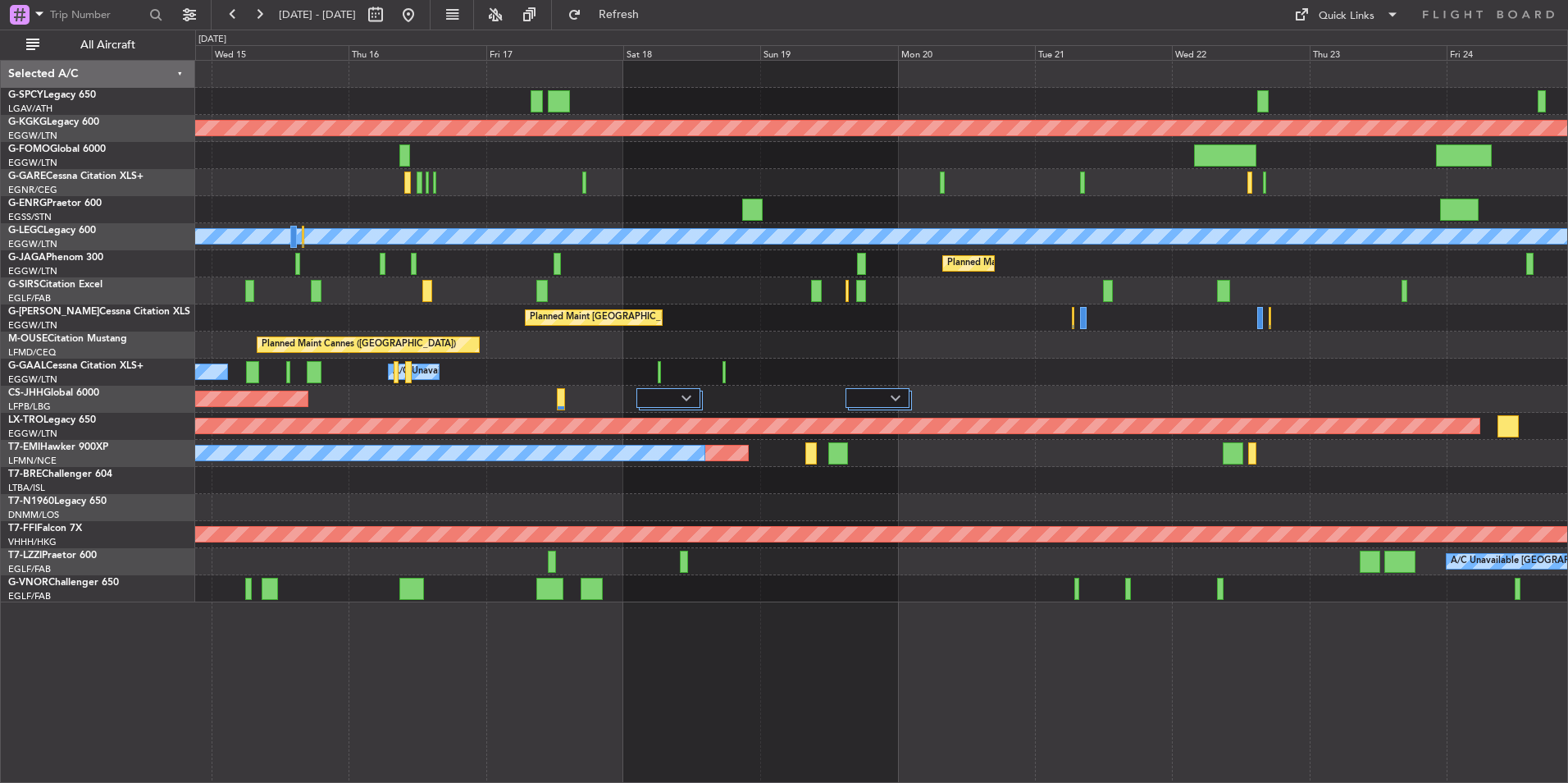
click at [561, 281] on div "Planned Maint Oxford ([GEOGRAPHIC_DATA])" at bounding box center [881, 291] width 1372 height 27
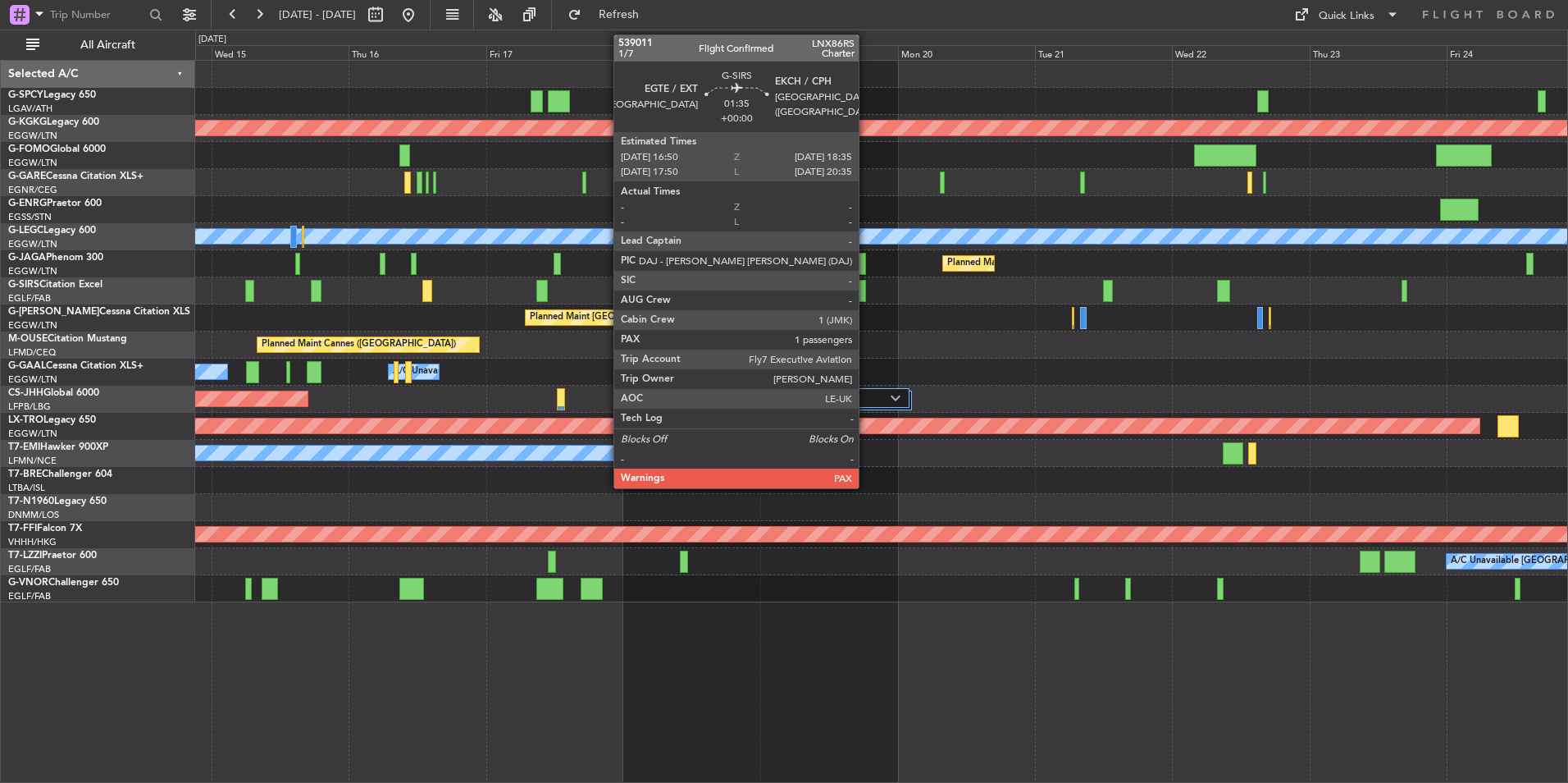
click at [856, 299] on div at bounding box center [861, 291] width 11 height 22
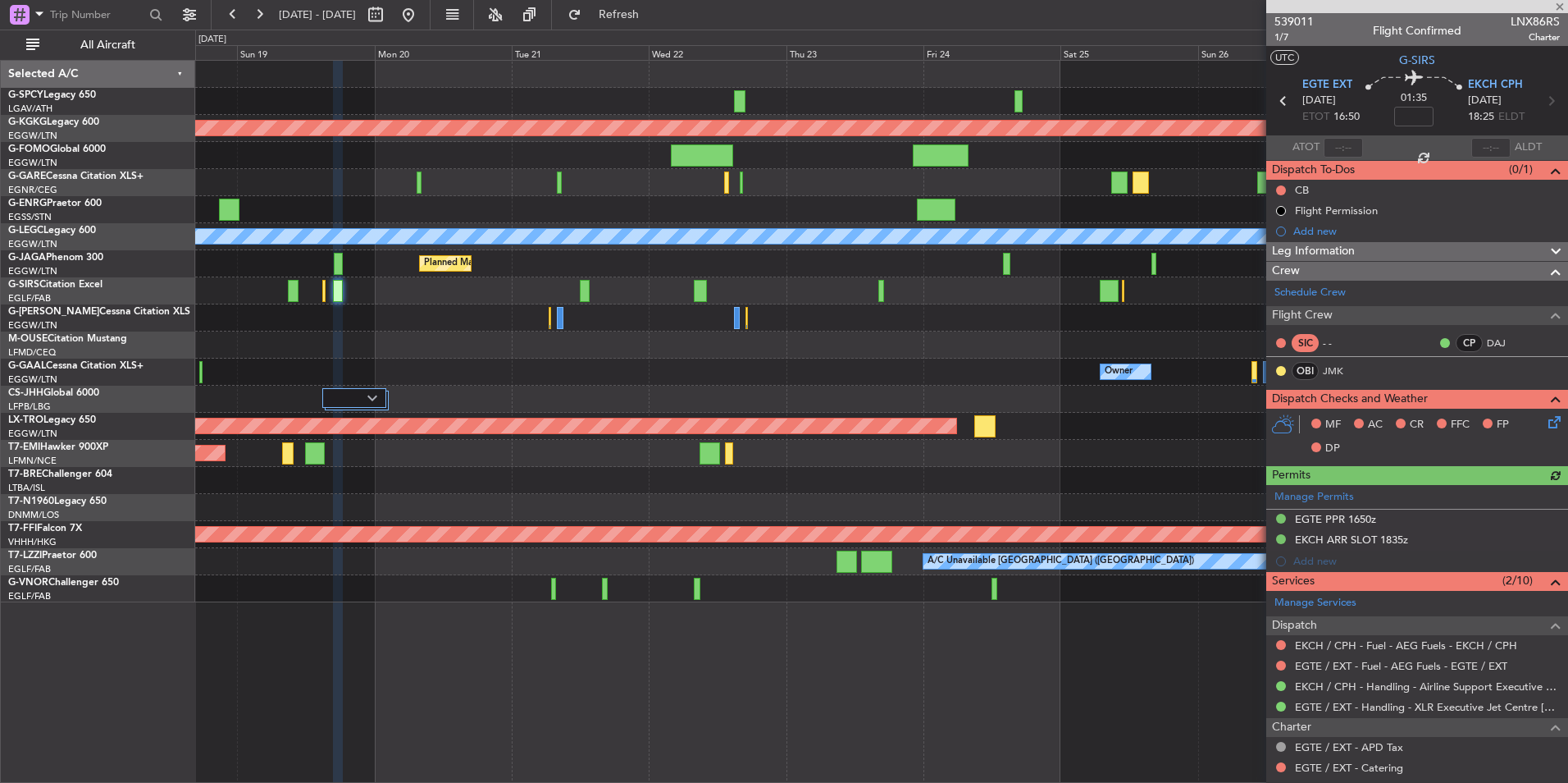
click at [552, 272] on div "Planned Maint Athens (Eleftherios Venizelos Intl) Planned Maint London (Stanste…" at bounding box center [881, 331] width 1372 height 542
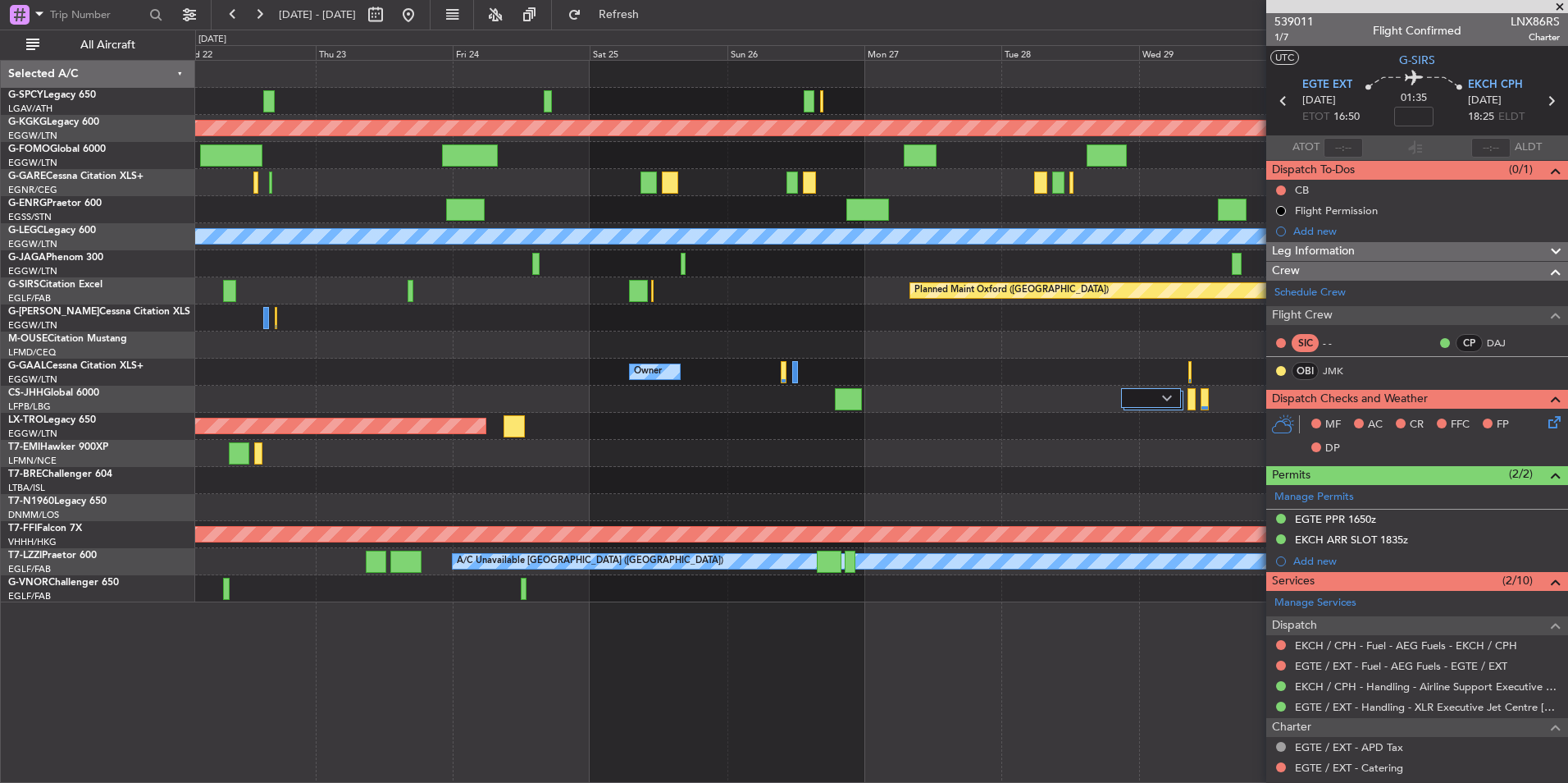
click at [418, 313] on div "Planned Maint Athens (Eleftherios Venizelos Intl) Planned Maint London (Stanste…" at bounding box center [881, 331] width 1372 height 542
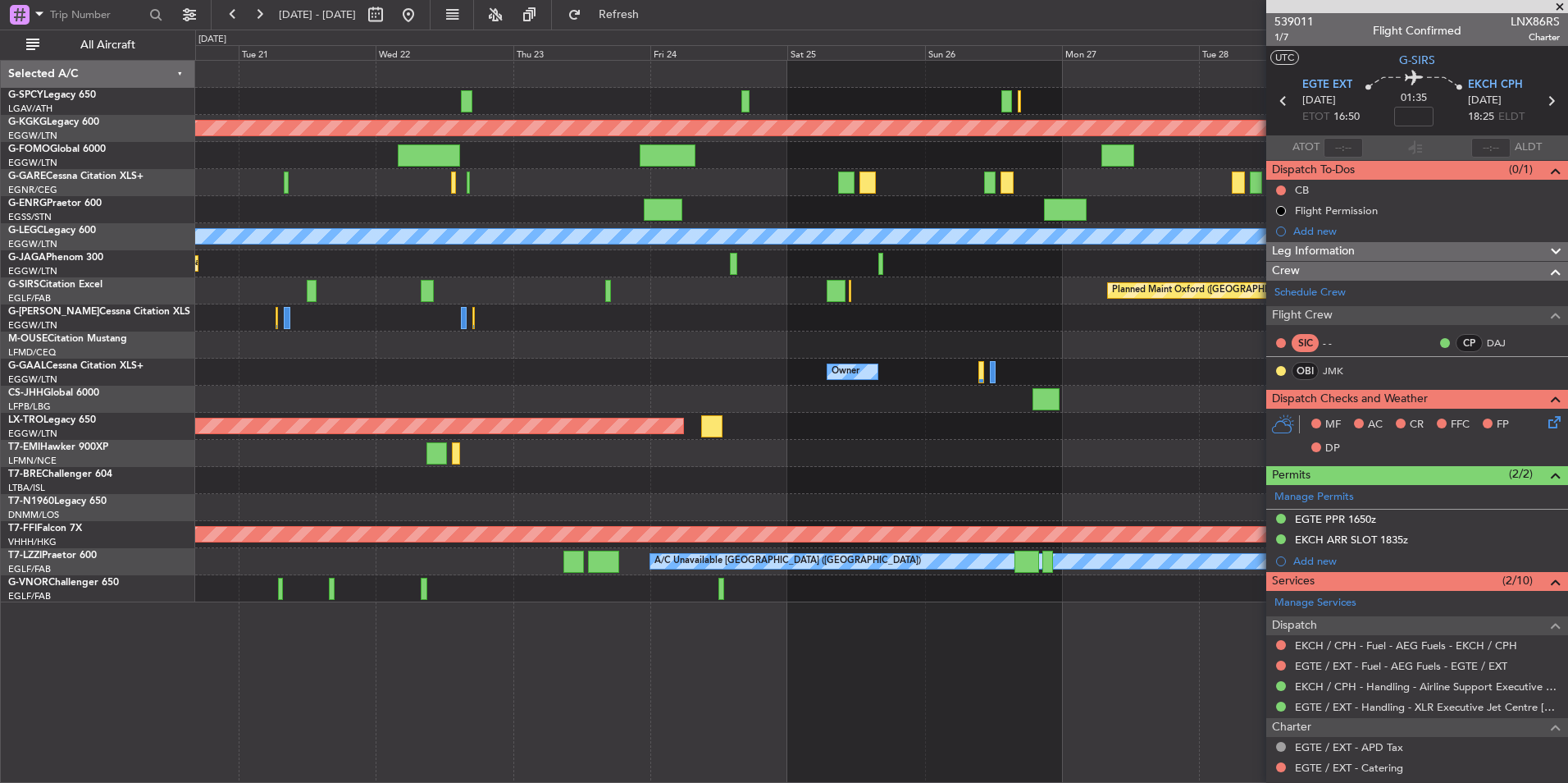
click at [546, 285] on div "Planned Maint Oxford ([GEOGRAPHIC_DATA])" at bounding box center [881, 291] width 1372 height 27
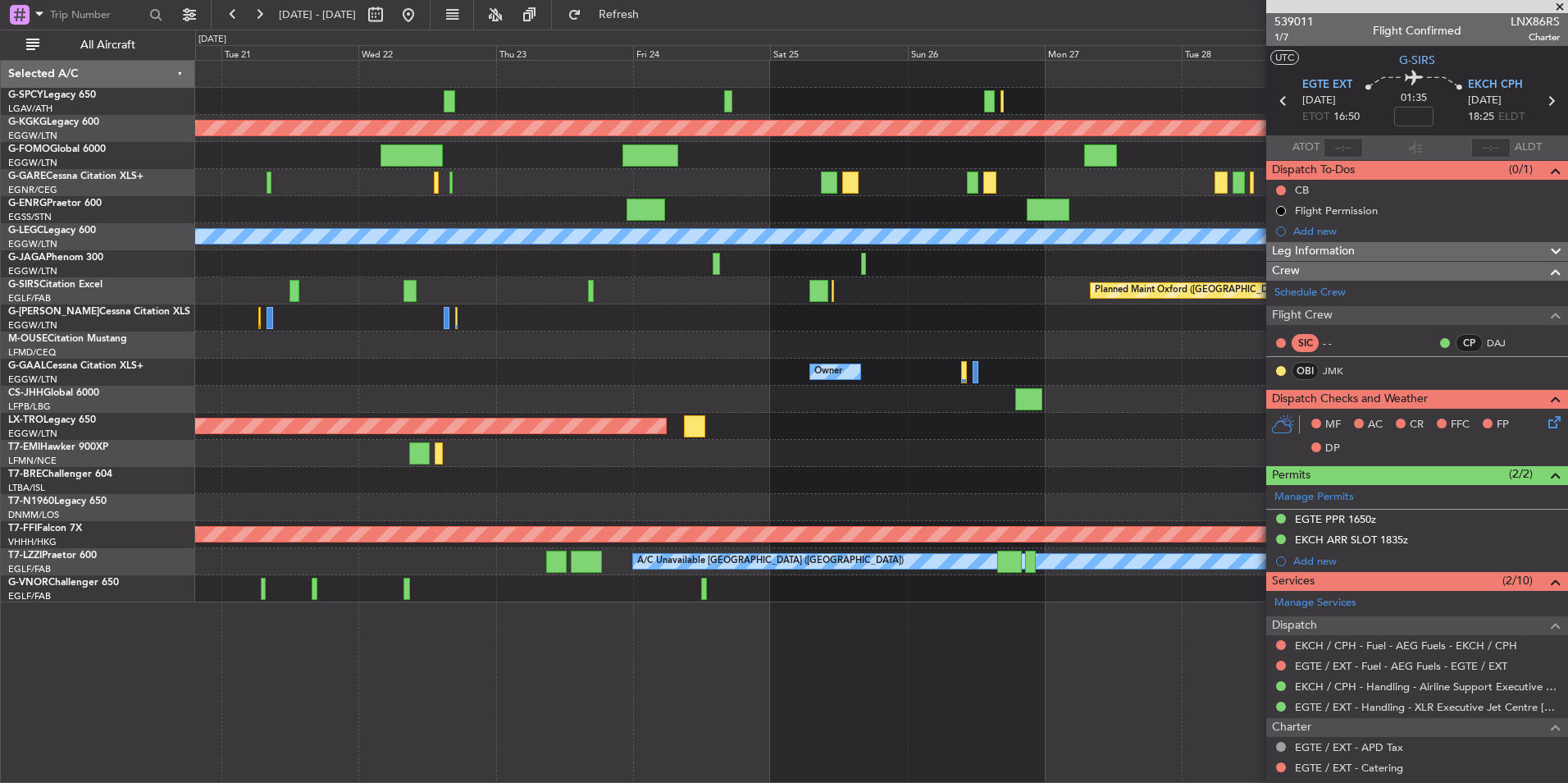
click at [422, 307] on div "Planned Maint Athens (Eleftherios Venizelos Intl) Planned Maint London (Stanste…" at bounding box center [881, 331] width 1372 height 542
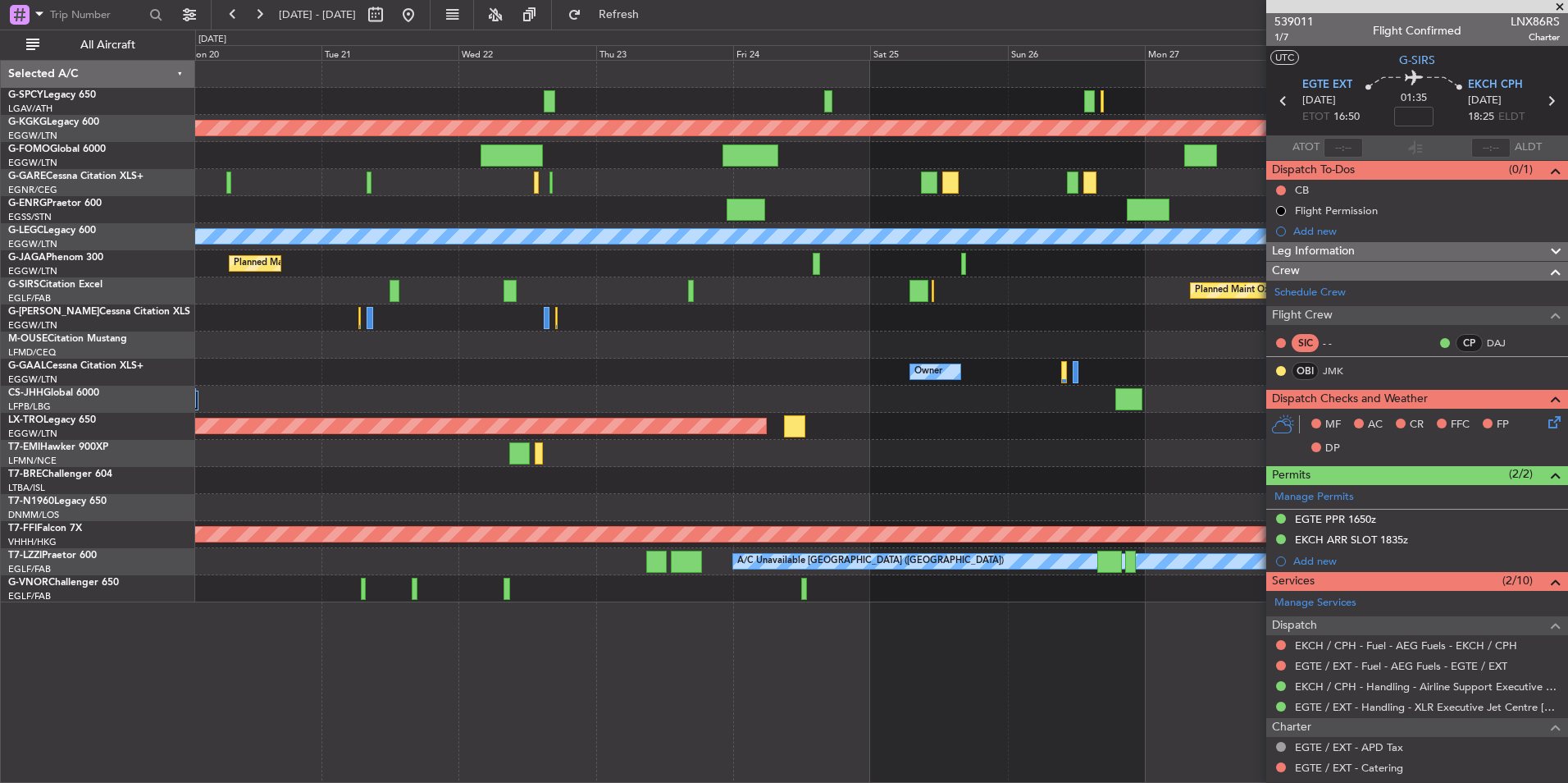
click at [494, 360] on div "Planned Maint Athens (Eleftherios Venizelos Intl) Planned Maint London (Stanste…" at bounding box center [881, 331] width 1372 height 542
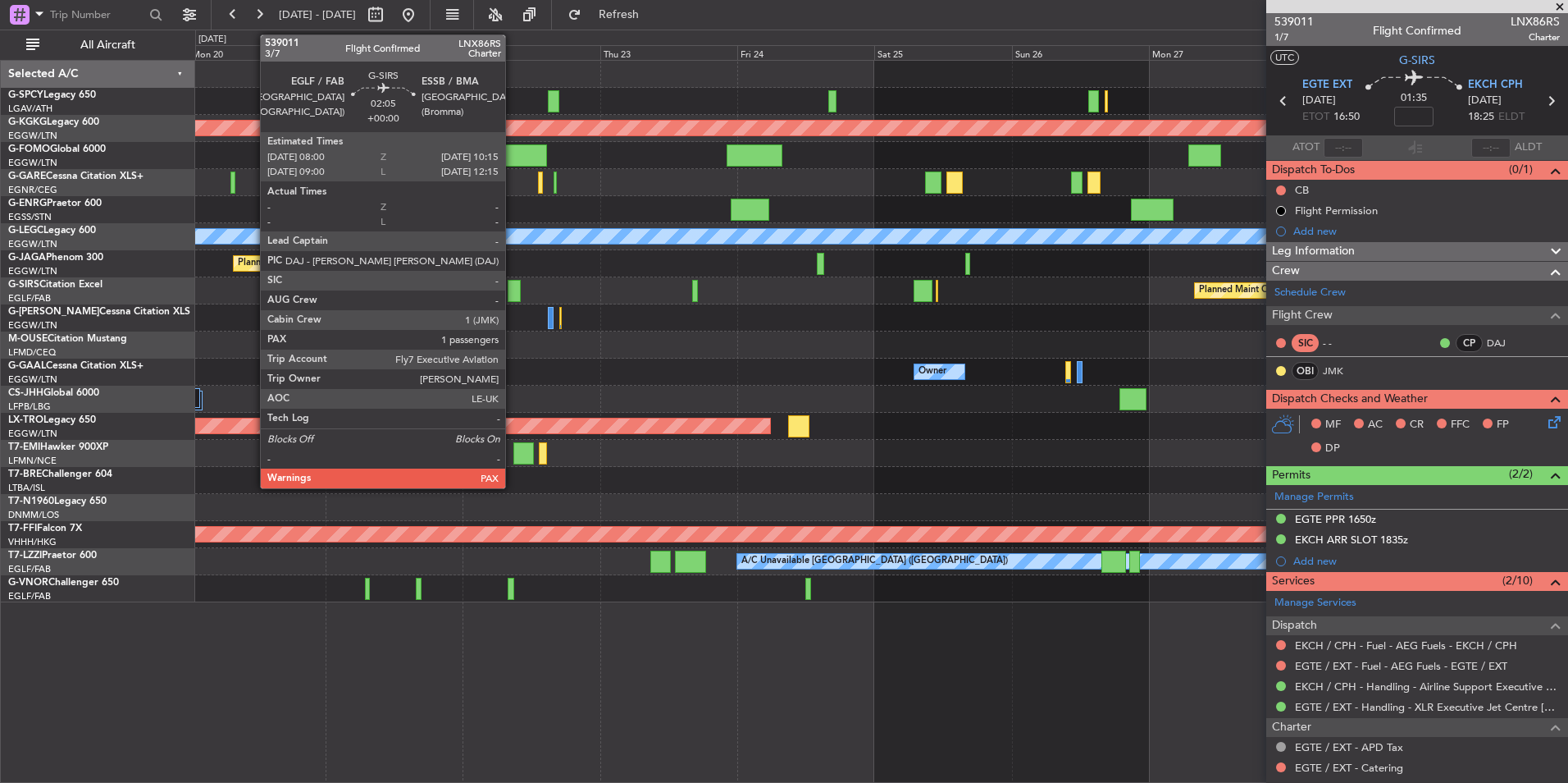
click at [512, 293] on div at bounding box center [514, 291] width 14 height 22
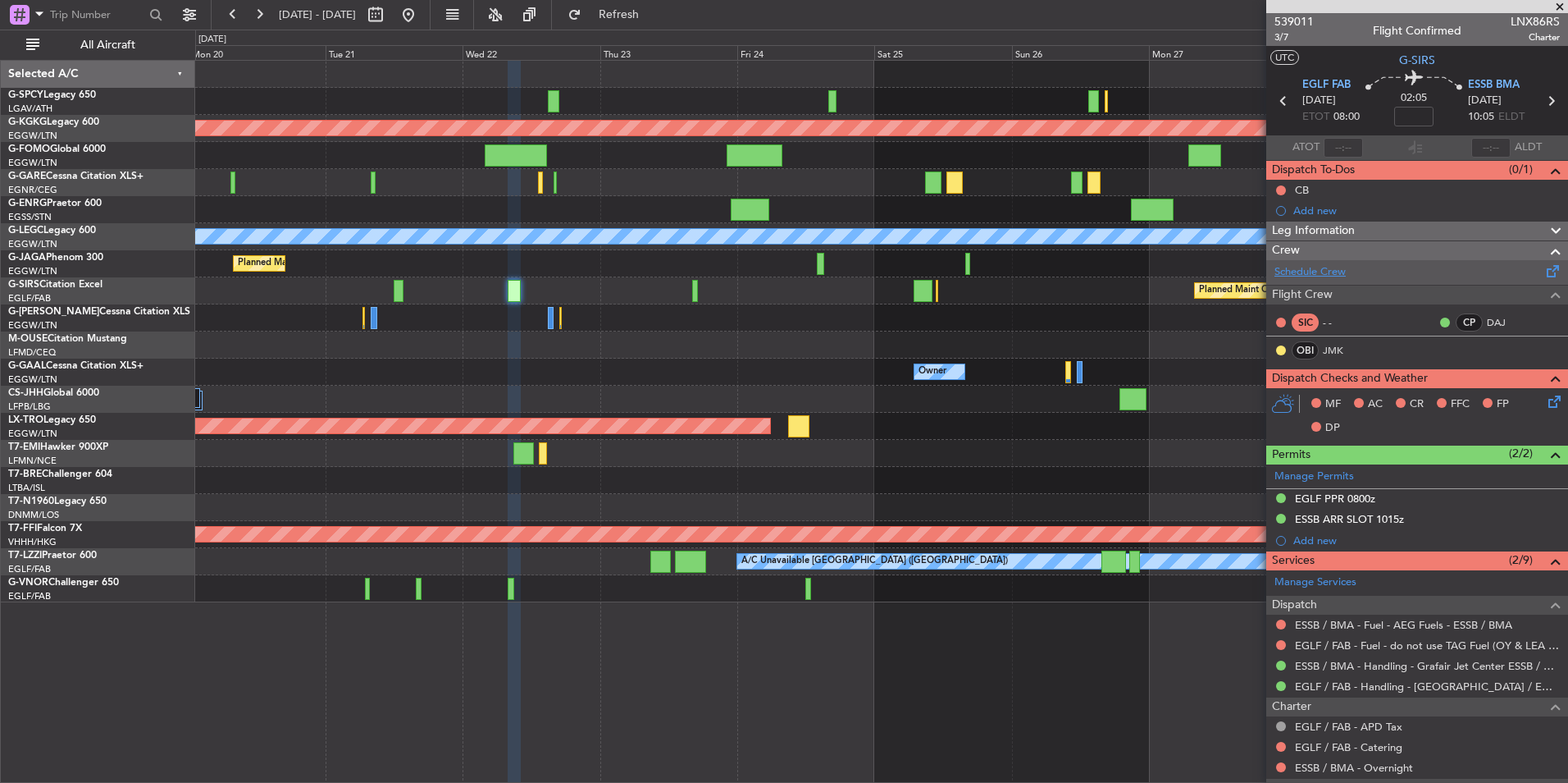
click at [1328, 274] on link "Schedule Crew" at bounding box center [1310, 272] width 71 height 16
click at [1563, 8] on span at bounding box center [1559, 7] width 16 height 14
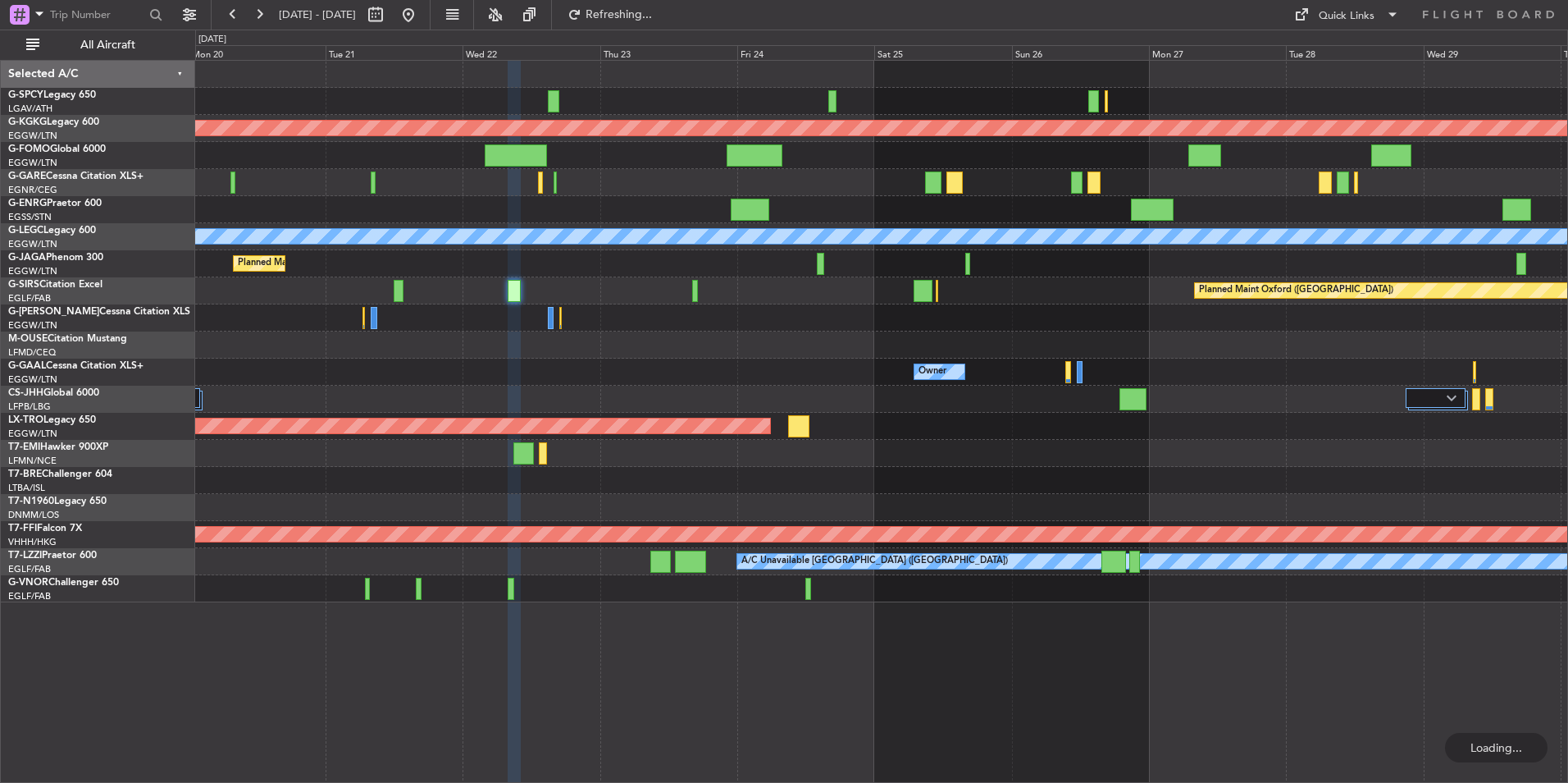
type input "0"
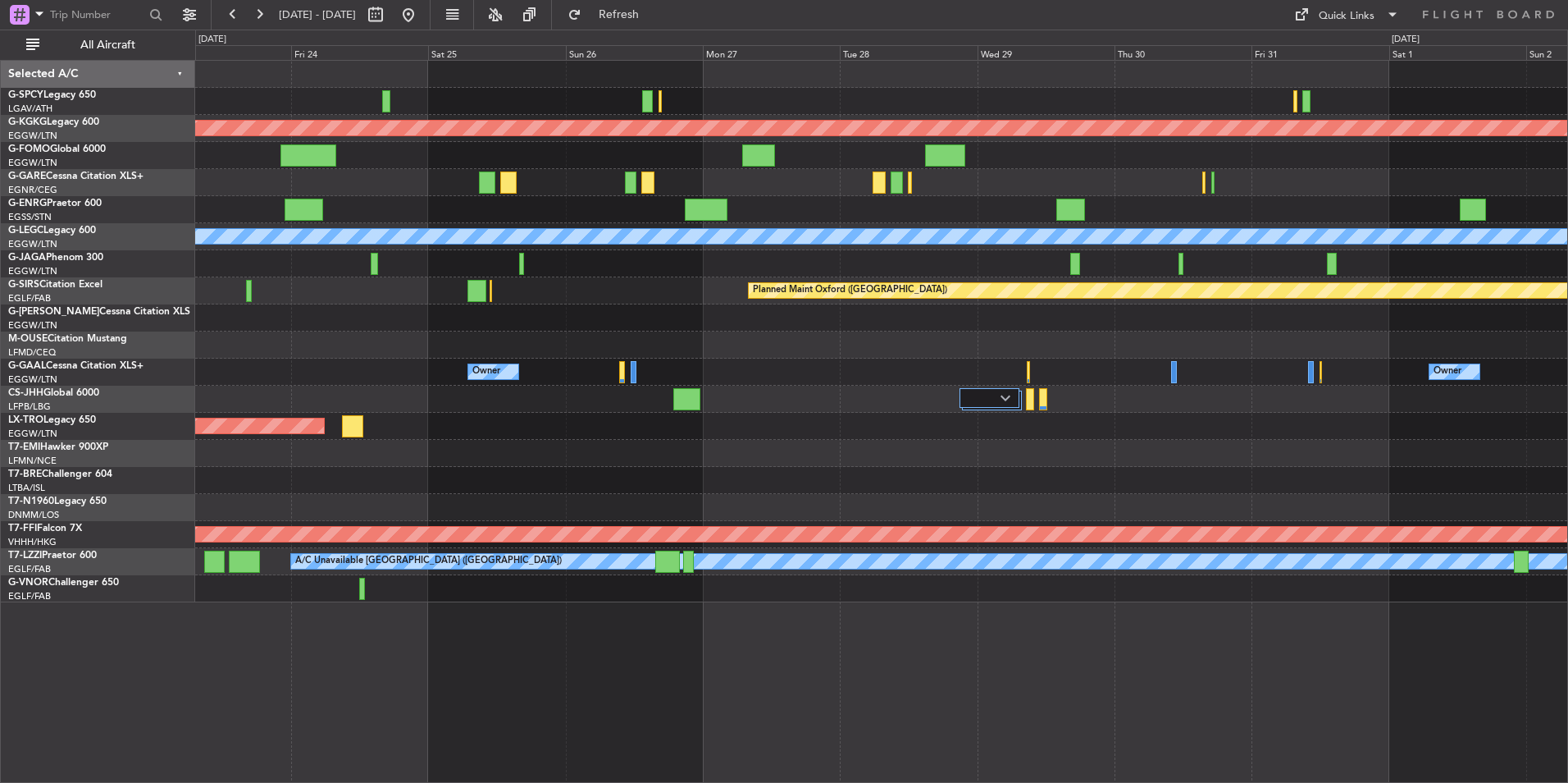
click at [836, 405] on div "Planned Maint Athens (Eleftherios Venizelos Intl) Planned Maint London (Stanste…" at bounding box center [881, 331] width 1372 height 542
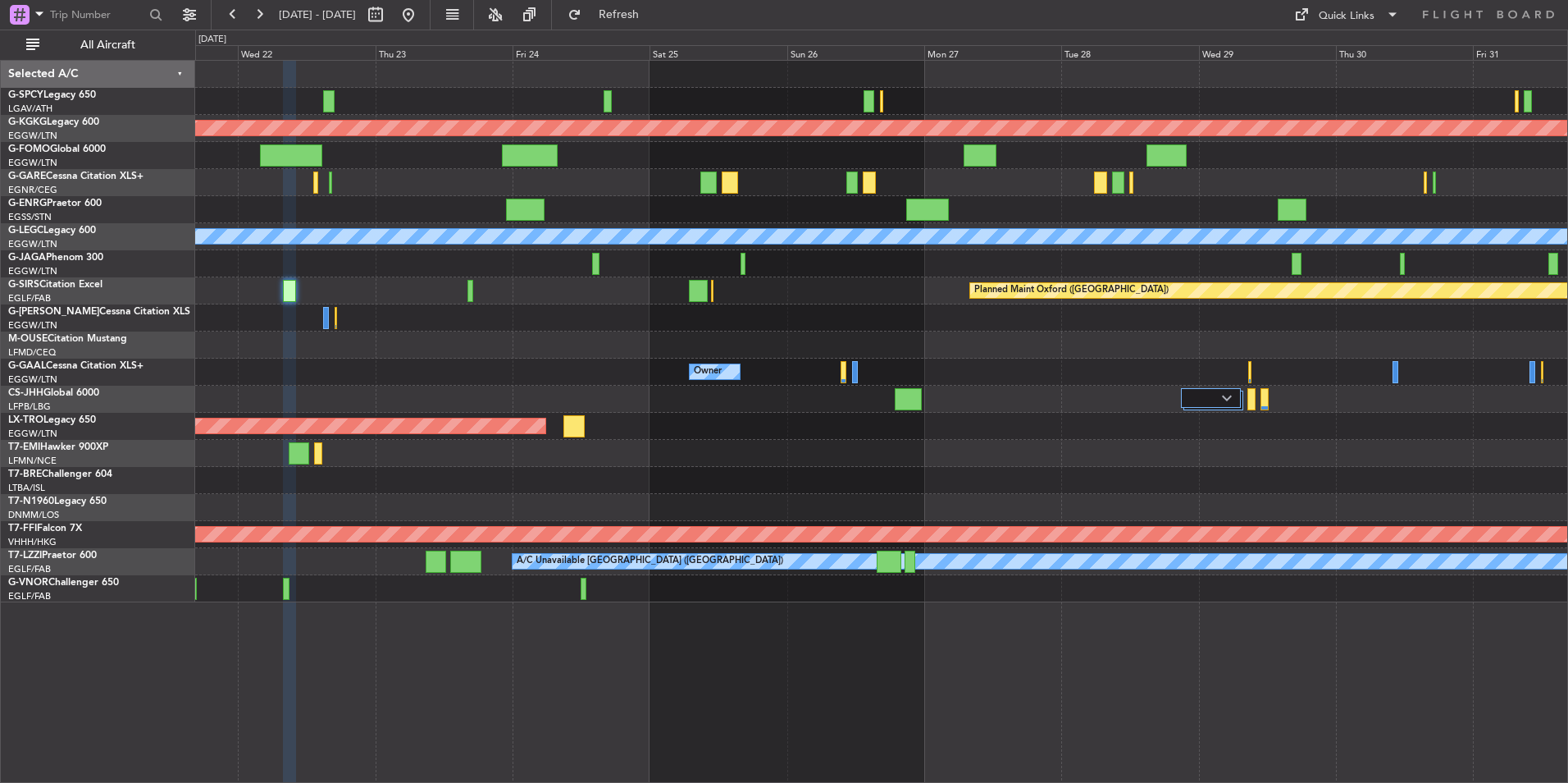
click at [656, 226] on div "Planned Maint London (Stansted) A/C Unavailable London (Luton)" at bounding box center [881, 237] width 1372 height 27
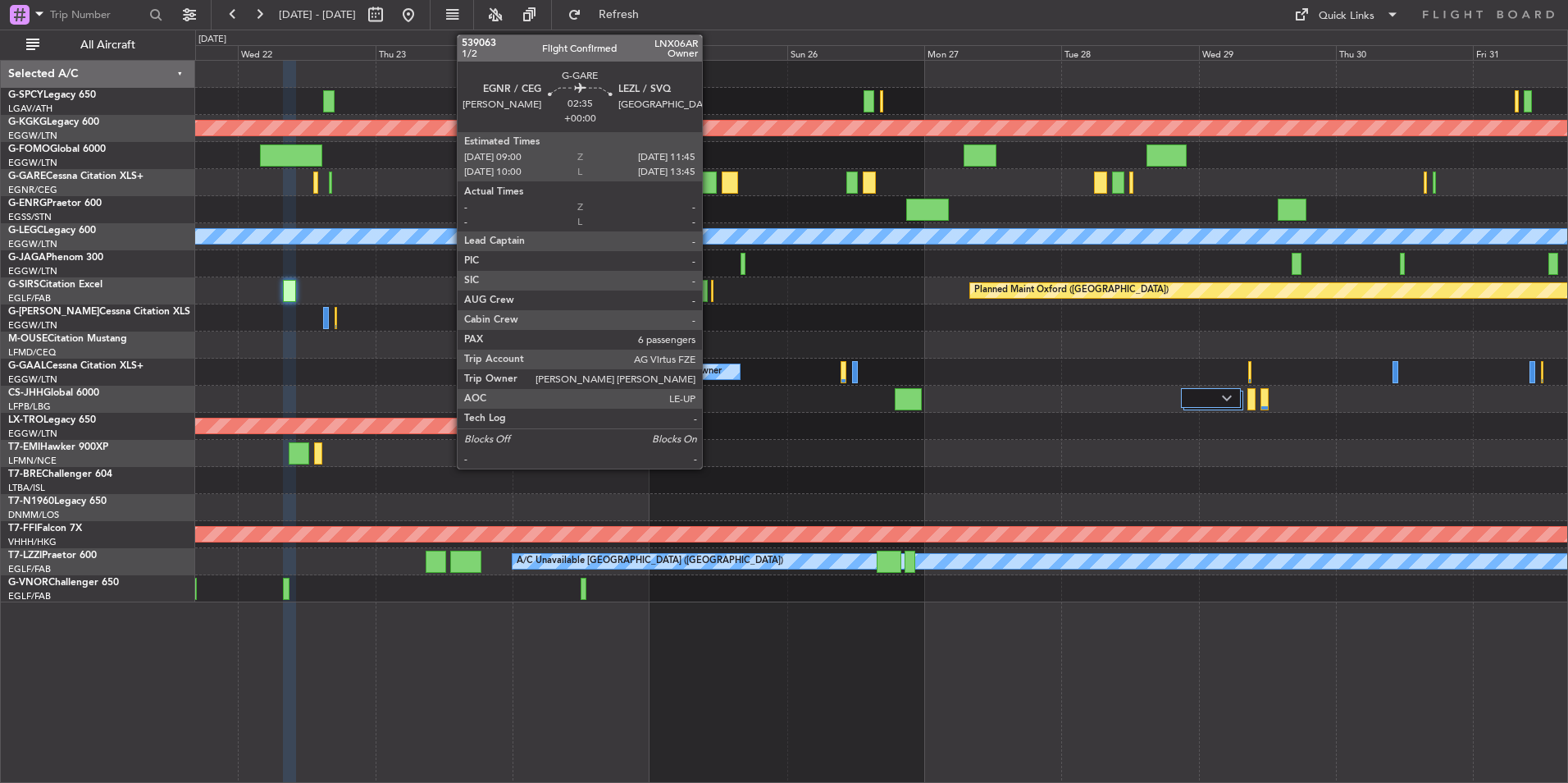
click at [709, 183] on div at bounding box center [708, 182] width 16 height 22
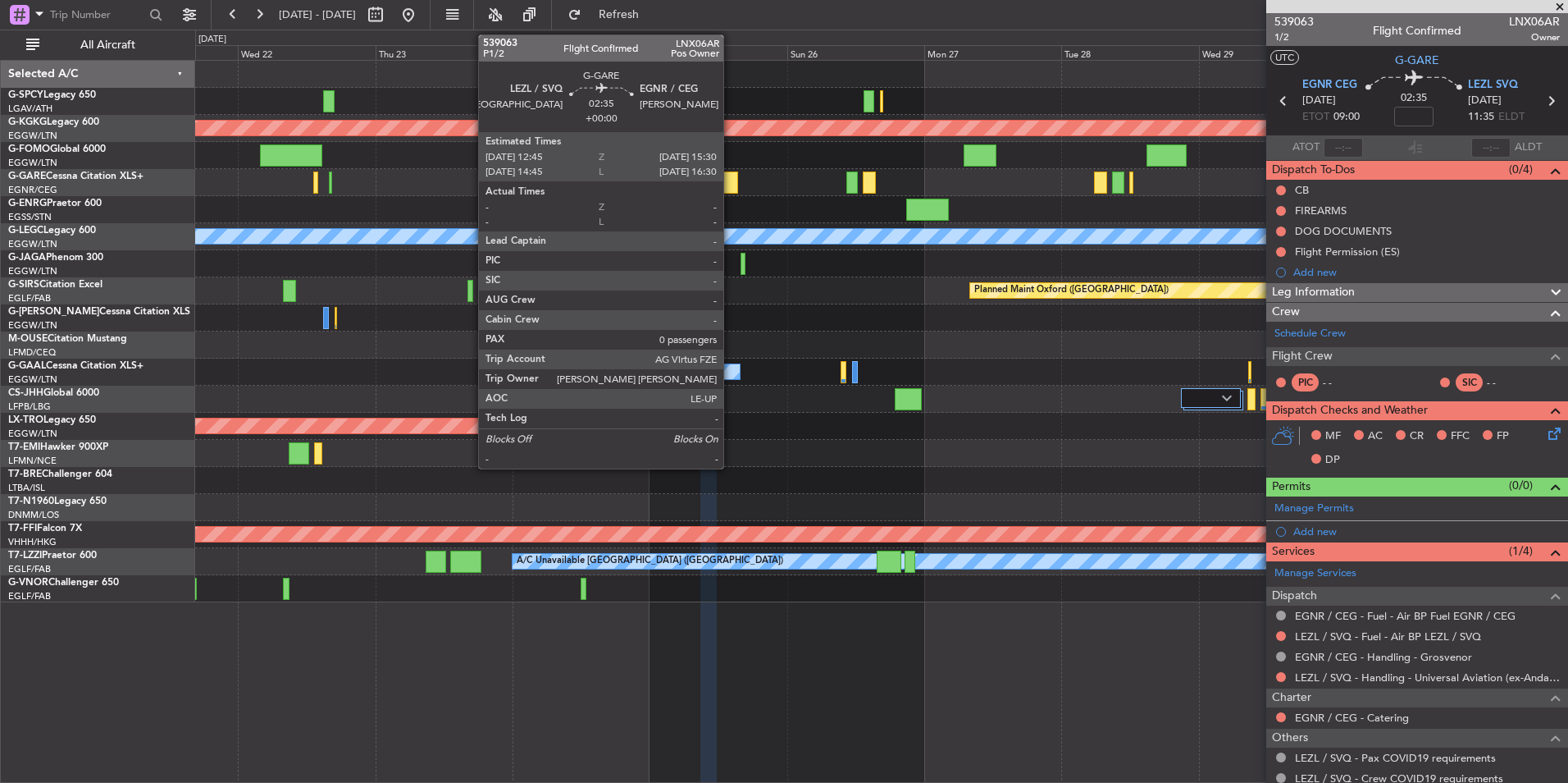
click at [730, 187] on div at bounding box center [729, 182] width 16 height 22
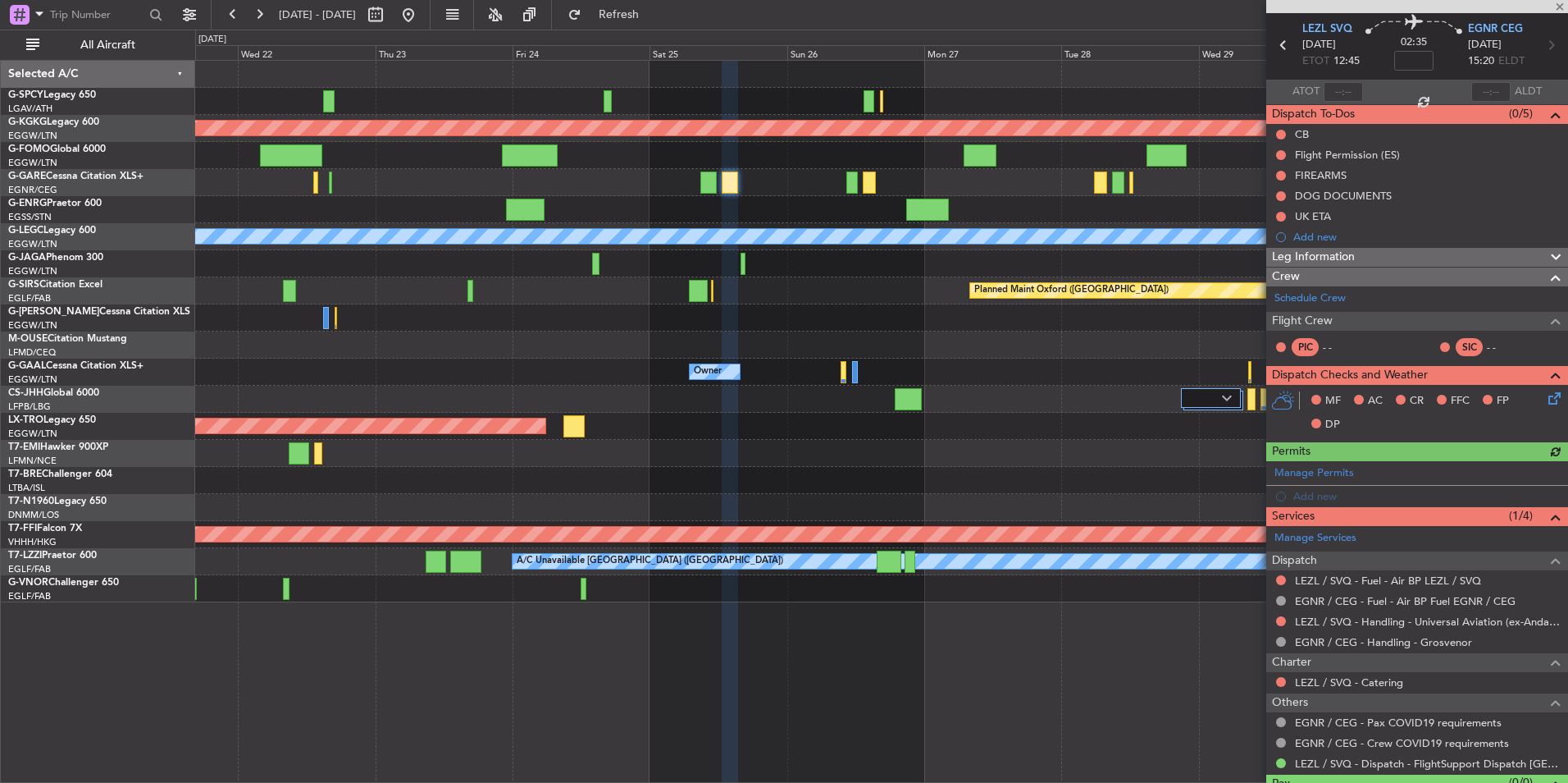
scroll to position [82, 0]
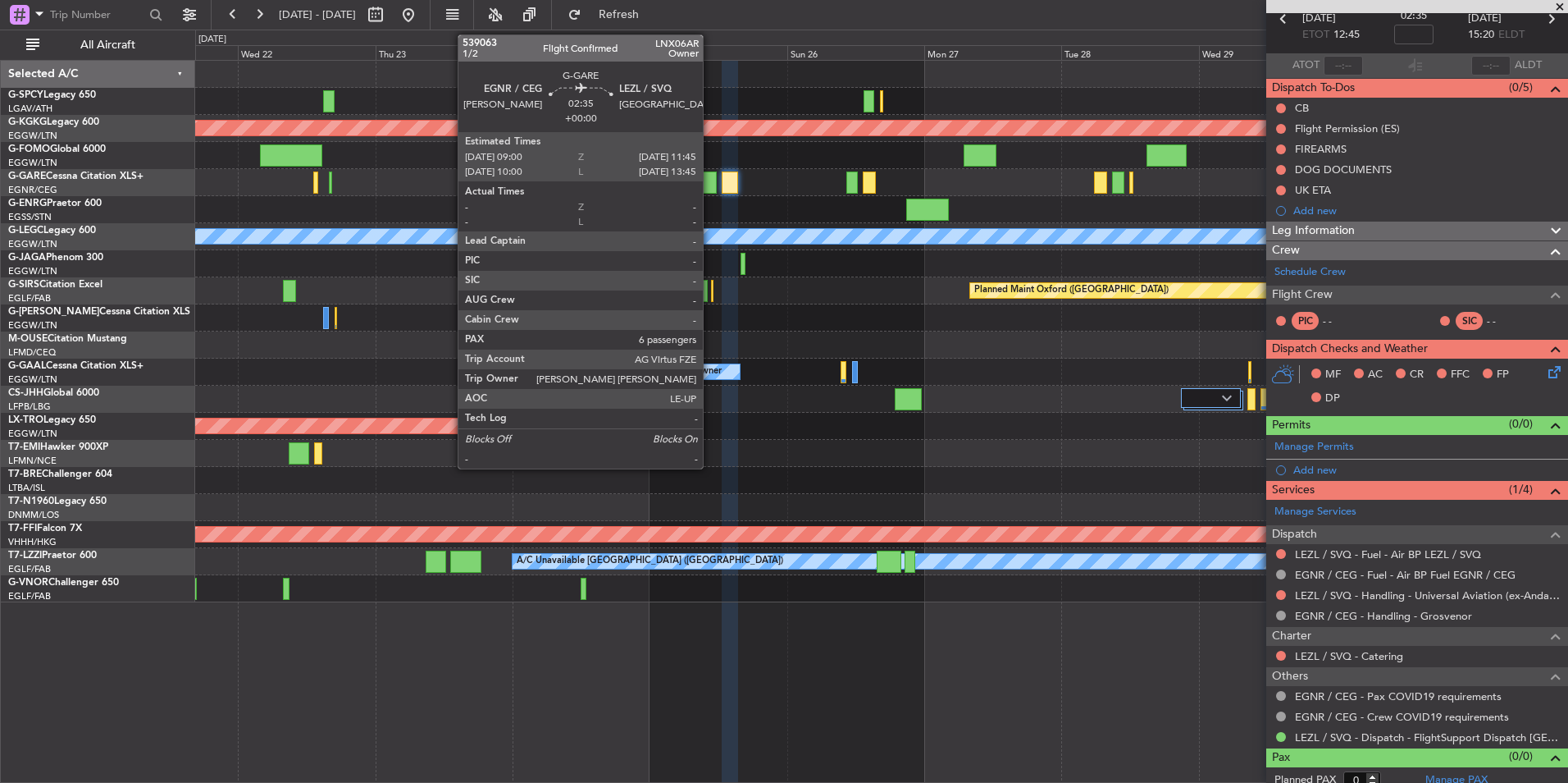
click at [710, 182] on div at bounding box center [708, 182] width 16 height 22
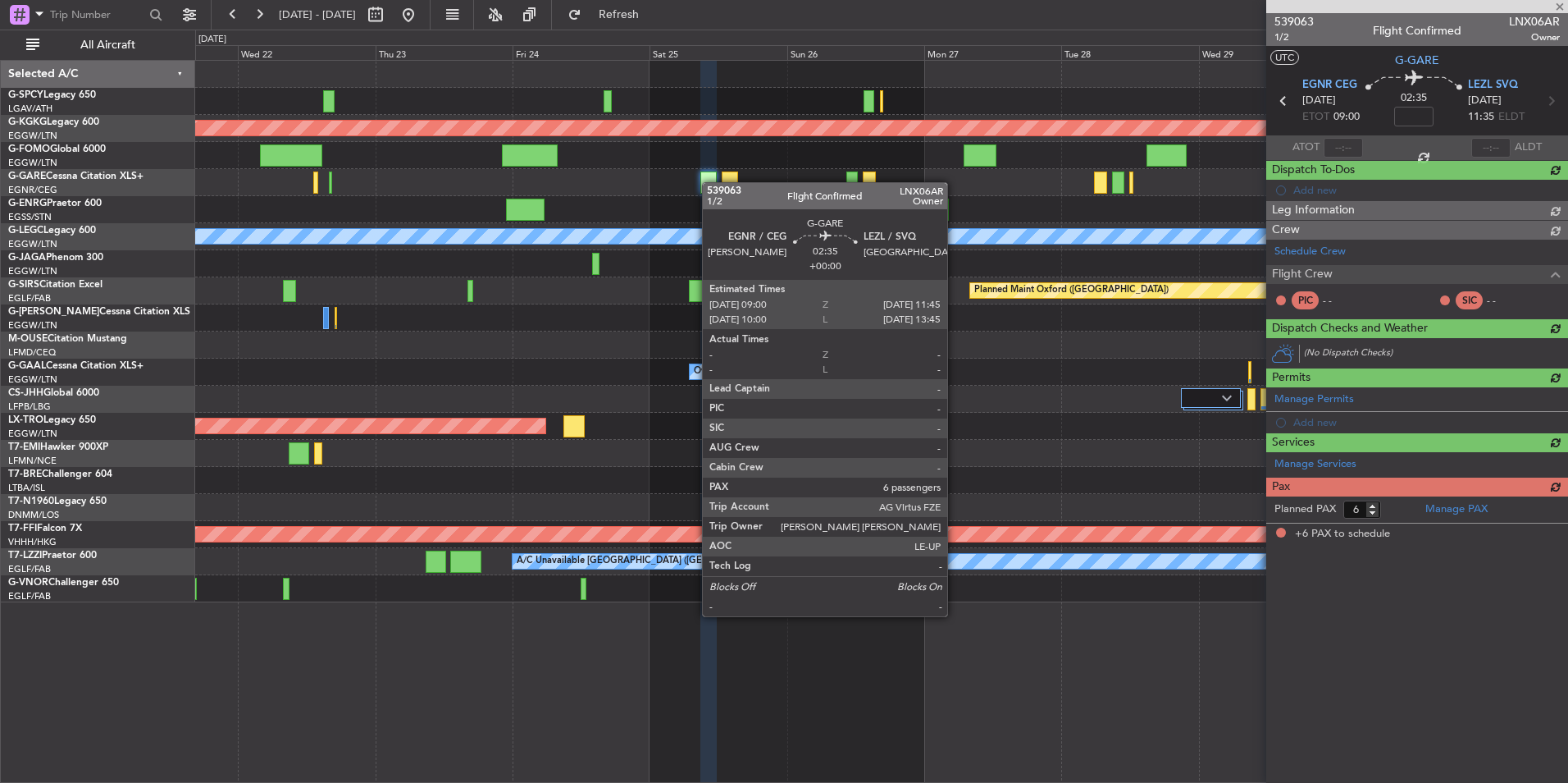
scroll to position [0, 0]
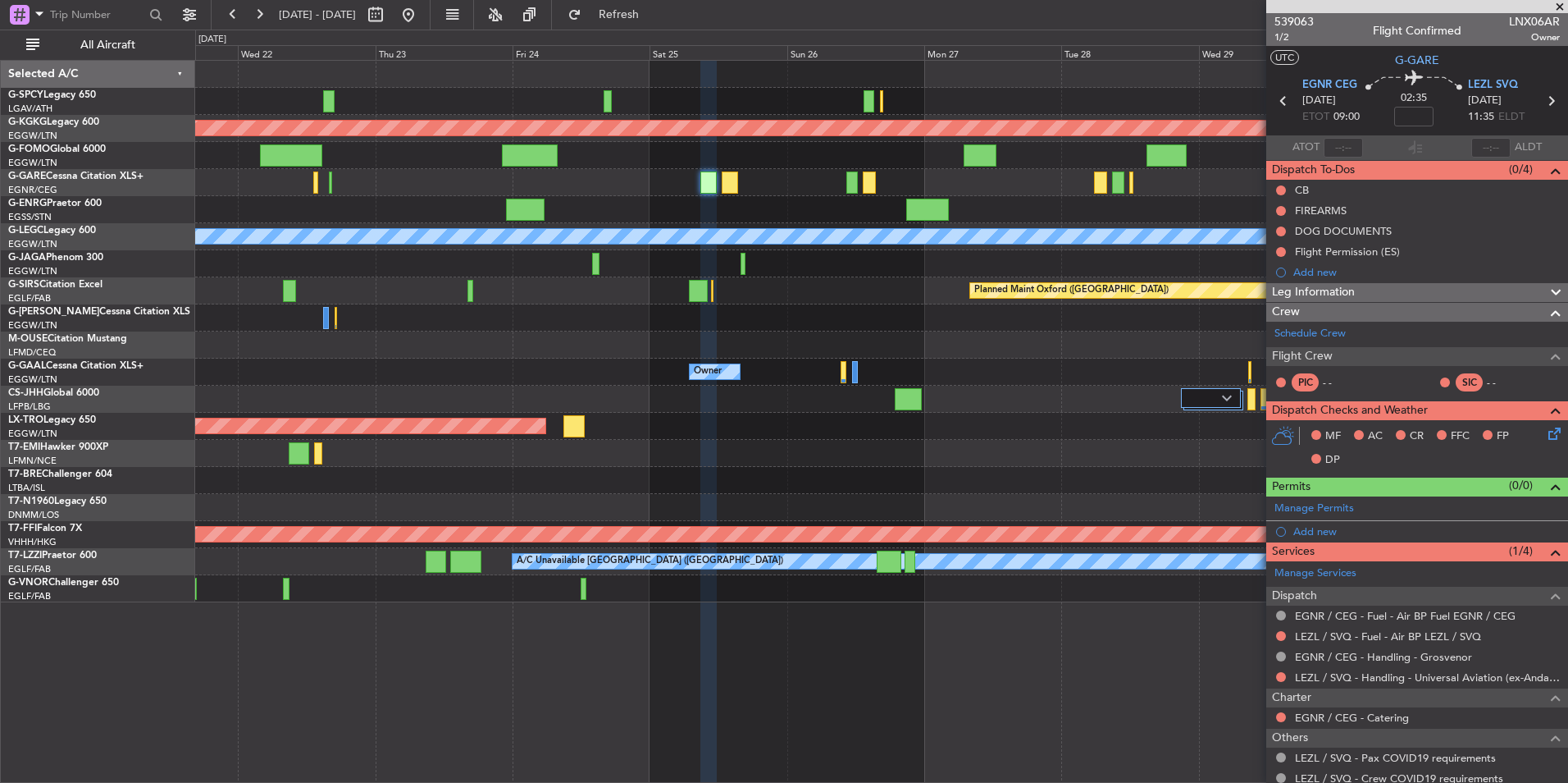
click at [820, 299] on div "Planned Maint Oxford ([GEOGRAPHIC_DATA])" at bounding box center [881, 291] width 1372 height 27
click at [1558, 6] on span at bounding box center [1559, 7] width 16 height 14
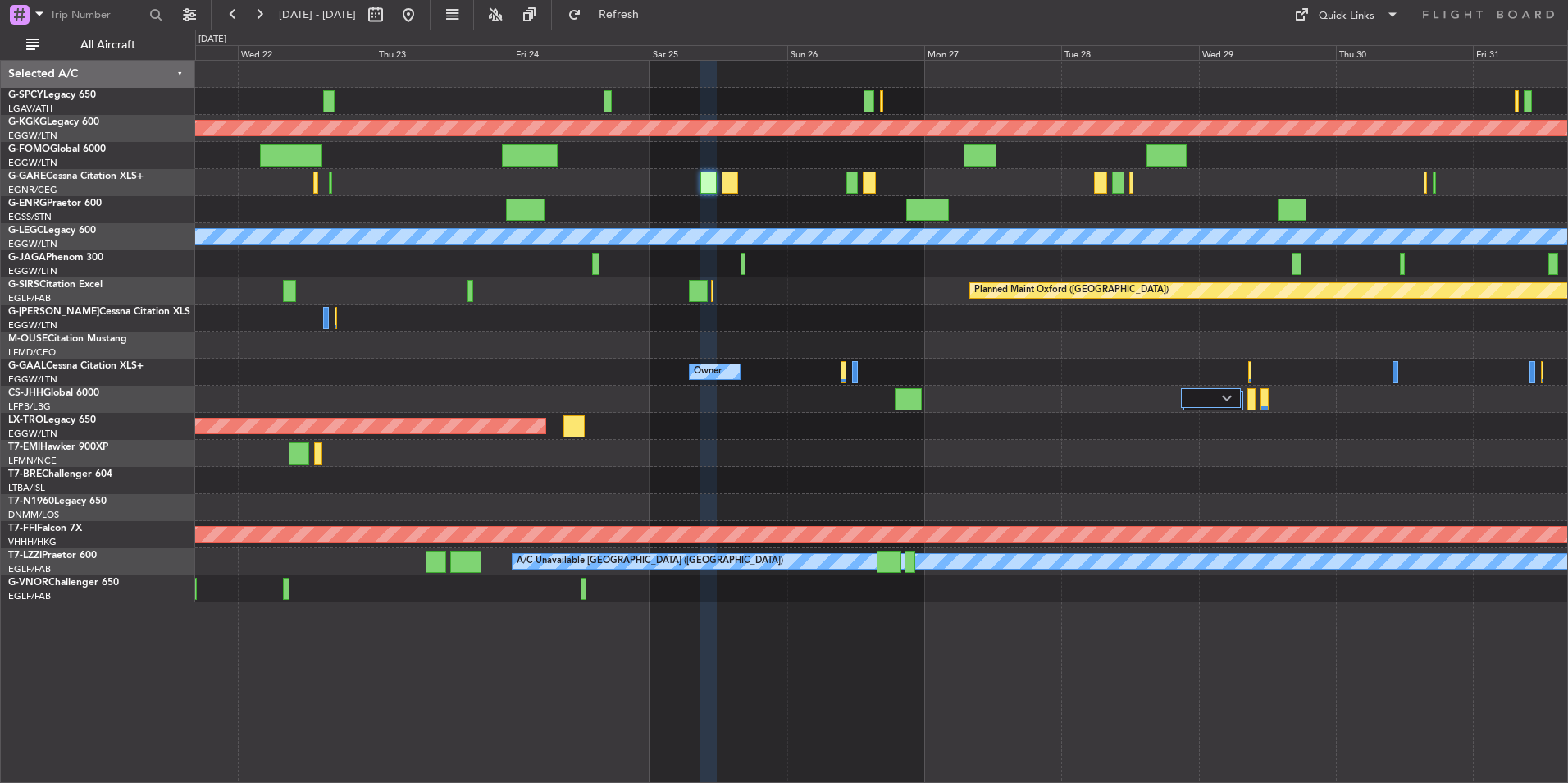
type input "0"
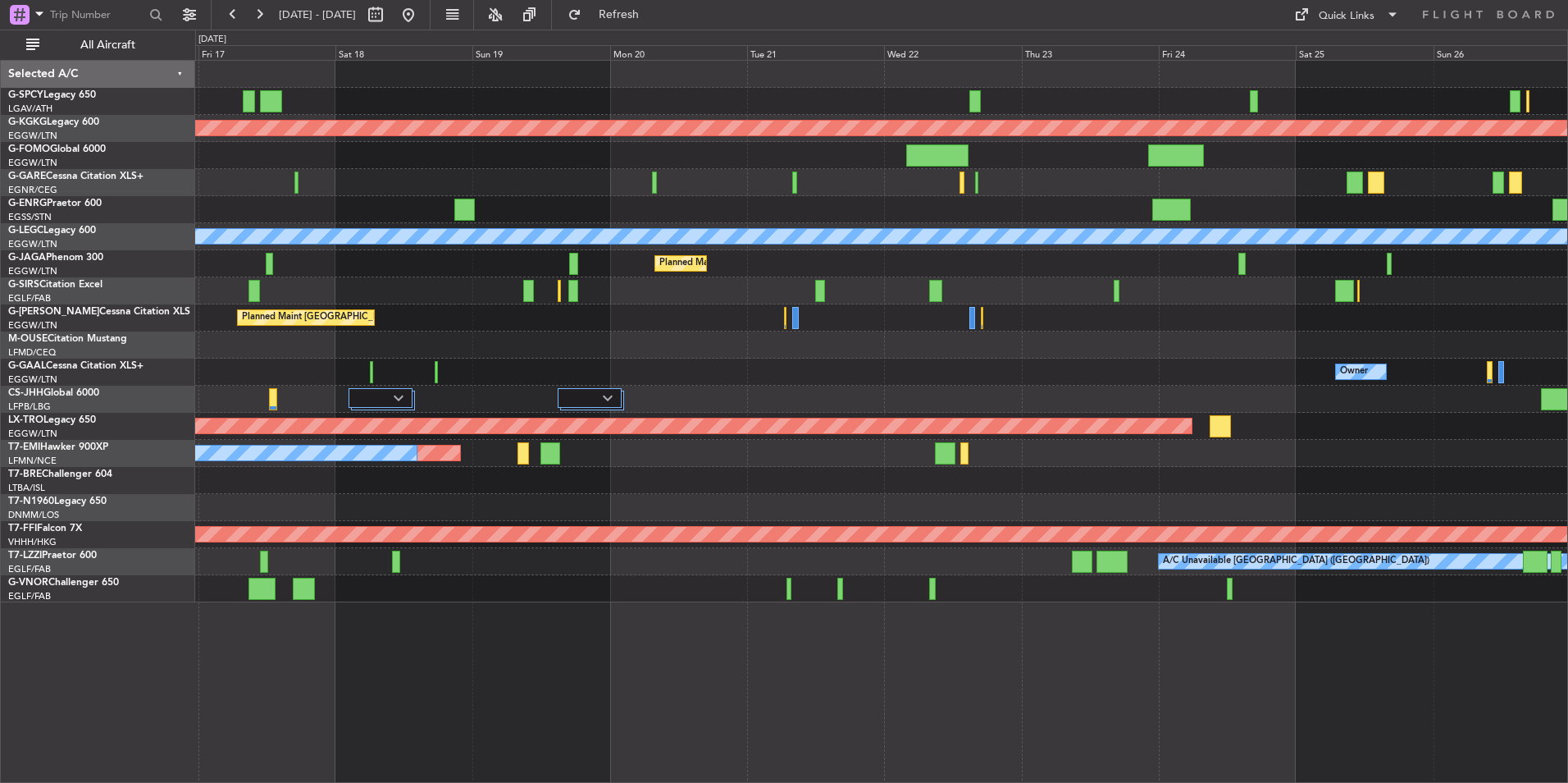
click at [1301, 412] on div "Planned Maint Athens (Eleftherios Venizelos Intl) Planned Maint London (Stanste…" at bounding box center [881, 331] width 1372 height 542
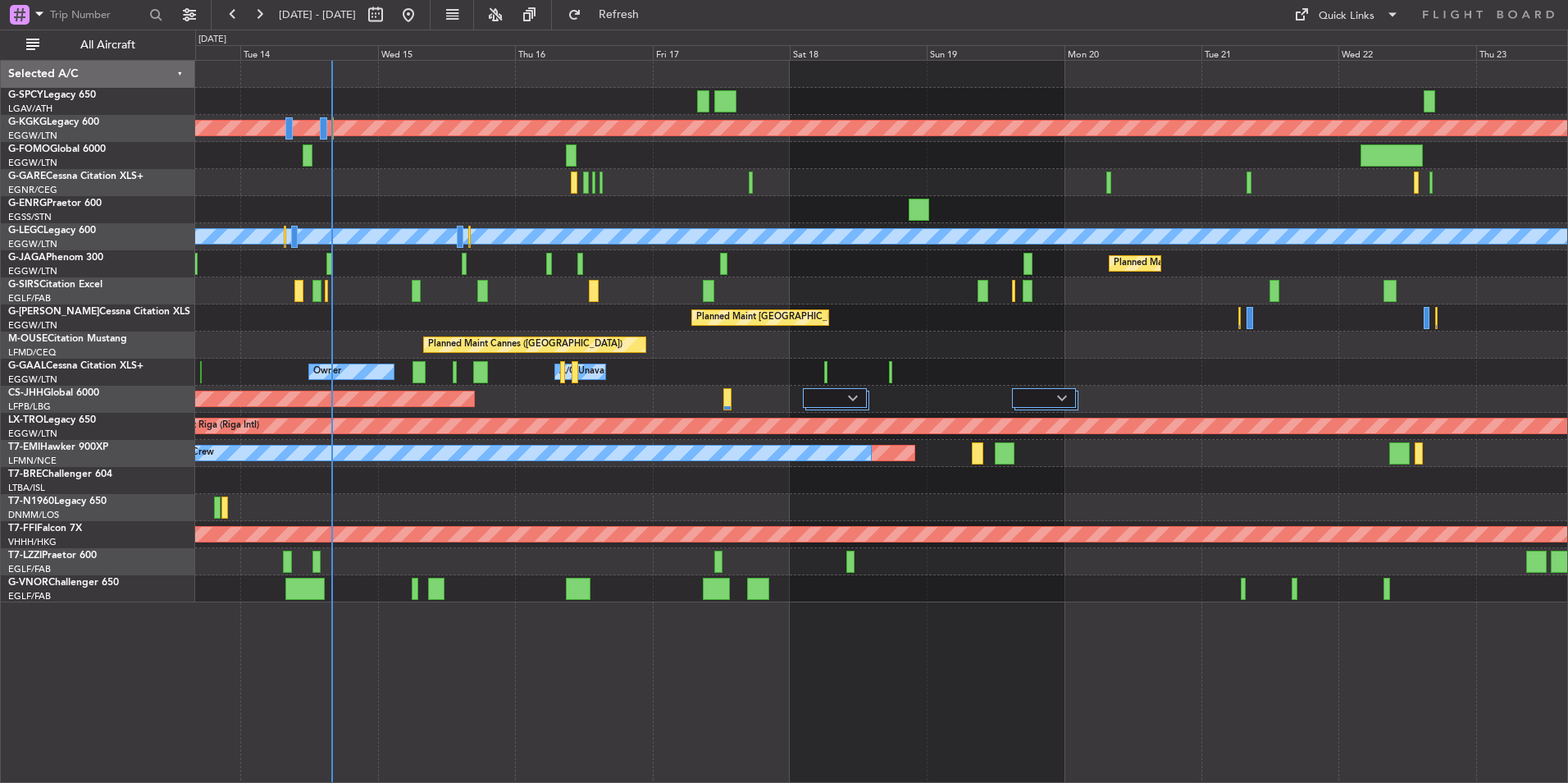
click at [1172, 353] on div "Planned Maint Cannes ([GEOGRAPHIC_DATA])" at bounding box center [881, 345] width 1372 height 27
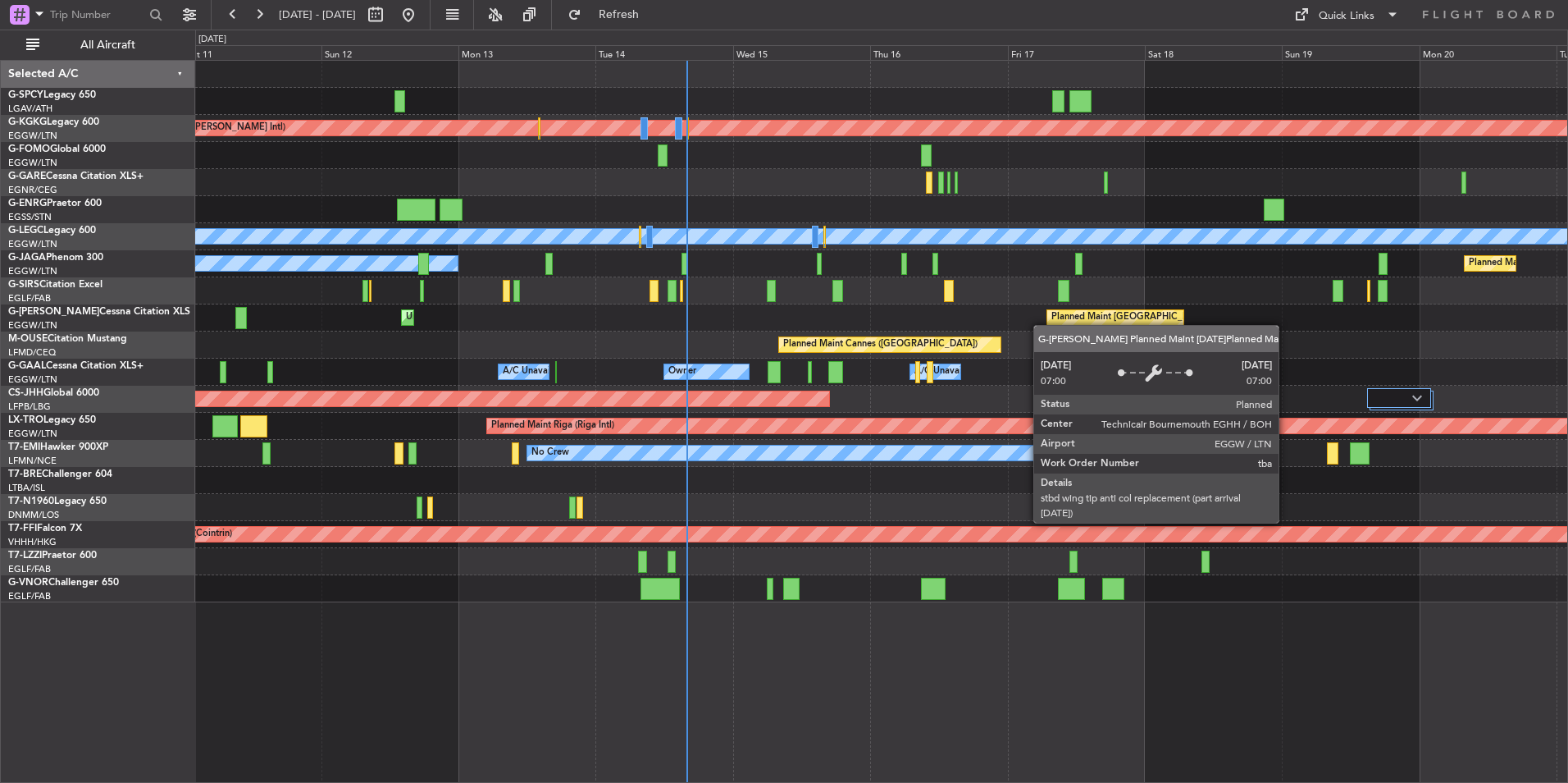
click at [1095, 318] on div "Planned Maint Athens (Eleftherios Venizelos Intl) Unplanned Maint Istanbul (Ata…" at bounding box center [881, 331] width 1372 height 542
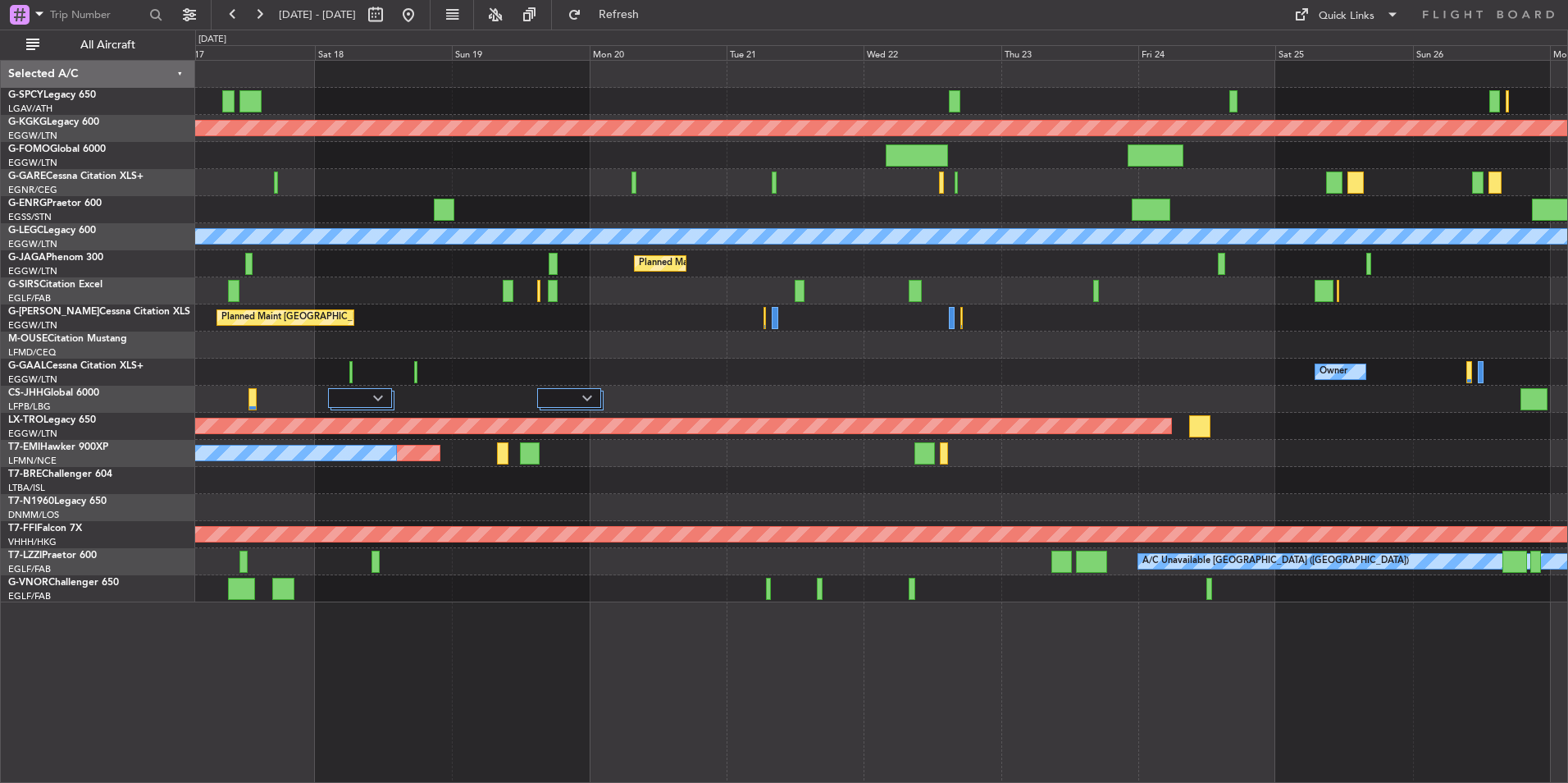
click at [597, 335] on div "Planned Maint Cannes ([GEOGRAPHIC_DATA])" at bounding box center [881, 345] width 1372 height 27
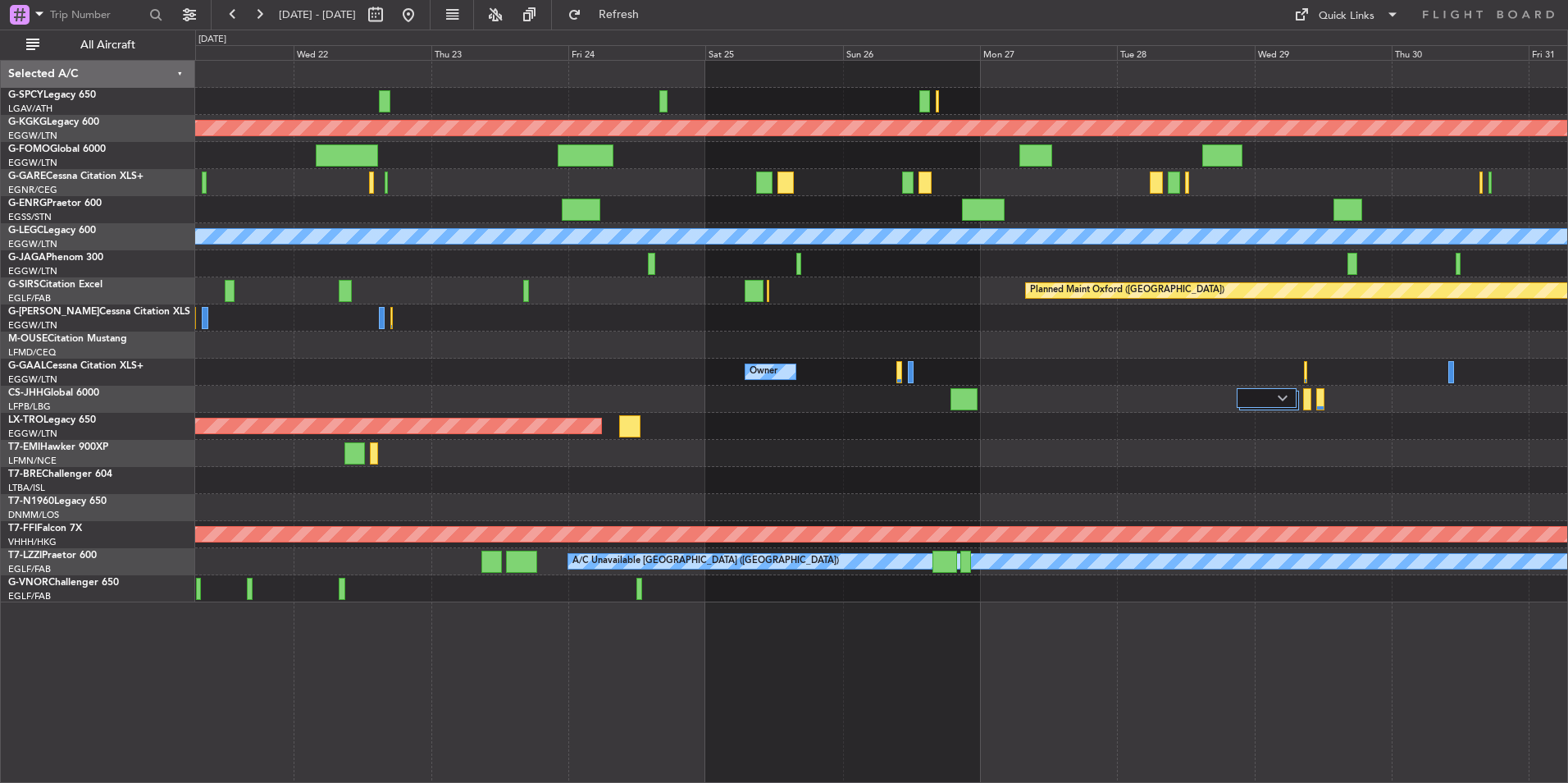
click at [793, 468] on div "Planned Maint Athens (Eleftherios Venizelos Intl) Planned Maint London (Stanste…" at bounding box center [881, 331] width 1372 height 542
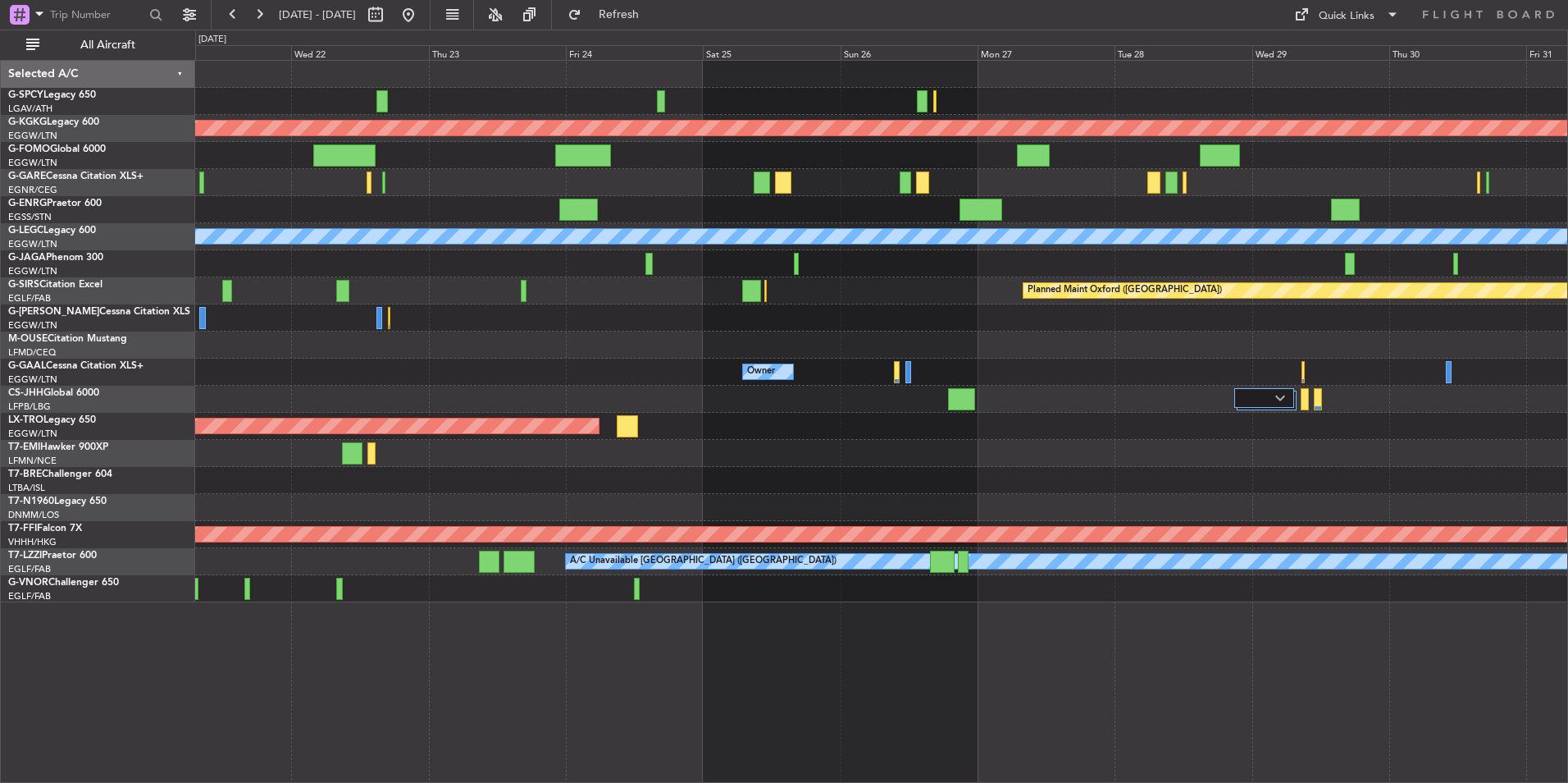
click at [702, 464] on div "Planned Maint" at bounding box center [881, 453] width 1372 height 27
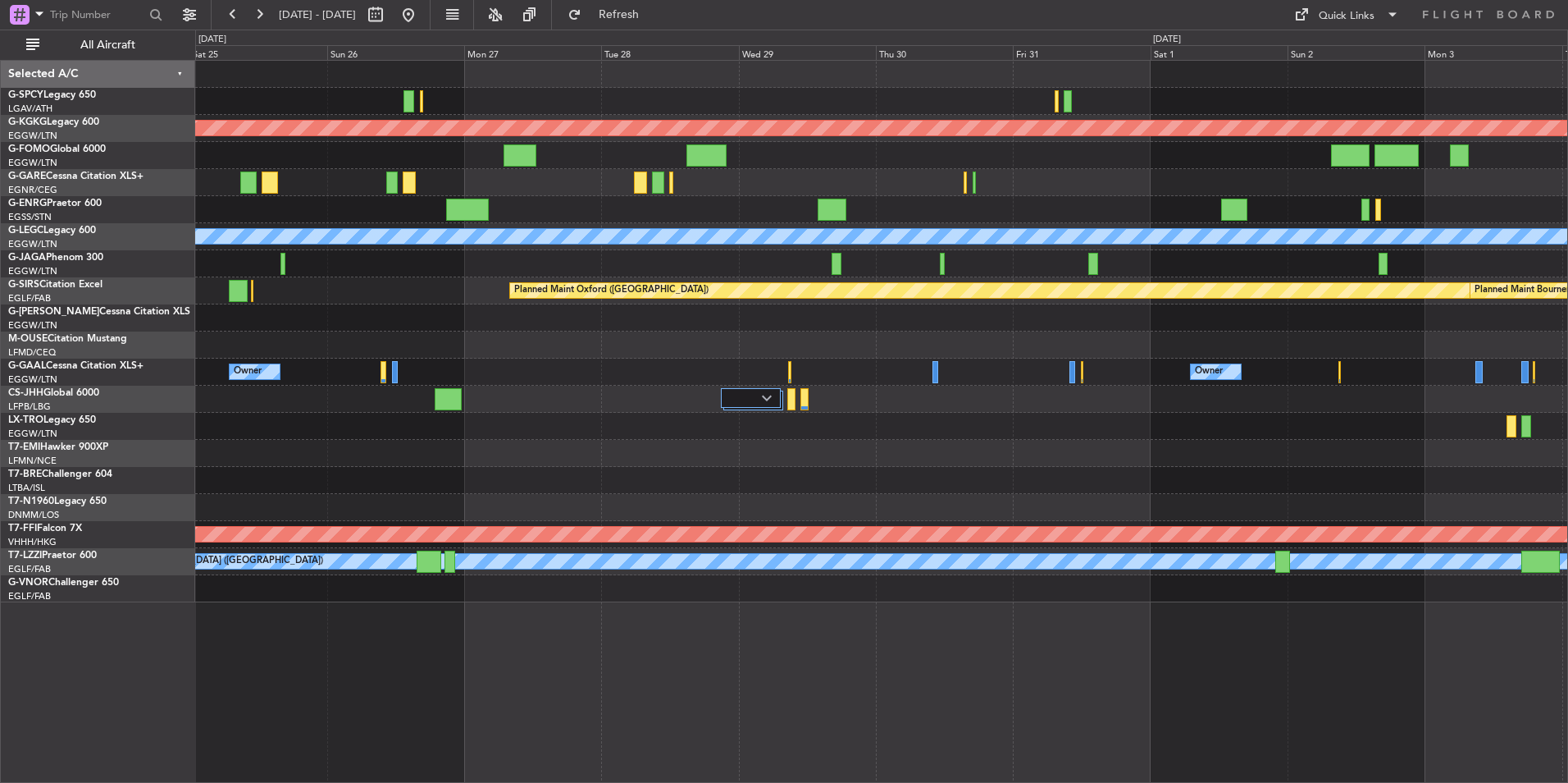
click at [1121, 318] on div "Planned Maint Athens (Eleftherios Venizelos Intl) Planned Maint London (Stanste…" at bounding box center [881, 331] width 1372 height 542
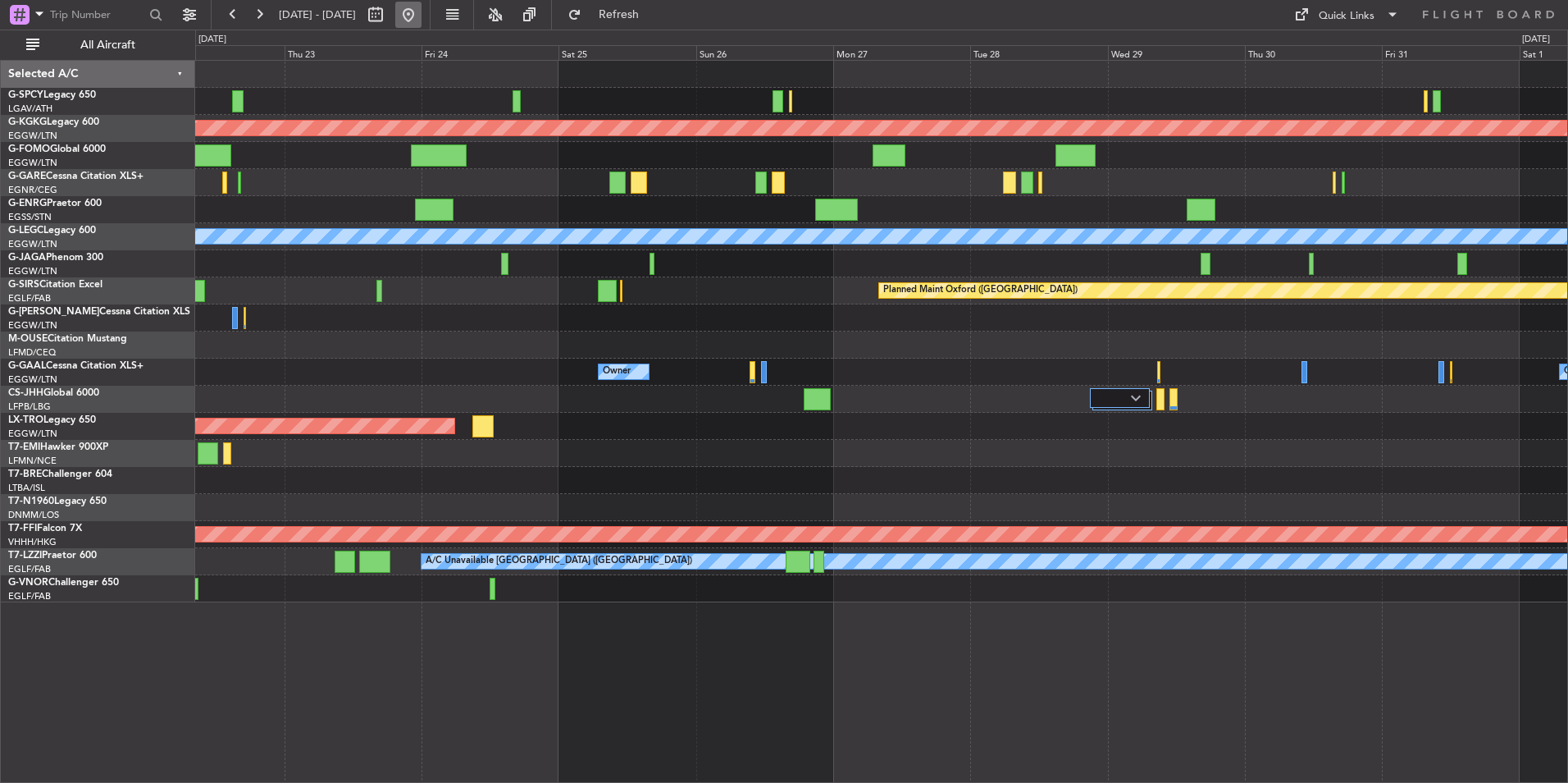
click at [422, 17] on button at bounding box center [408, 14] width 26 height 26
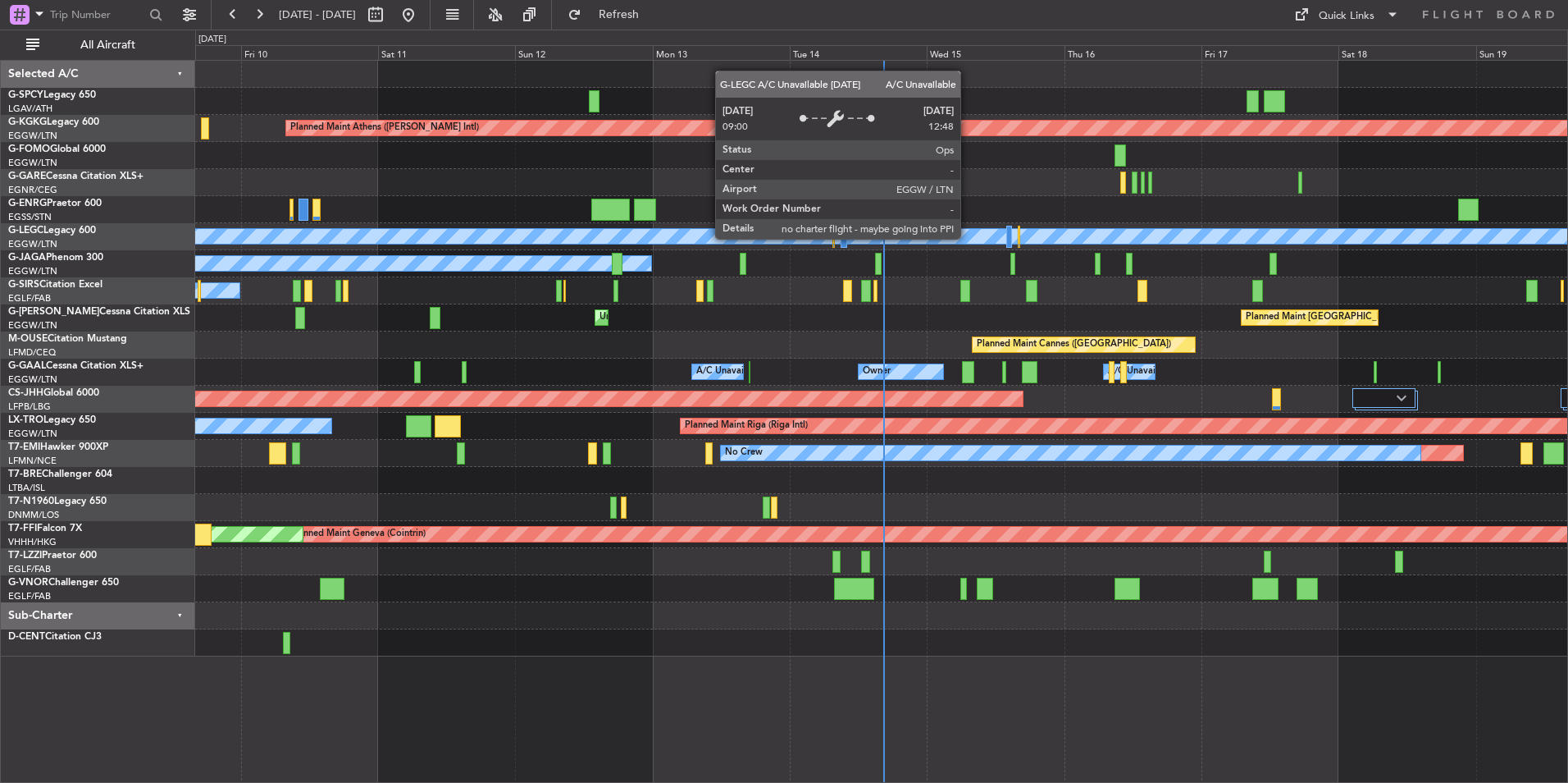
click at [968, 238] on div "A/C Unavailable [GEOGRAPHIC_DATA] ([GEOGRAPHIC_DATA])" at bounding box center [881, 236] width 4114 height 14
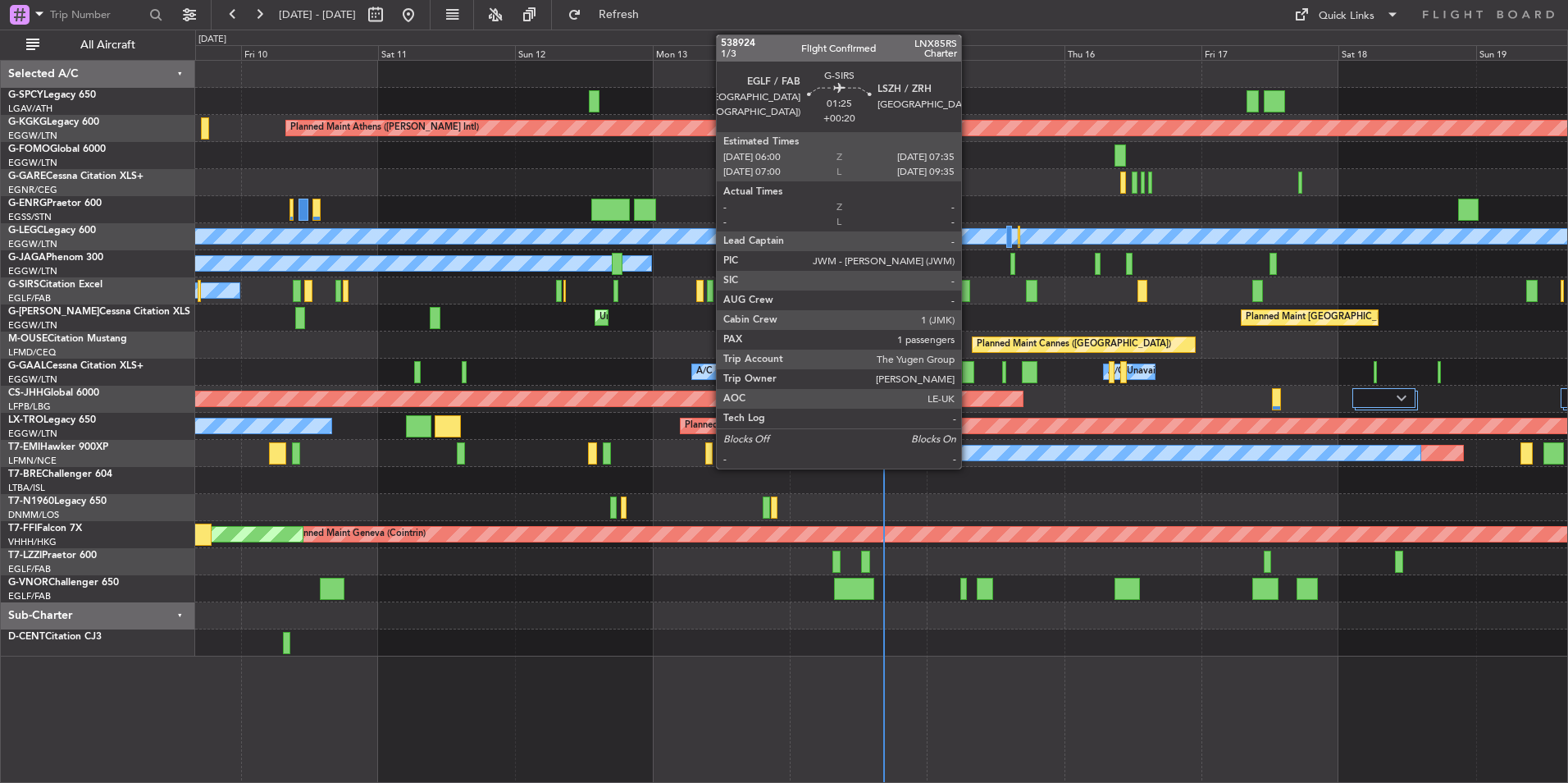
click at [969, 296] on div at bounding box center [965, 291] width 10 height 22
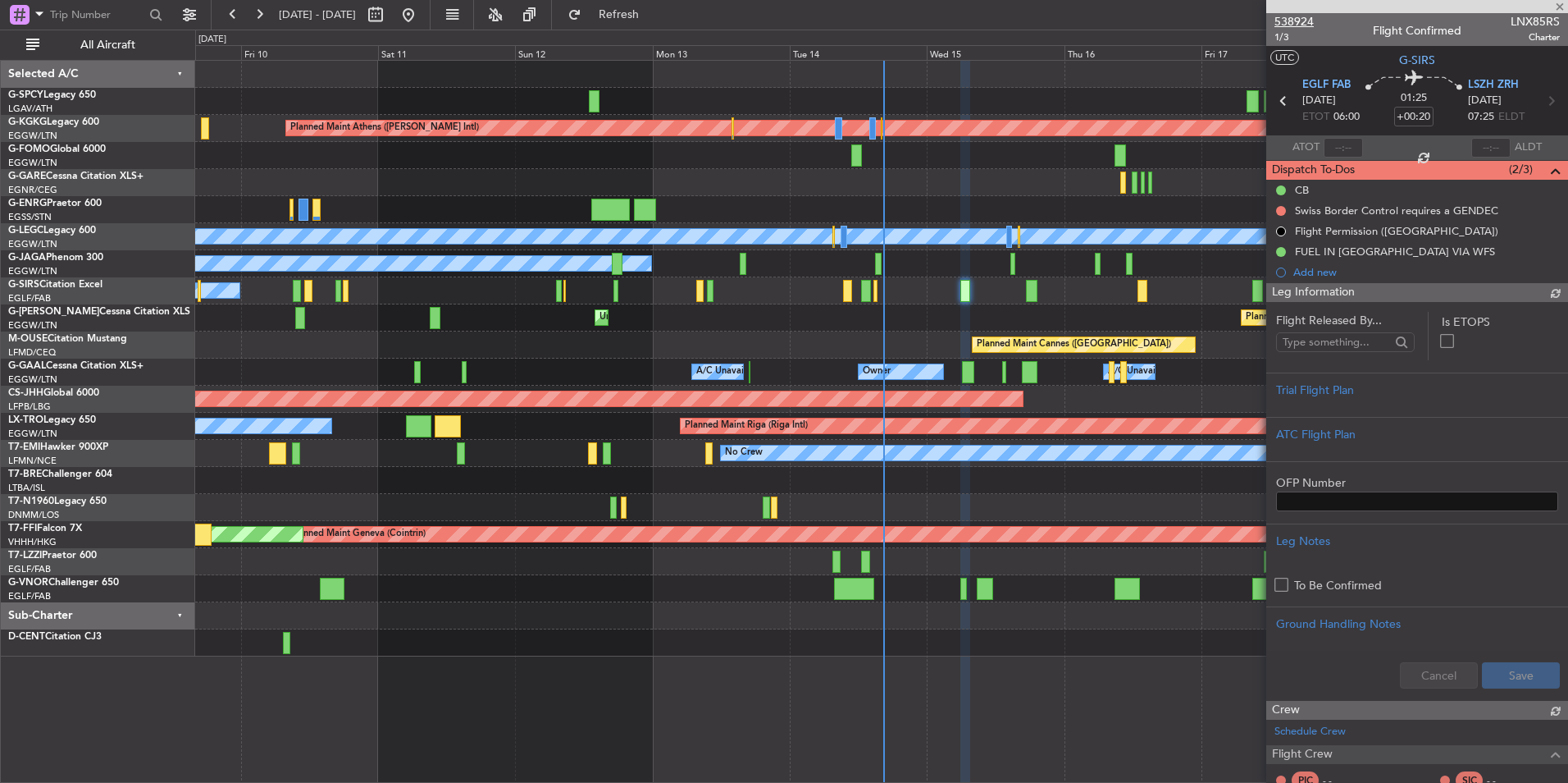
click at [1296, 19] on span "538924" at bounding box center [1294, 22] width 40 height 17
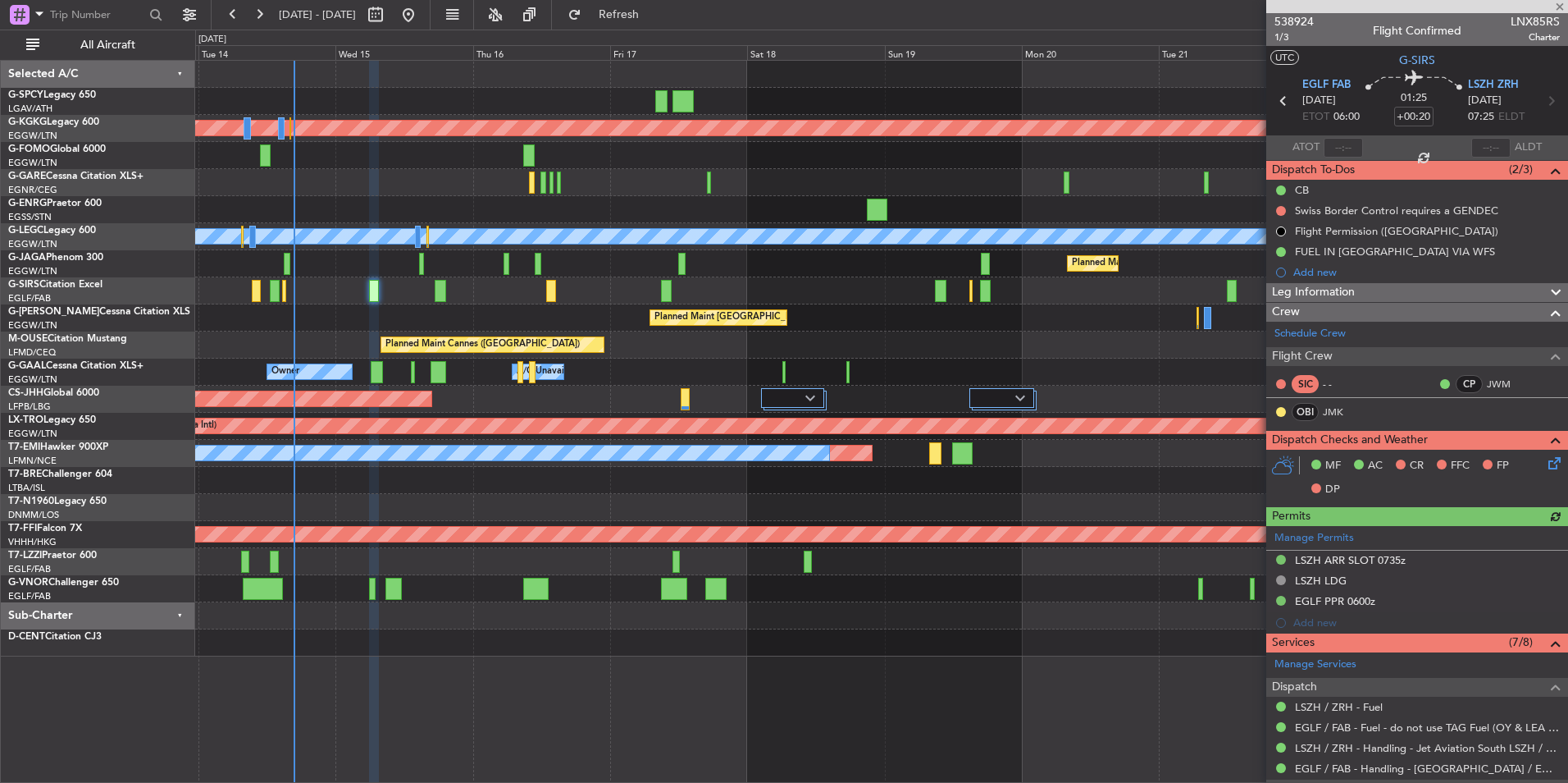
click at [513, 367] on div "Planned Maint Athens (Eleftherios Venizelos Intl) Planned Maint London (Stanste…" at bounding box center [881, 358] width 1372 height 596
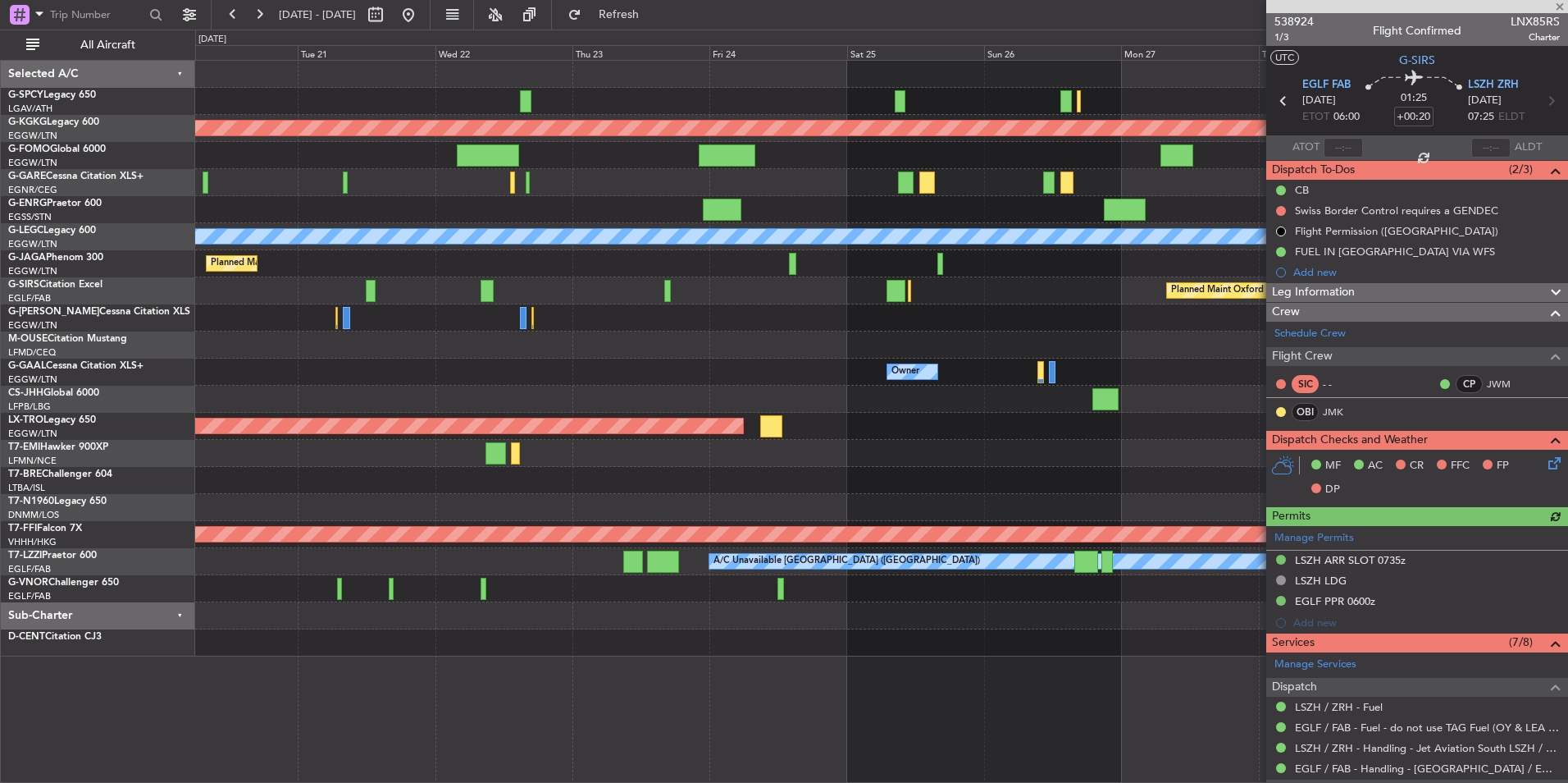
click at [453, 393] on div "Planned Maint Athens (Eleftherios Venizelos Intl) Planned Maint London (Stanste…" at bounding box center [881, 358] width 1372 height 596
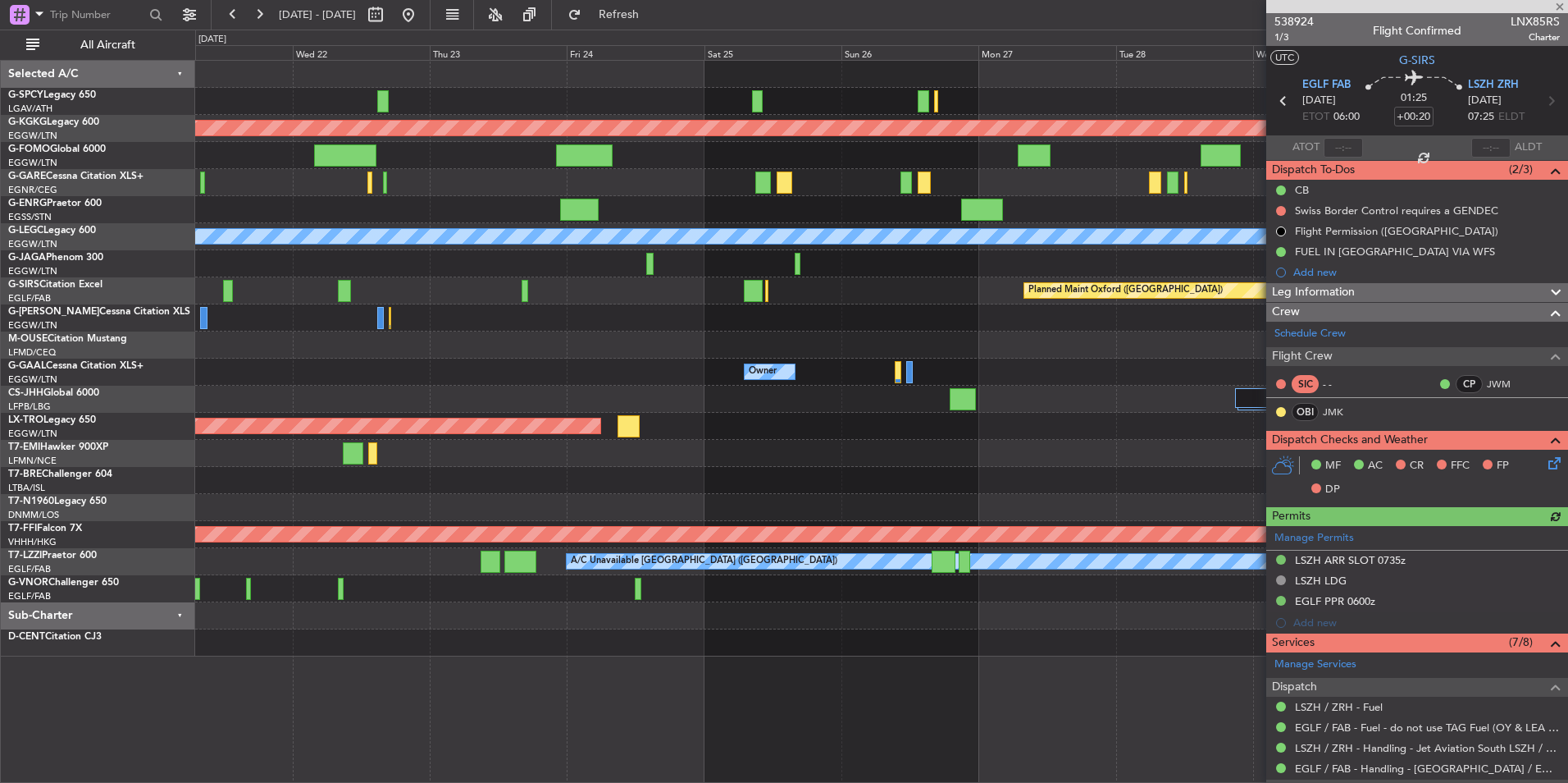
click at [625, 396] on div at bounding box center [881, 399] width 1372 height 27
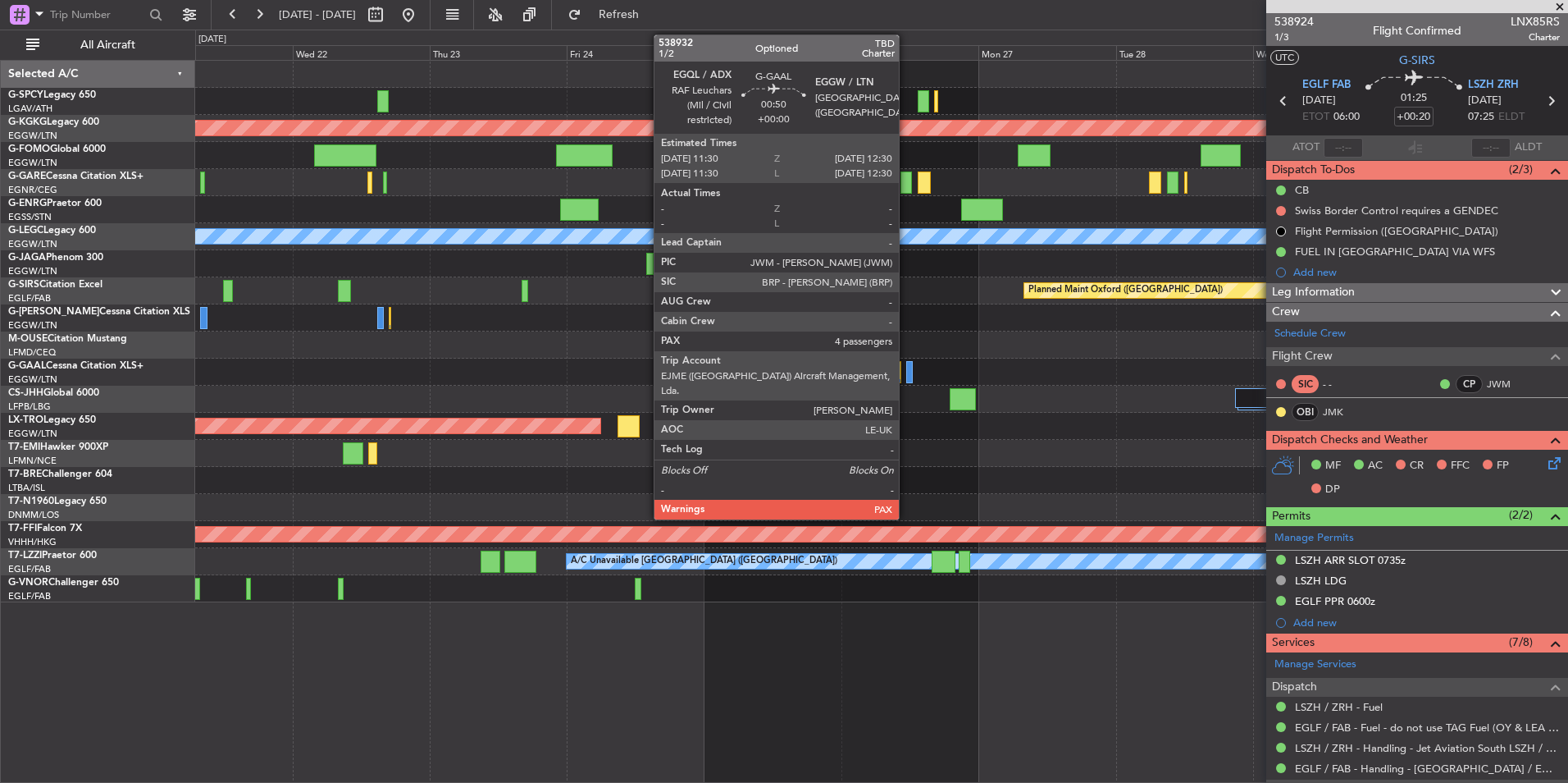
click at [906, 370] on div at bounding box center [909, 372] width 6 height 22
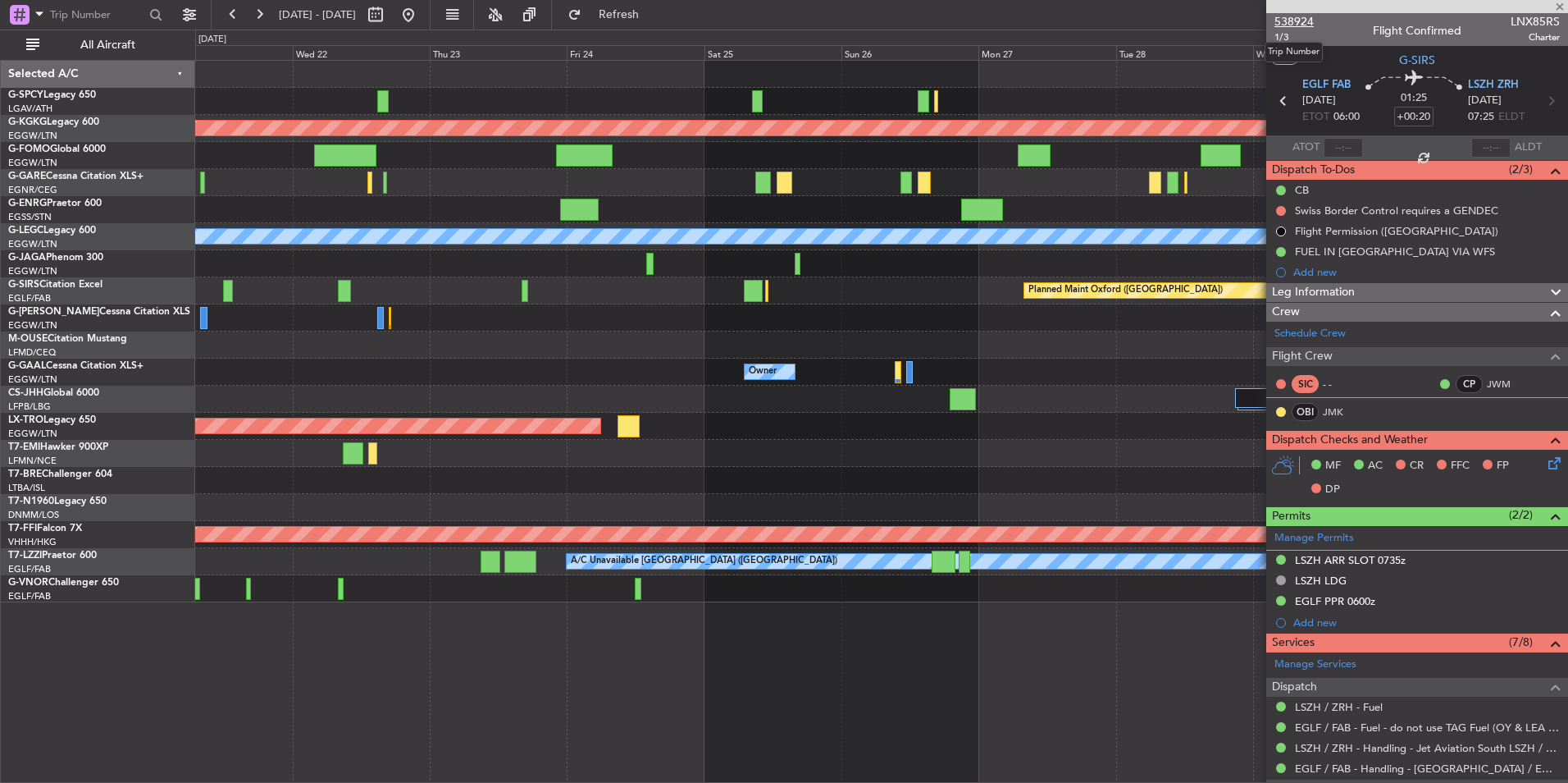
type input "4"
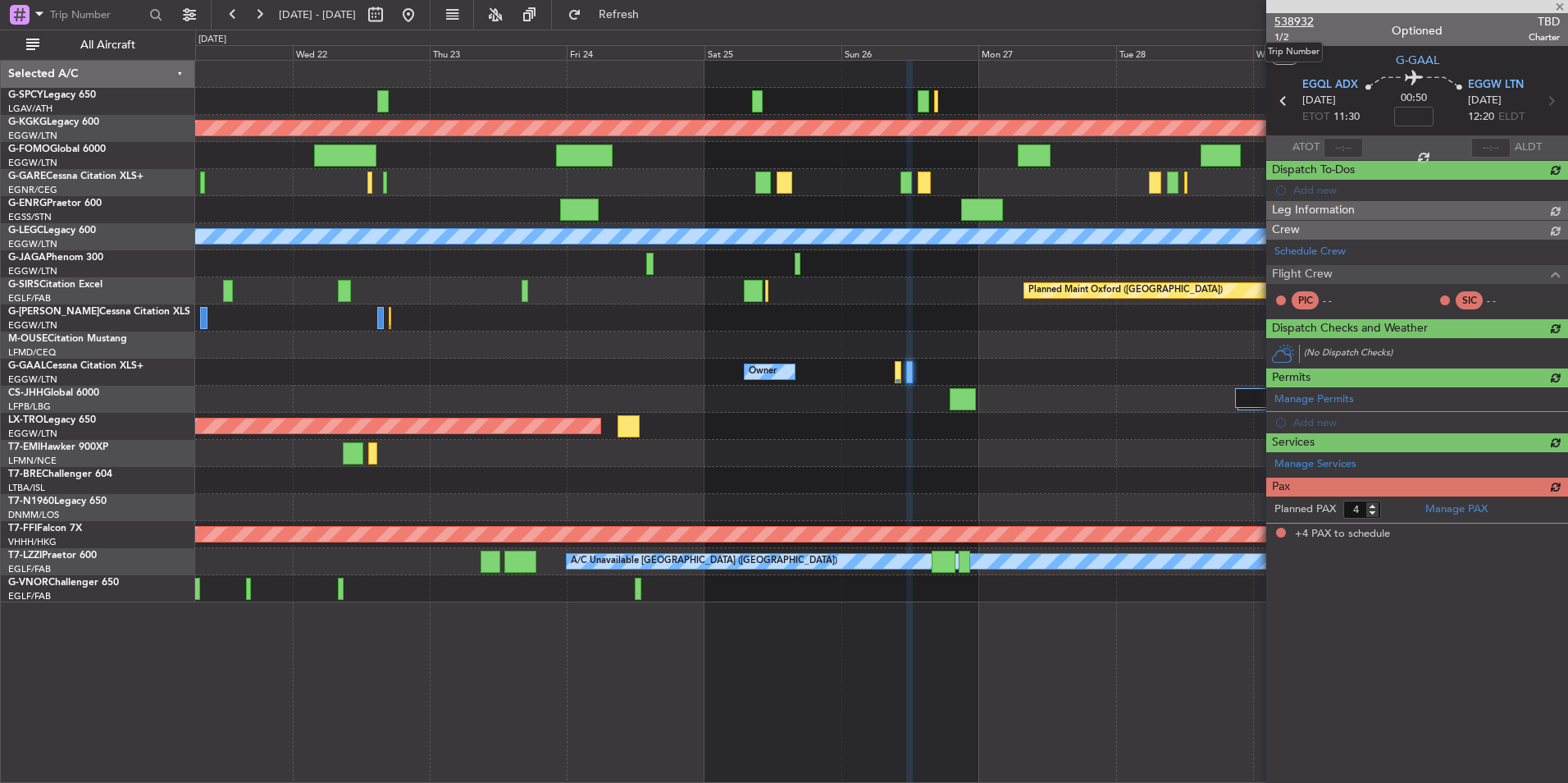
click at [1301, 22] on span "538932" at bounding box center [1294, 22] width 40 height 17
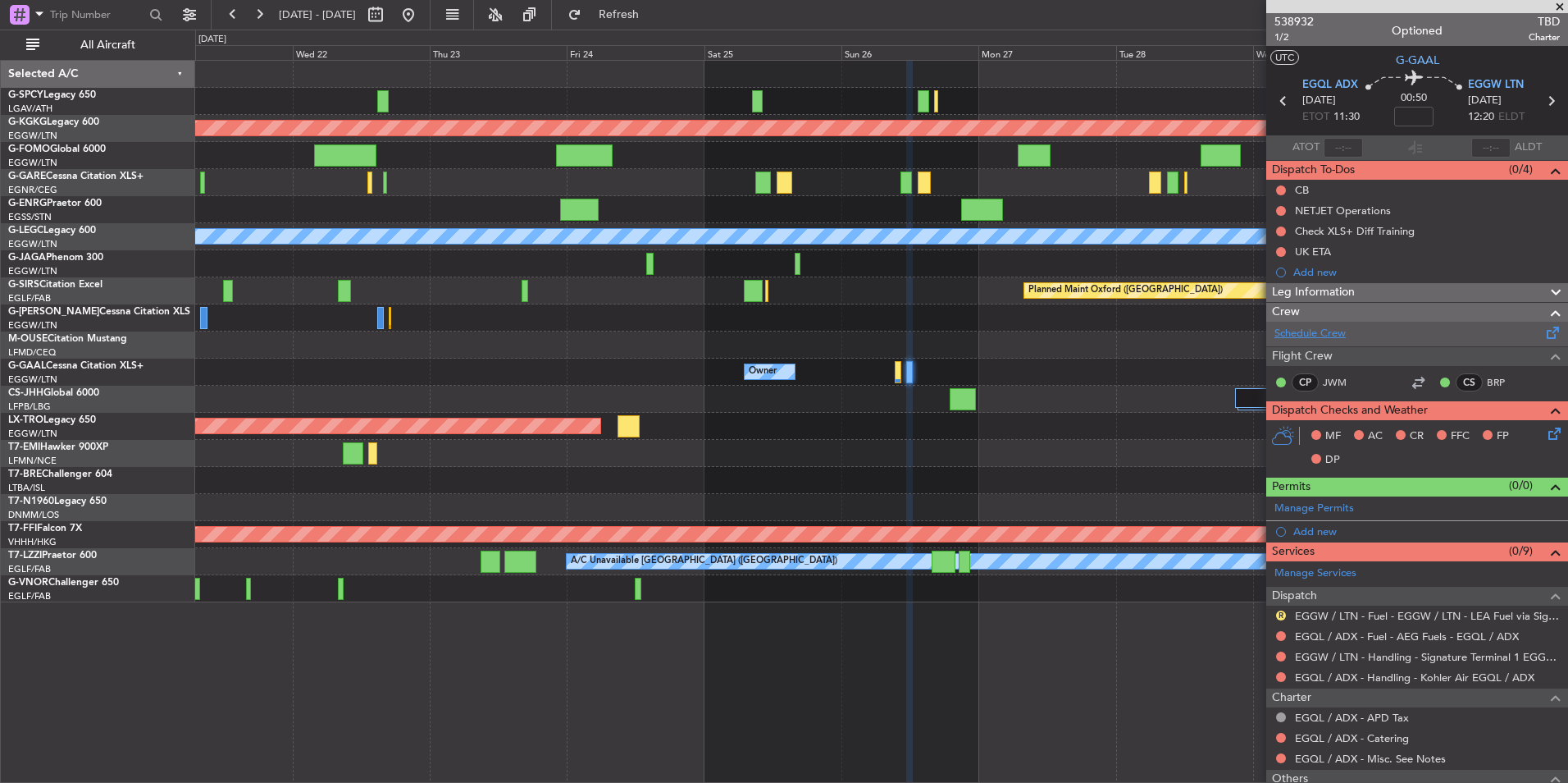
click at [1338, 330] on link "Schedule Crew" at bounding box center [1310, 333] width 71 height 16
click at [1301, 22] on span "538932" at bounding box center [1294, 22] width 40 height 17
click at [1319, 334] on link "Schedule Crew" at bounding box center [1310, 333] width 71 height 16
click at [644, 19] on span "Refresh" at bounding box center [619, 14] width 69 height 12
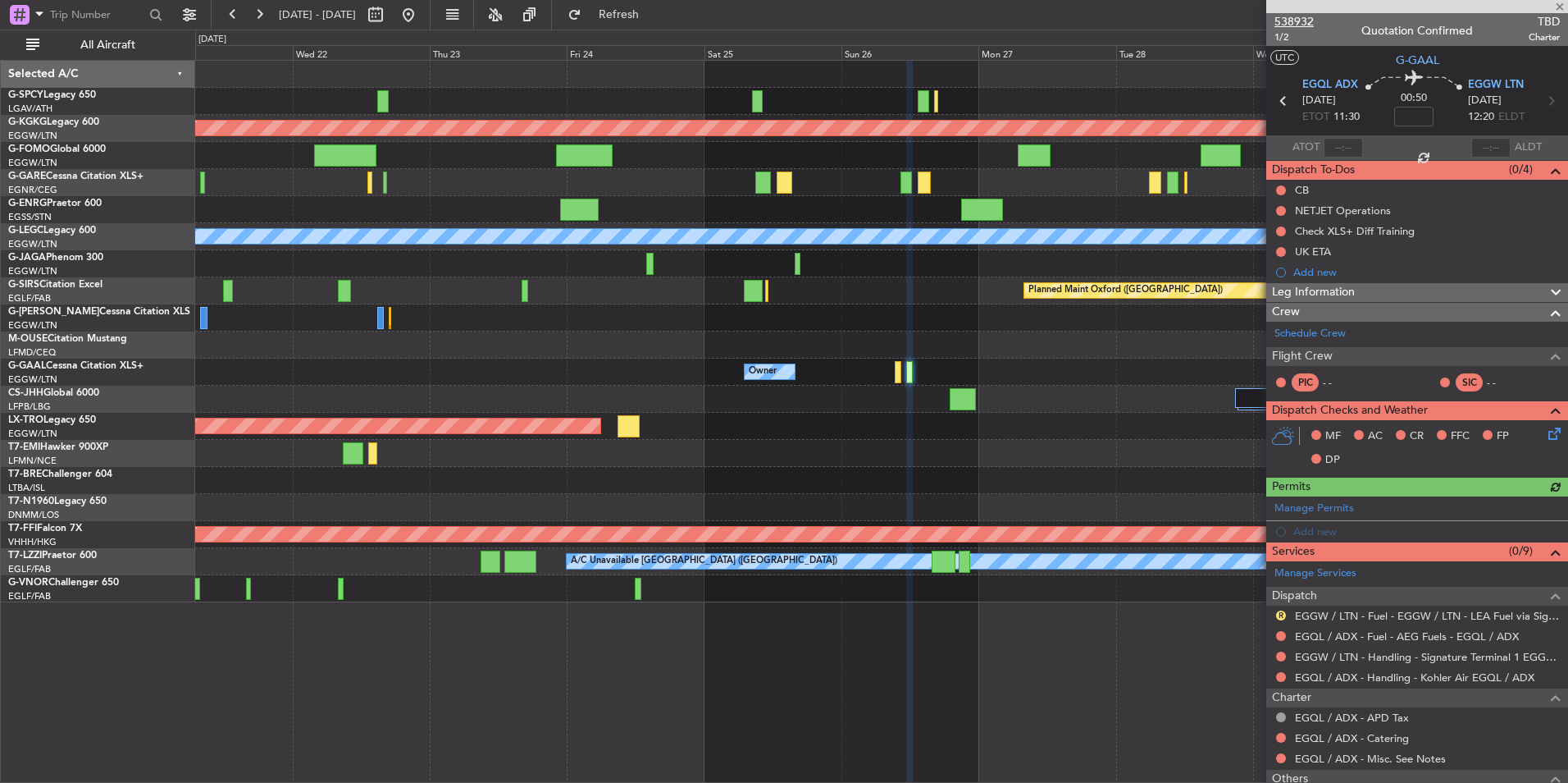
click at [1310, 22] on span "538932" at bounding box center [1294, 22] width 40 height 17
click at [626, 14] on button "Refresh" at bounding box center [609, 14] width 98 height 26
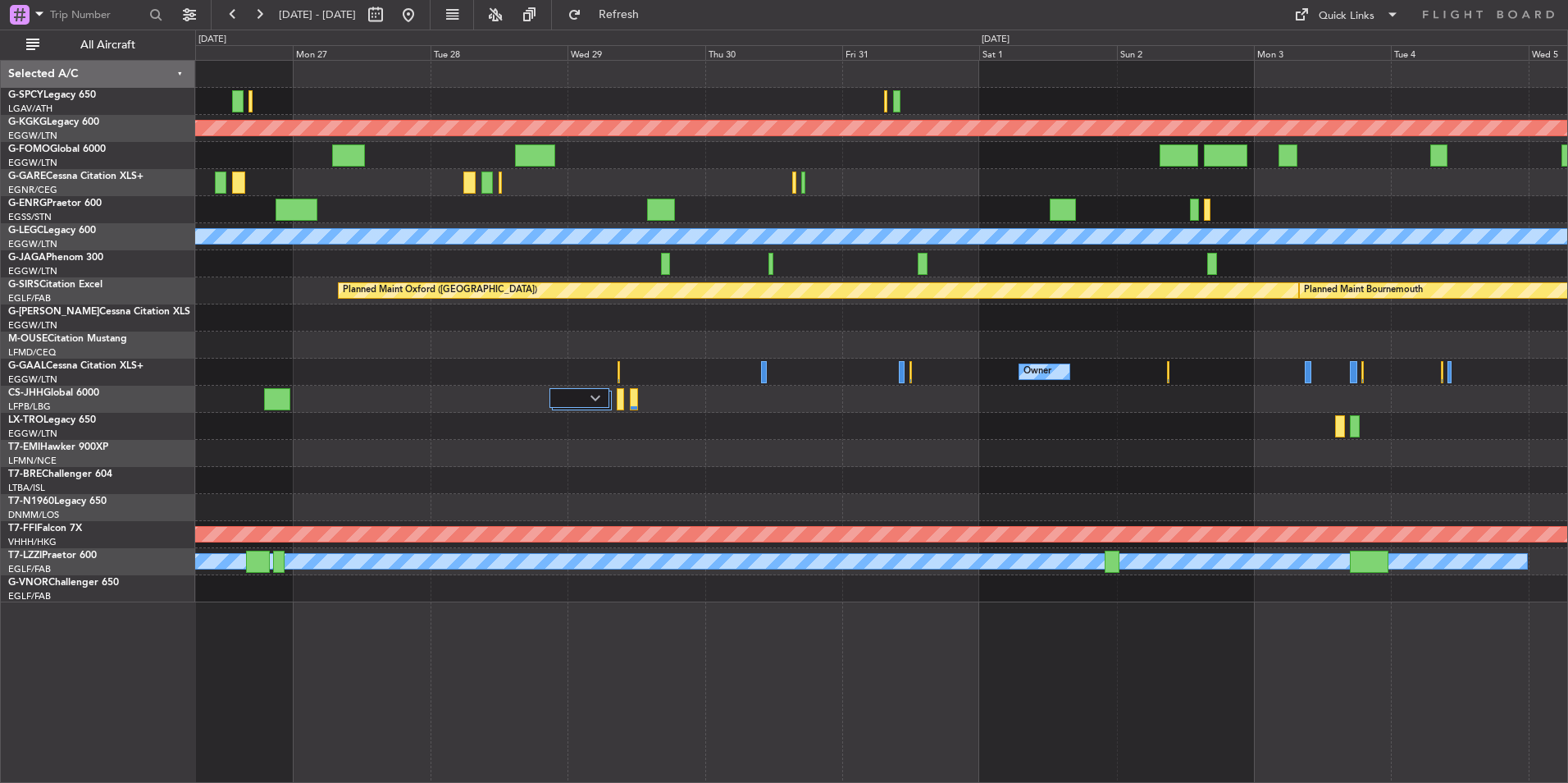
click at [339, 398] on div "Planned Maint Athens (Eleftherios Venizelos Intl) Planned Maint London (Stanste…" at bounding box center [881, 331] width 1372 height 542
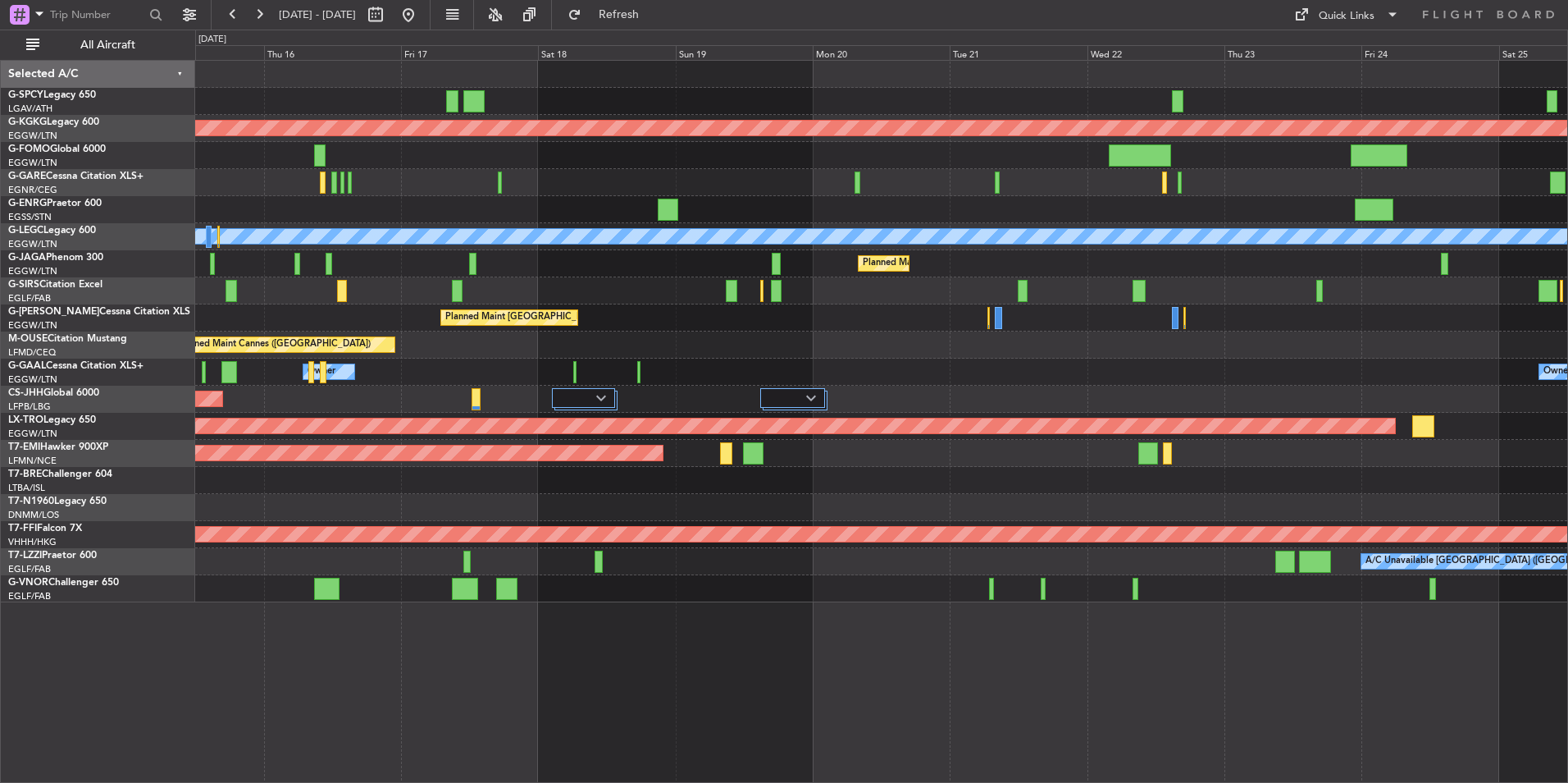
click at [1567, 313] on html "21 Oct 2025 - 31 Oct 2025 Refresh Quick Links All Aircraft Planned Maint Athens…" at bounding box center [784, 391] width 1568 height 783
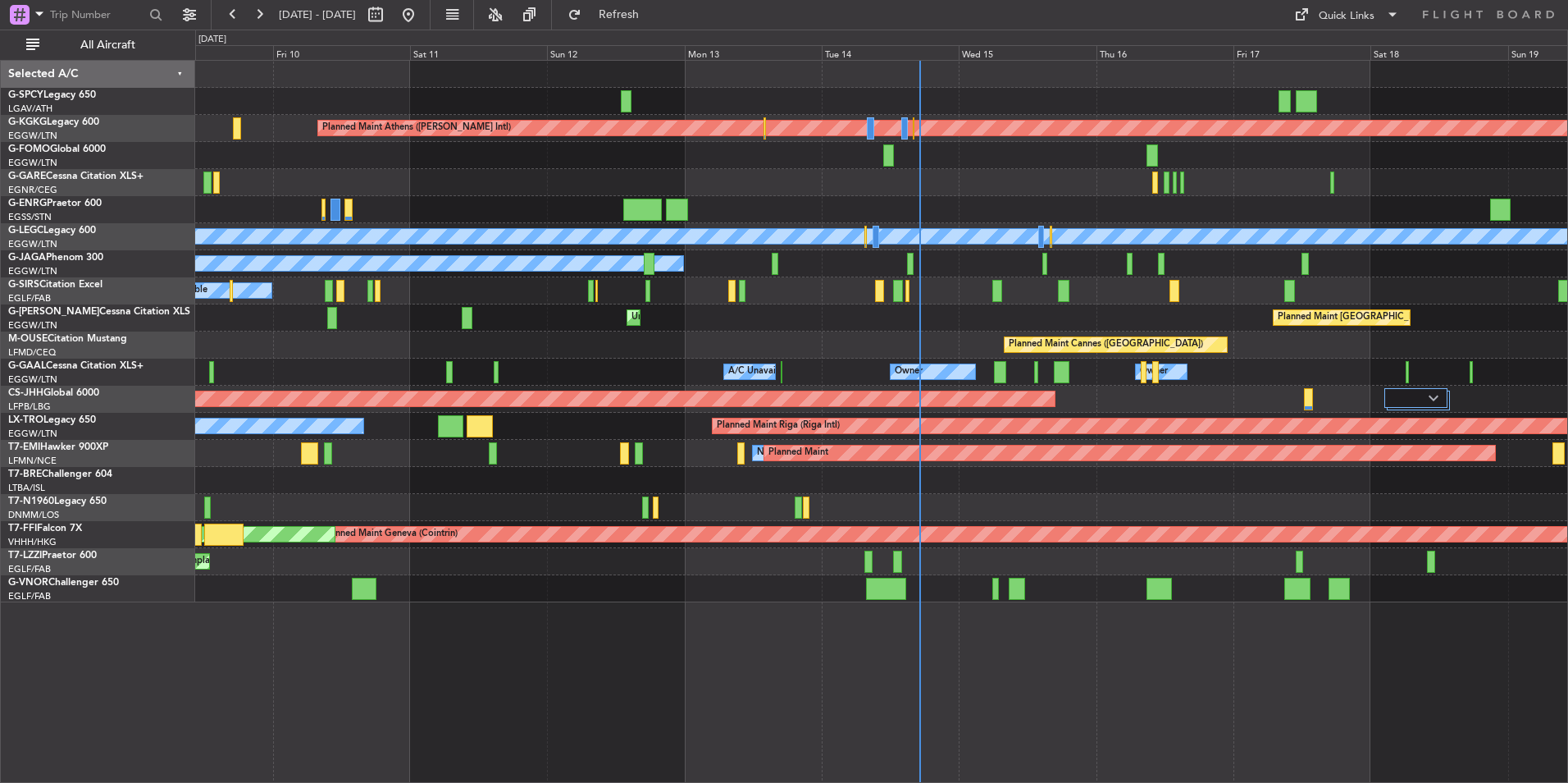
click at [1567, 320] on html "21 Oct 2025 - 31 Oct 2025 Refresh Quick Links All Aircraft Planned Maint Athens…" at bounding box center [784, 391] width 1568 height 783
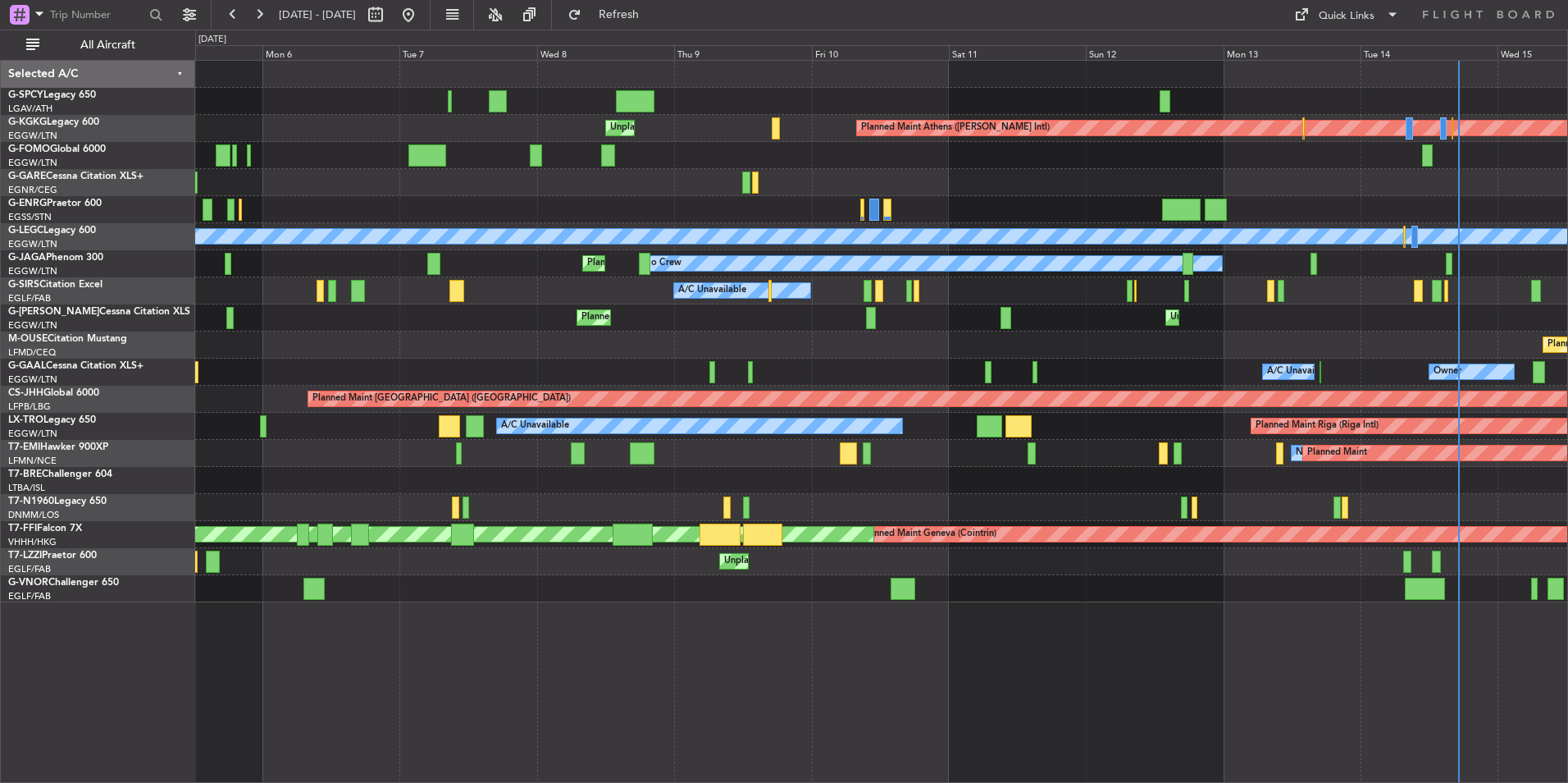
click at [1475, 336] on div "Planned Maint Cannes ([GEOGRAPHIC_DATA])" at bounding box center [881, 345] width 1372 height 27
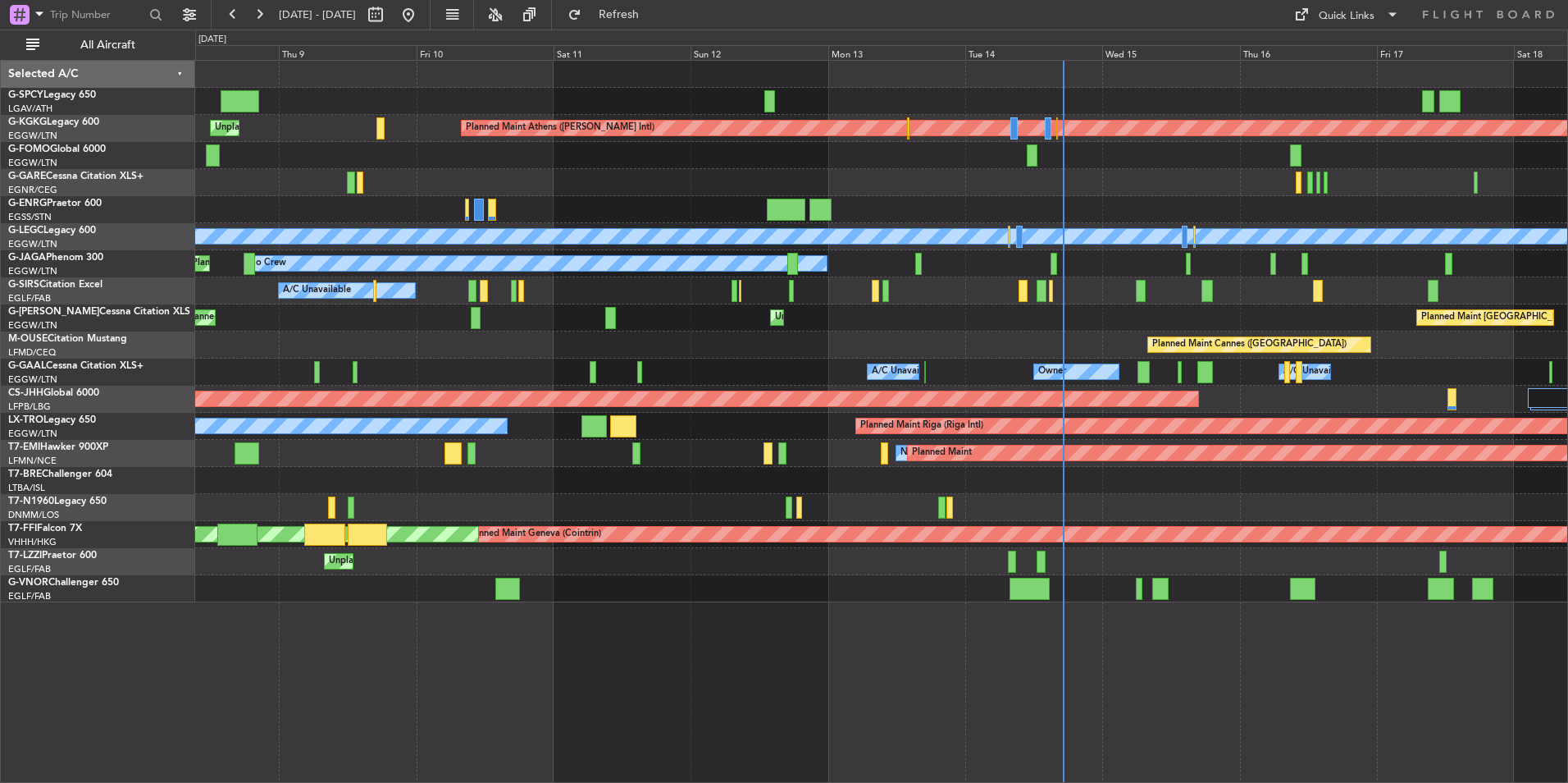
click at [534, 384] on div "Planned Maint Athens (Eleftherios Venizelos Intl) Unplanned Maint Istanbul (Ata…" at bounding box center [881, 331] width 1372 height 542
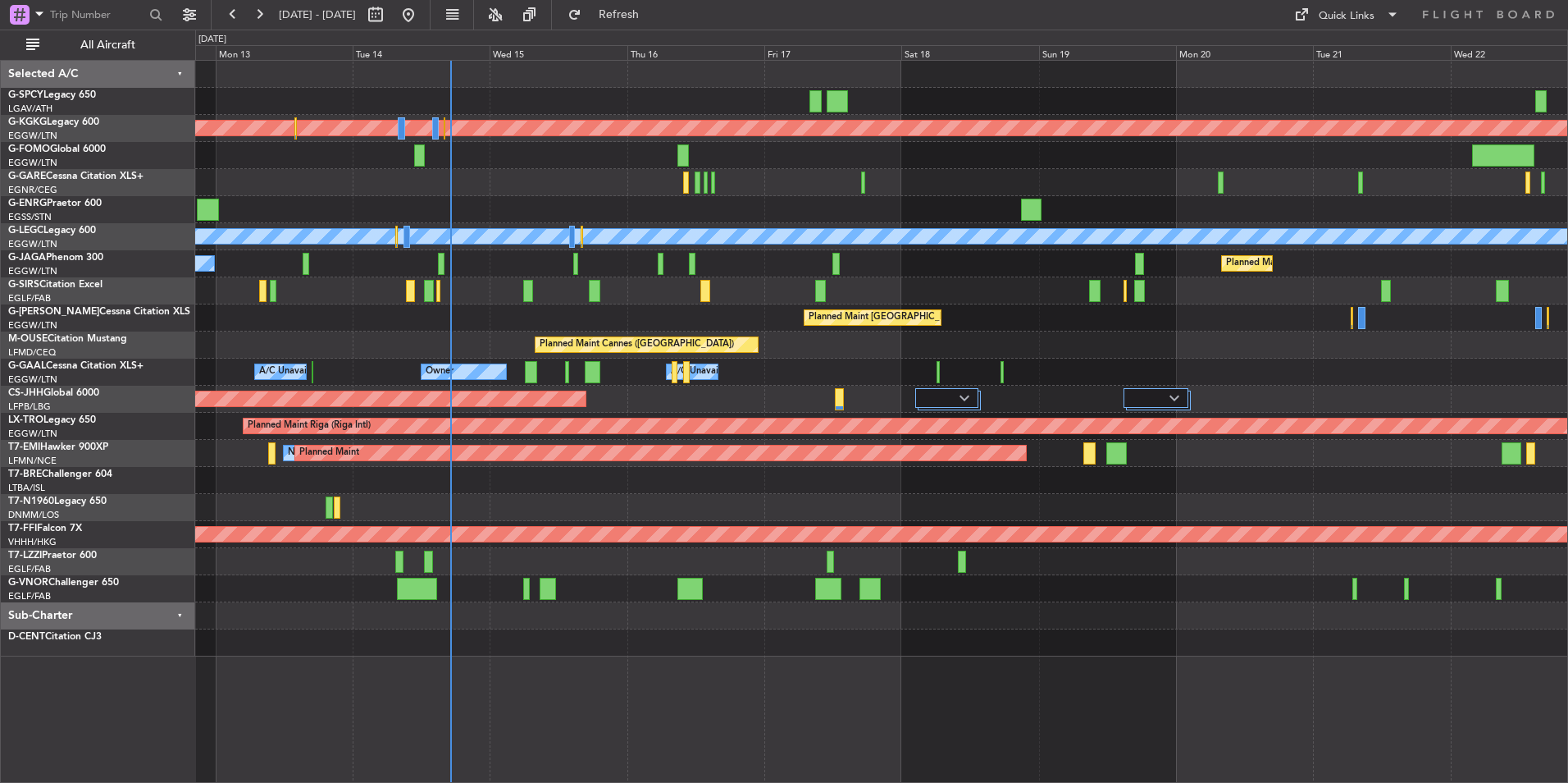
click at [744, 139] on div "Planned Maint Athens (Eleftherios Venizelos Intl) Planned Maint London (Stanste…" at bounding box center [881, 358] width 1372 height 596
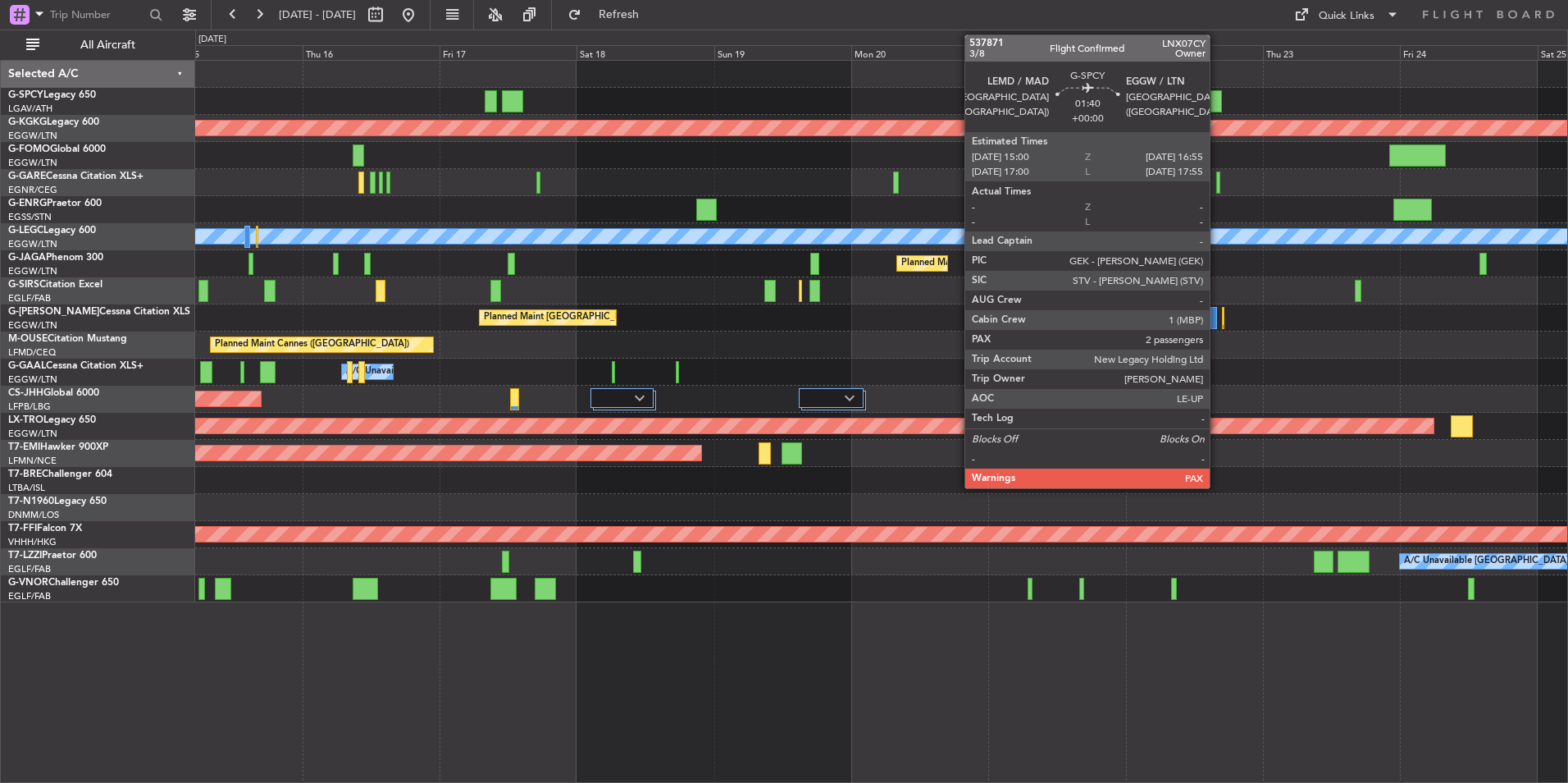
click at [1217, 106] on div at bounding box center [1216, 100] width 12 height 22
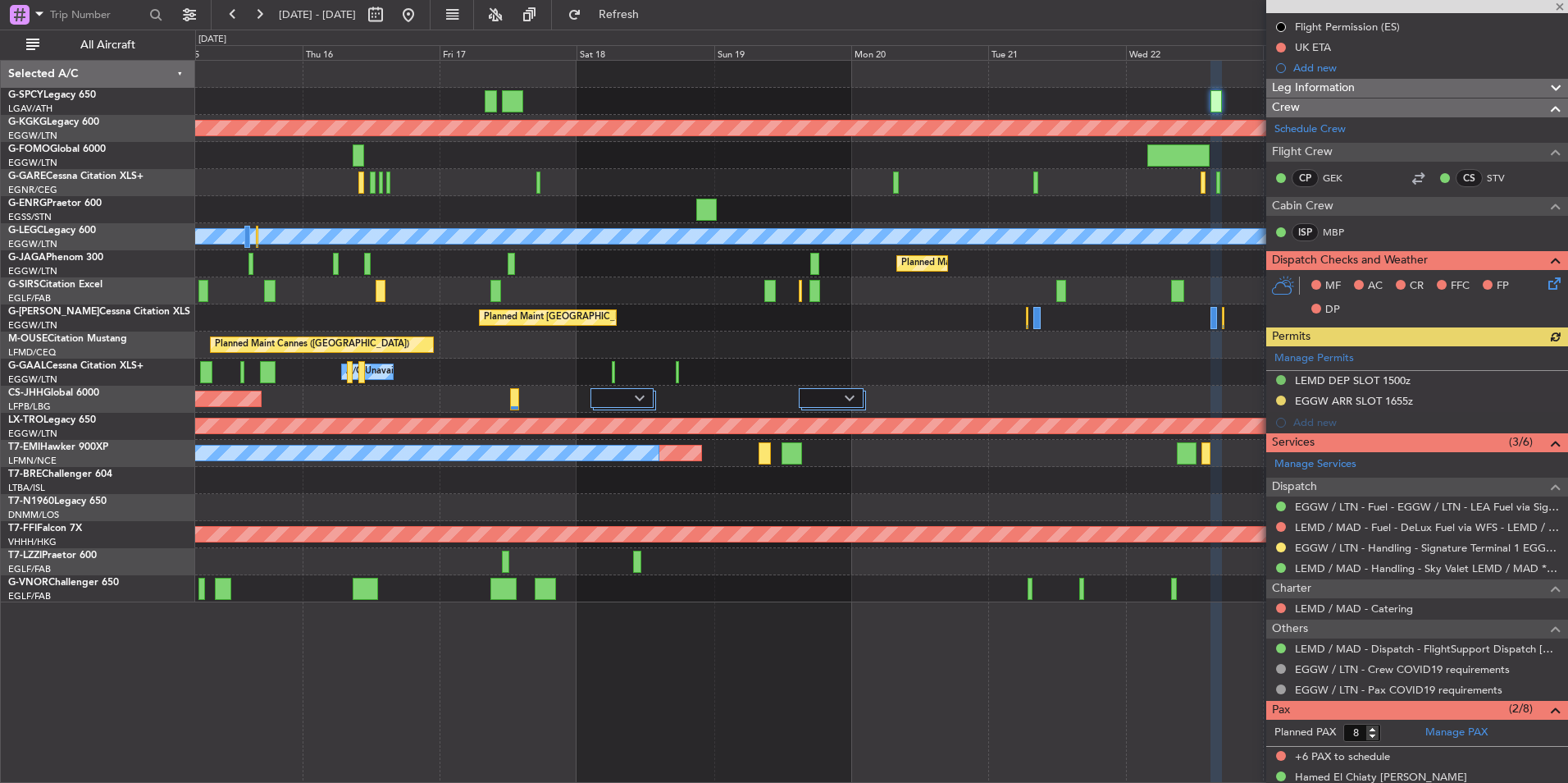
scroll to position [241, 0]
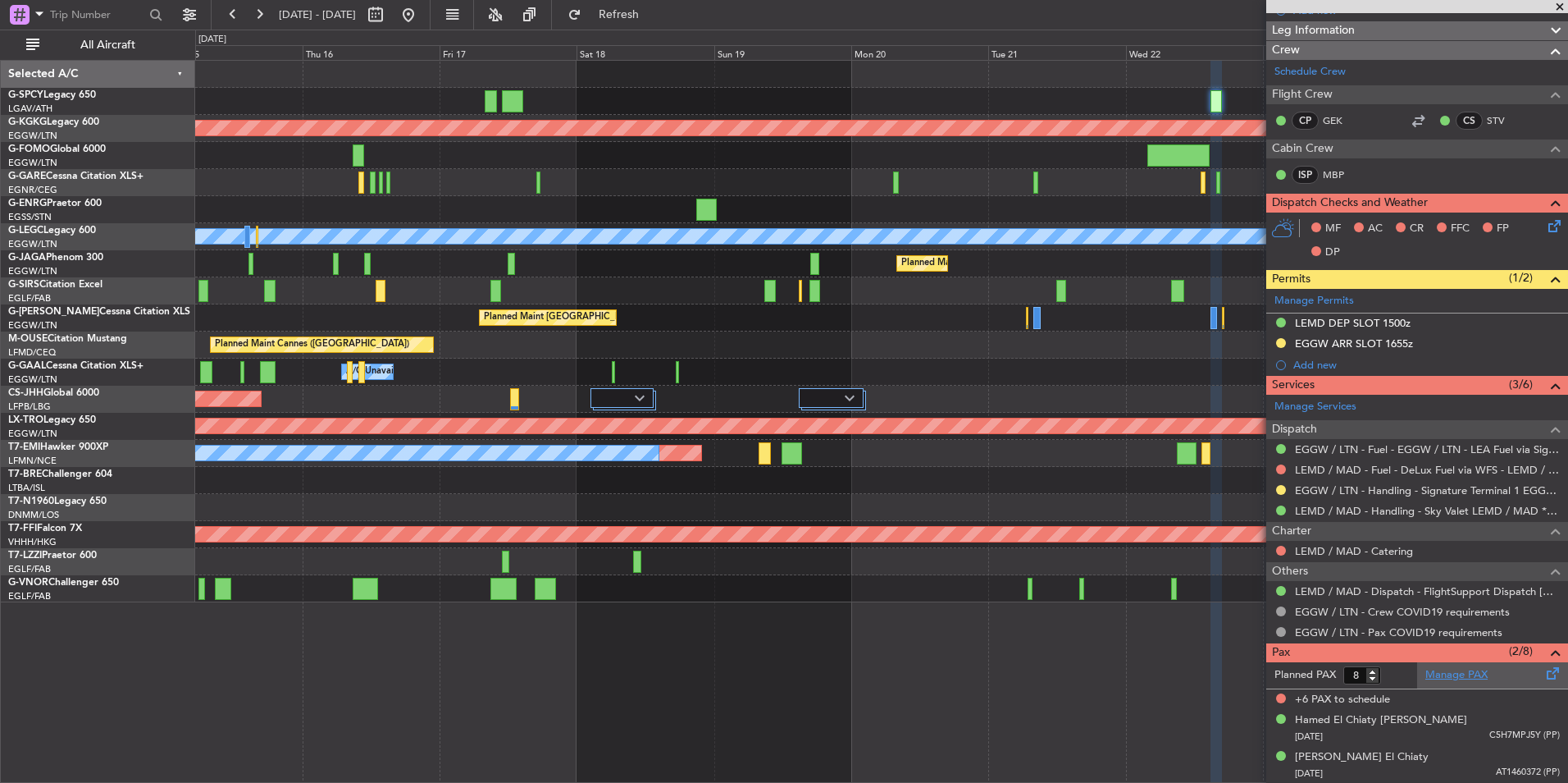
click at [1445, 674] on link "Manage PAX" at bounding box center [1456, 675] width 63 height 16
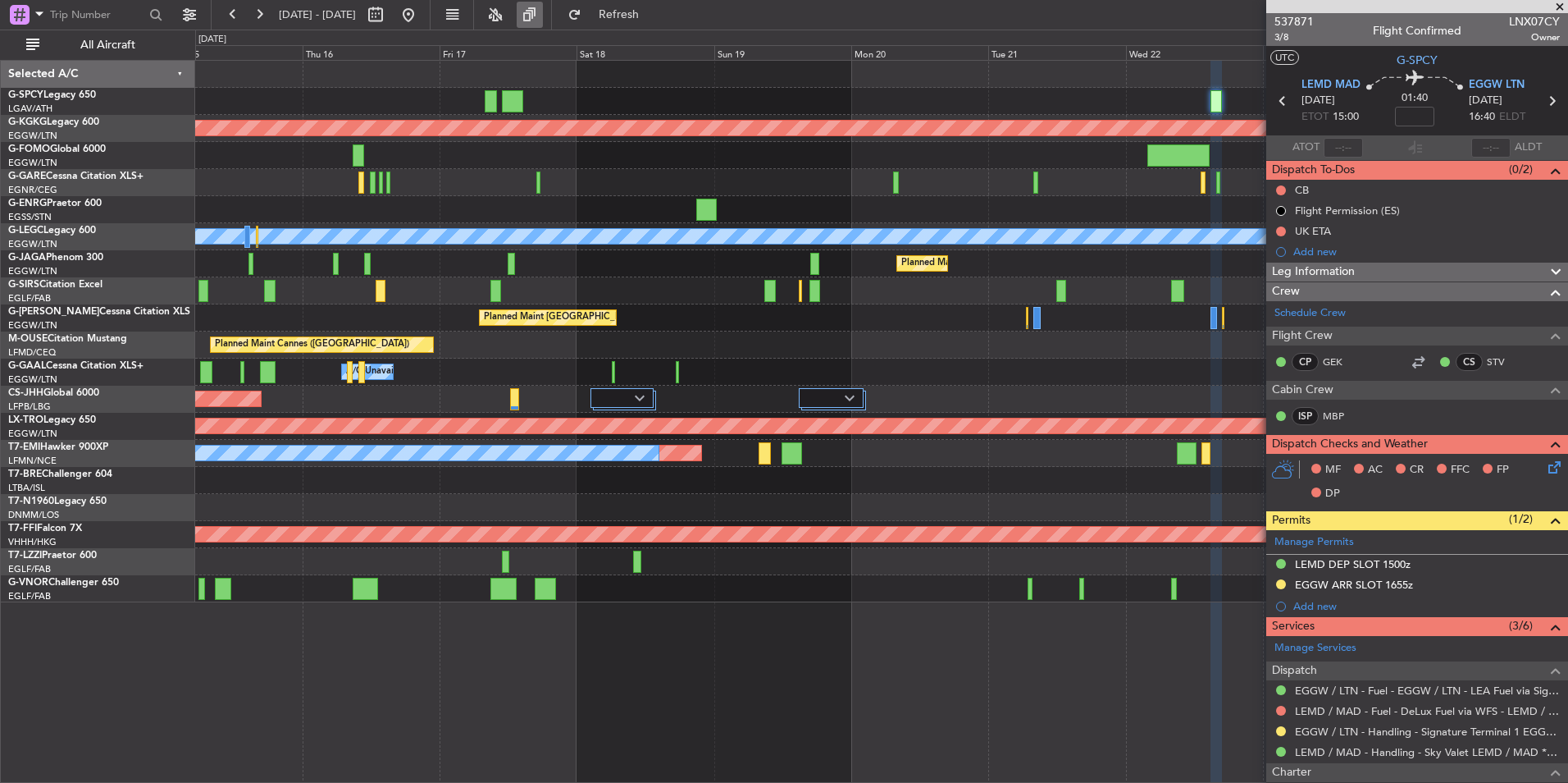
scroll to position [241, 0]
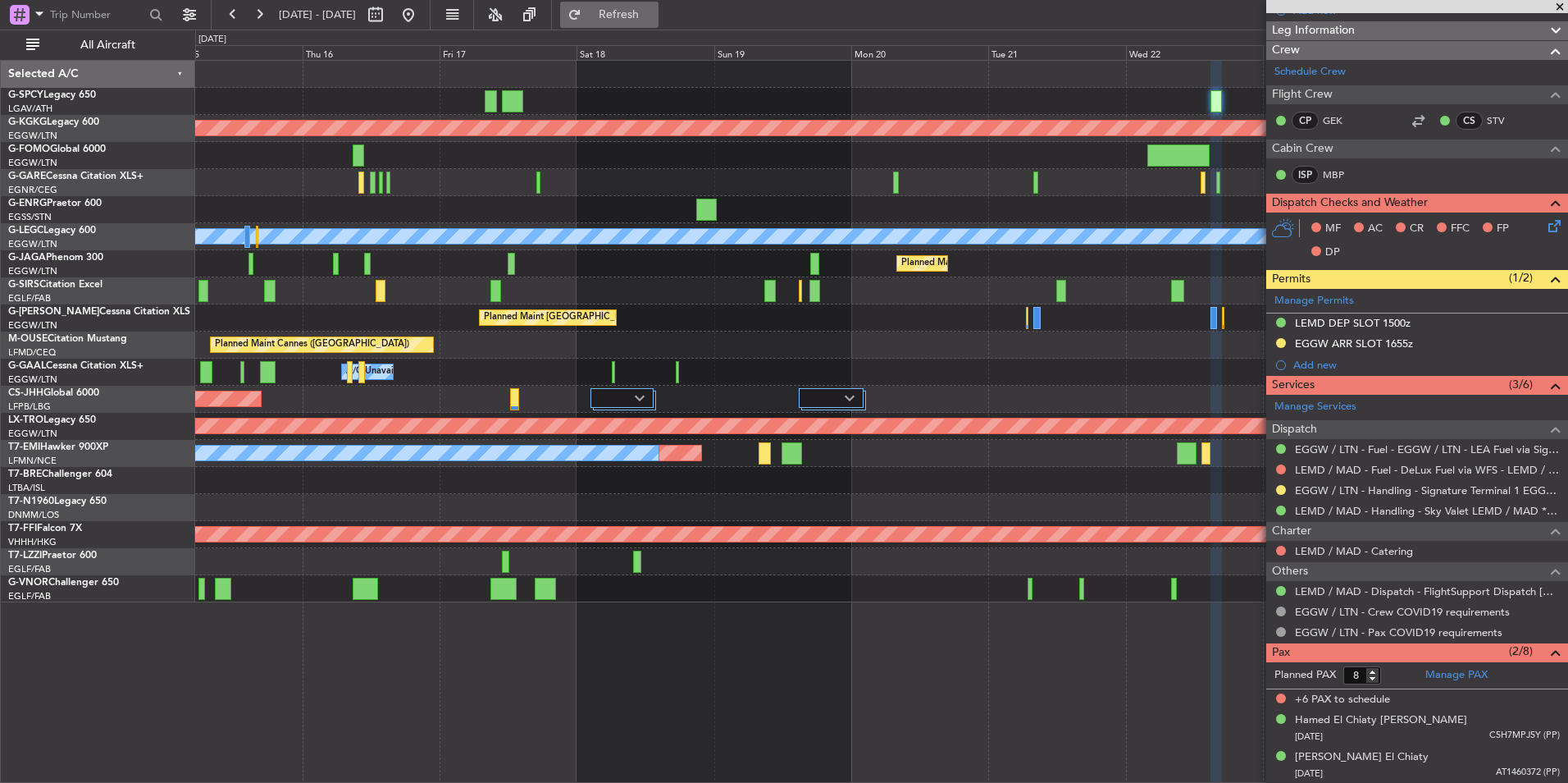
click at [644, 19] on span "Refresh" at bounding box center [619, 14] width 69 height 12
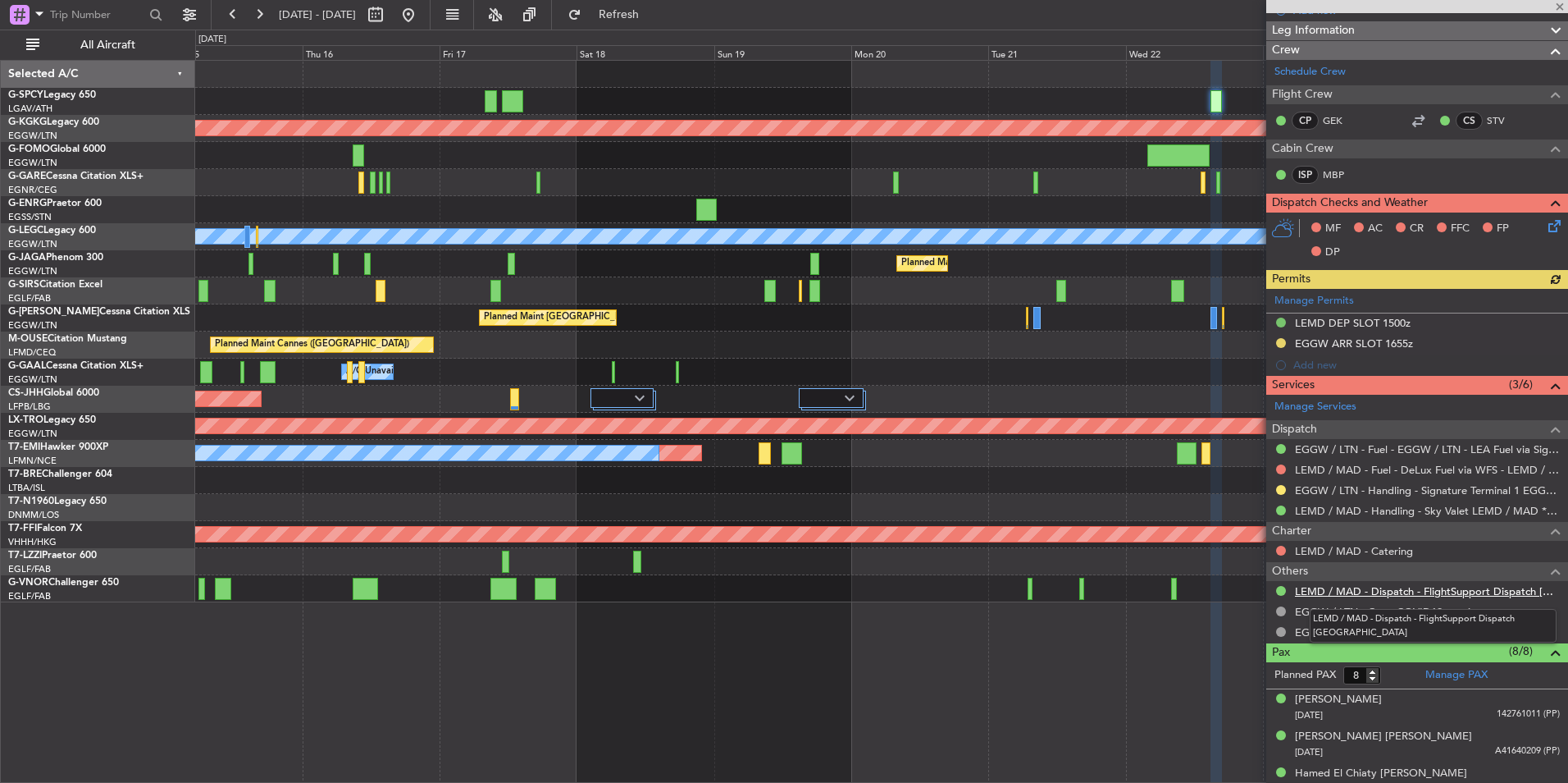
click at [1401, 588] on link "LEMD / MAD - Dispatch - FlightSupport Dispatch UK" at bounding box center [1427, 591] width 264 height 14
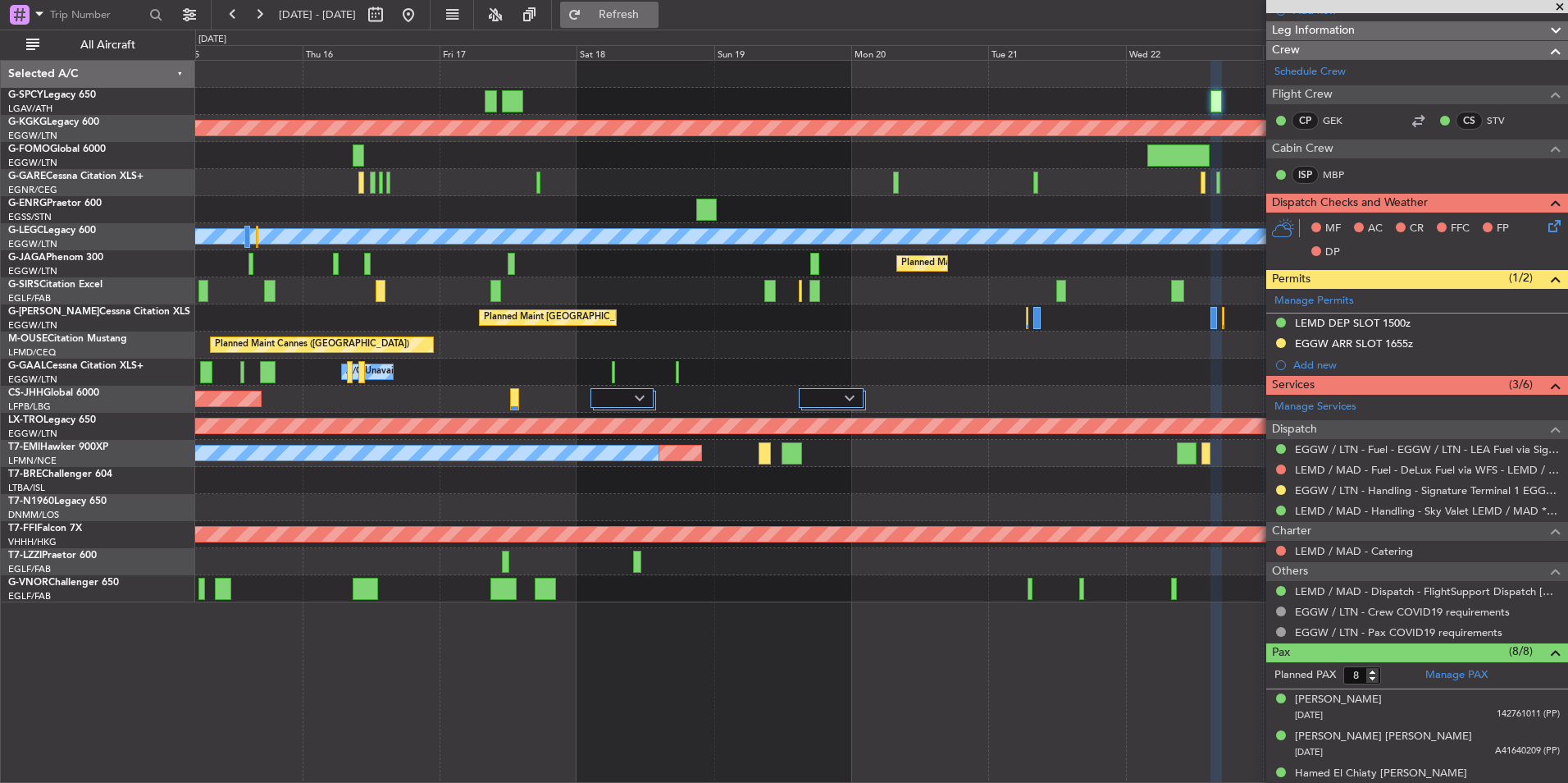
click at [620, 16] on button "Refresh" at bounding box center [609, 14] width 98 height 26
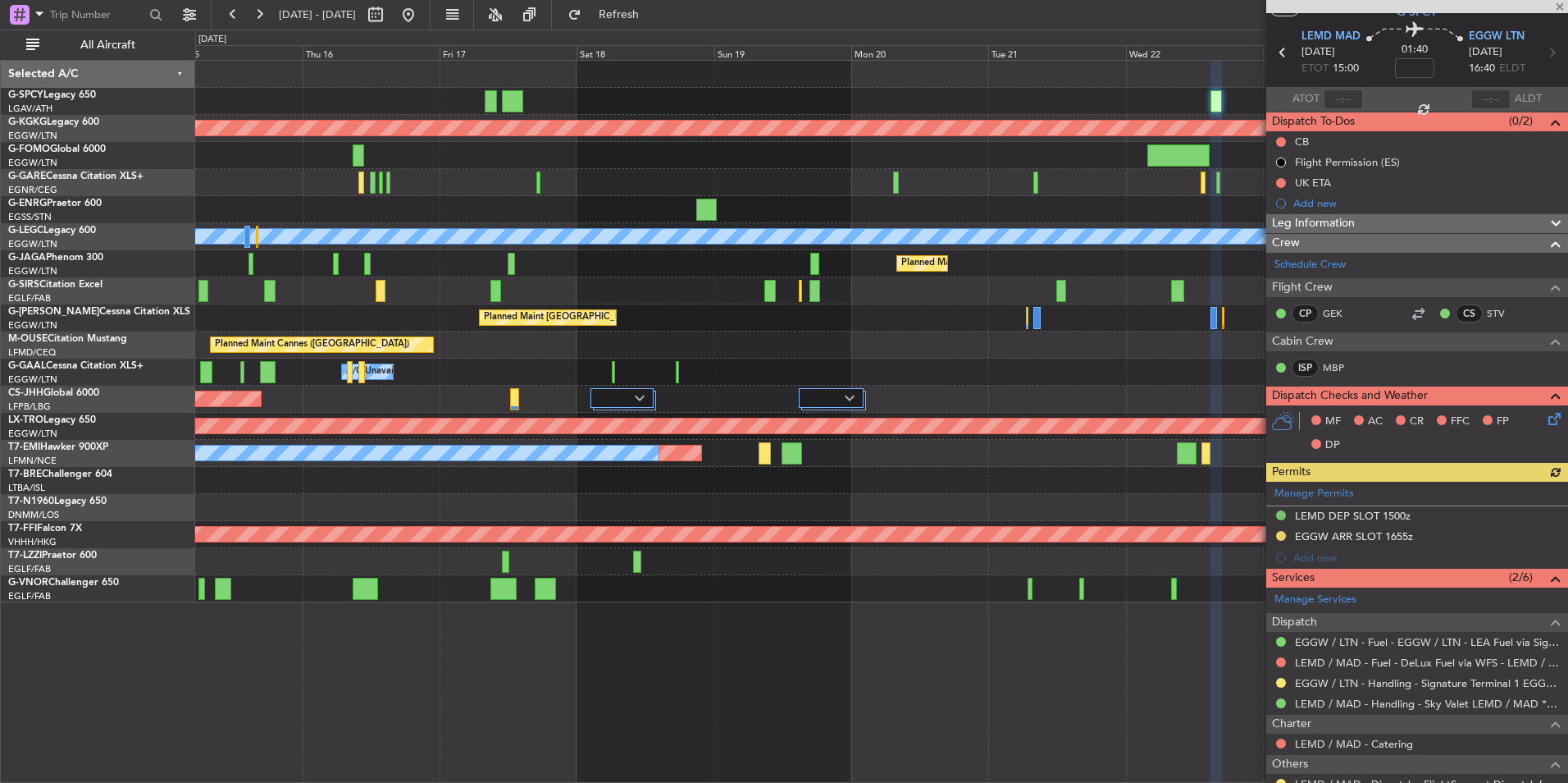
scroll to position [0, 0]
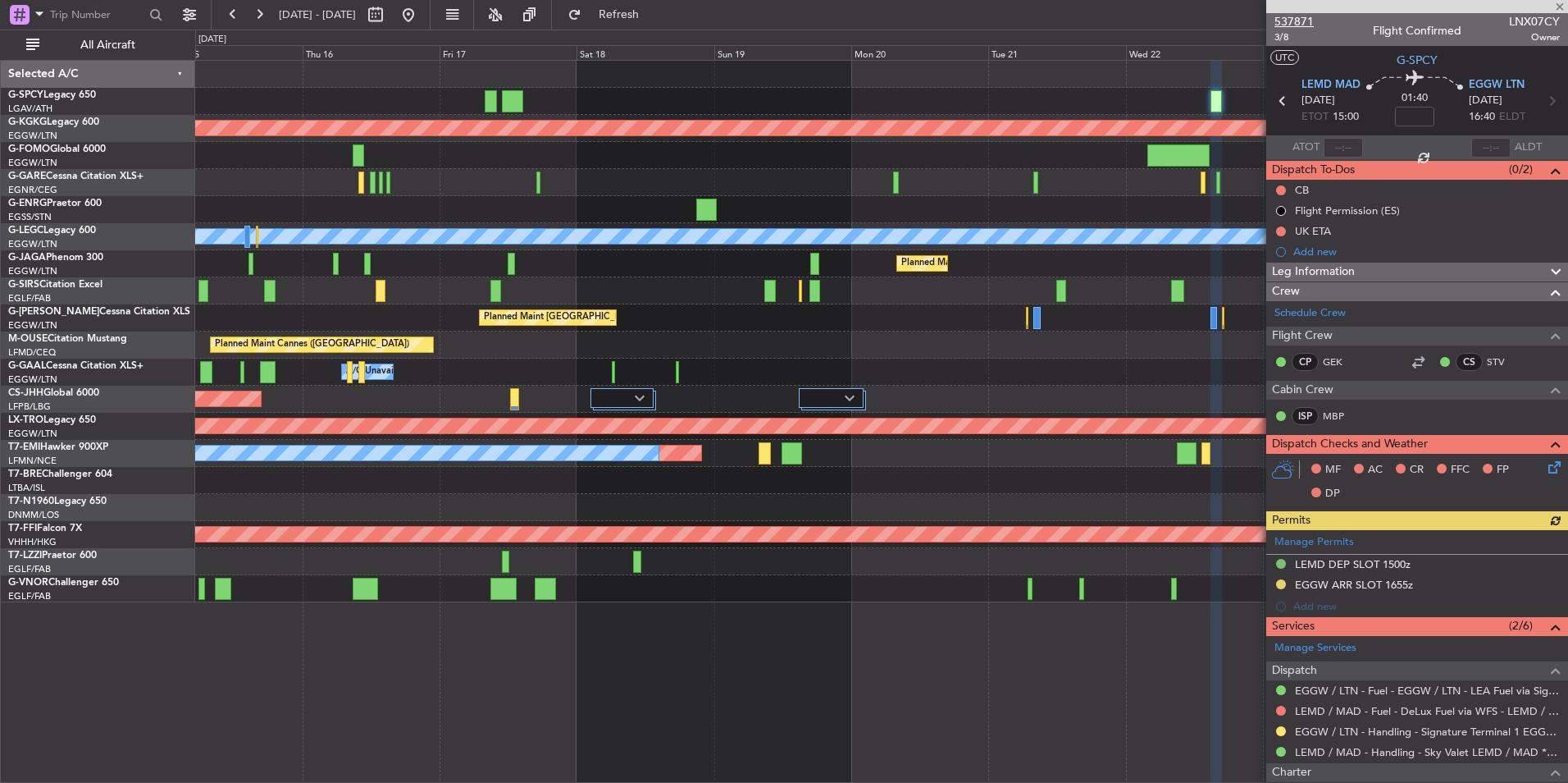
click at [1306, 24] on span "537871" at bounding box center [1294, 22] width 40 height 17
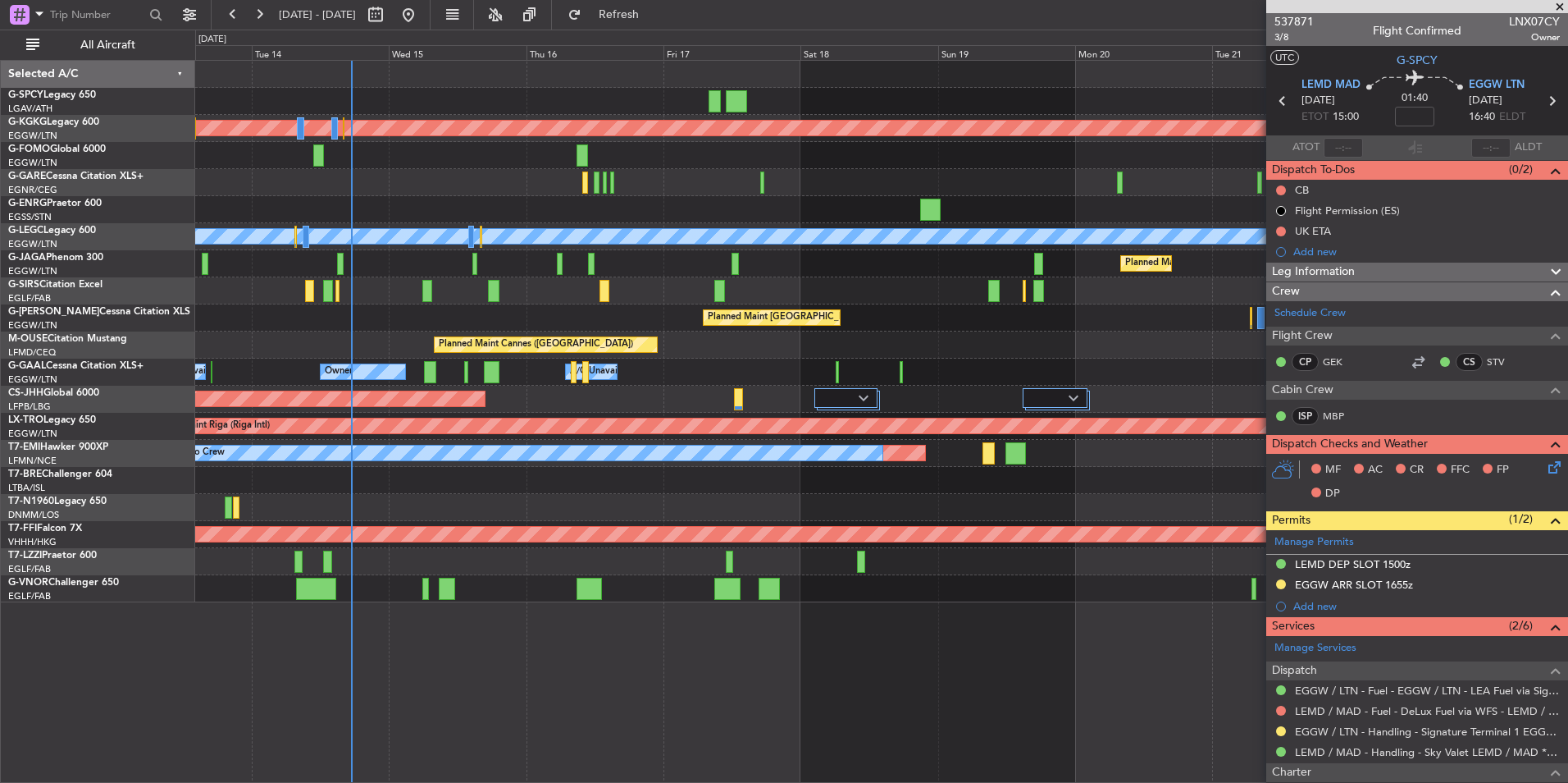
click at [916, 355] on div "Planned Maint Athens (Eleftherios Venizelos Intl) Planned Maint London (Stanste…" at bounding box center [881, 331] width 1372 height 542
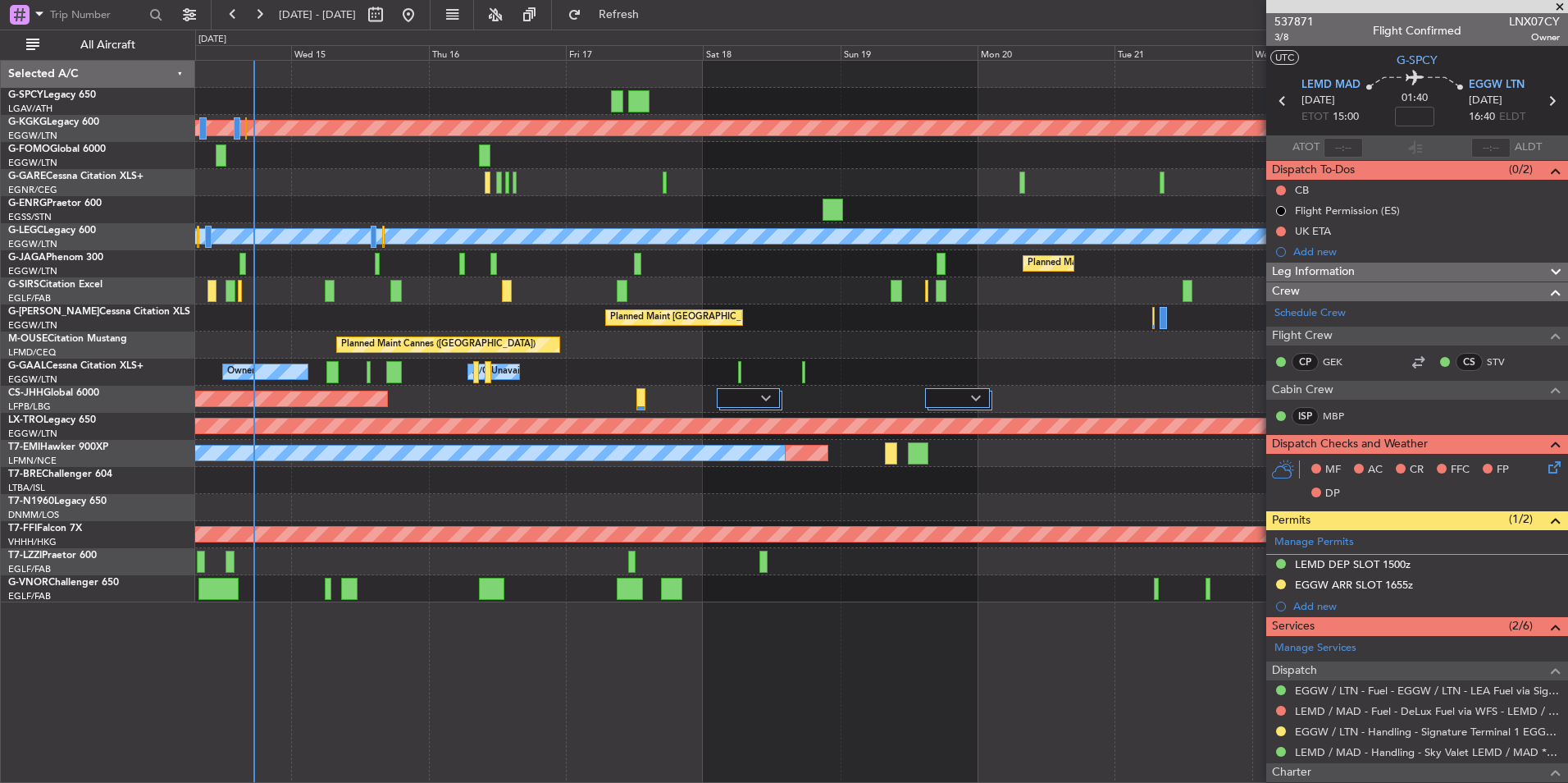
click at [818, 374] on div "Owner A/C Unavailable Owner Owner A/C Unavailable" at bounding box center [881, 372] width 1372 height 27
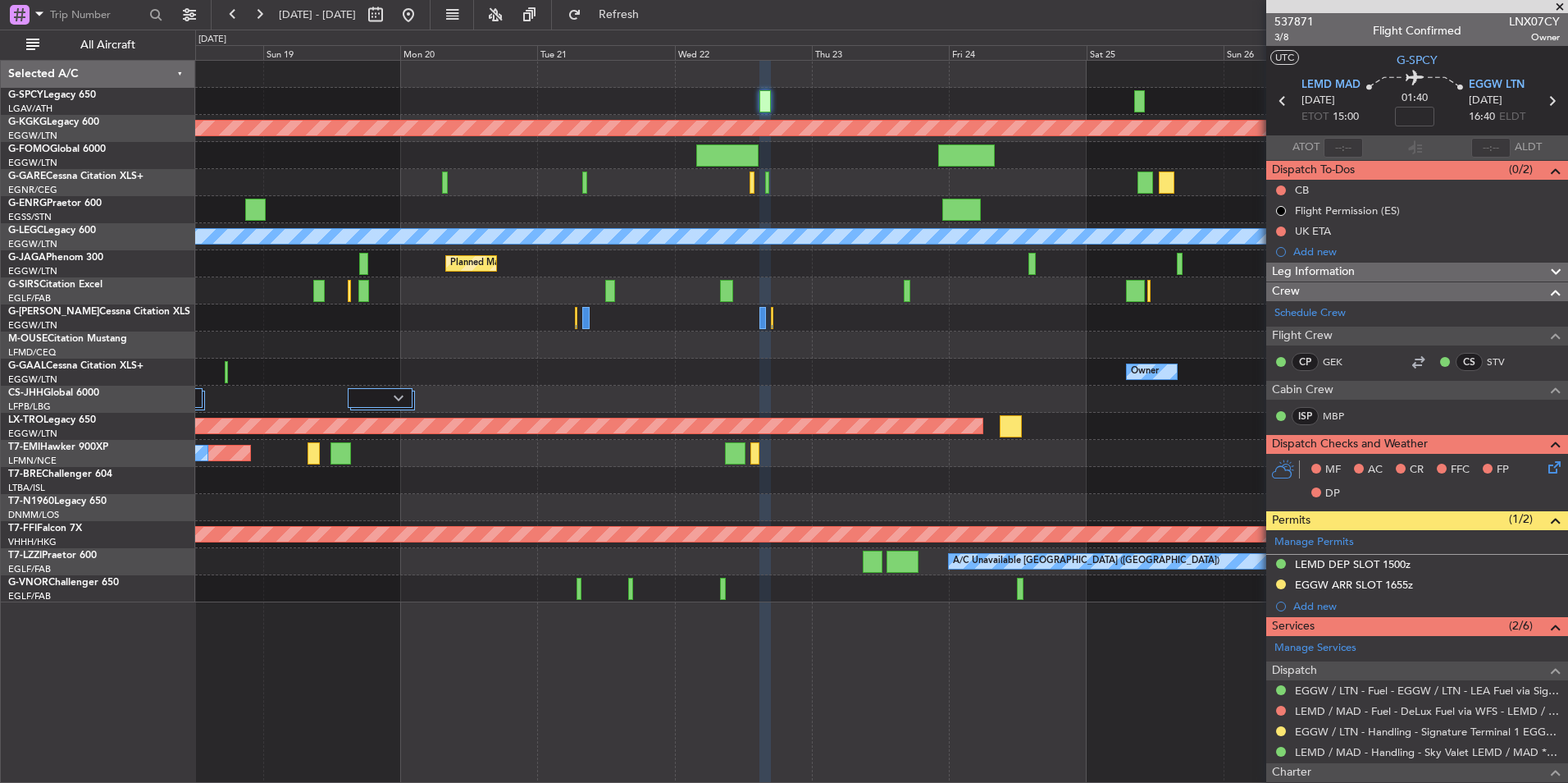
click at [388, 350] on div "Planned Maint Athens (Eleftherios Venizelos Intl) Planned Maint London (Stanste…" at bounding box center [881, 331] width 1372 height 542
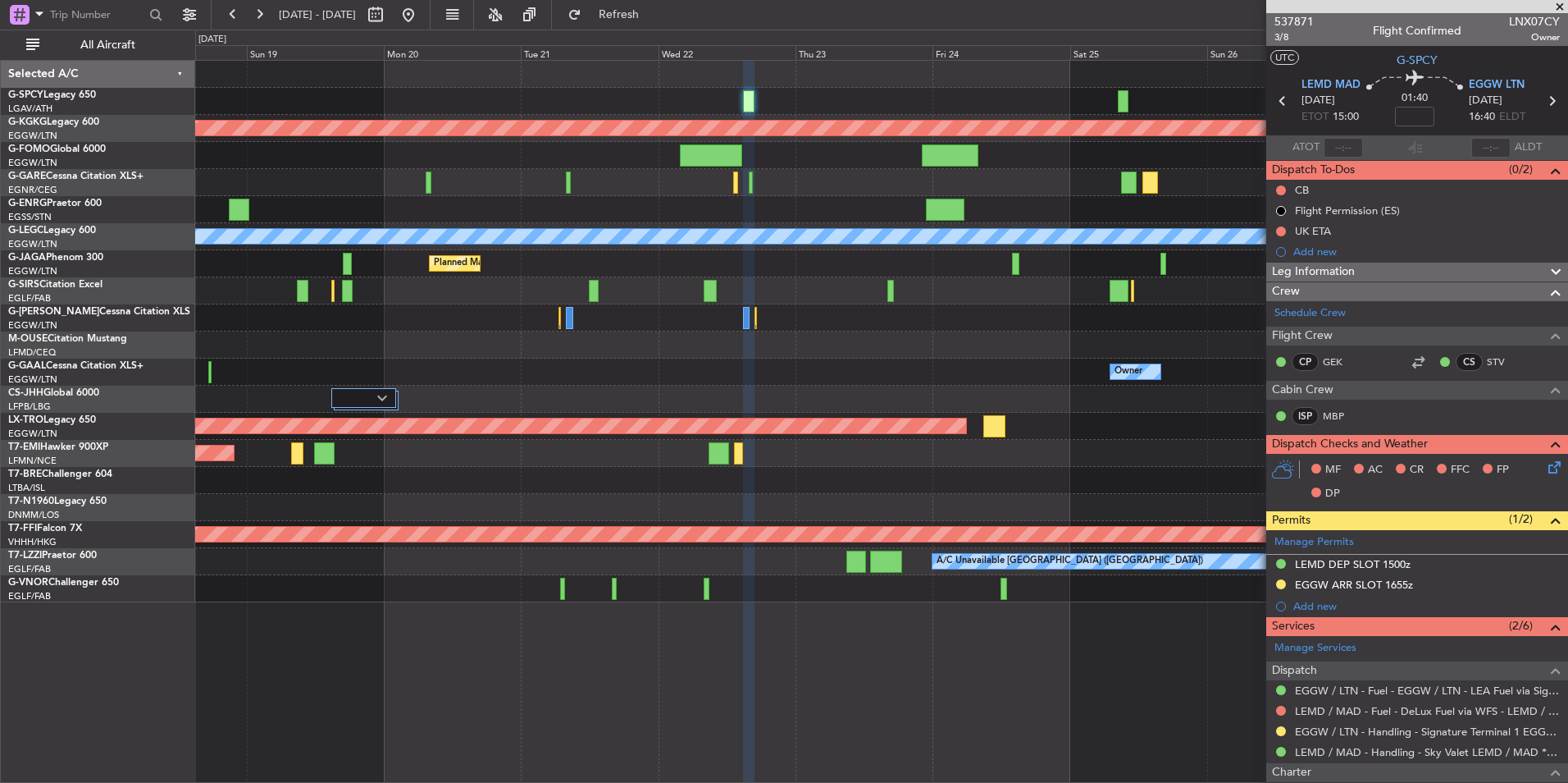
click at [178, 336] on div "Planned Maint Athens (Eleftherios Venizelos Intl) Planned Maint London (Stanste…" at bounding box center [784, 406] width 1568 height 753
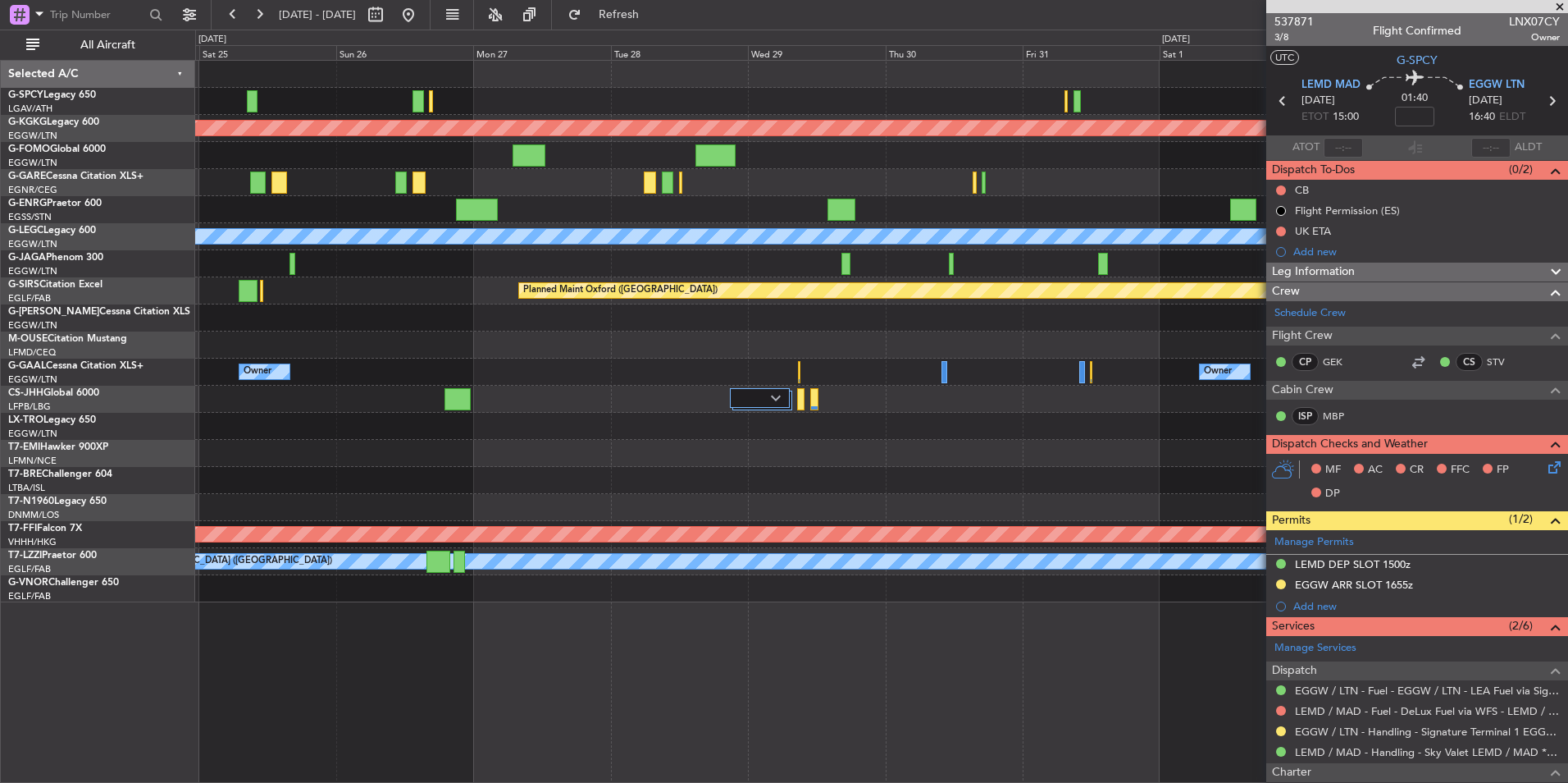
click at [249, 400] on div "Planned Maint Athens (Eleftherios Venizelos Intl) Planned Maint London (Stanste…" at bounding box center [881, 331] width 1372 height 542
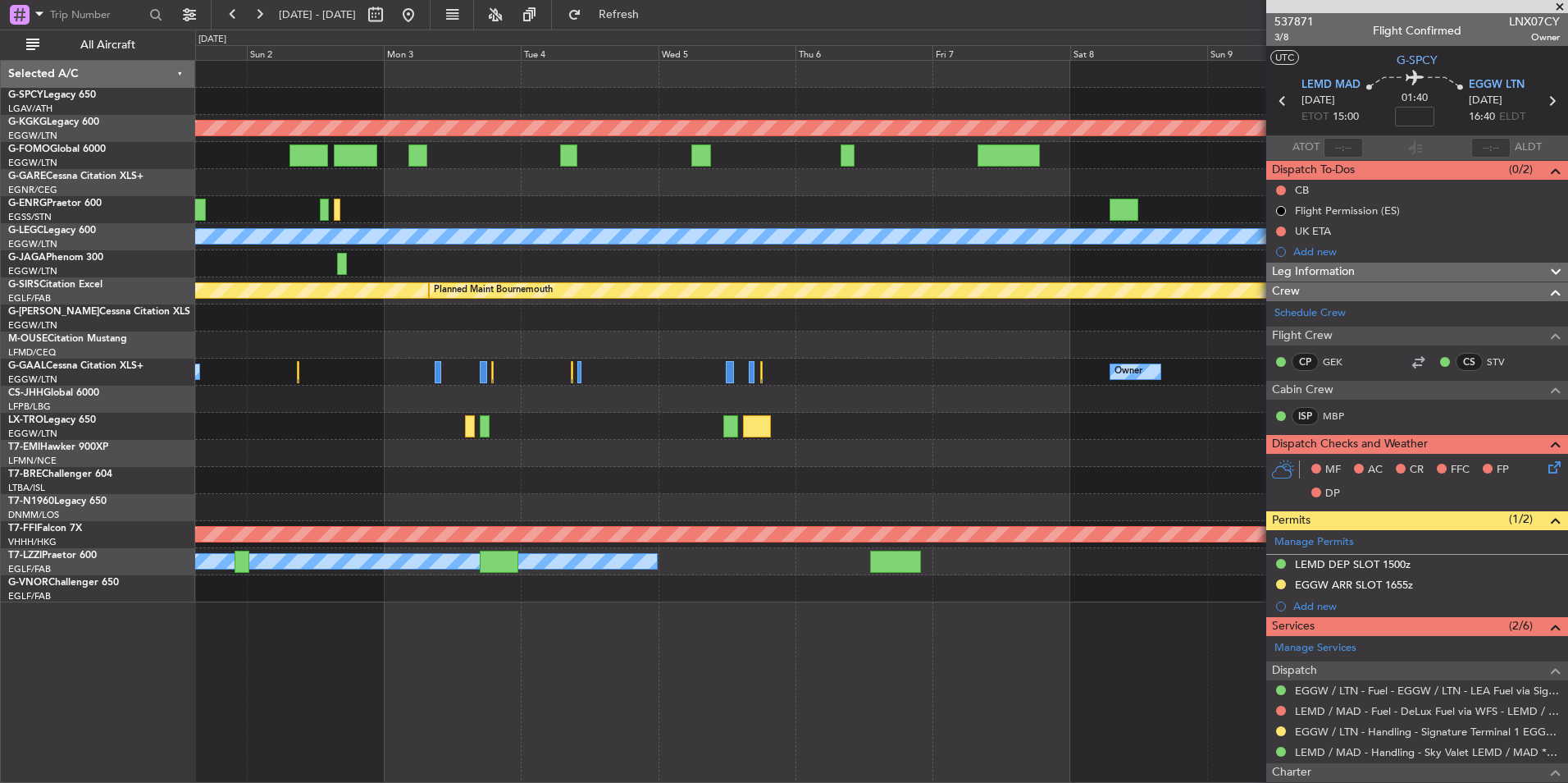
click at [512, 407] on div "Planned Maint Athens (Eleftherios Venizelos Intl) A/C Unavailable London (Luton…" at bounding box center [881, 331] width 1372 height 542
click at [971, 406] on div at bounding box center [881, 399] width 1372 height 27
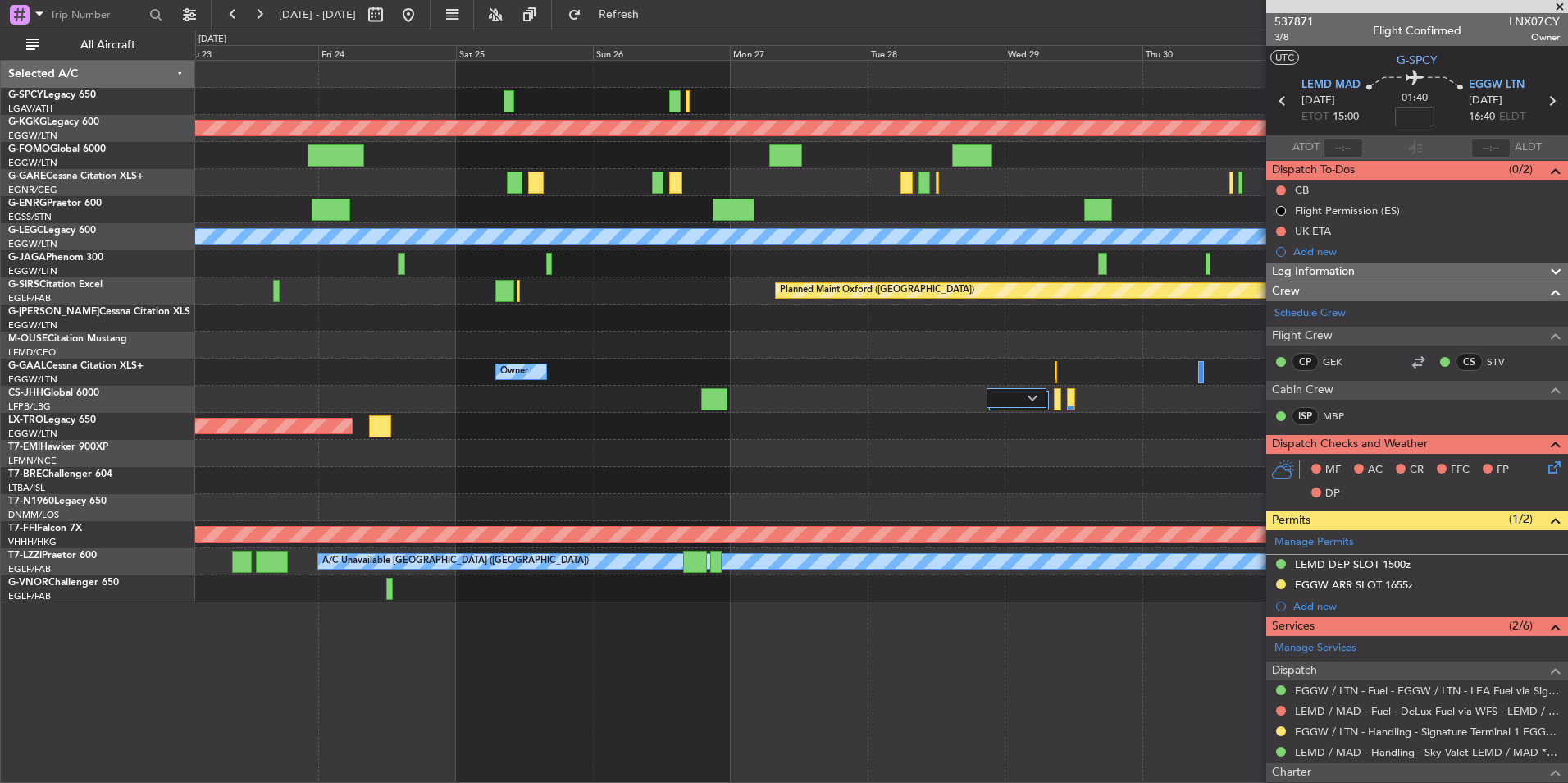
click at [947, 415] on div "Planned Maint Athens (Eleftherios Venizelos Intl) Planned Maint London (Stanste…" at bounding box center [881, 331] width 1372 height 542
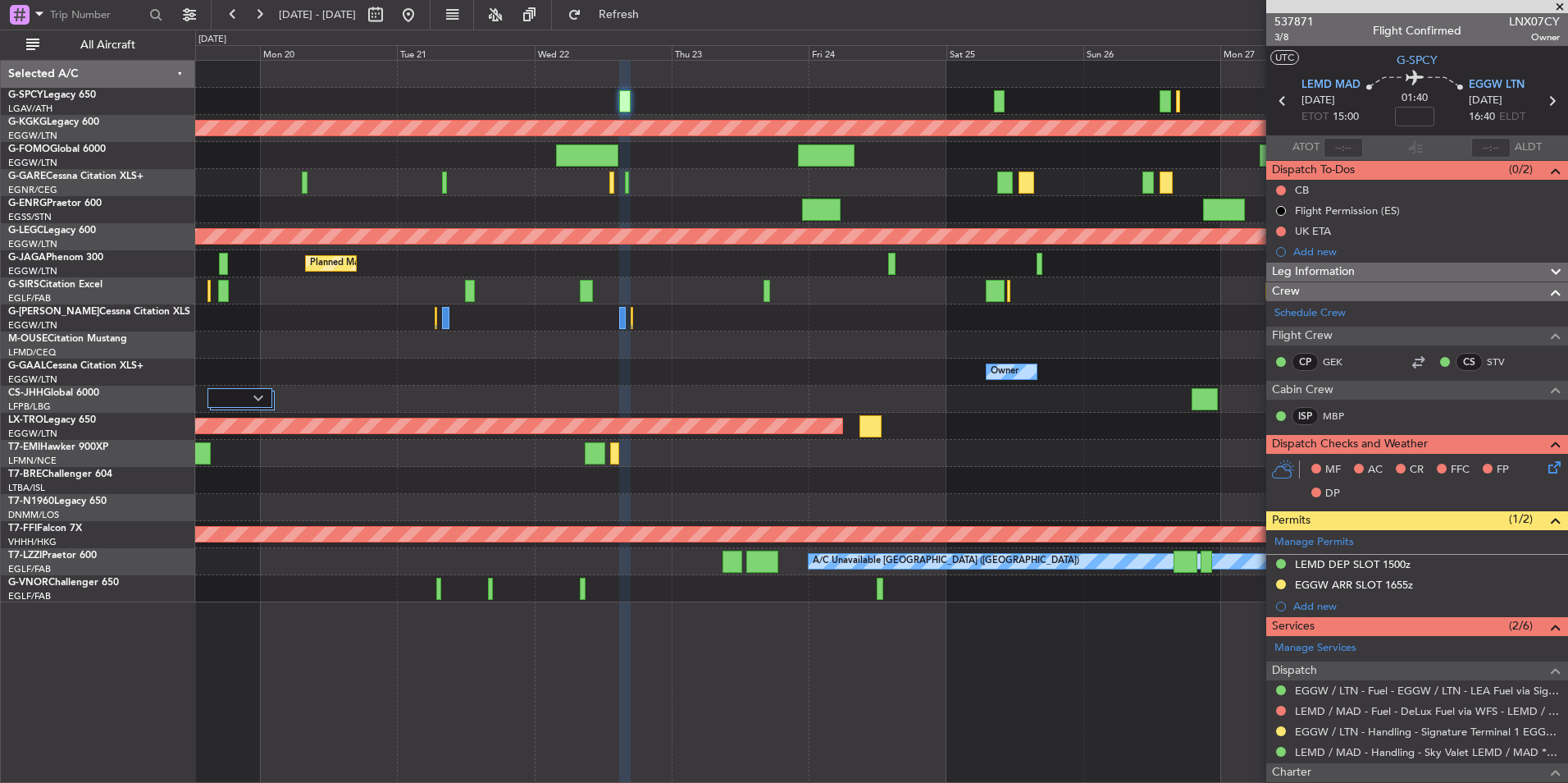
click at [1324, 366] on fb-app "23 Oct 2025 - 02 Nov 2025 Refresh Quick Links All Aircraft Planned Maint Athens…" at bounding box center [784, 398] width 1568 height 770
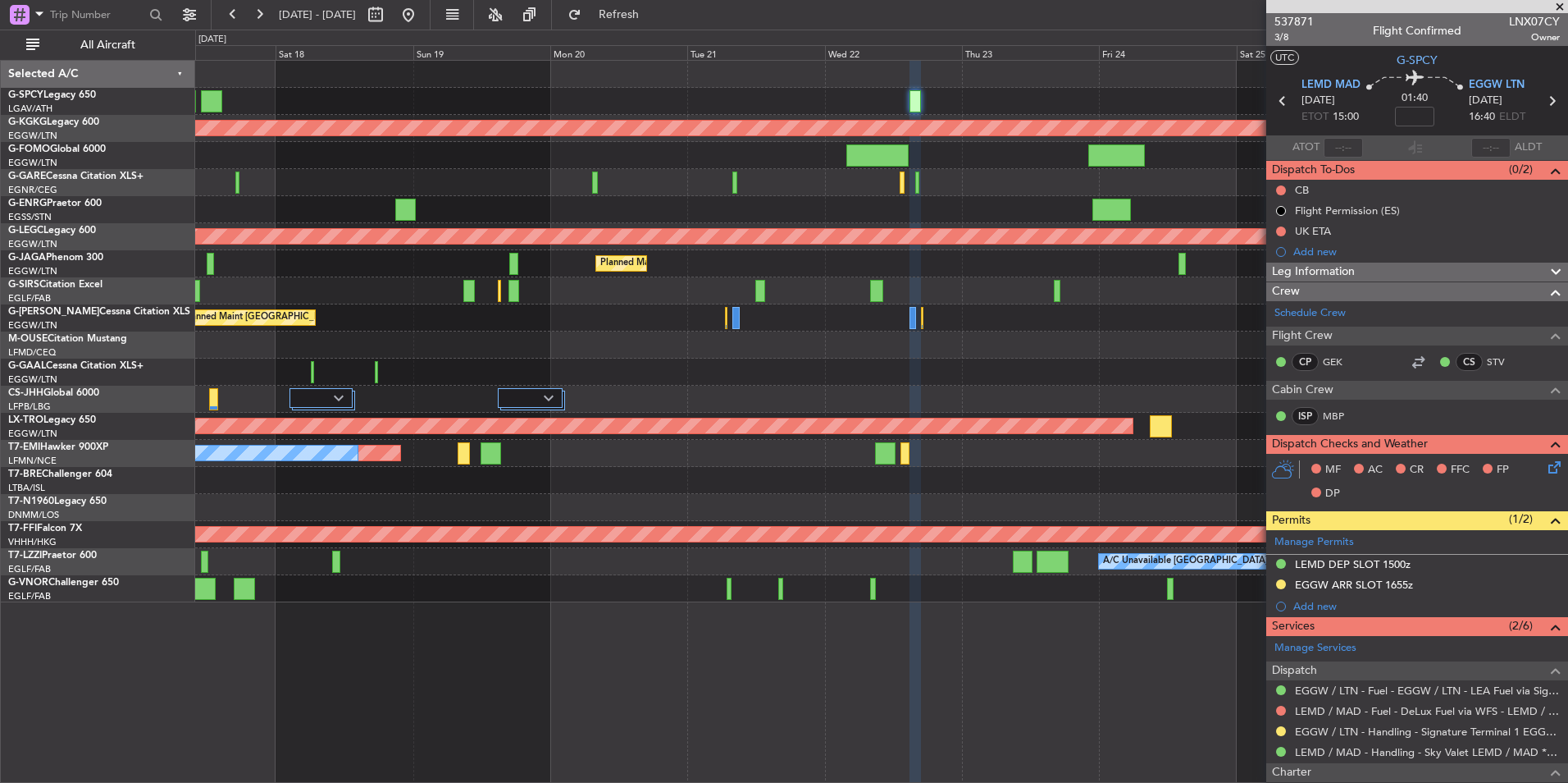
click at [1103, 385] on div "Planned Maint [GEOGRAPHIC_DATA] ([GEOGRAPHIC_DATA])" at bounding box center [881, 399] width 1372 height 27
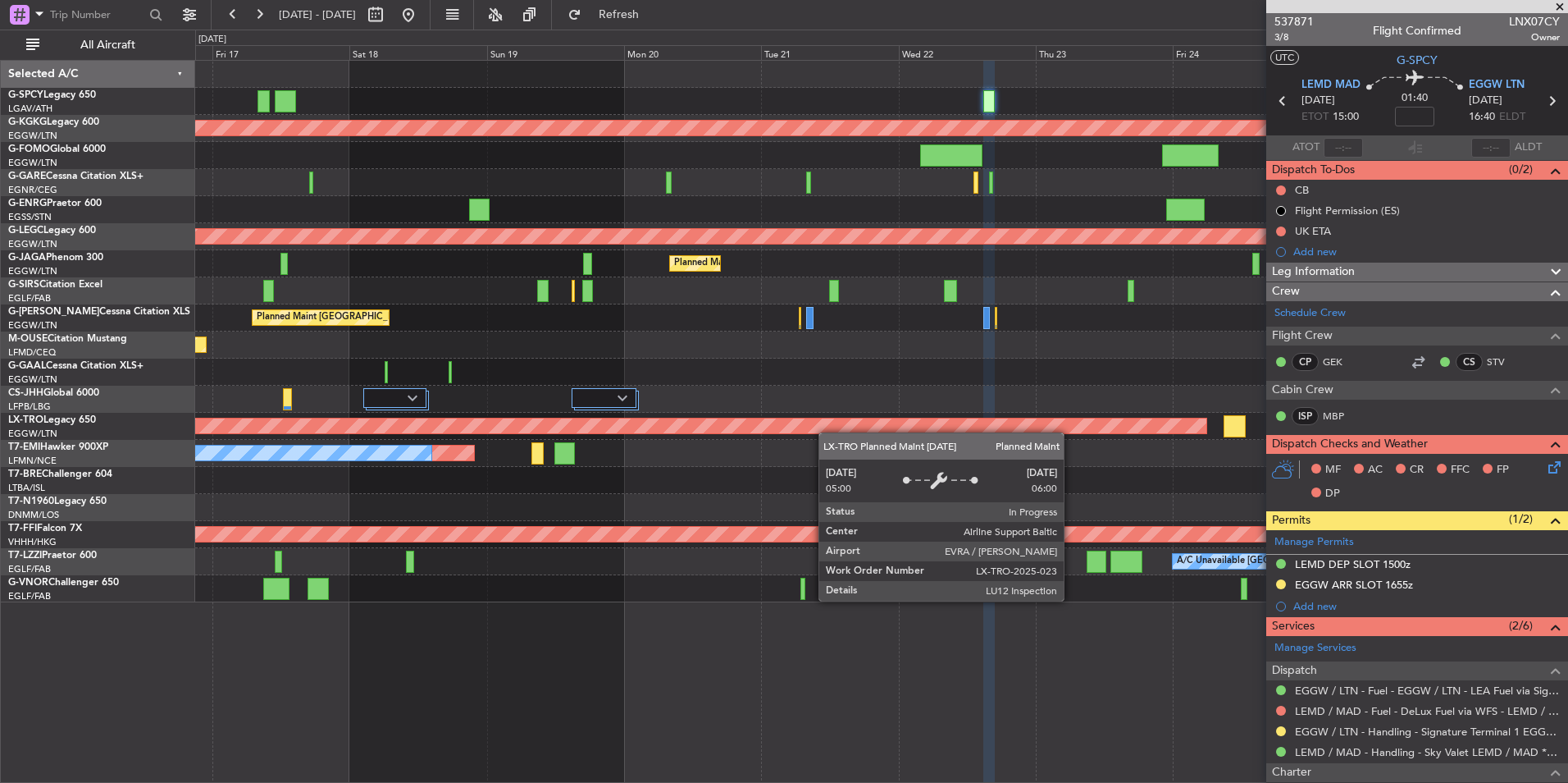
click at [911, 412] on div "Planned Maint Athens (Eleftherios Venizelos Intl) A/C Unavailable London (Luton…" at bounding box center [881, 331] width 1372 height 542
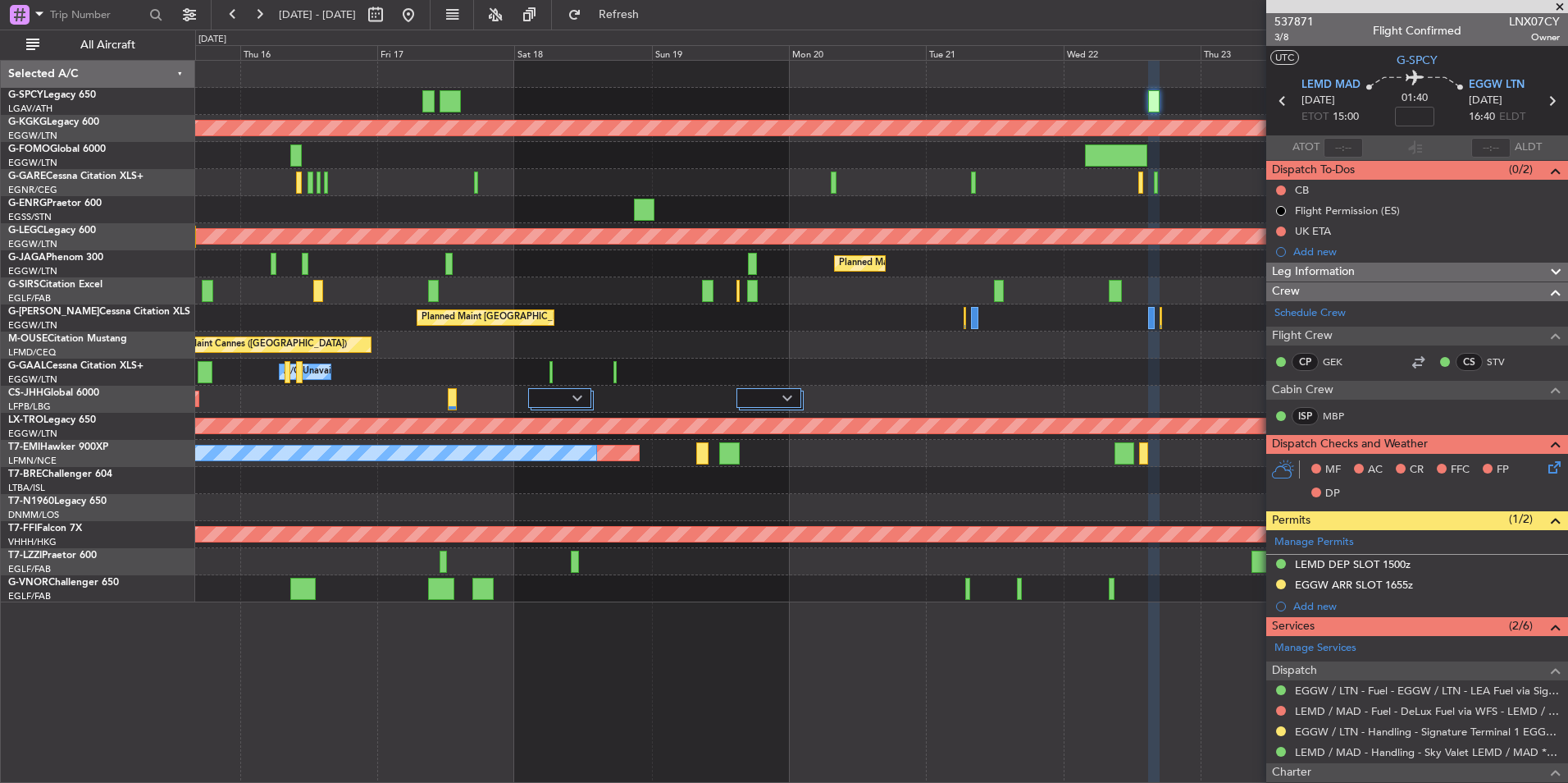
click at [790, 338] on div "Planned Maint Cannes ([GEOGRAPHIC_DATA])" at bounding box center [881, 345] width 1372 height 27
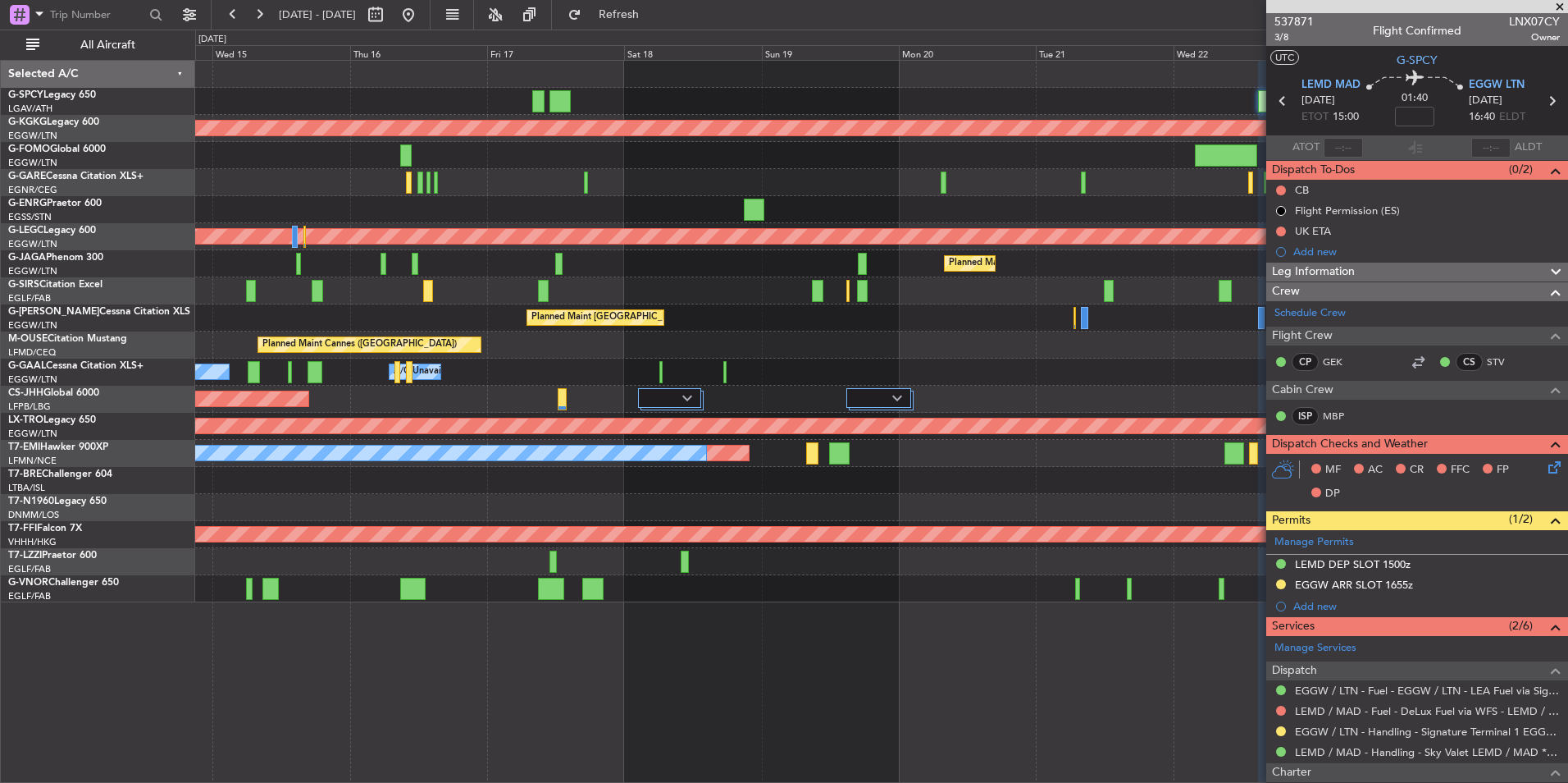
click at [1554, 10] on span at bounding box center [1559, 7] width 16 height 14
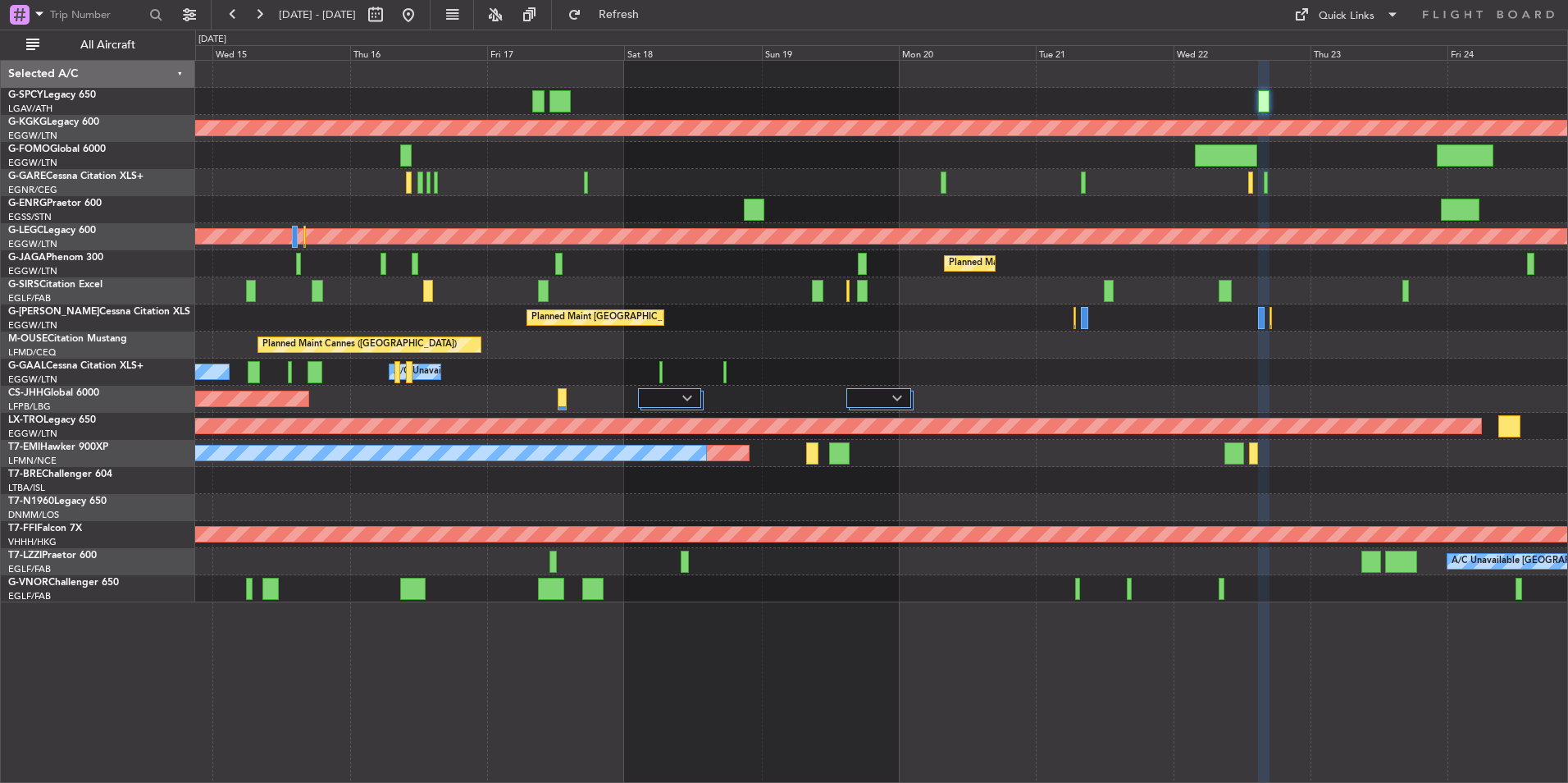
type input "0"
click at [1338, 21] on div "Quick Links" at bounding box center [1346, 15] width 56 height 16
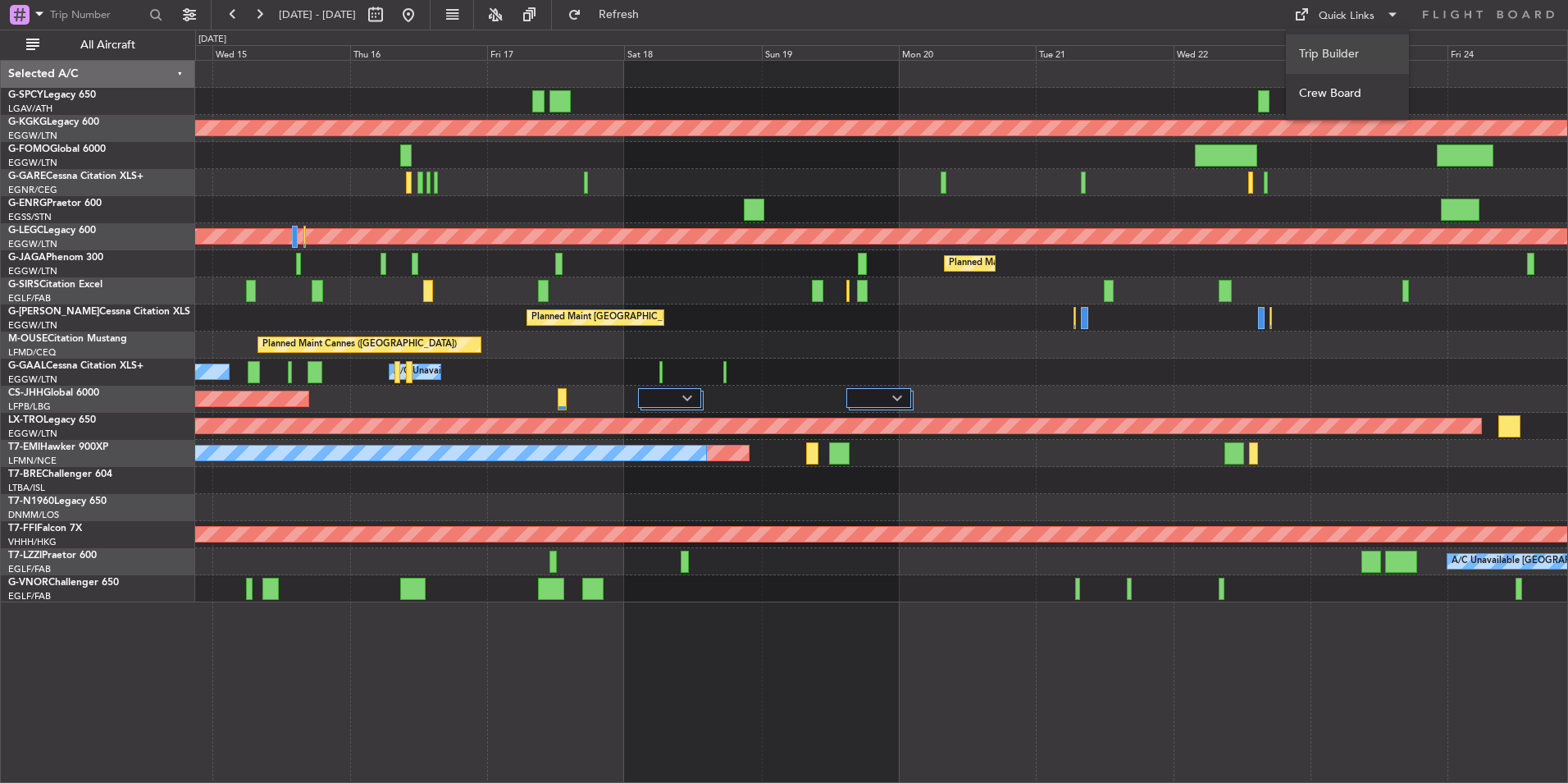
click at [1347, 68] on button "Trip Builder" at bounding box center [1346, 54] width 123 height 40
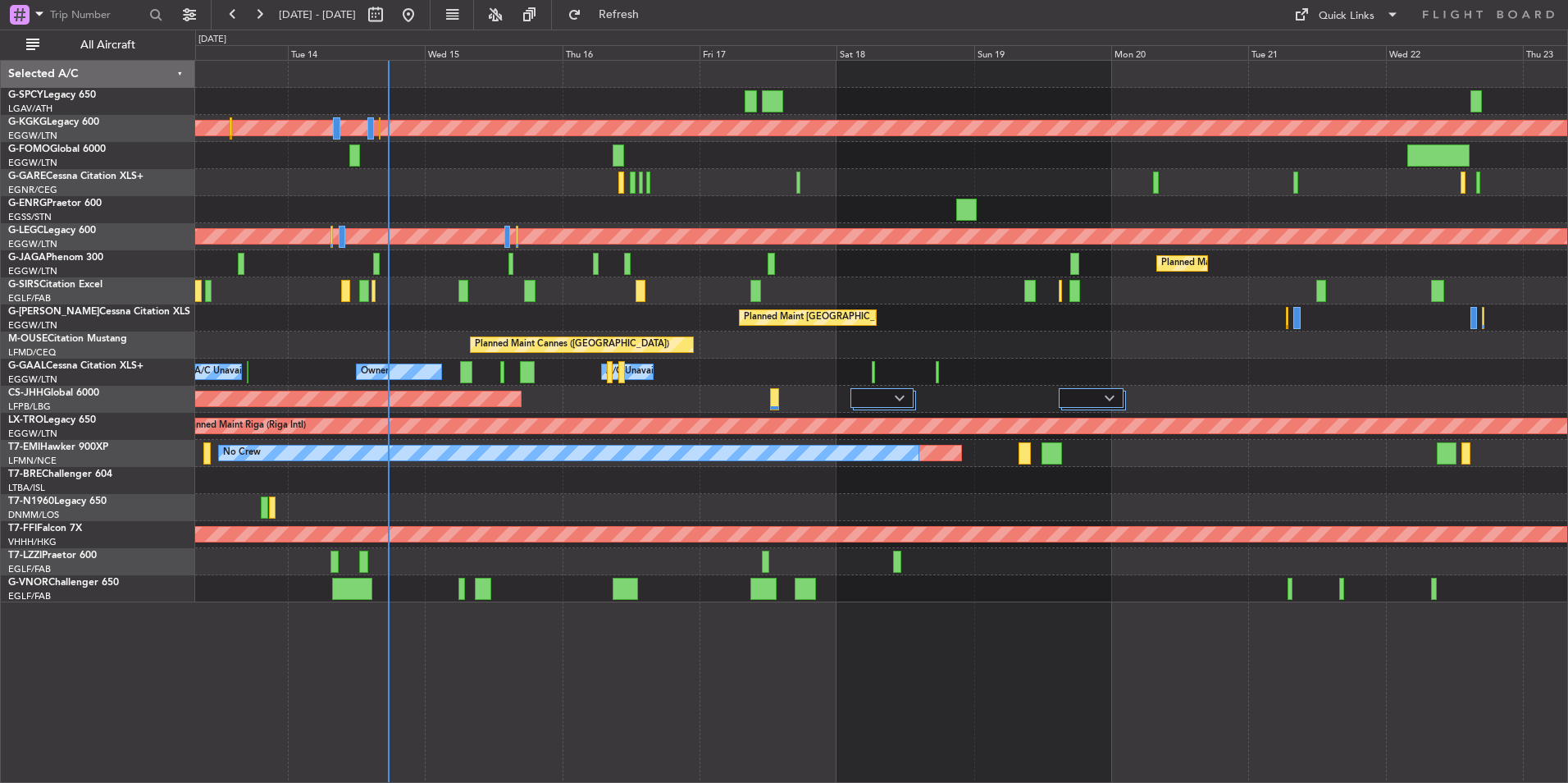
click at [848, 202] on div at bounding box center [881, 210] width 1372 height 27
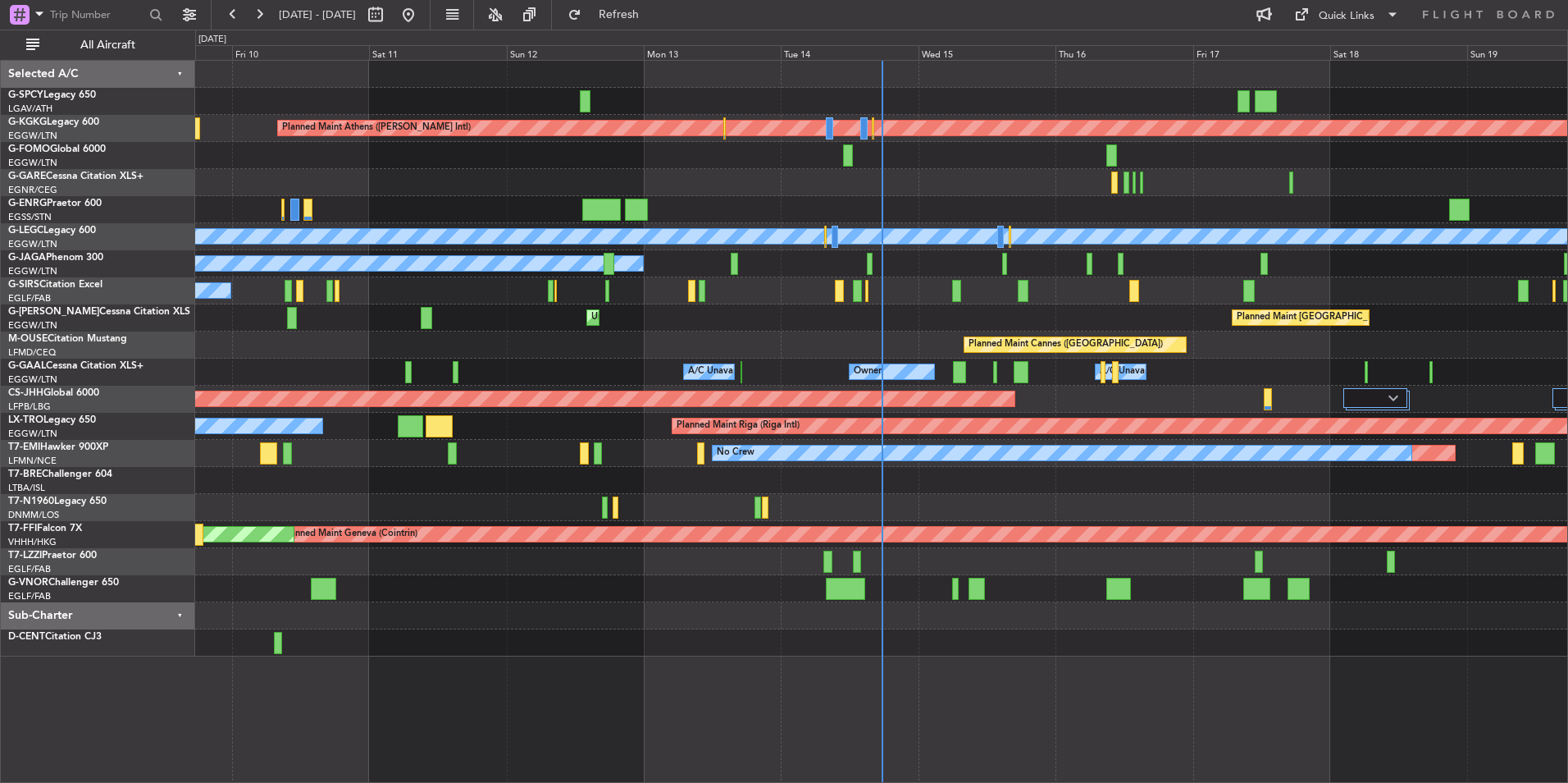
click at [274, 12] on span "[DATE] - [DATE]" at bounding box center [316, 14] width 90 height 26
click at [274, 13] on span "[DATE] - [DATE]" at bounding box center [316, 14] width 90 height 26
click at [271, 13] on button at bounding box center [259, 14] width 26 height 26
click at [270, 13] on button at bounding box center [259, 14] width 26 height 26
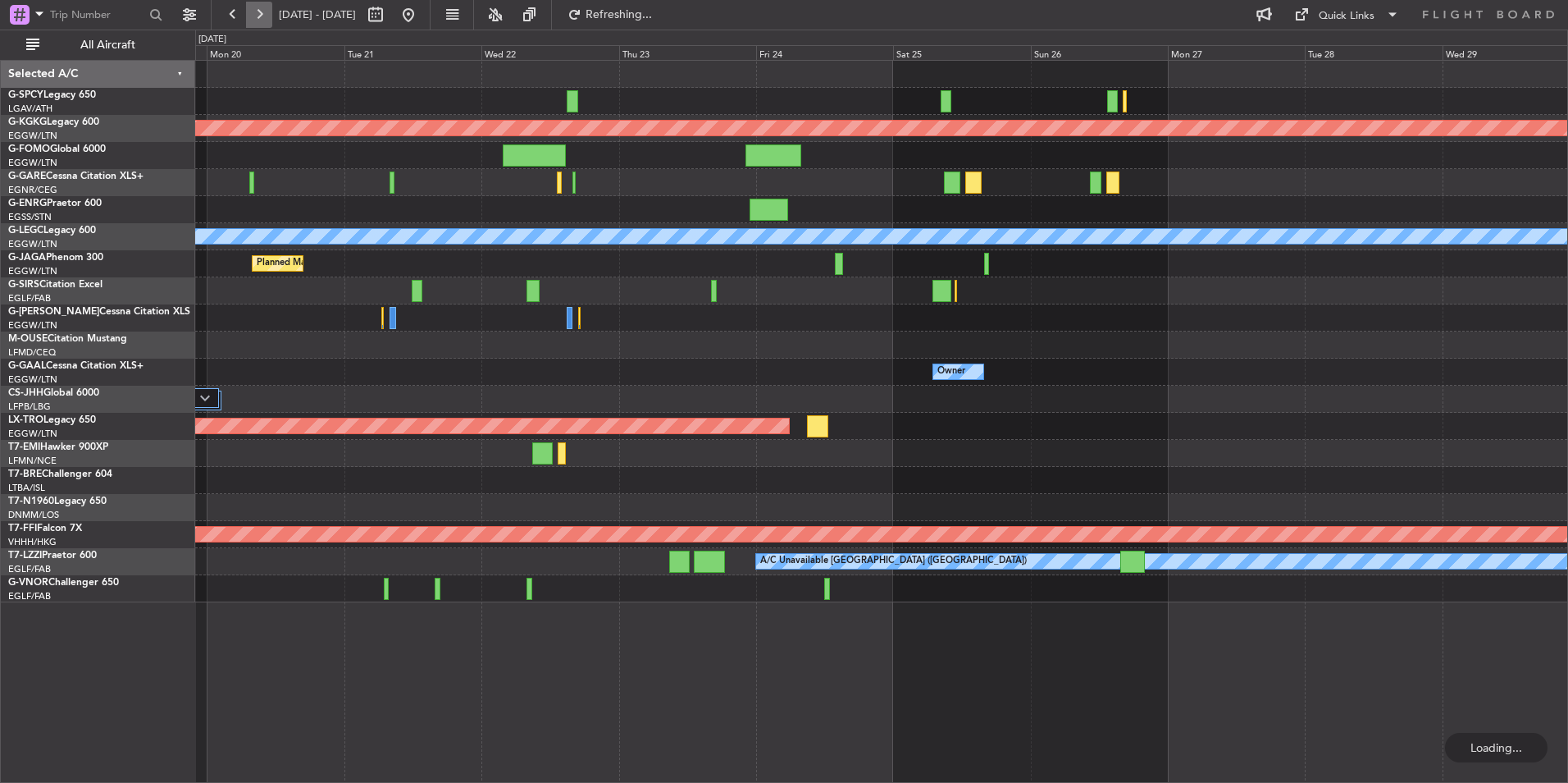
click at [269, 13] on button at bounding box center [259, 14] width 26 height 26
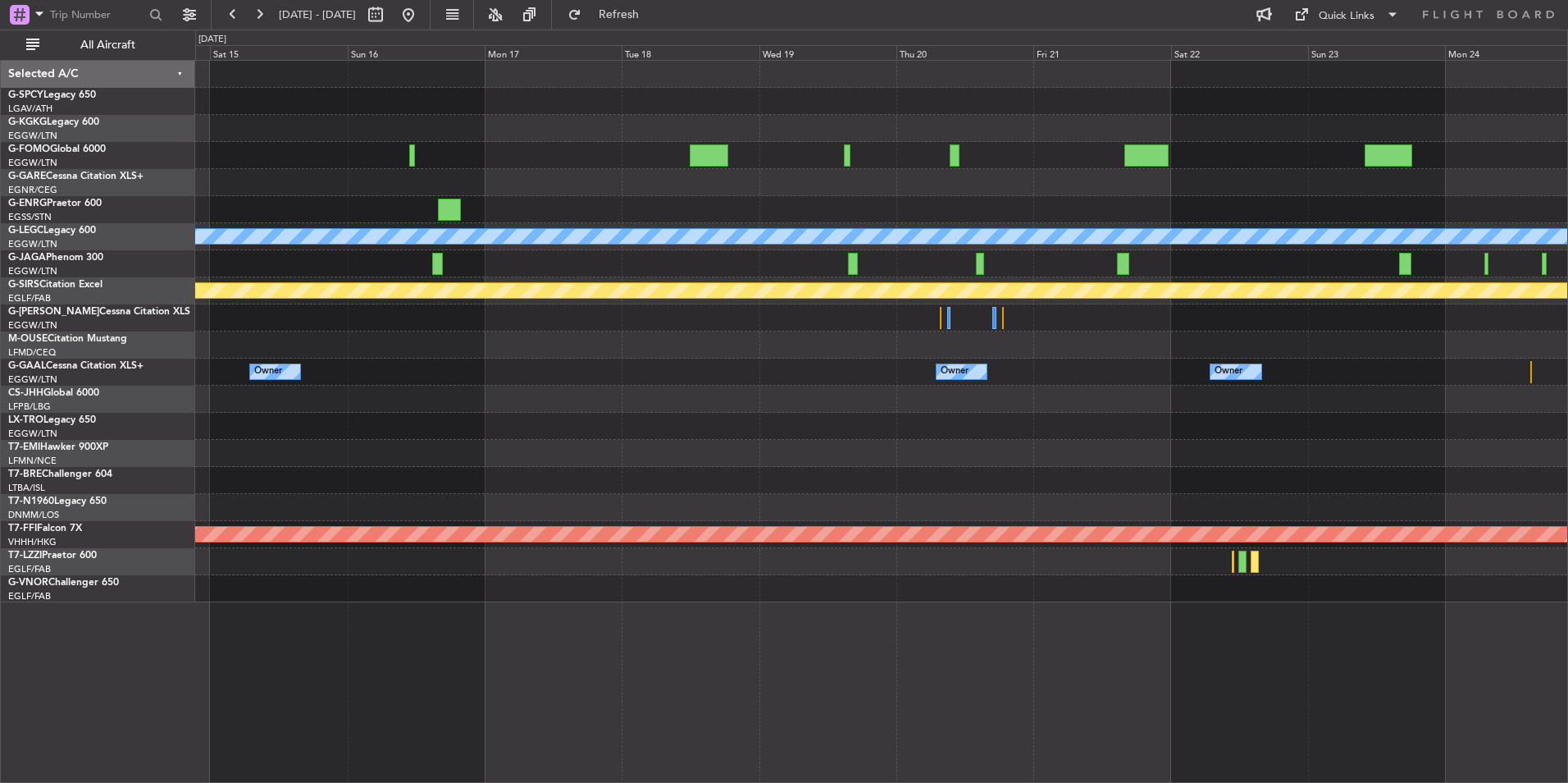
click at [856, 453] on div "Planned Maint Athens (Eleftherios Venizelos Intl) A/C Unavailable London (Luton…" at bounding box center [881, 331] width 1372 height 542
click at [422, 12] on button at bounding box center [408, 14] width 26 height 26
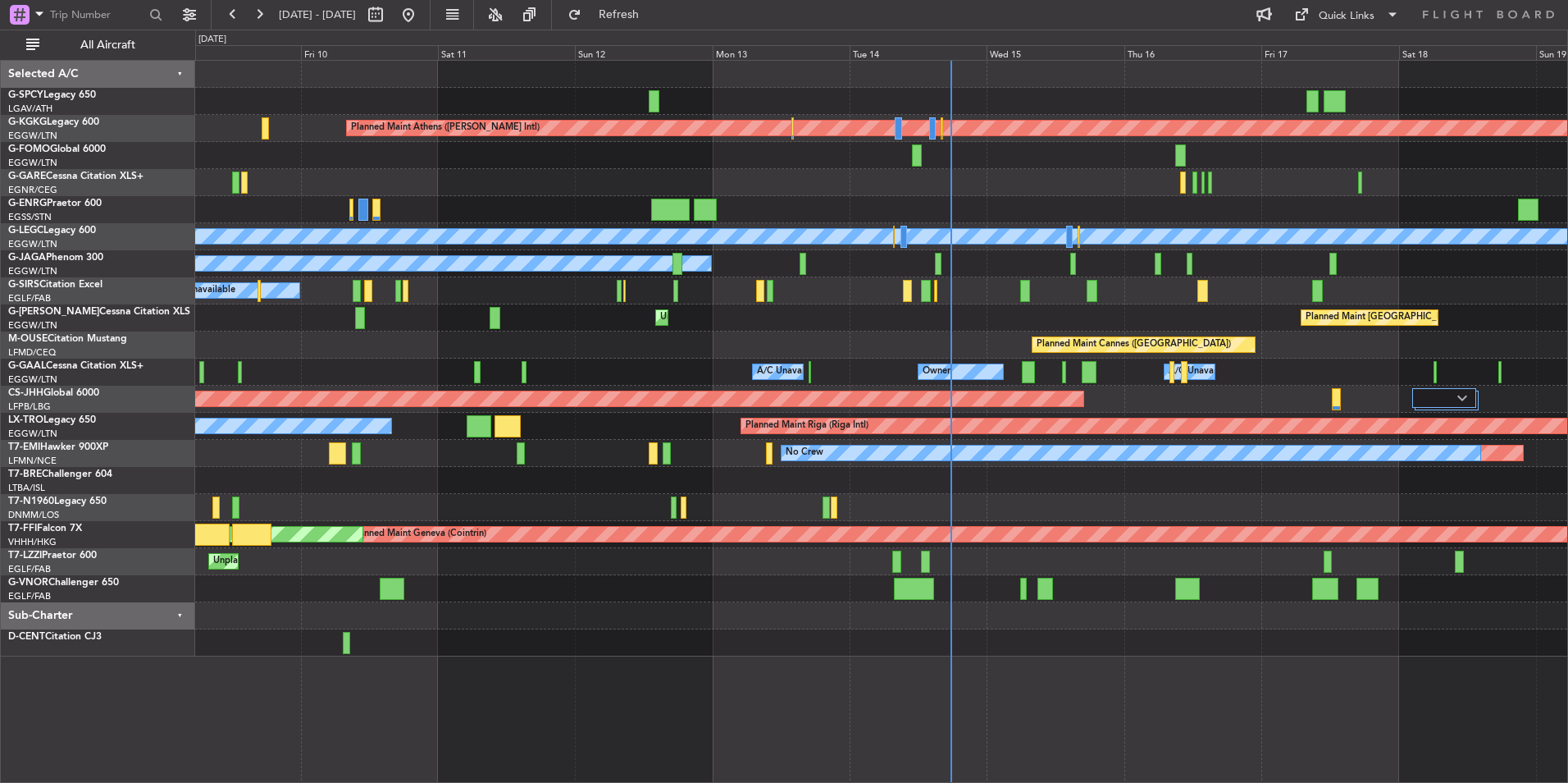
click at [867, 336] on div "Planned Maint Cannes ([GEOGRAPHIC_DATA])" at bounding box center [881, 345] width 1372 height 27
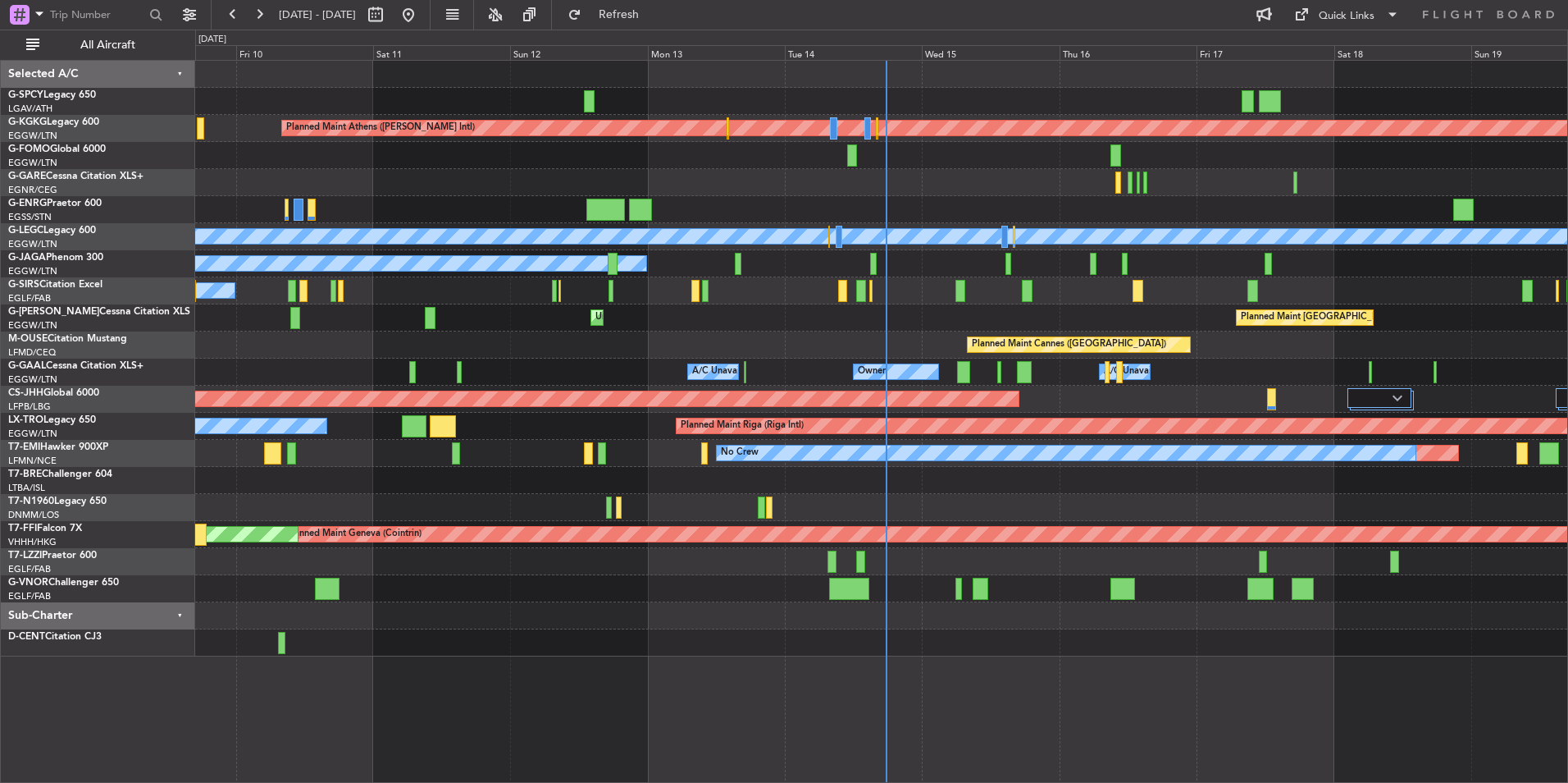
click at [903, 303] on div "Planned Maint Athens (Eleftherios Venizelos Intl) Unplanned Maint Istanbul (Ata…" at bounding box center [881, 358] width 1372 height 596
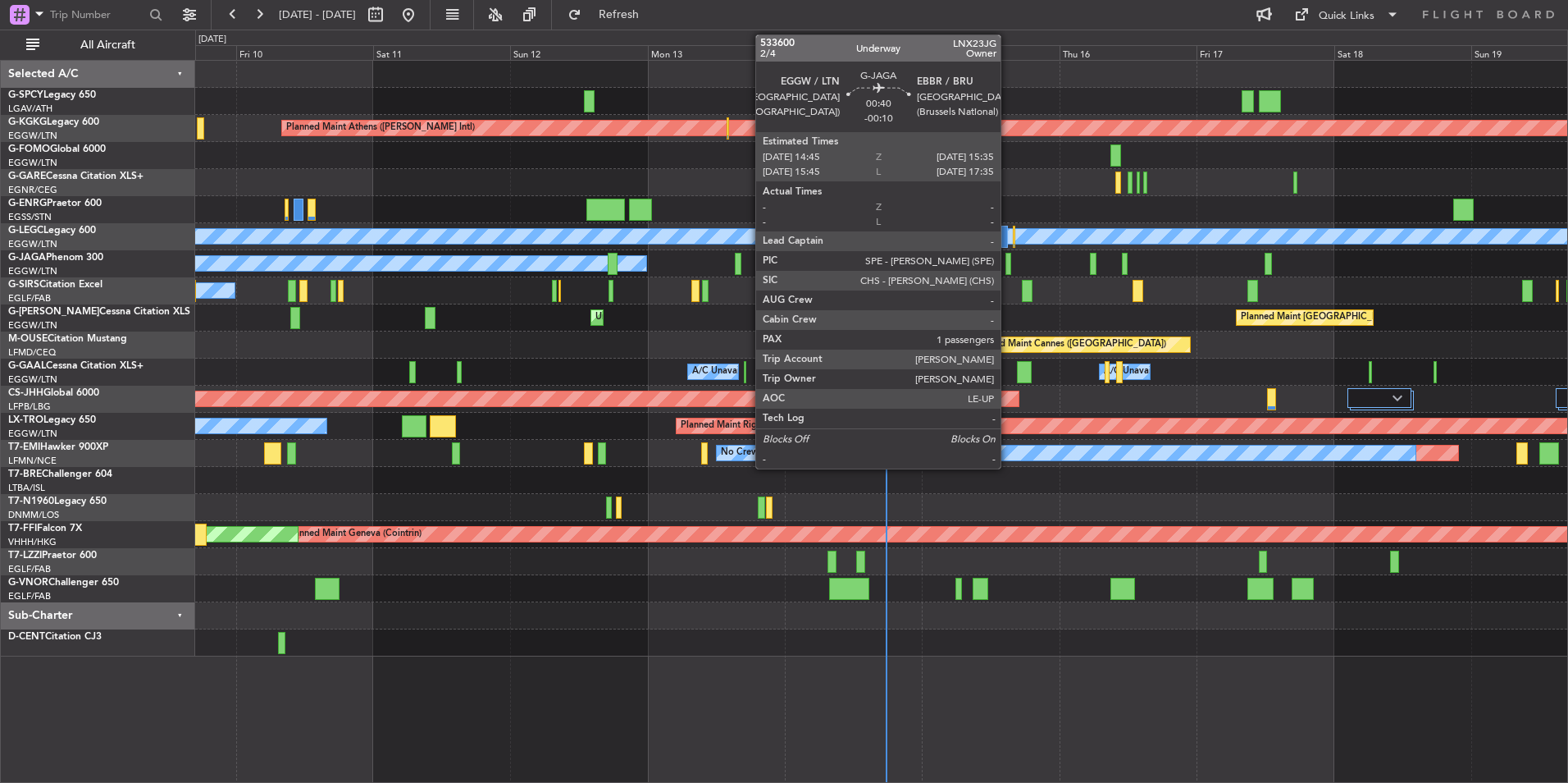
click at [1007, 266] on div at bounding box center [1007, 264] width 5 height 22
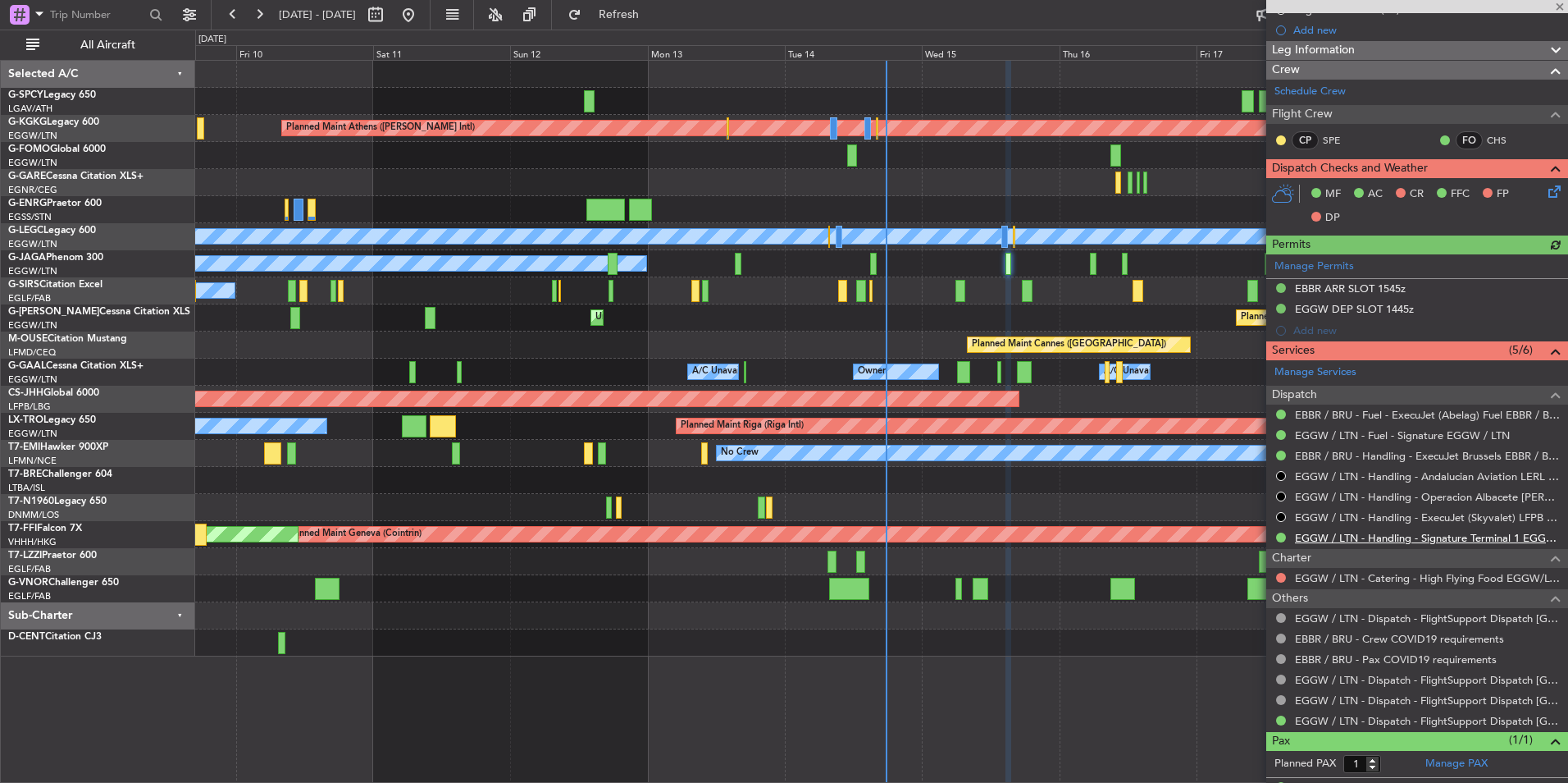
scroll to position [232, 0]
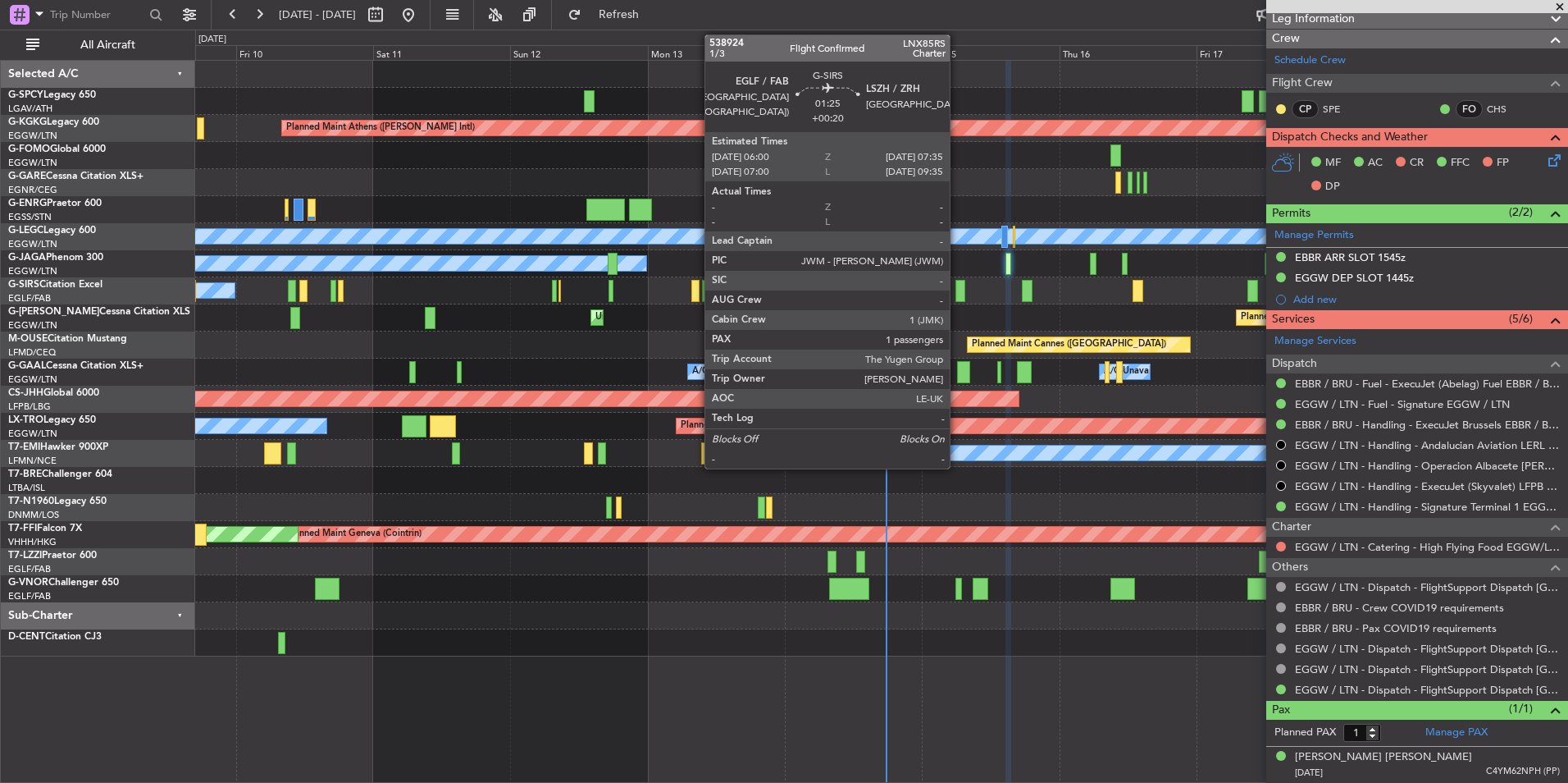
click at [957, 293] on div at bounding box center [960, 291] width 10 height 22
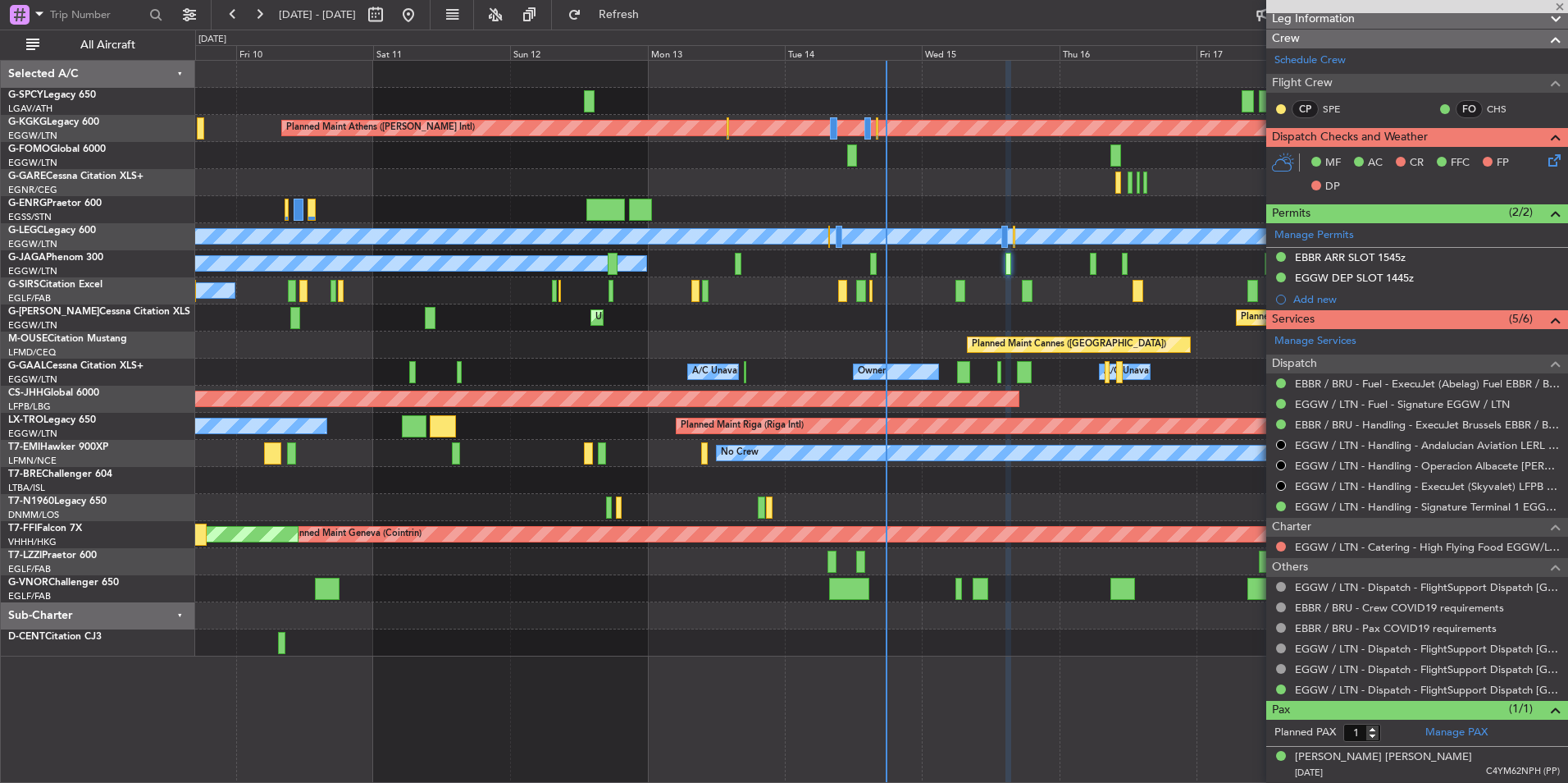
type input "+00:20"
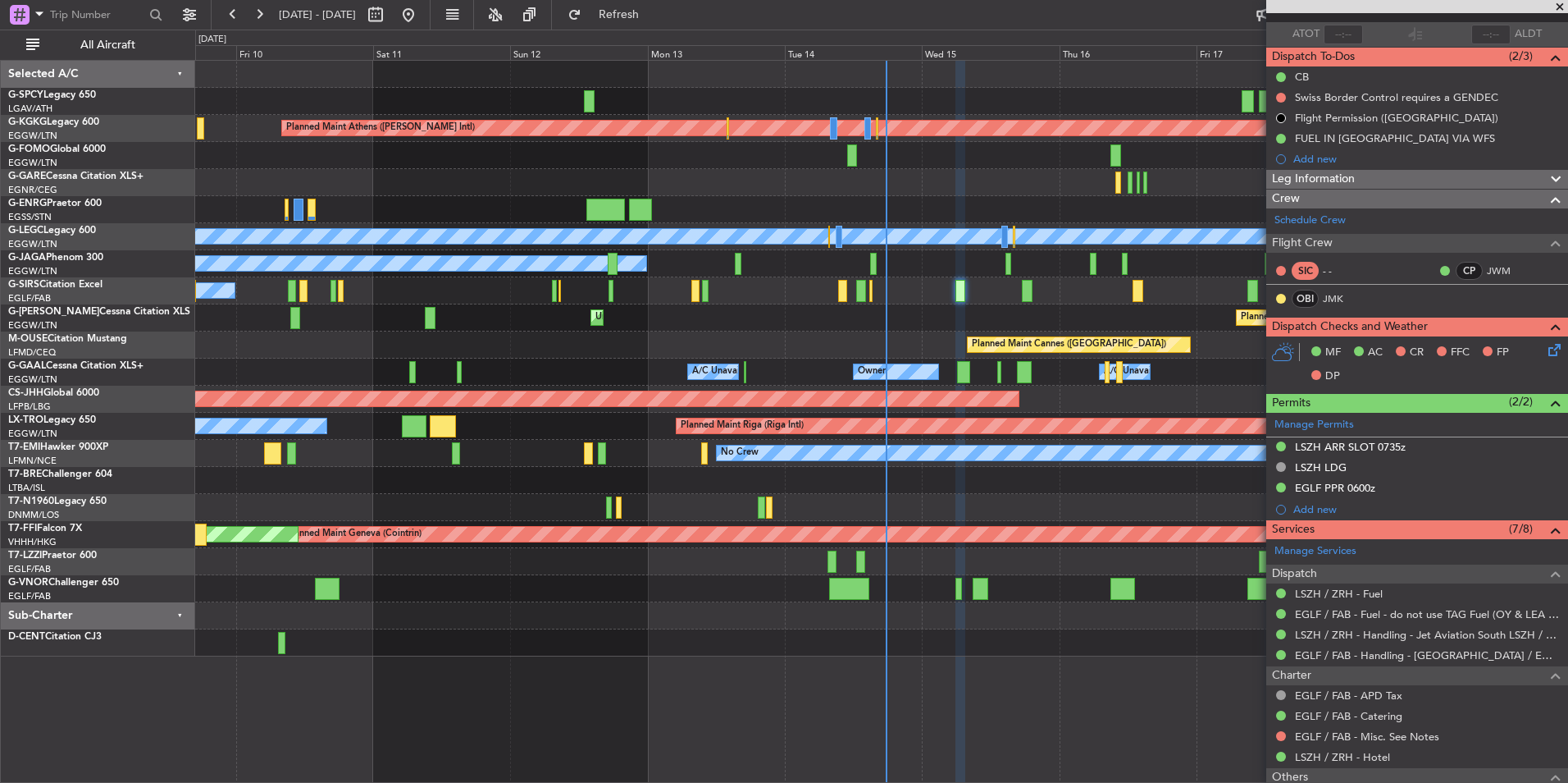
scroll to position [262, 0]
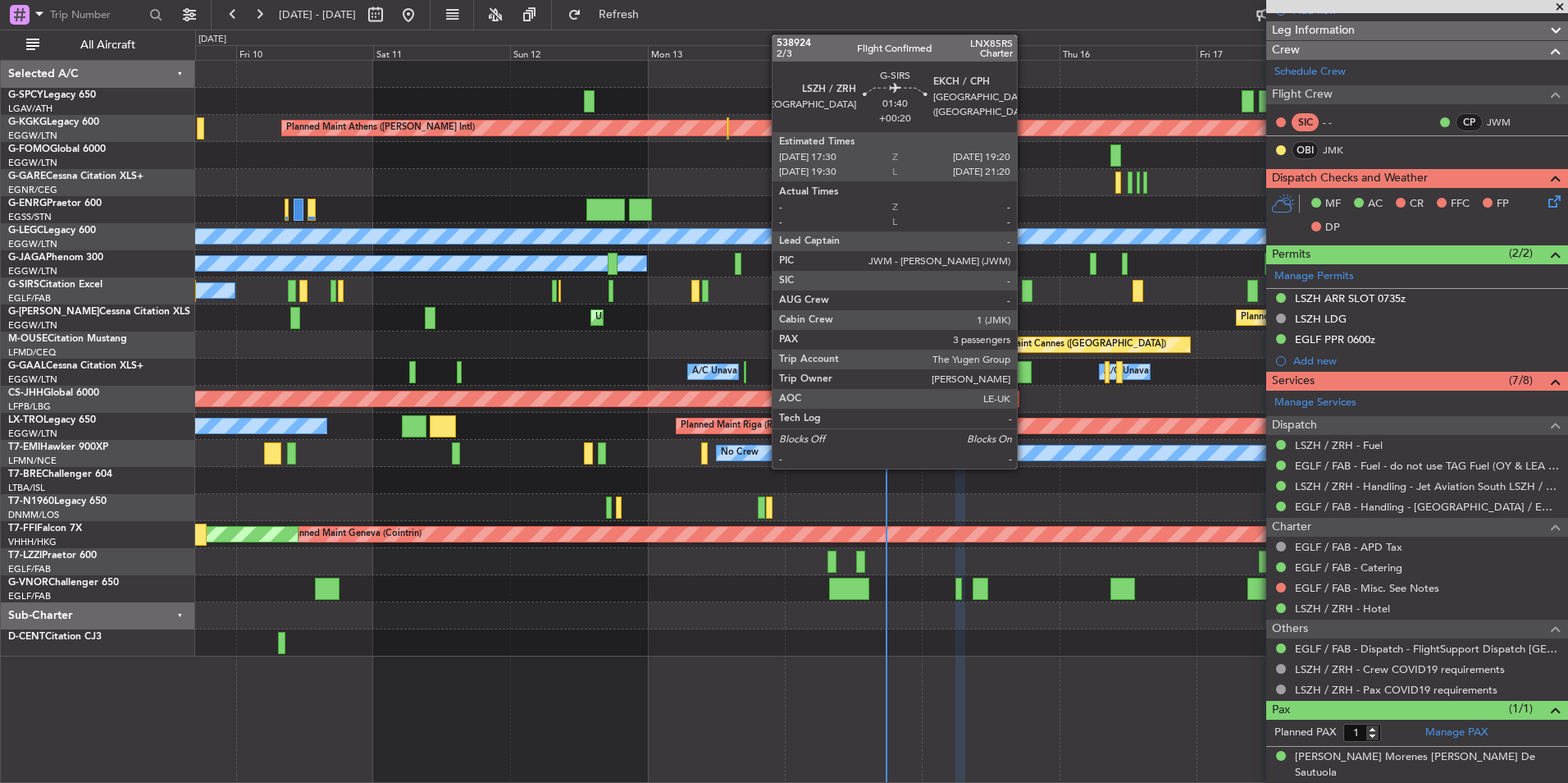
click at [1024, 293] on div at bounding box center [1027, 291] width 11 height 22
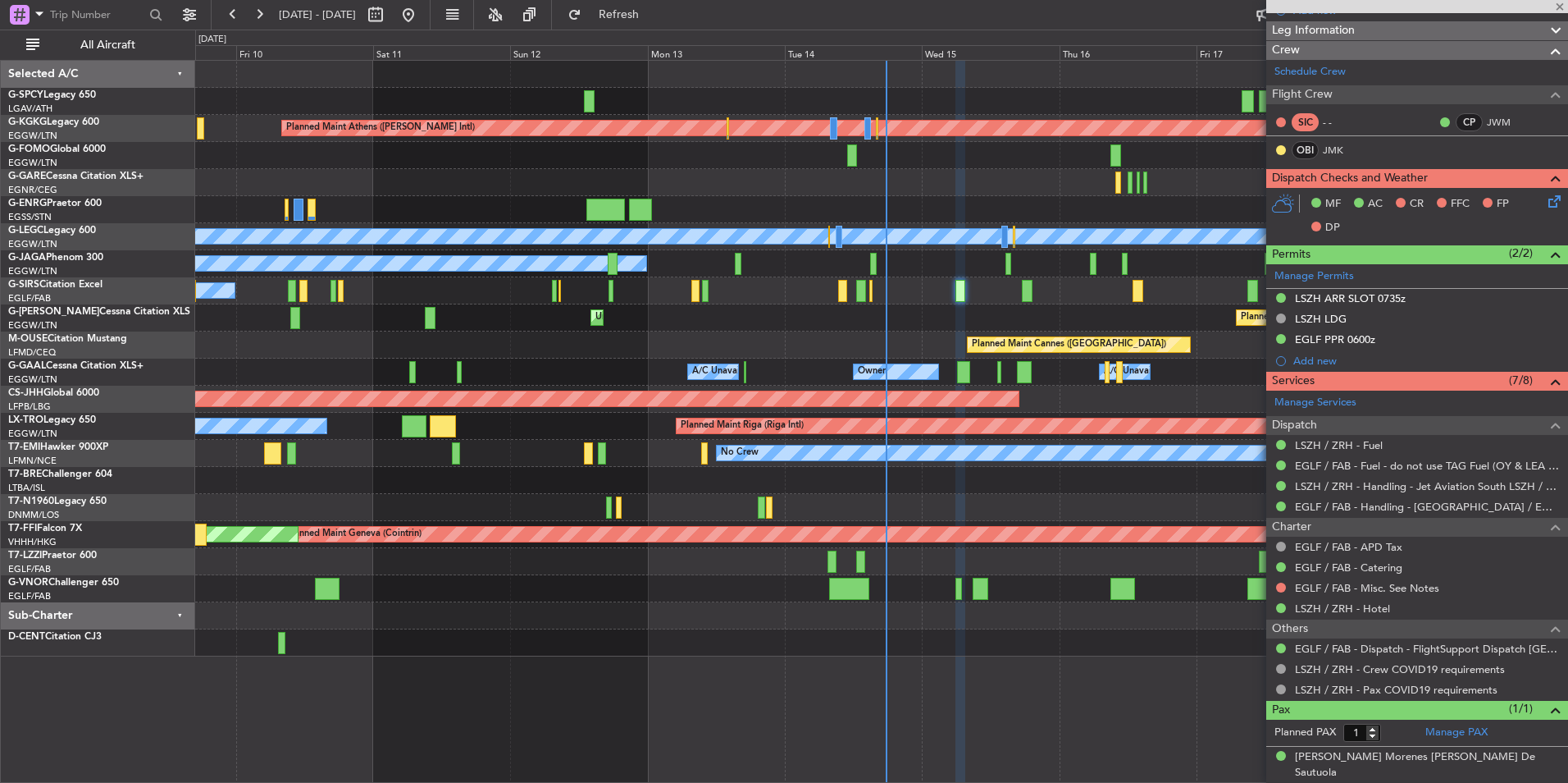
type input "3"
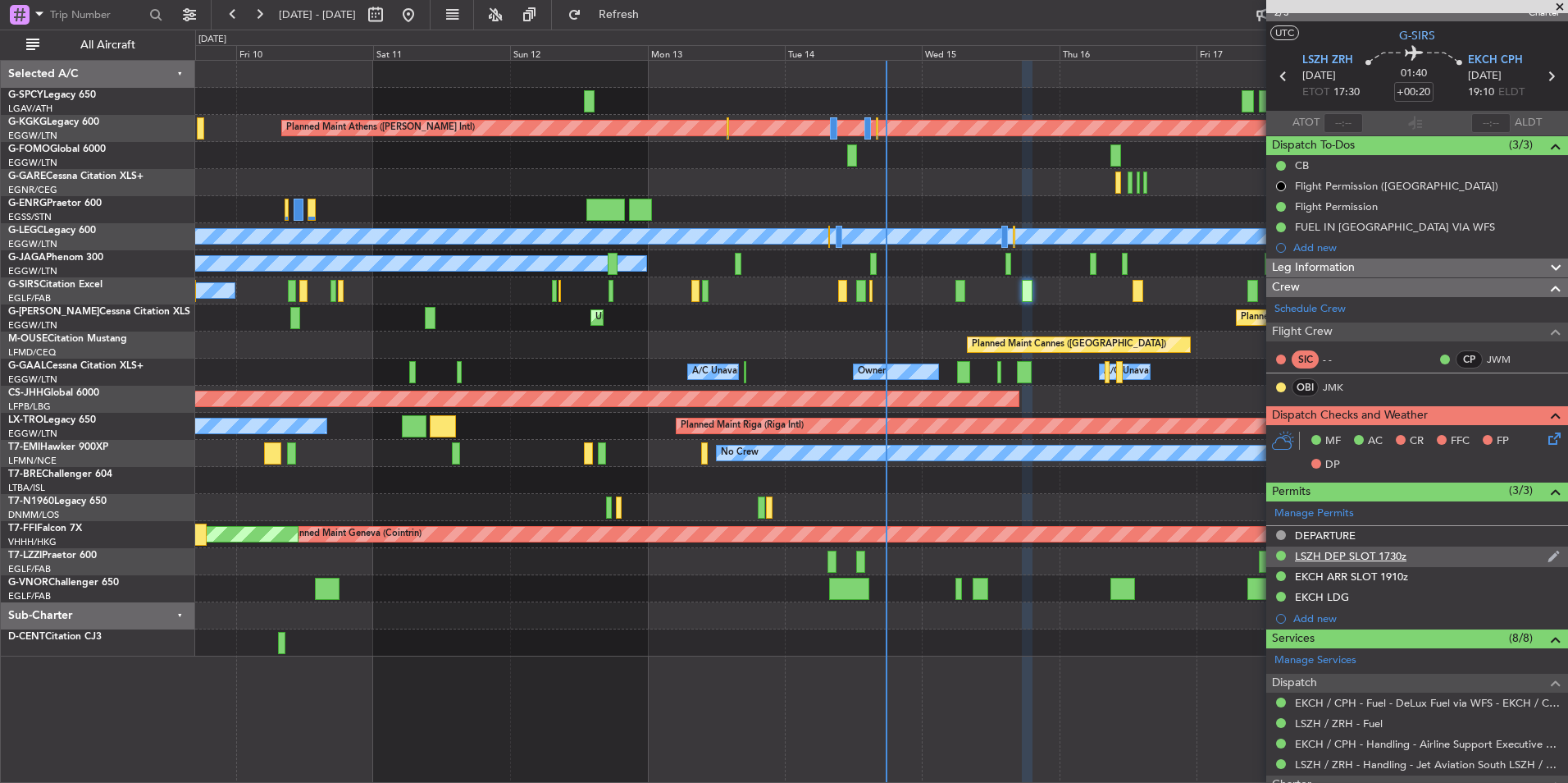
scroll to position [8, 0]
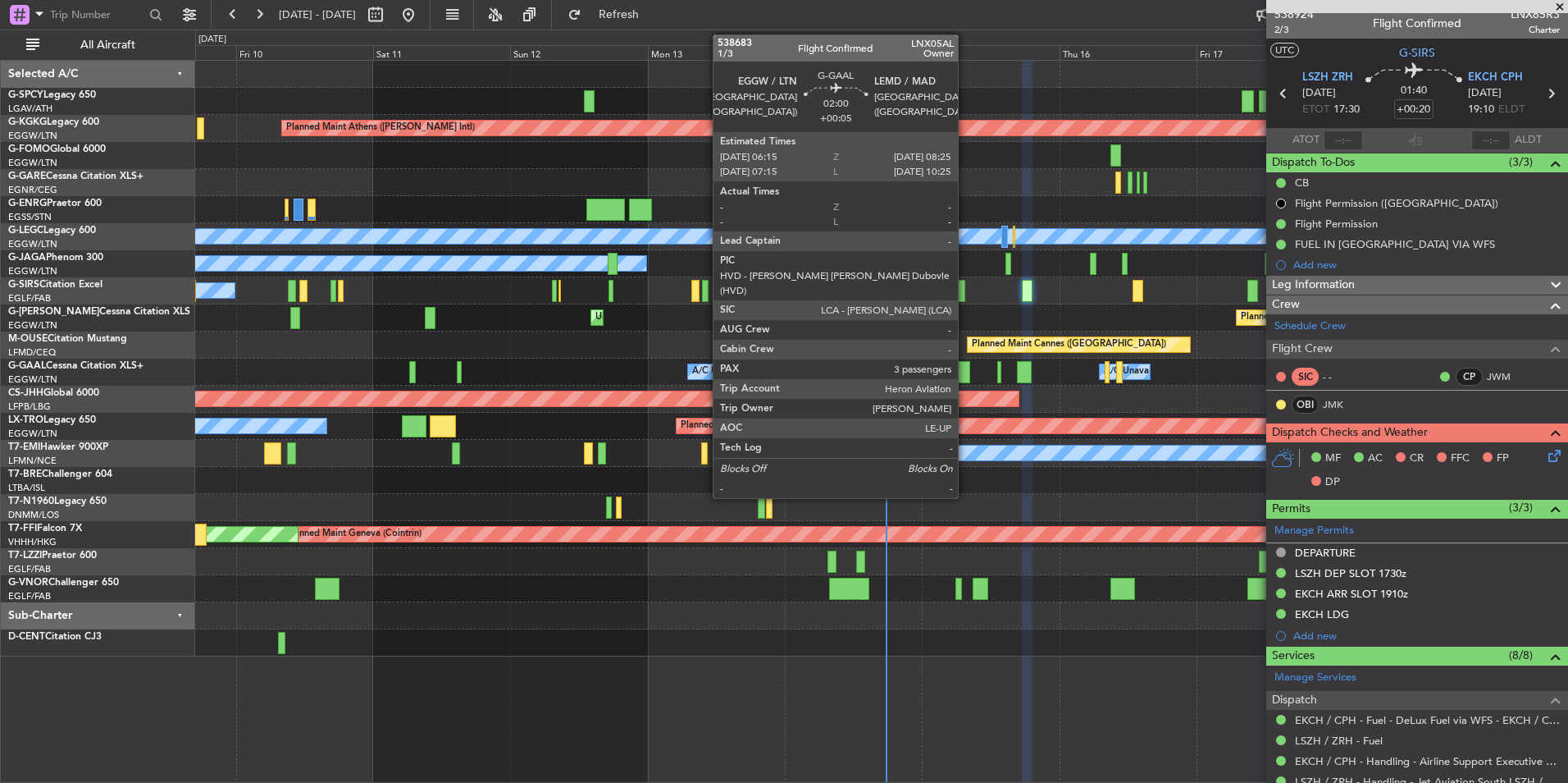
click at [965, 379] on div at bounding box center [964, 372] width 14 height 22
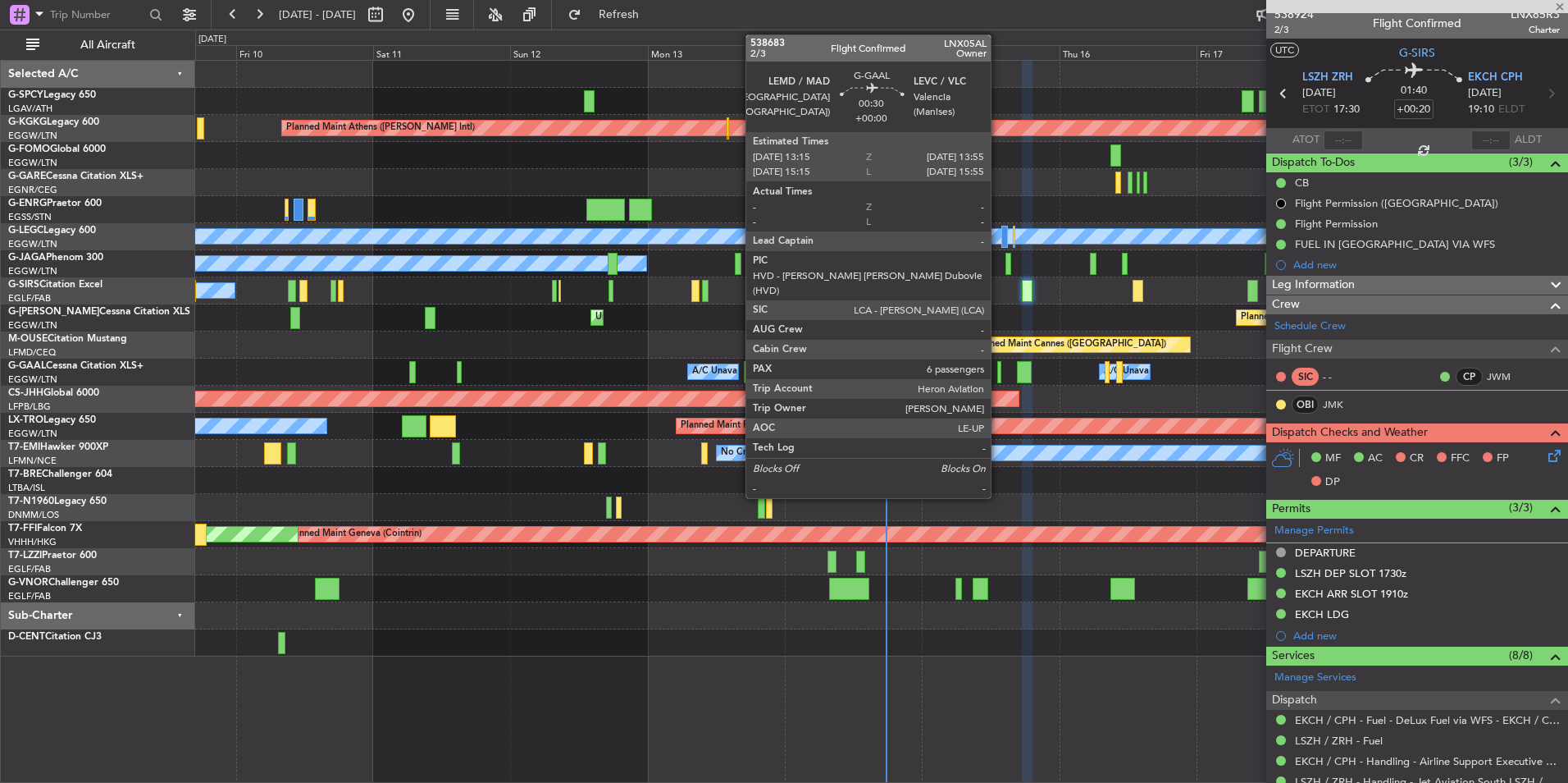
type input "+00:05"
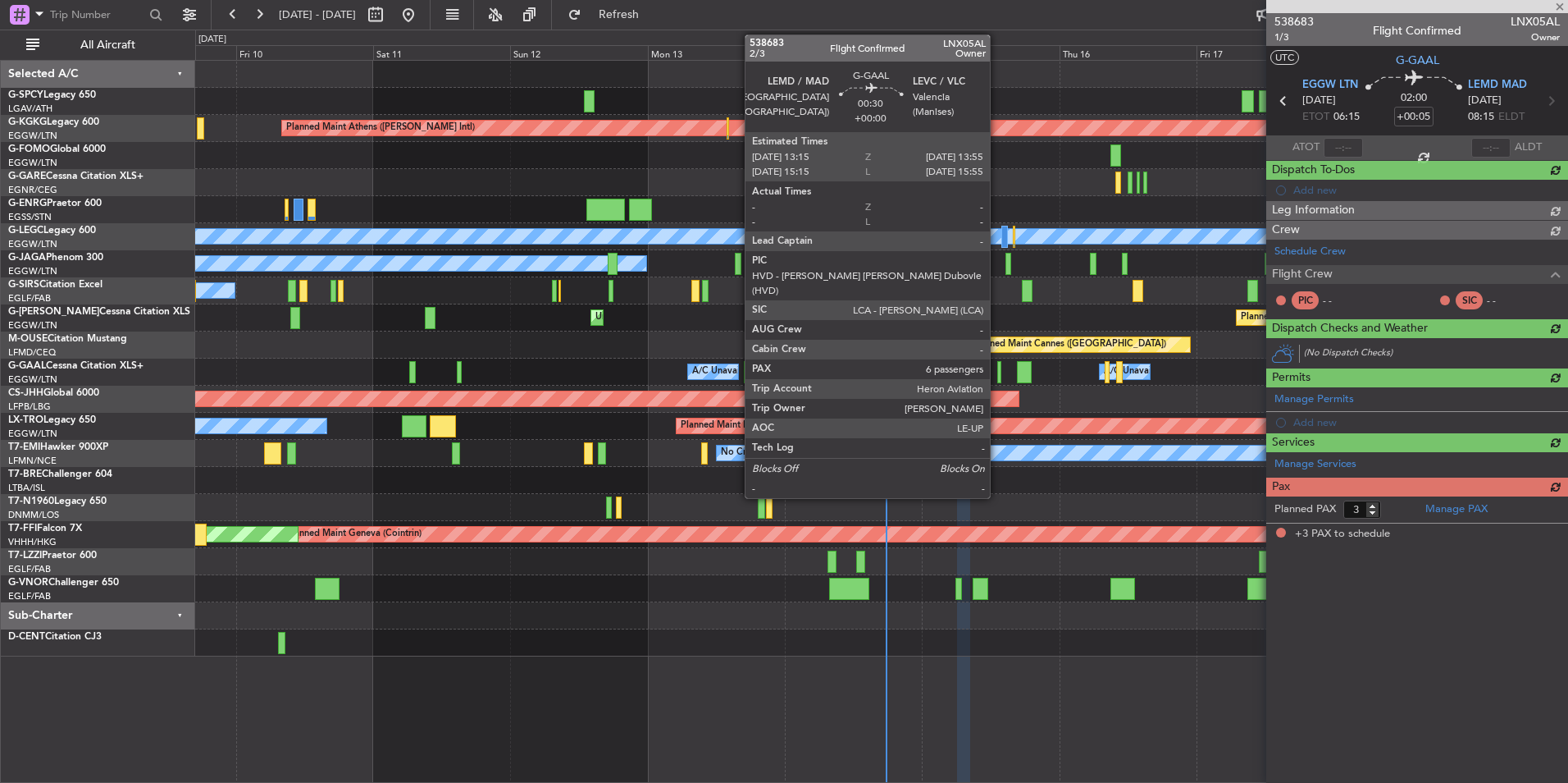
scroll to position [0, 0]
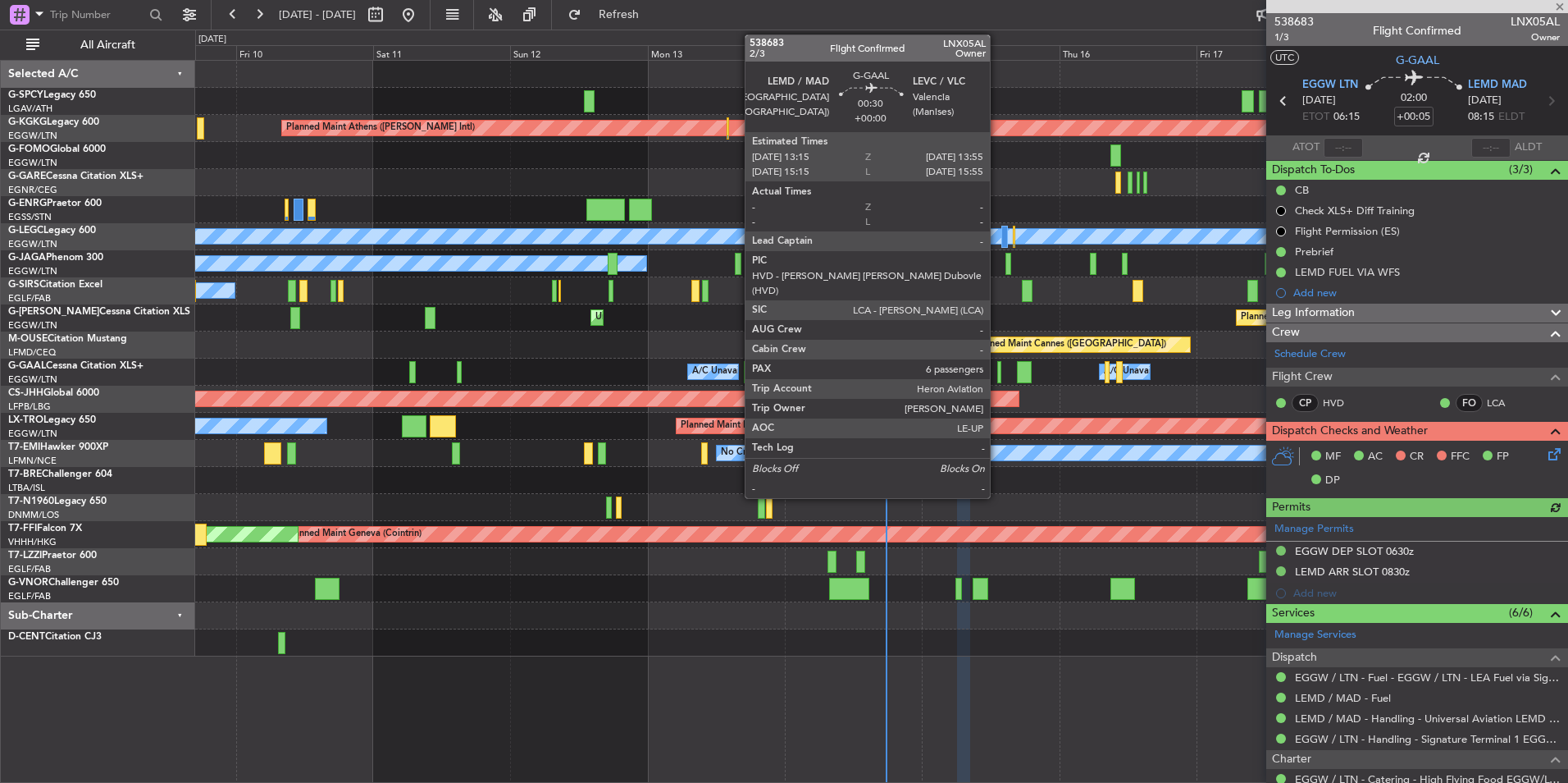
click at [997, 371] on div at bounding box center [999, 372] width 4 height 22
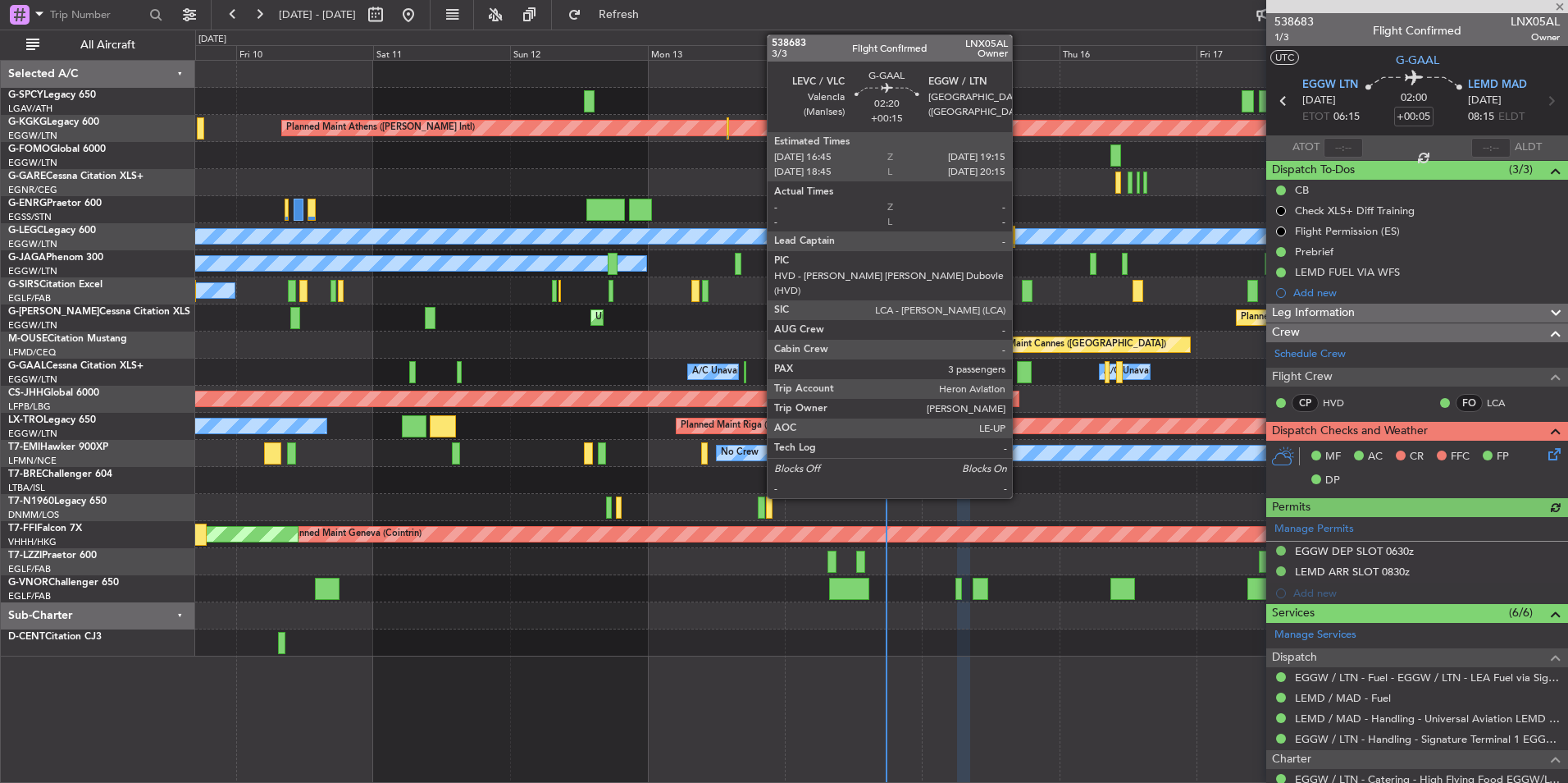
type input "6"
click at [1020, 379] on div at bounding box center [1024, 372] width 14 height 22
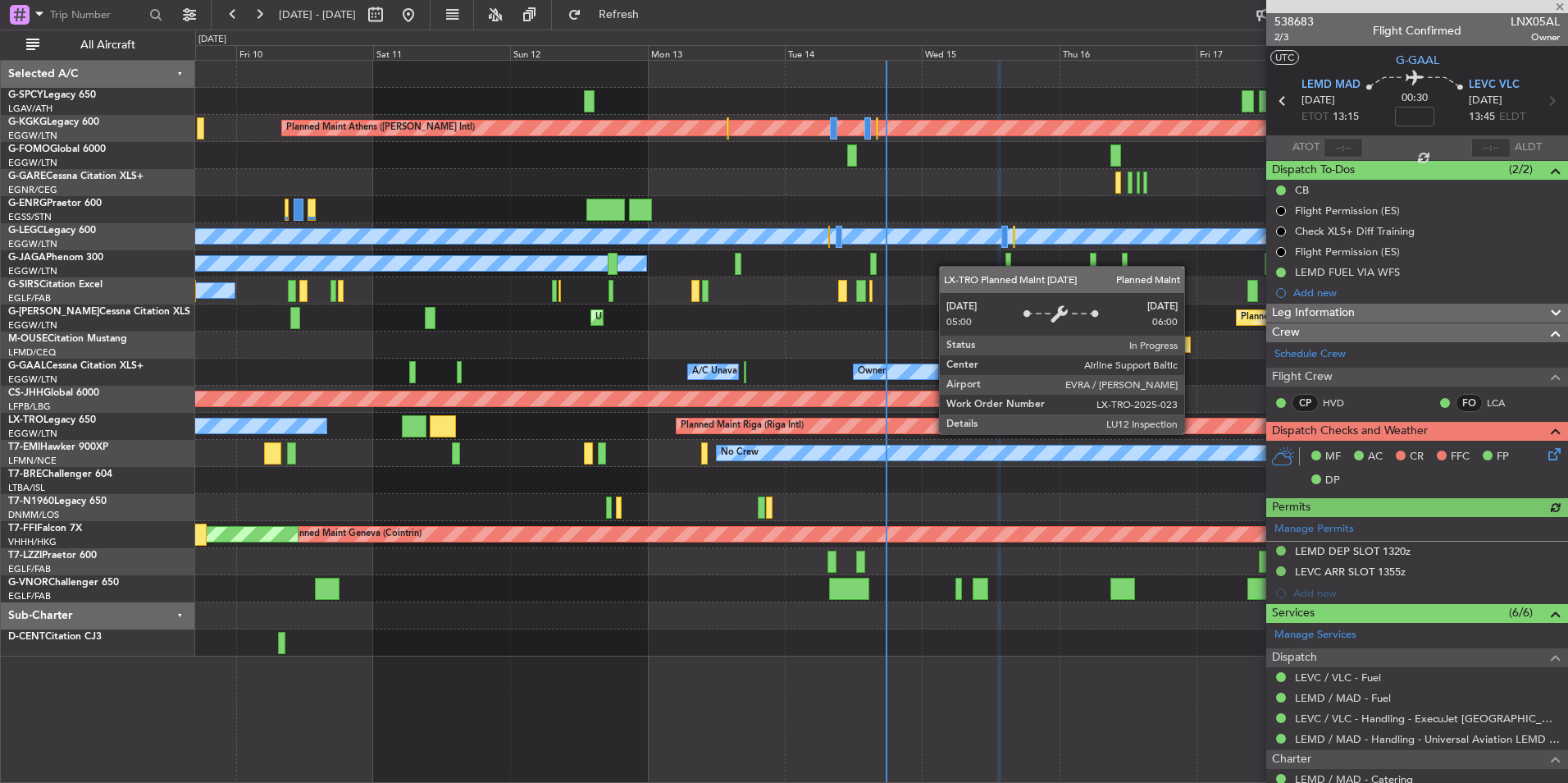
type input "+00:15"
type input "3"
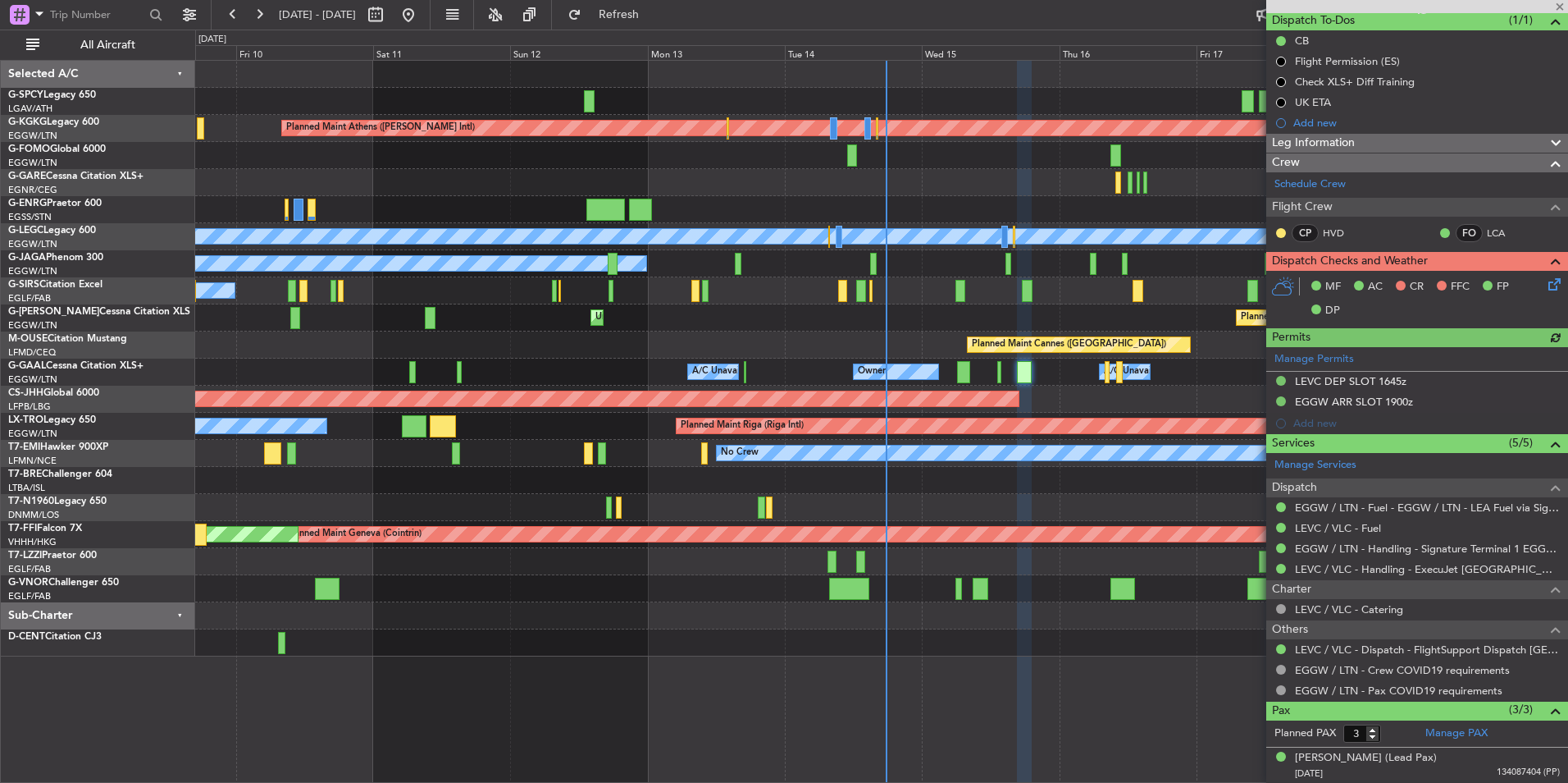
scroll to position [224, 0]
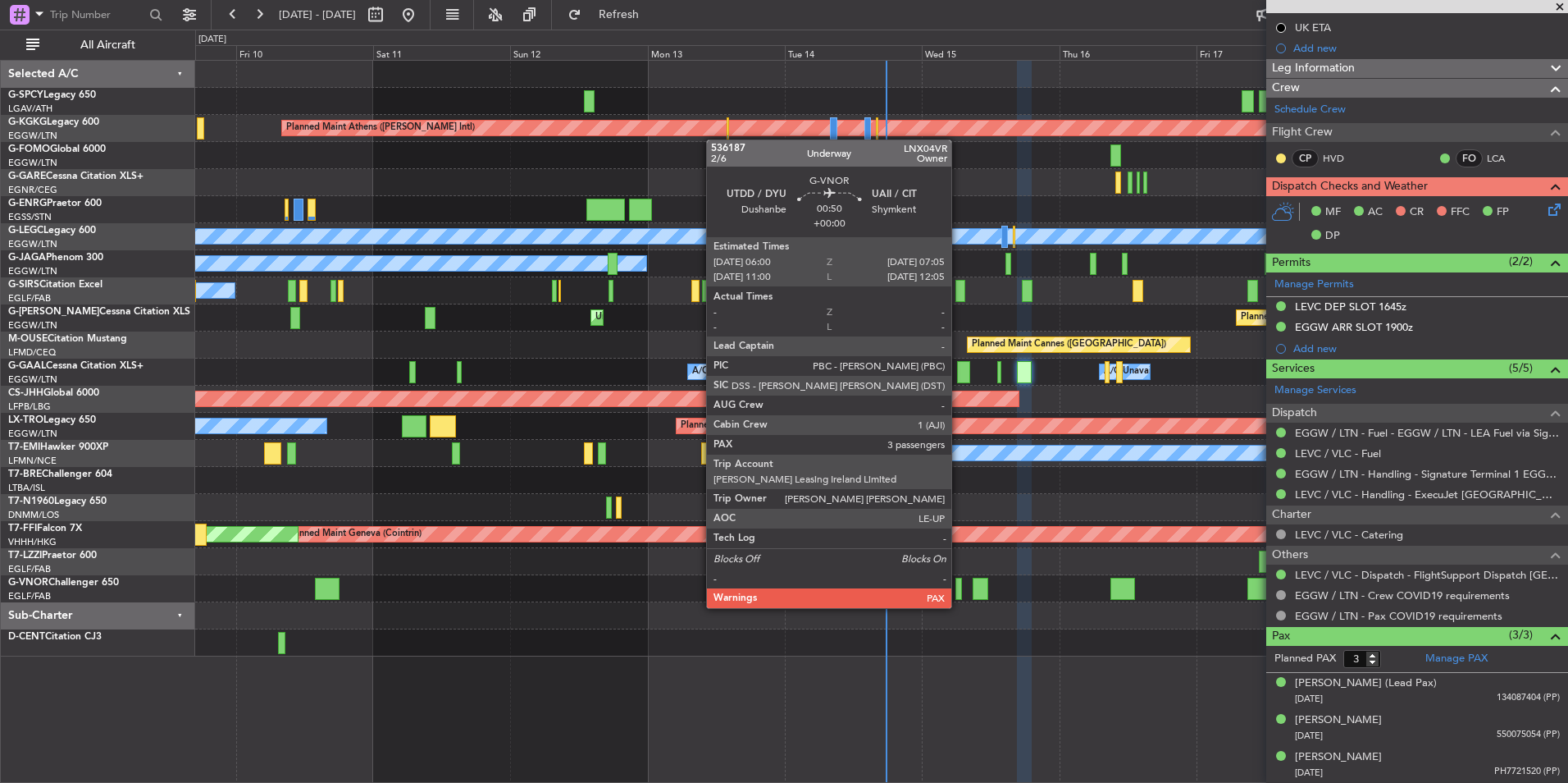
click at [958, 592] on div at bounding box center [958, 588] width 7 height 22
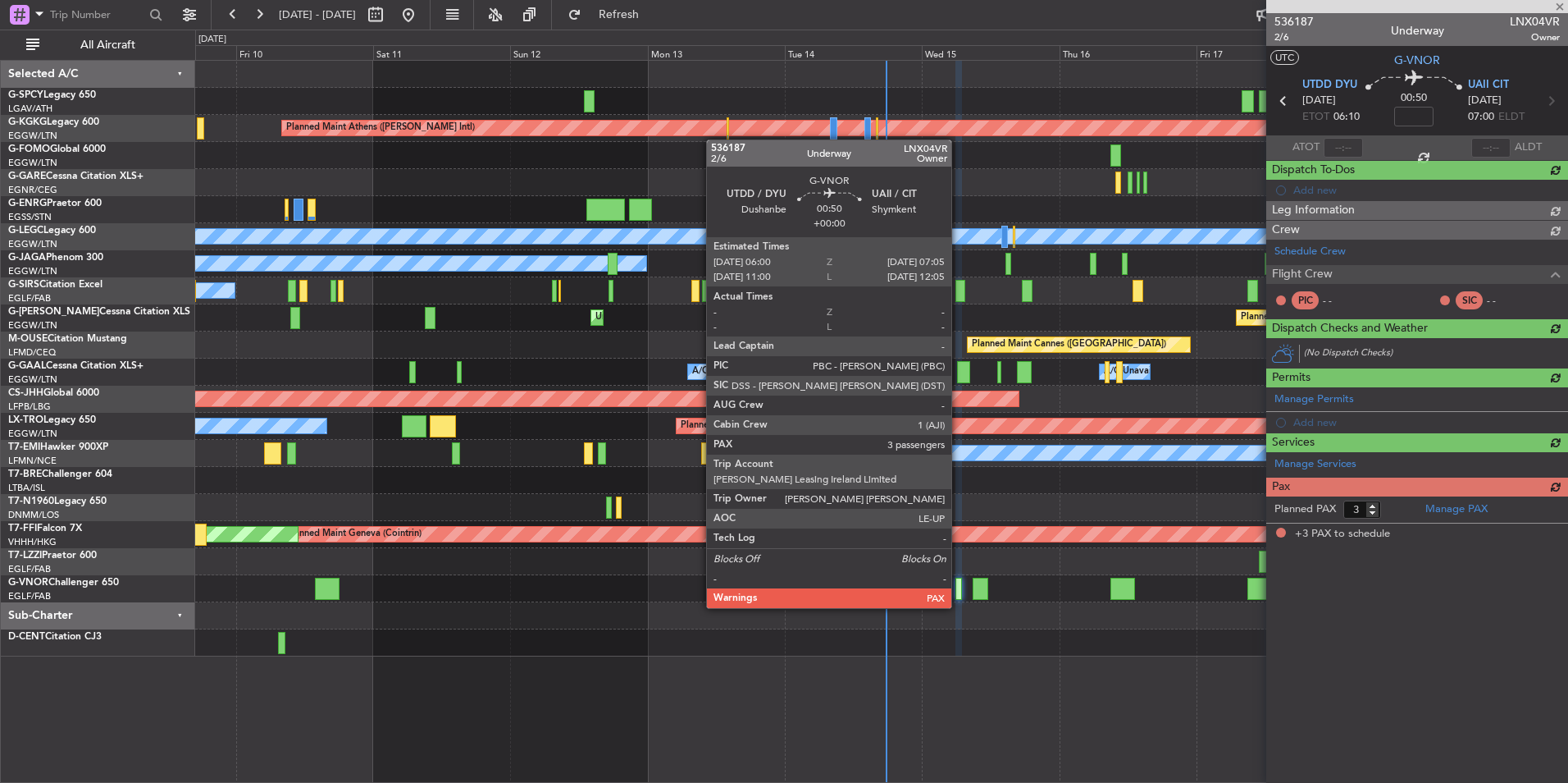
scroll to position [0, 0]
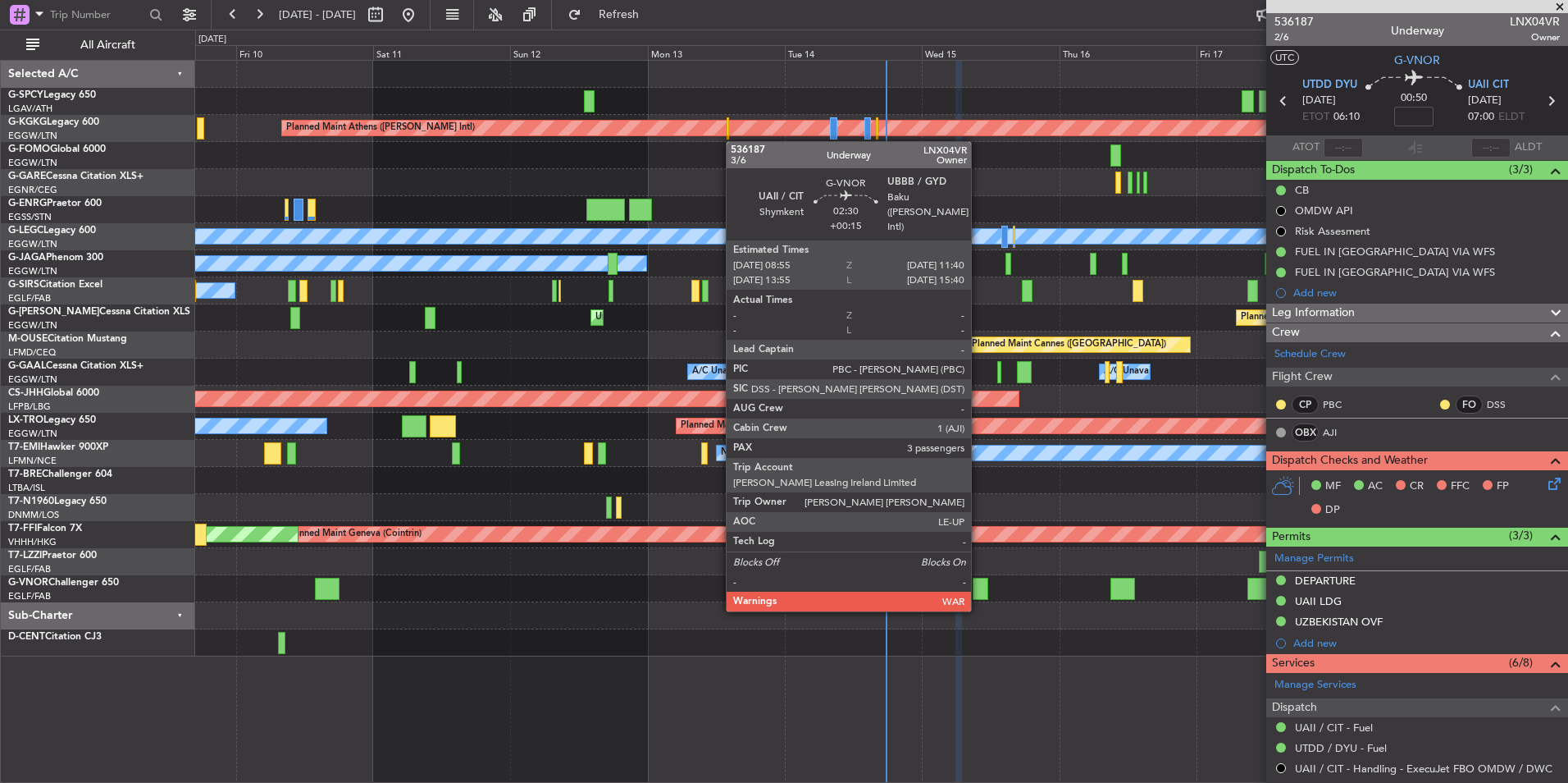
click at [978, 593] on div at bounding box center [980, 588] width 16 height 22
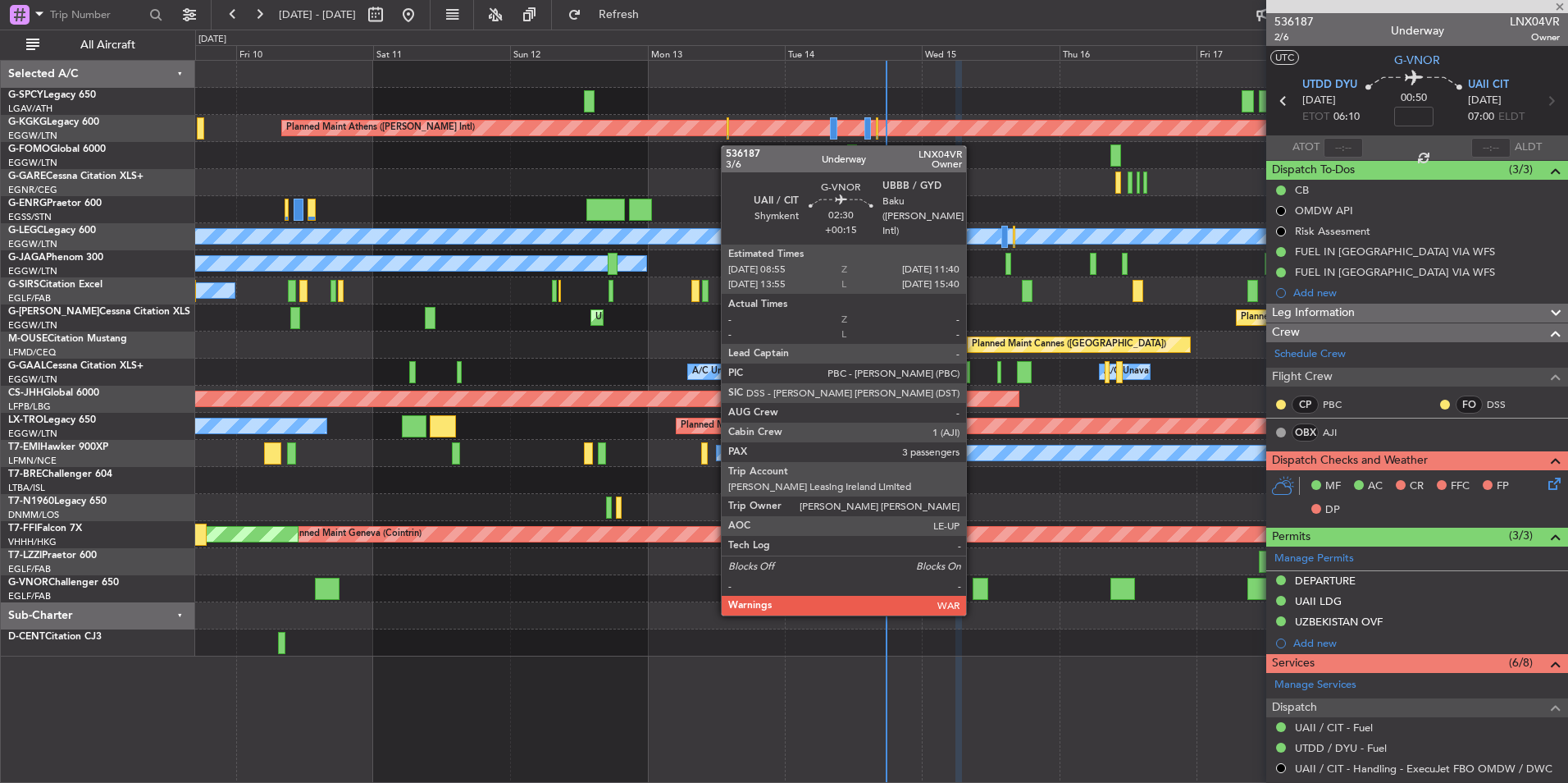
type input "+00:15"
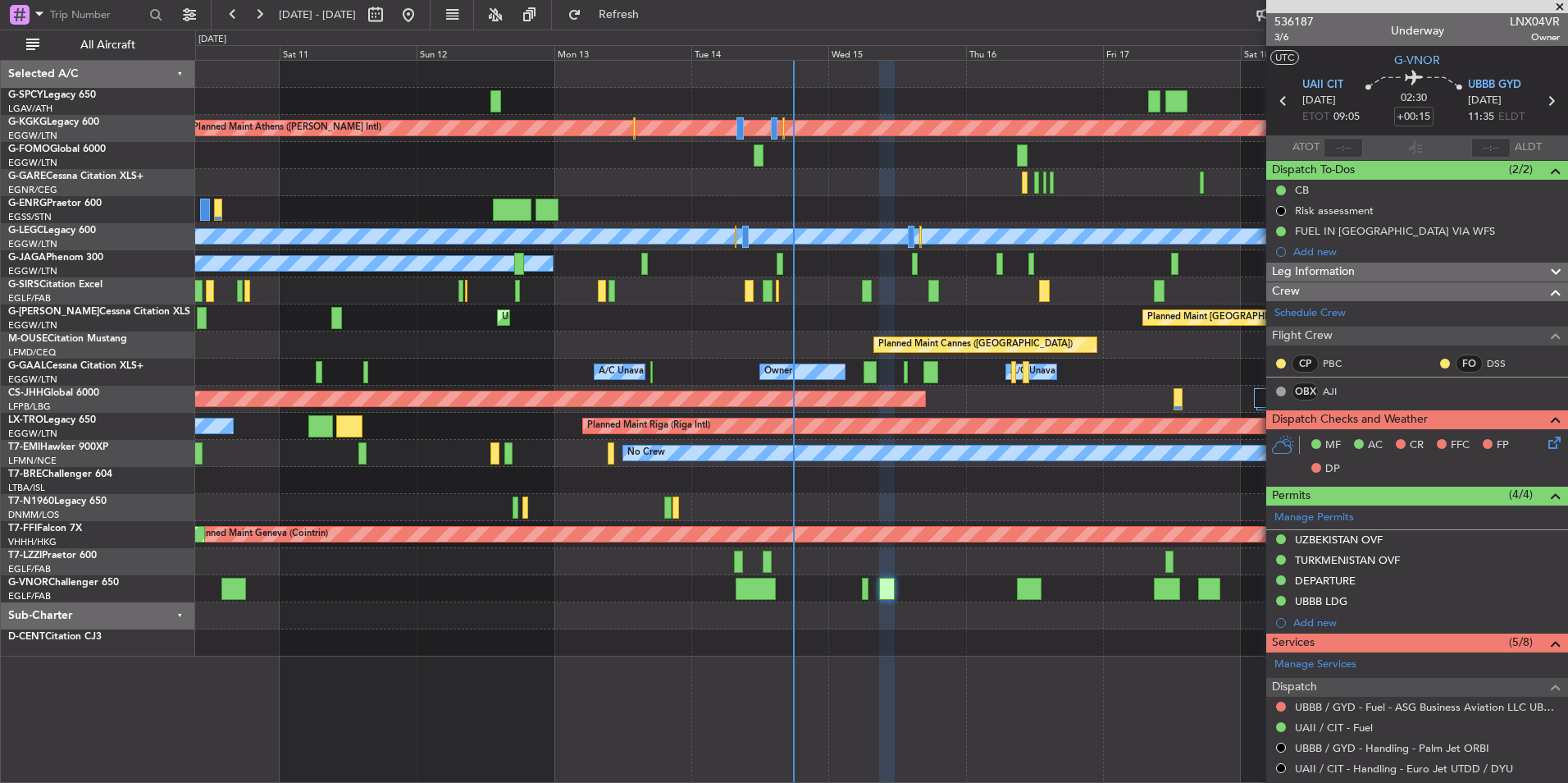
click at [930, 599] on div at bounding box center [881, 589] width 1372 height 27
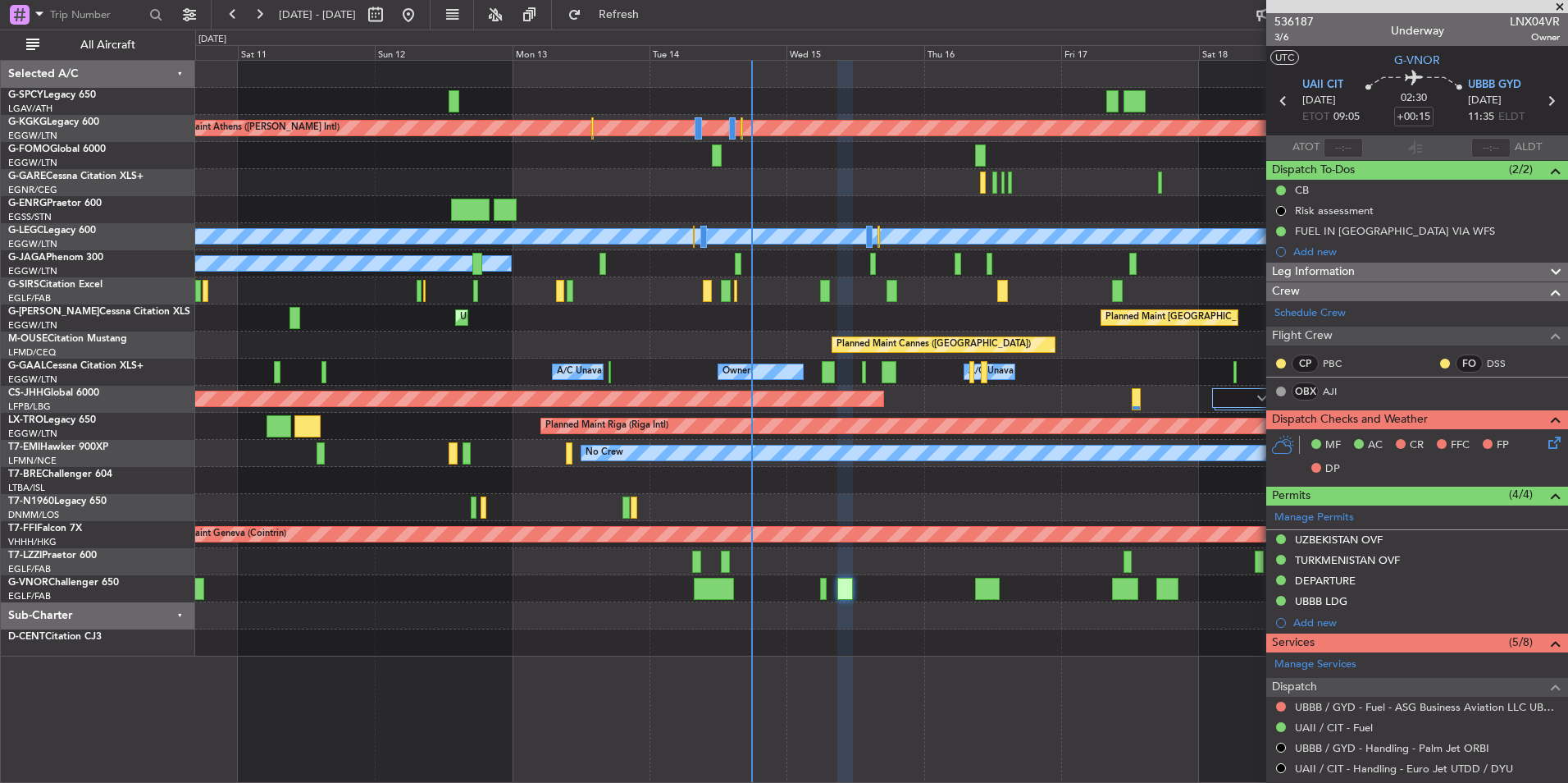
click at [915, 604] on div "Planned Maint Athens (Eleftherios Venizelos Intl) Unplanned Maint Istanbul (Ata…" at bounding box center [881, 358] width 1372 height 596
